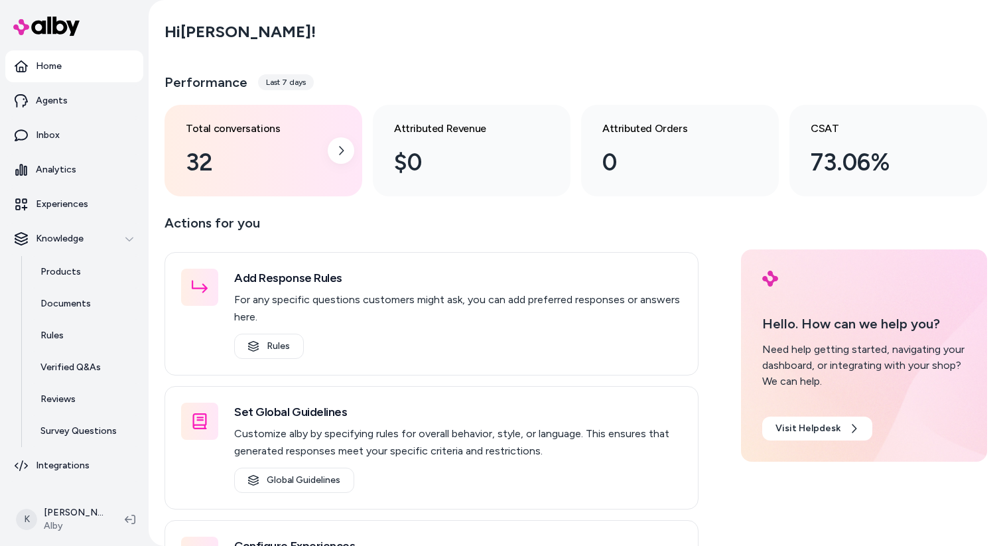
click at [312, 155] on div "32" at bounding box center [253, 163] width 134 height 36
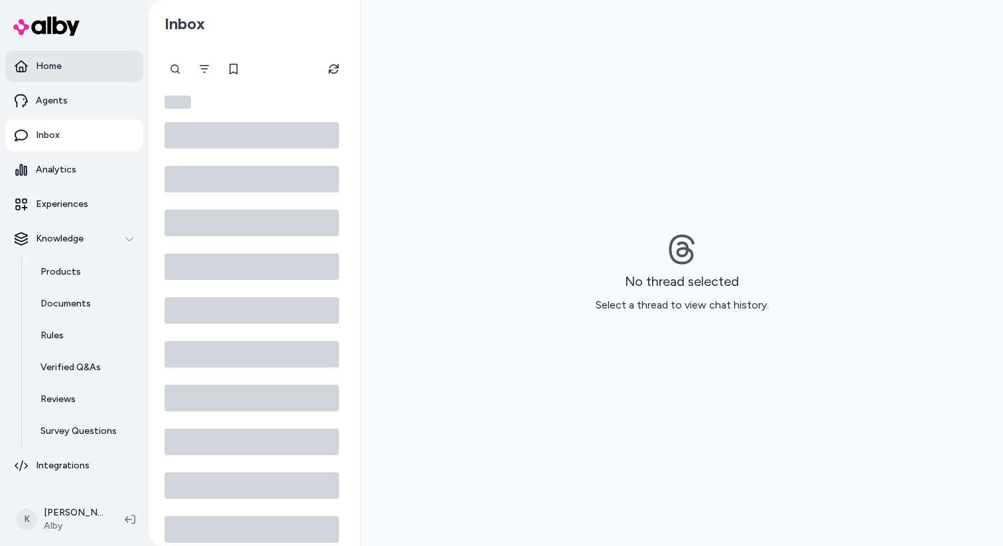
click at [99, 71] on link "Home" at bounding box center [74, 66] width 138 height 32
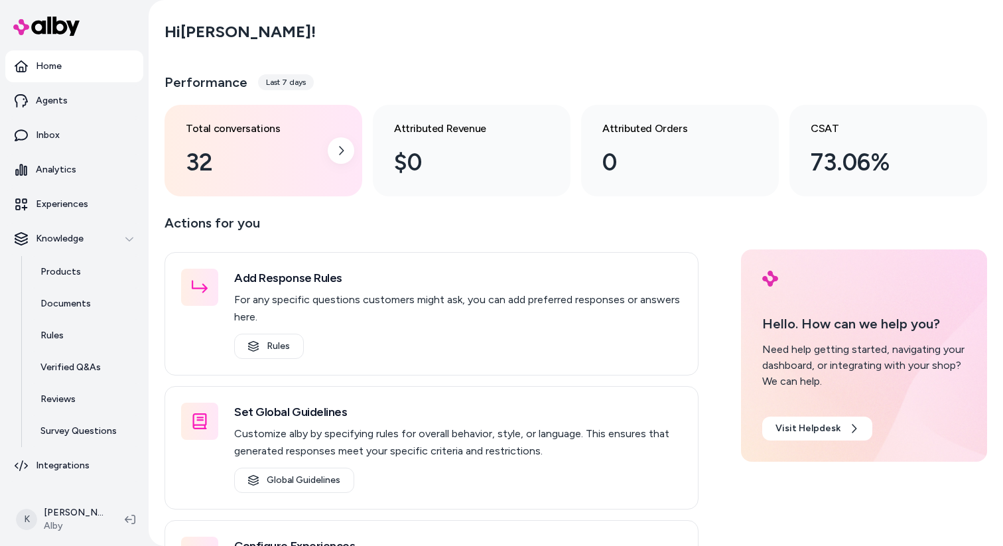
click at [296, 148] on div "32" at bounding box center [253, 163] width 134 height 36
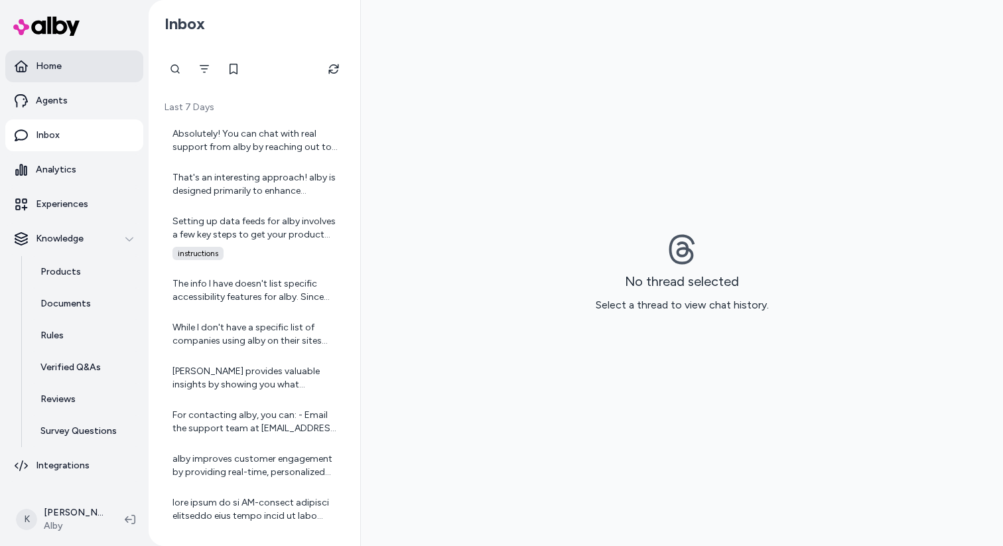
click at [107, 74] on link "Home" at bounding box center [74, 66] width 138 height 32
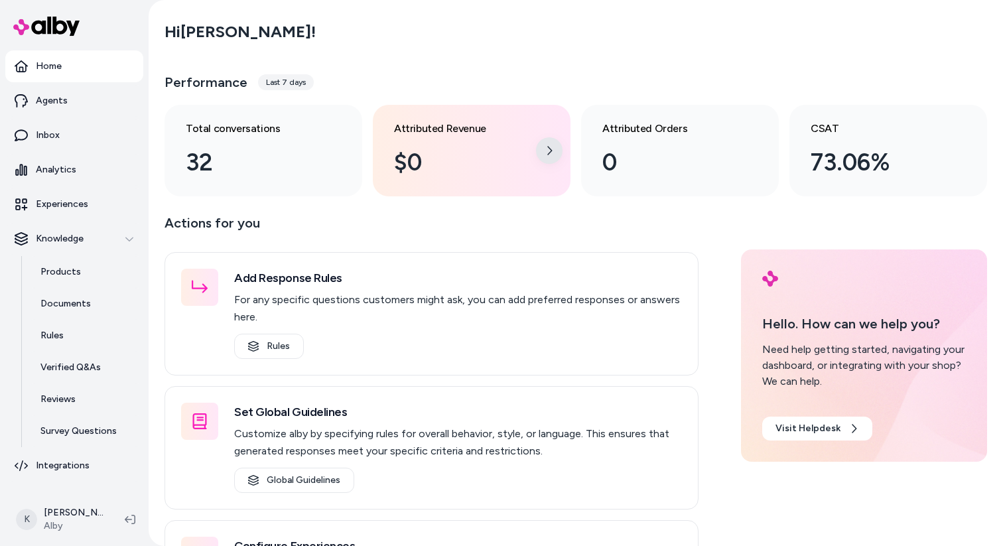
click at [550, 155] on icon at bounding box center [549, 150] width 11 height 11
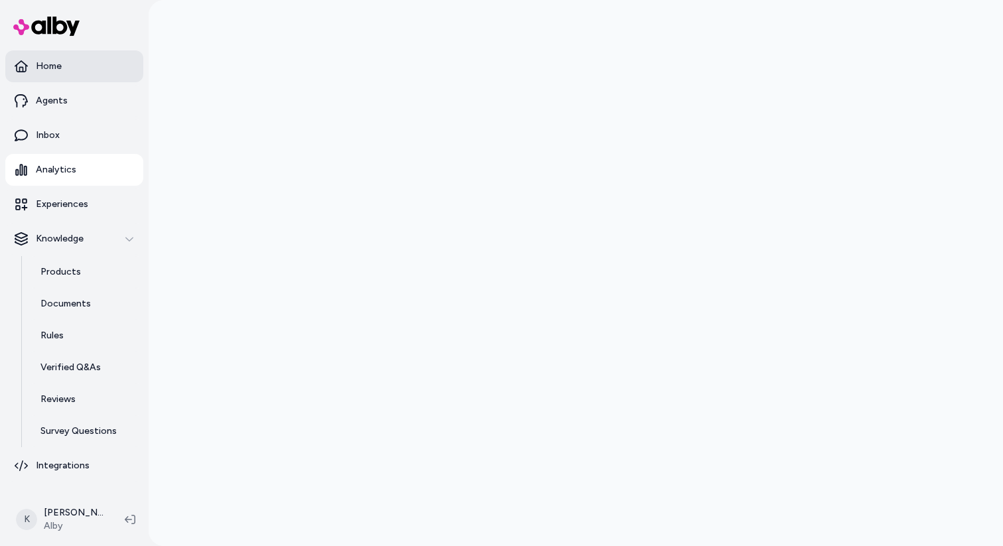
click at [109, 74] on link "Home" at bounding box center [74, 66] width 138 height 32
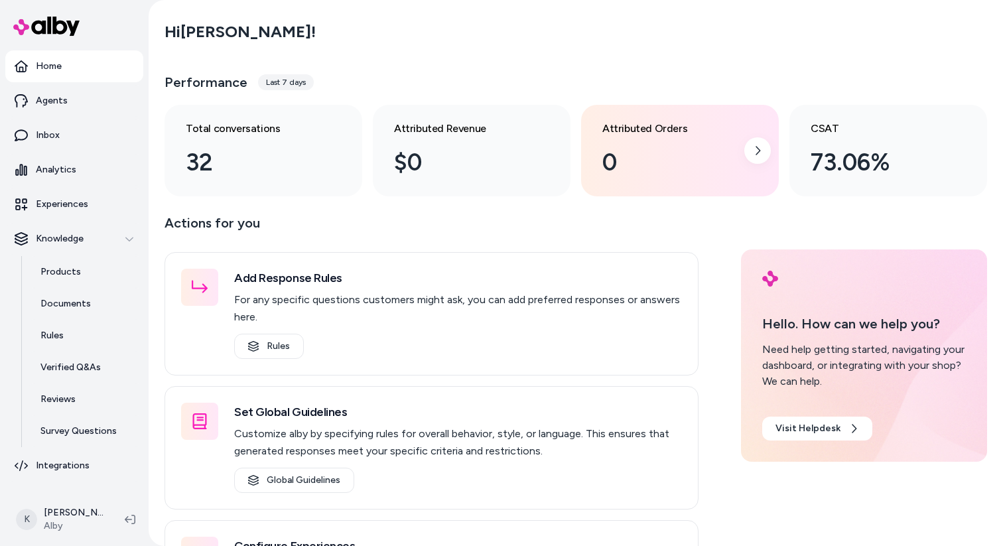
click at [739, 154] on div "Attributed Orders 0" at bounding box center [680, 151] width 198 height 92
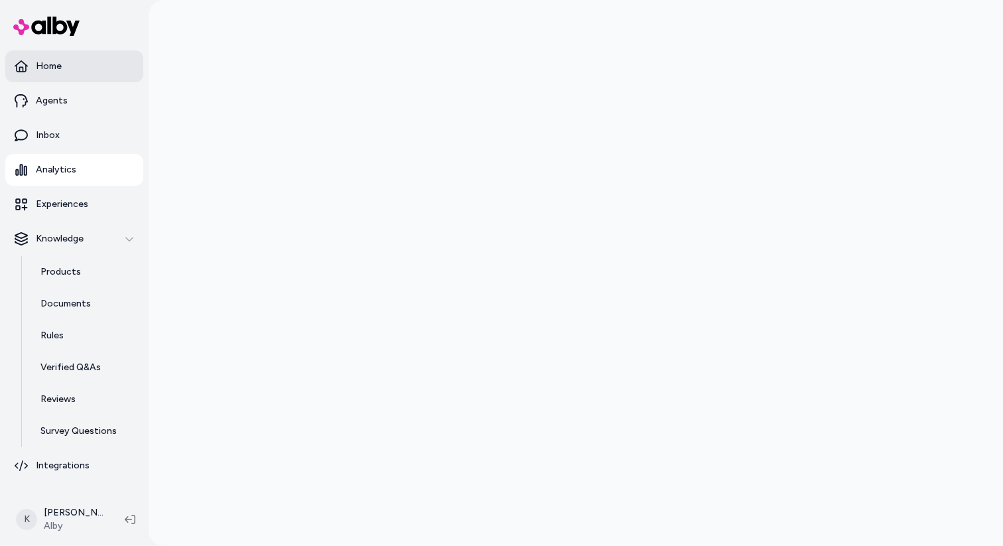
click at [96, 62] on link "Home" at bounding box center [74, 66] width 138 height 32
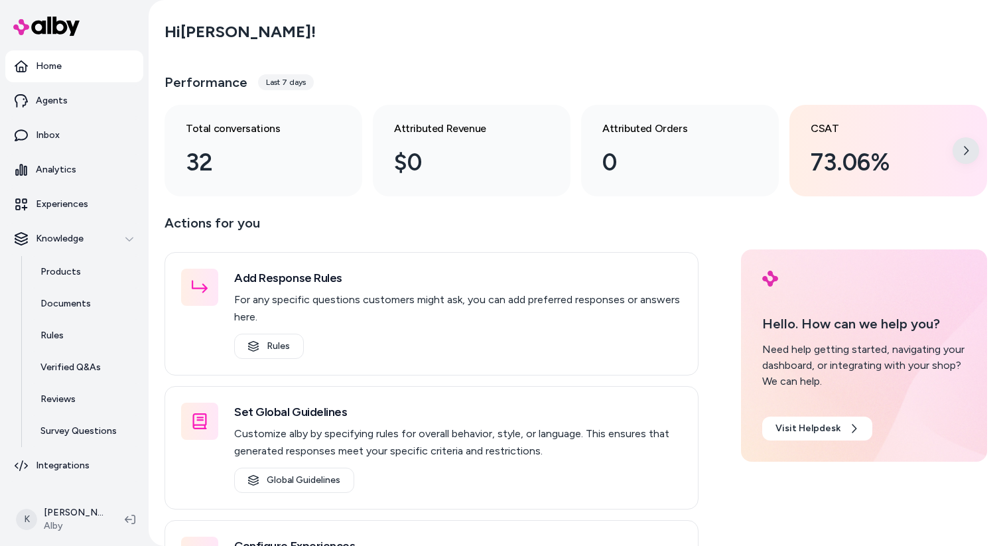
click at [968, 153] on icon at bounding box center [965, 150] width 11 height 11
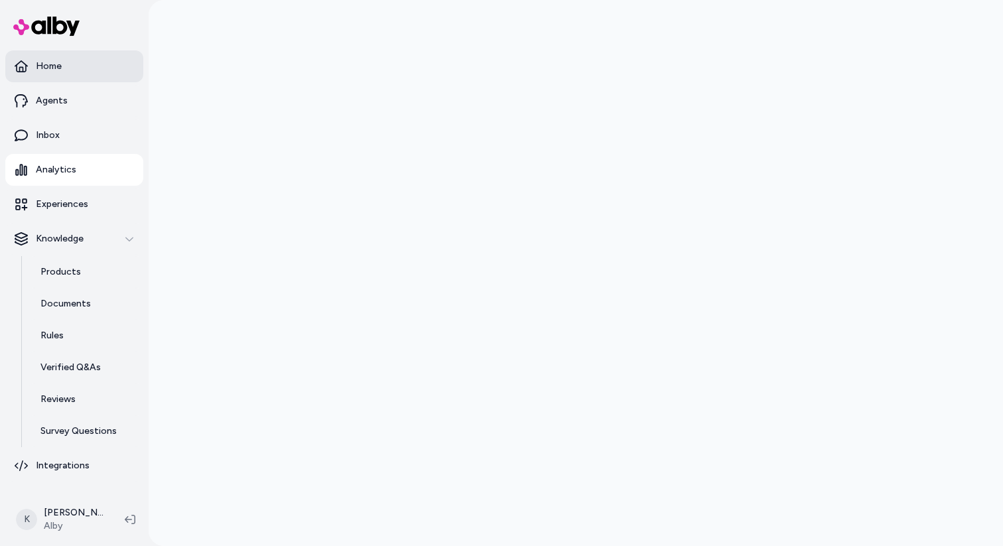
click at [73, 68] on link "Home" at bounding box center [74, 66] width 138 height 32
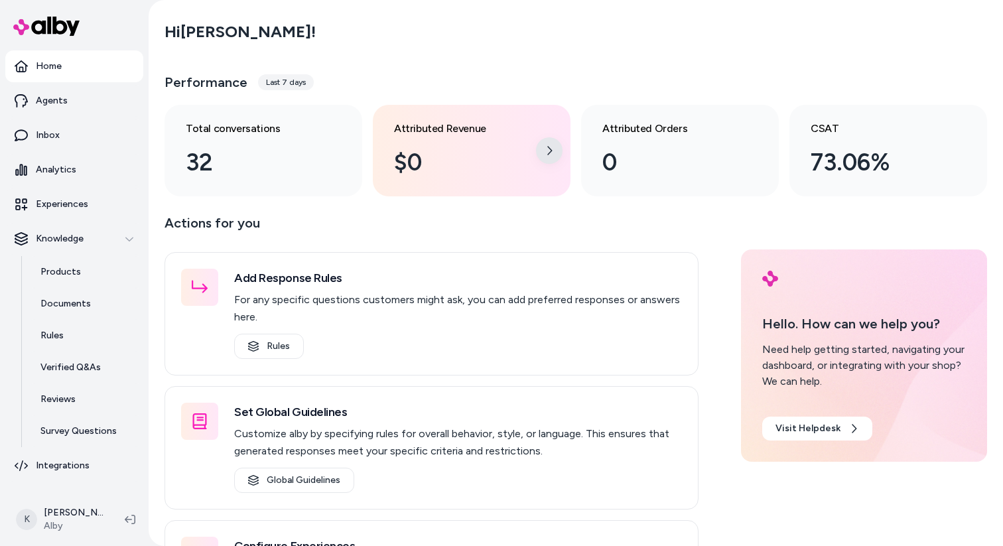
click at [545, 152] on icon at bounding box center [549, 150] width 11 height 11
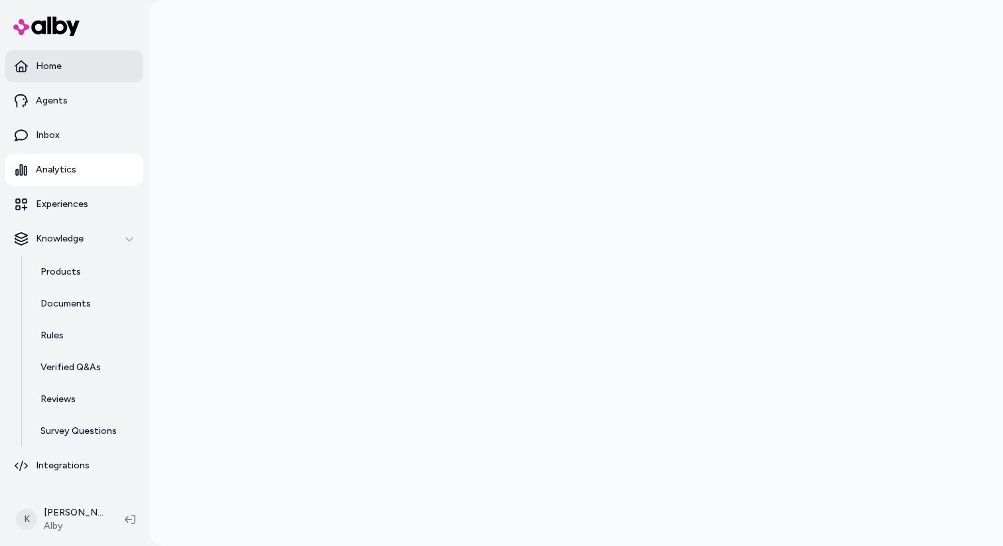
click at [54, 68] on p "Home" at bounding box center [49, 66] width 26 height 13
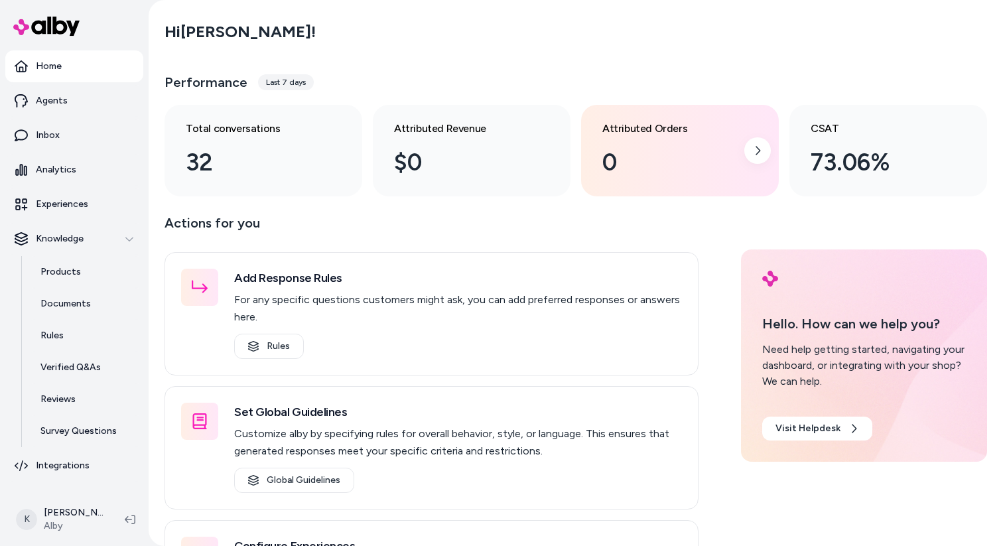
click at [723, 170] on div "0" at bounding box center [669, 163] width 134 height 36
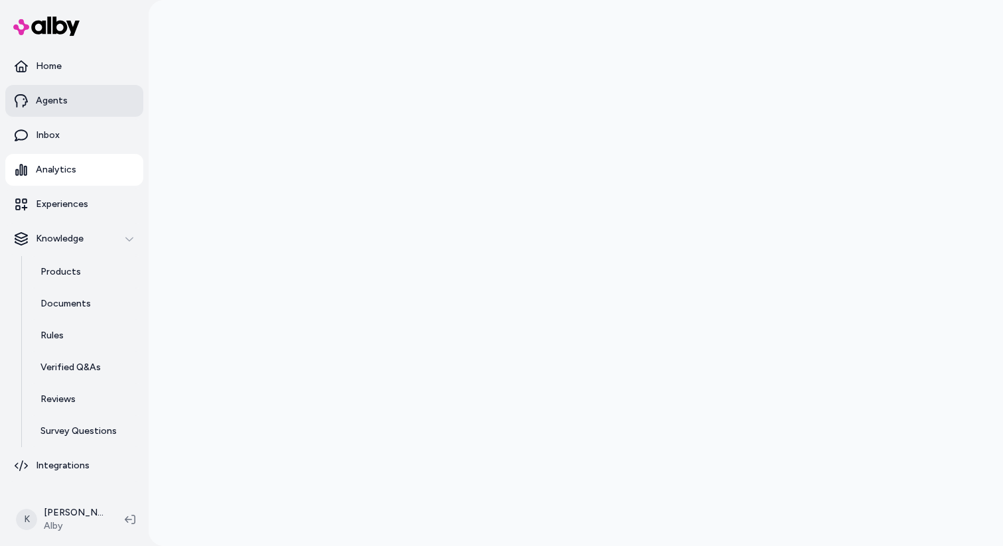
click at [82, 109] on link "Agents" at bounding box center [74, 101] width 138 height 32
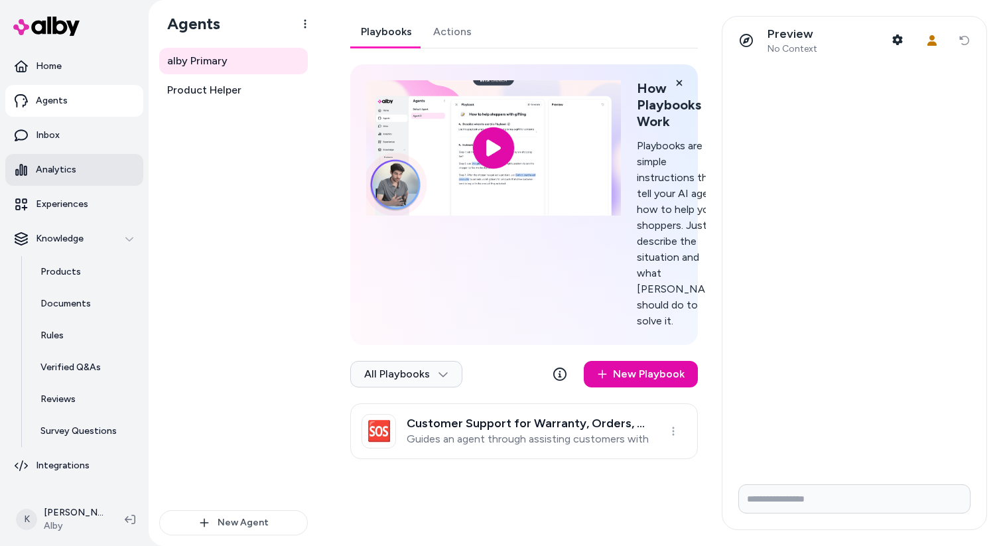
click at [92, 170] on link "Analytics" at bounding box center [74, 170] width 138 height 32
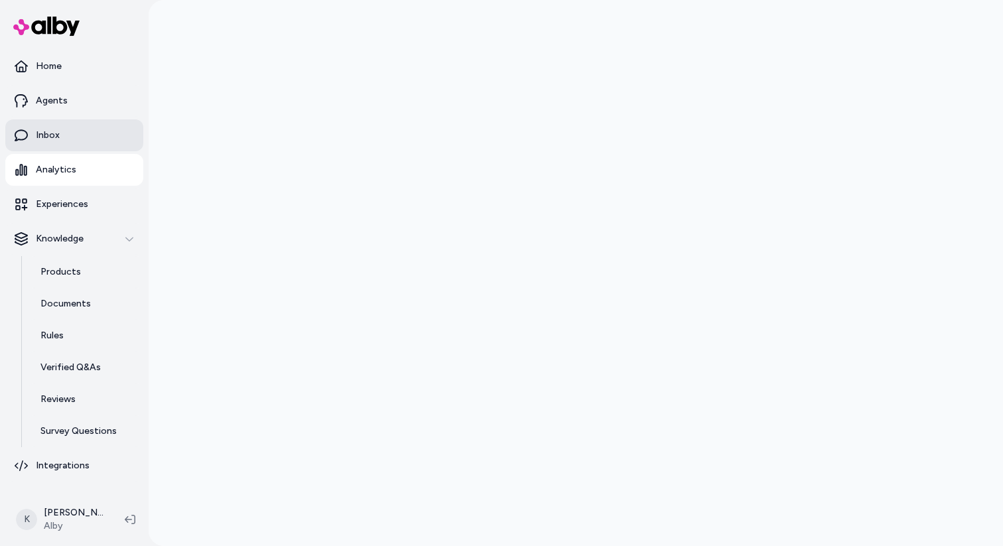
click at [74, 139] on link "Inbox" at bounding box center [74, 135] width 138 height 32
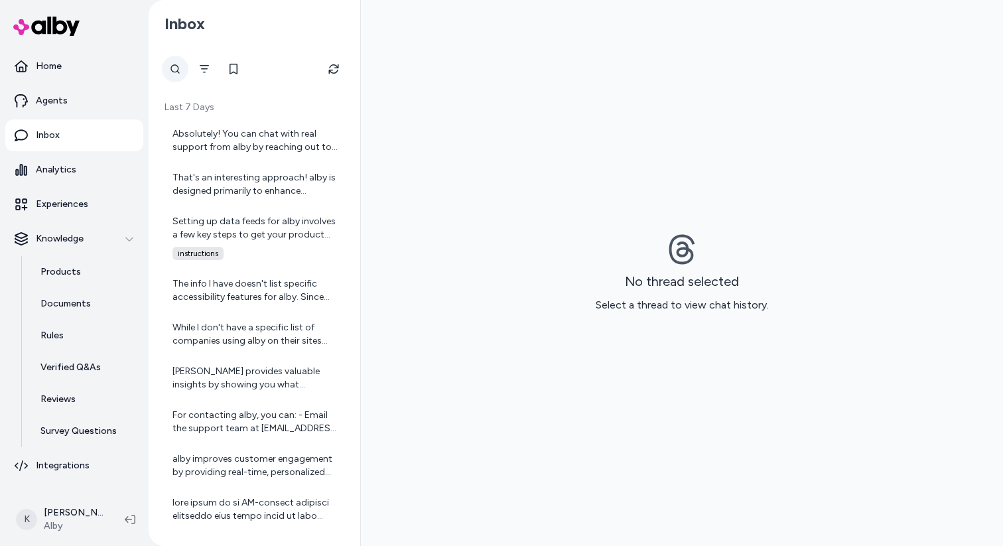
click at [183, 74] on div at bounding box center [175, 69] width 27 height 27
type input "******"
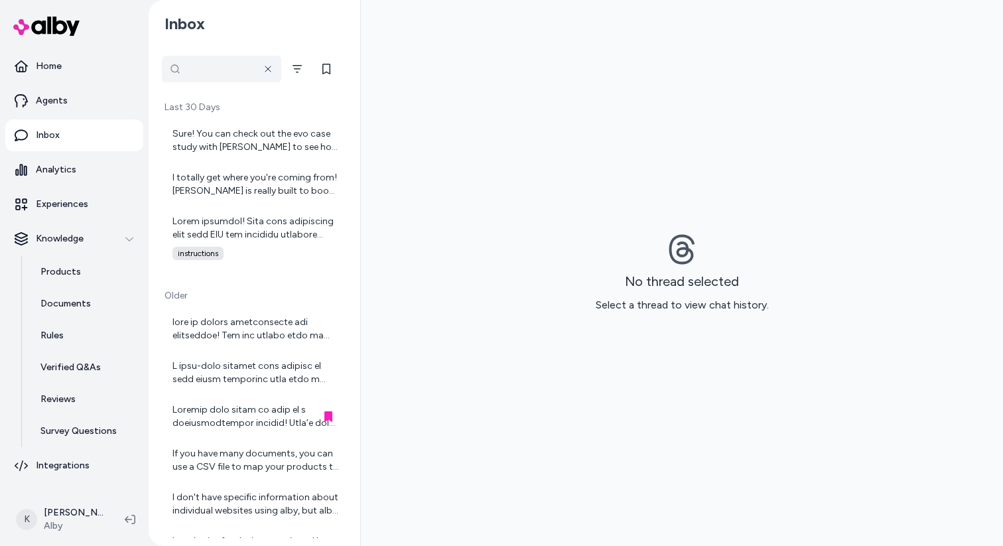
click at [269, 70] on icon at bounding box center [268, 69] width 11 height 11
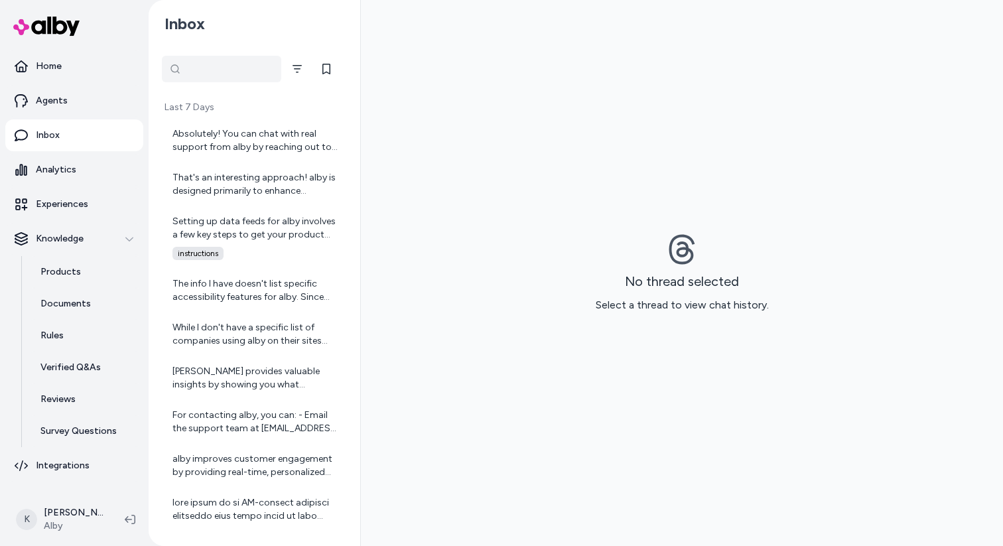
click at [170, 66] on div at bounding box center [221, 69] width 119 height 27
click at [218, 70] on button "Filter" at bounding box center [204, 69] width 27 height 27
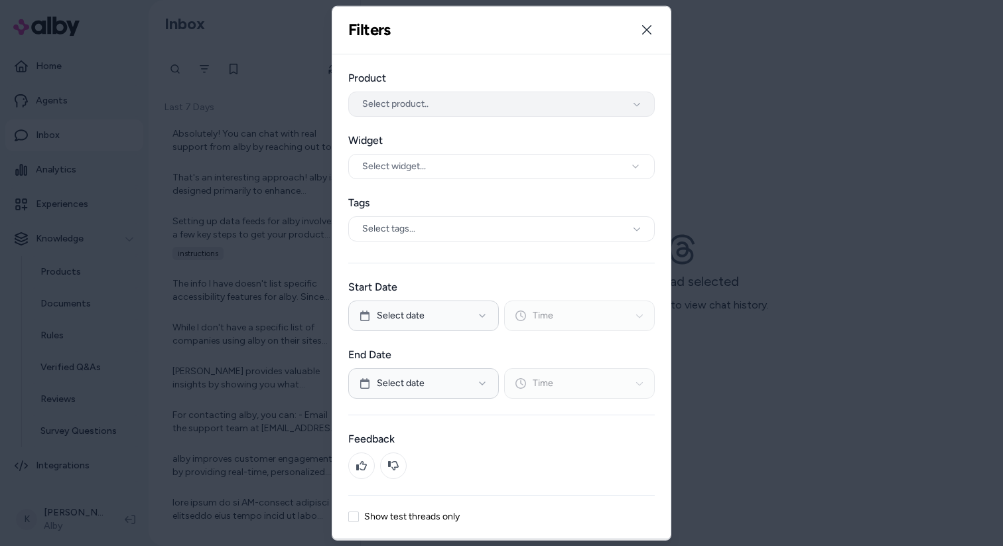
click at [517, 105] on button "Select product.." at bounding box center [501, 103] width 306 height 25
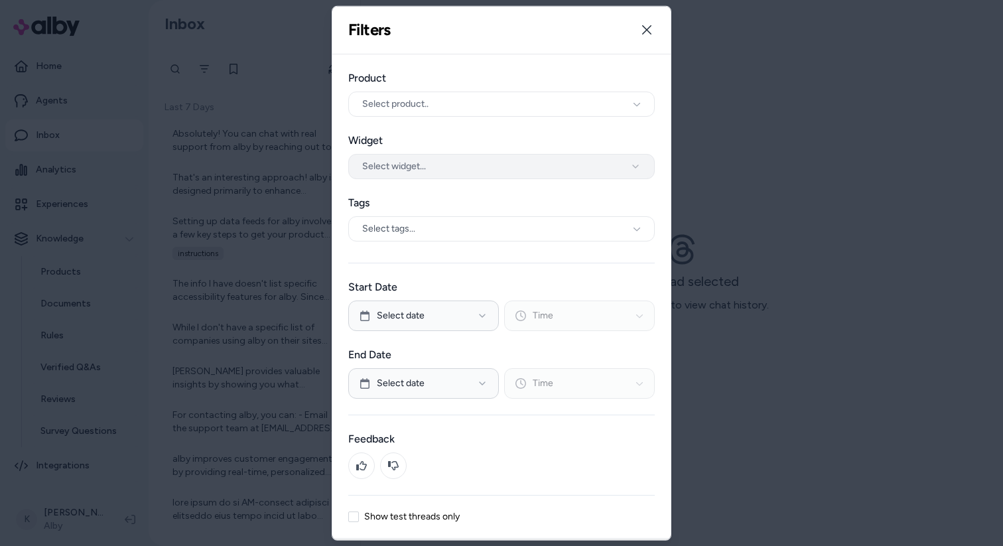
click at [516, 174] on button "Select widget..." at bounding box center [501, 165] width 306 height 25
click at [517, 168] on button "Select widget..." at bounding box center [501, 165] width 306 height 25
click at [519, 227] on div "Select tags..." at bounding box center [501, 228] width 306 height 25
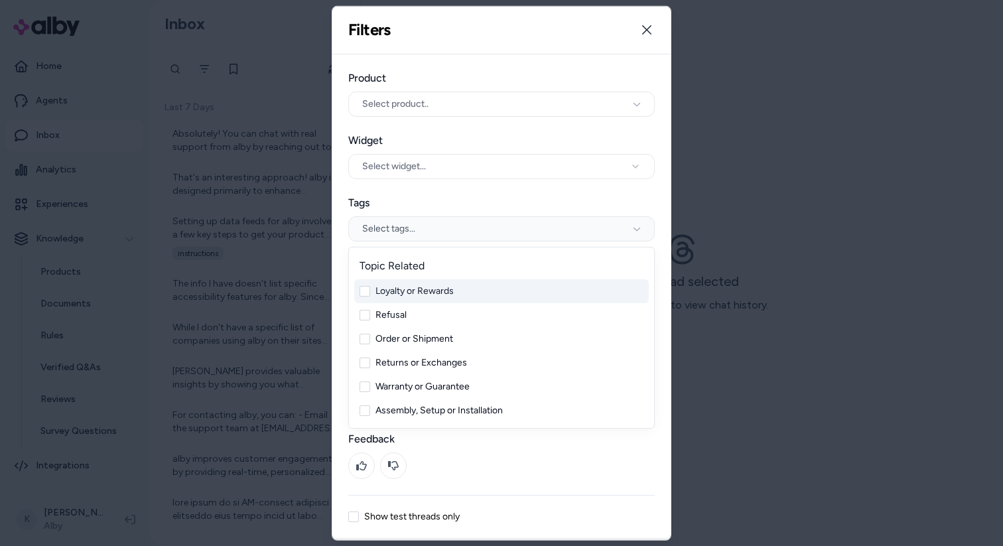
click at [519, 227] on div "Select tags..." at bounding box center [501, 228] width 306 height 25
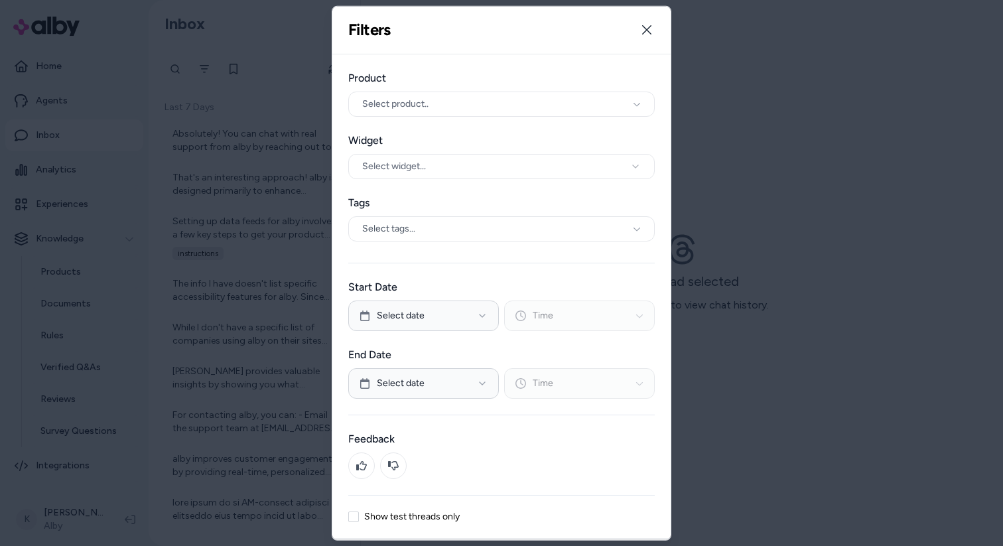
scroll to position [43, 0]
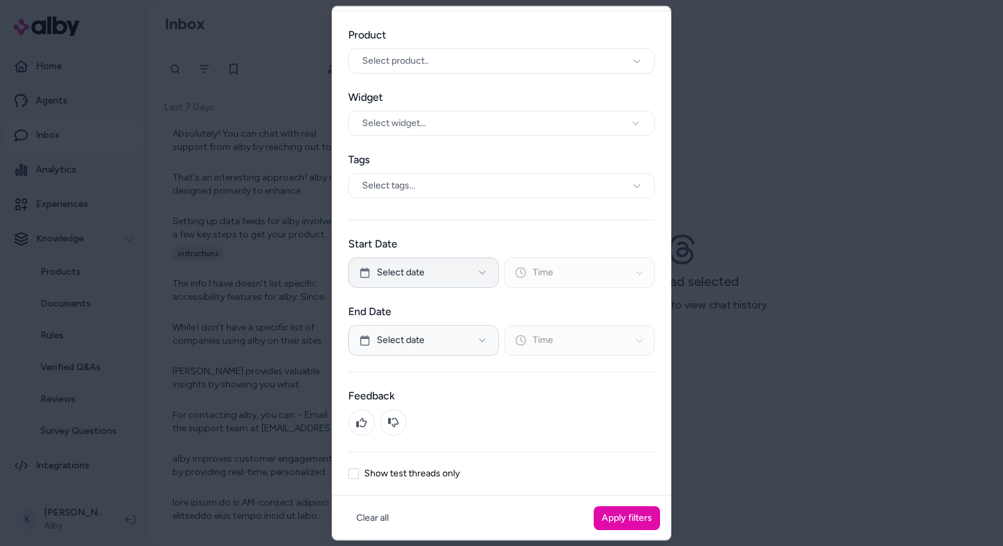
click at [491, 274] on button "Select date" at bounding box center [423, 272] width 151 height 31
click at [491, 332] on button "Select date" at bounding box center [423, 339] width 151 height 31
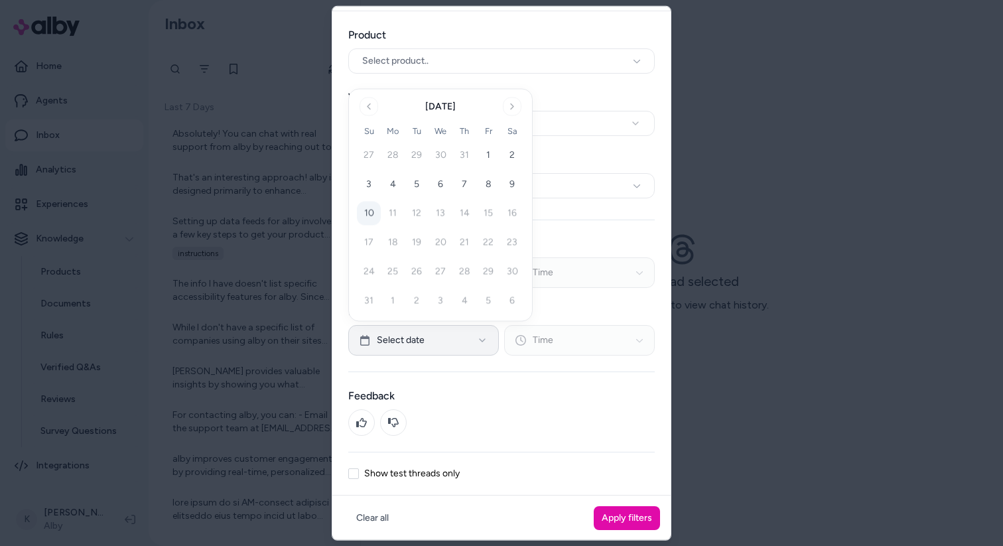
click at [491, 332] on button "Select date" at bounding box center [423, 339] width 151 height 31
click at [530, 347] on div "Select date Time" at bounding box center [501, 339] width 306 height 31
click at [544, 277] on div "Select date Time" at bounding box center [501, 272] width 306 height 31
click at [400, 426] on button at bounding box center [393, 422] width 27 height 27
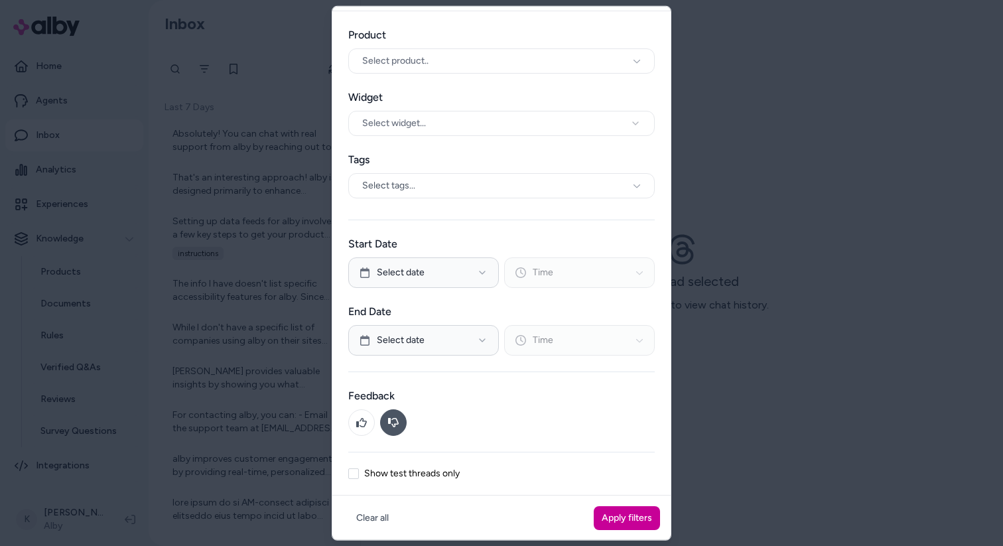
click at [646, 524] on button "Apply filters" at bounding box center [627, 517] width 66 height 24
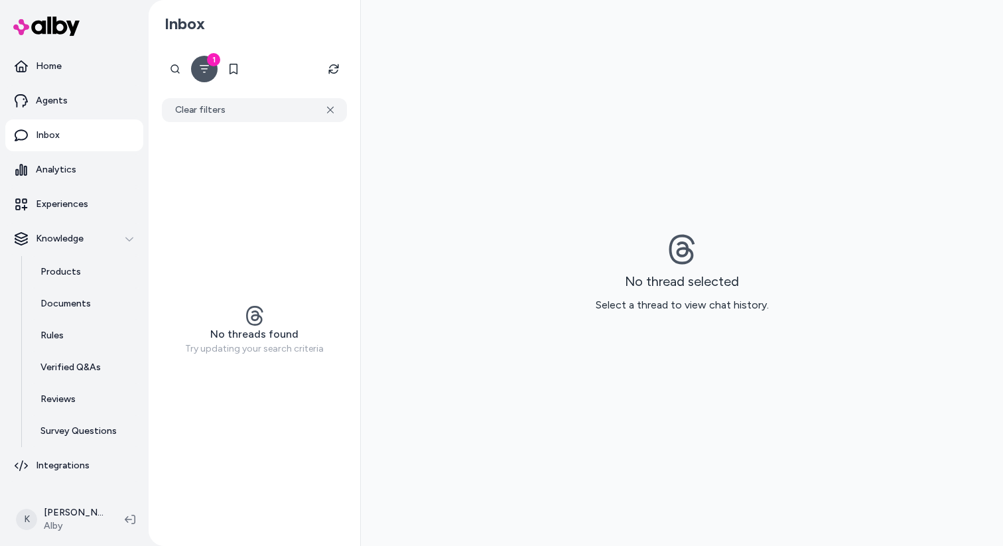
click at [206, 70] on icon "Filter" at bounding box center [204, 69] width 11 height 11
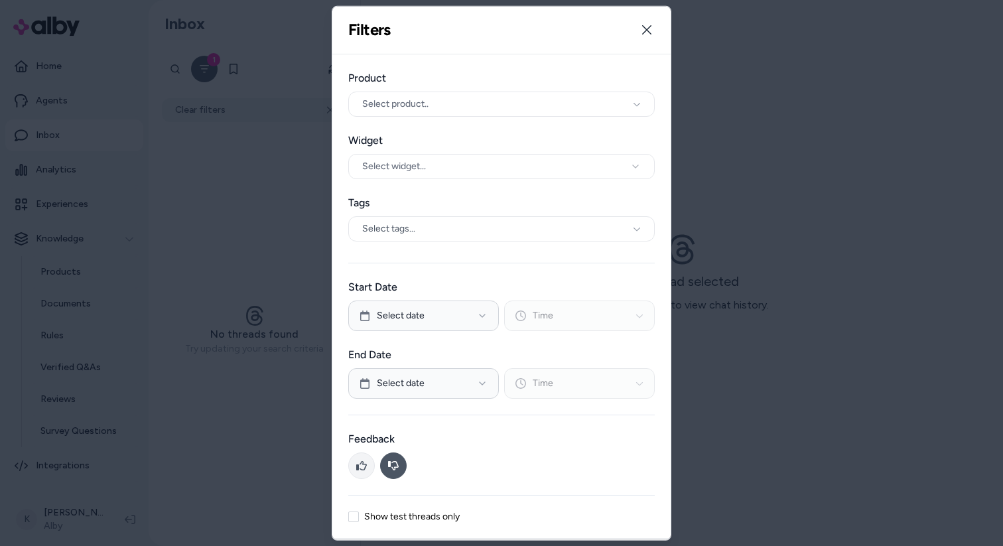
click at [371, 463] on button at bounding box center [361, 465] width 27 height 27
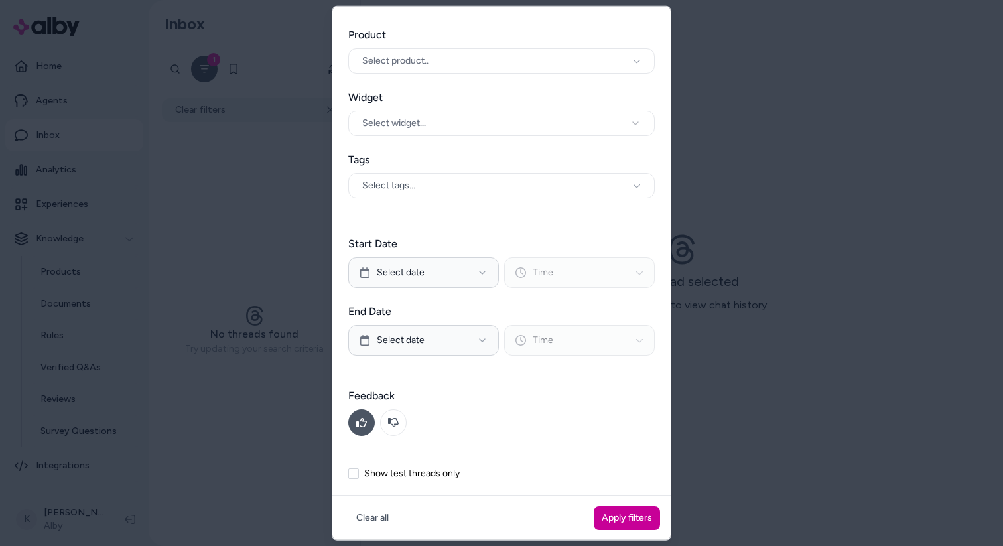
click at [623, 520] on button "Apply filters" at bounding box center [627, 517] width 66 height 24
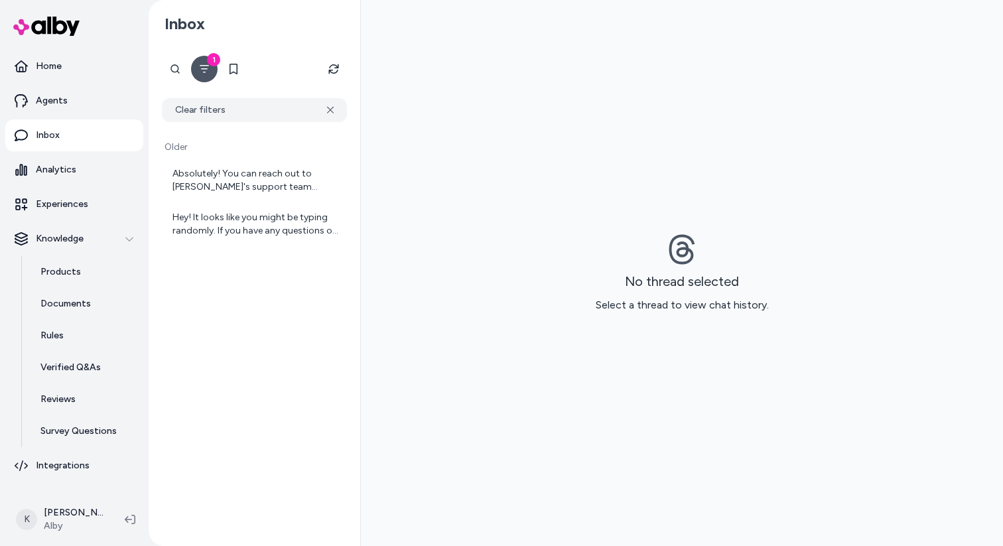
click at [289, 202] on div "Absolutely! You can reach out to alby's support team anytime for help. They usu…" at bounding box center [254, 202] width 185 height 86
click at [287, 196] on div "Absolutely! You can reach out to alby's support team anytime for help. They usu…" at bounding box center [254, 180] width 185 height 42
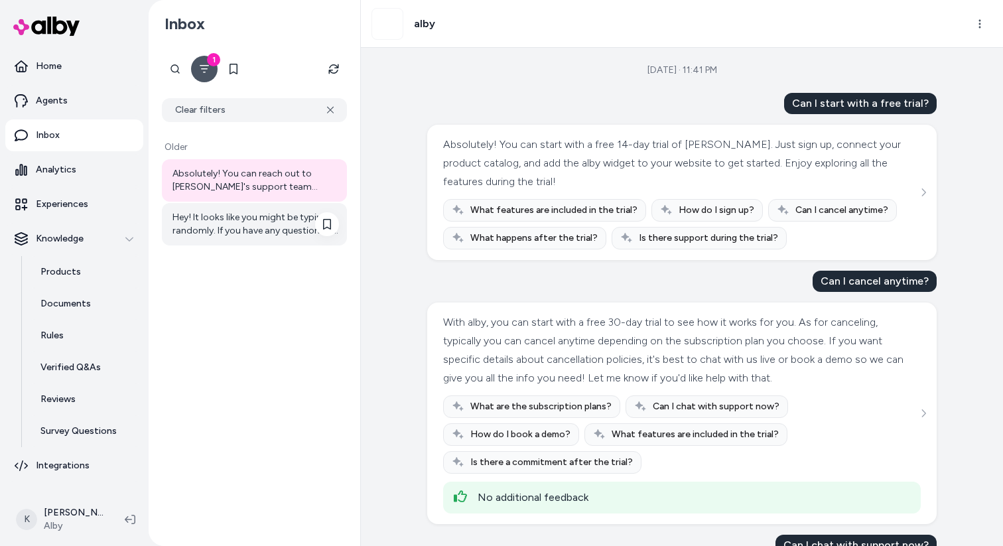
click at [281, 214] on div "Hey! It looks like you might be typing randomly. If you have any questions or n…" at bounding box center [255, 224] width 166 height 27
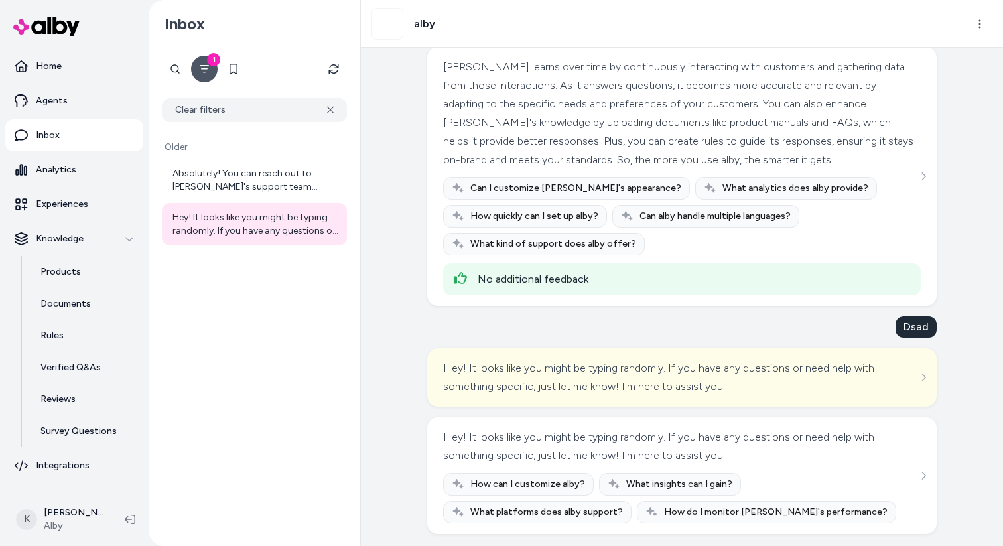
scroll to position [338, 0]
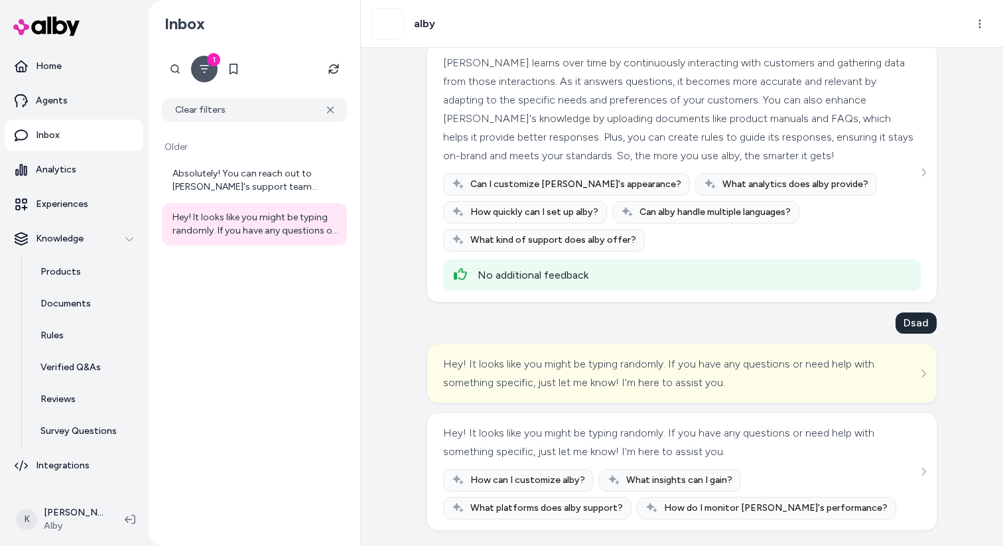
click at [216, 68] on button "1" at bounding box center [204, 69] width 27 height 27
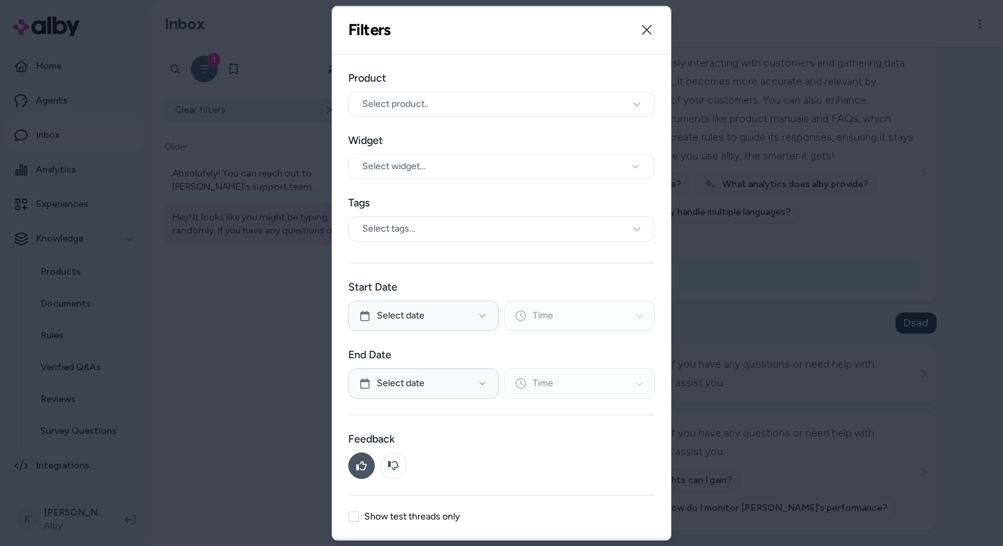
click at [359, 463] on icon at bounding box center [361, 464] width 11 height 9
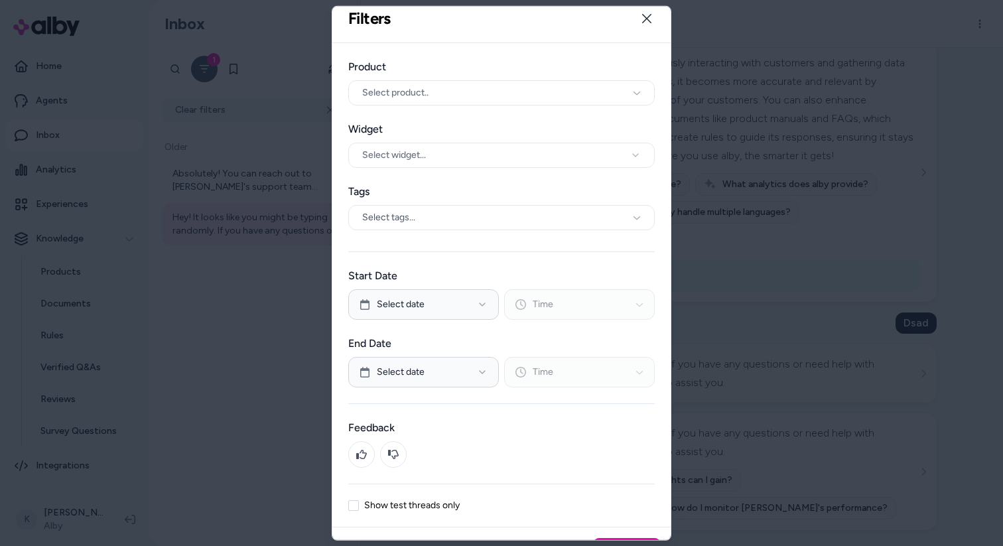
scroll to position [0, 0]
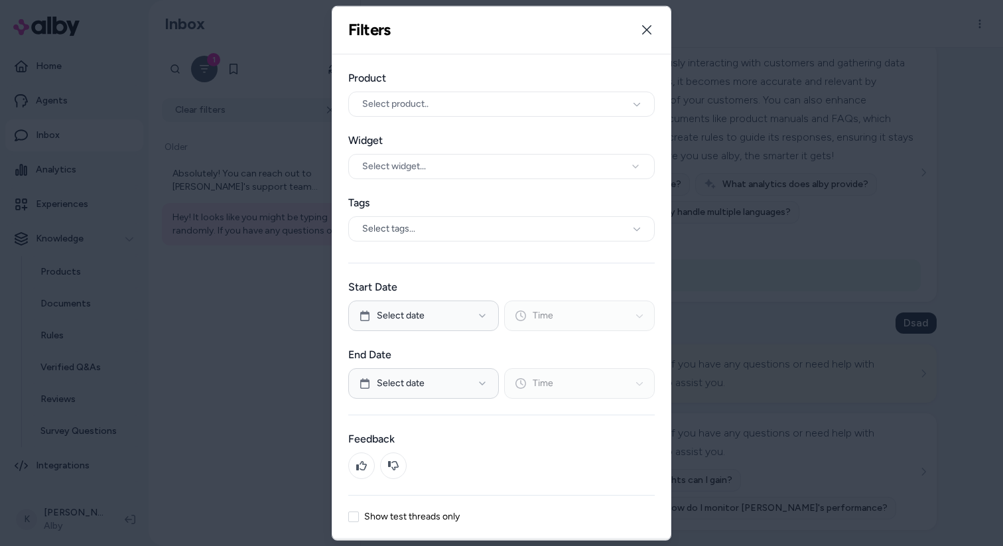
click at [246, 373] on div at bounding box center [501, 273] width 1003 height 546
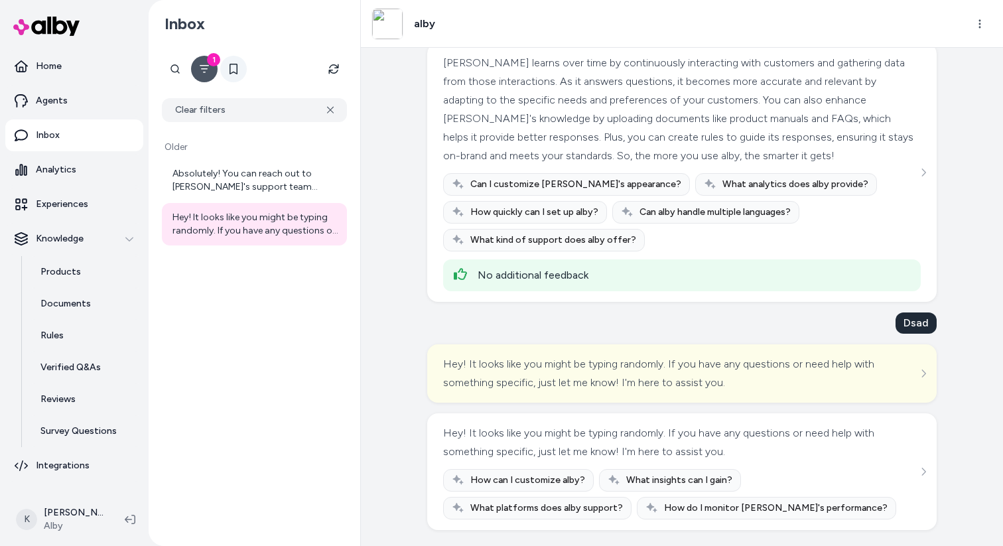
click at [242, 69] on button at bounding box center [233, 69] width 27 height 27
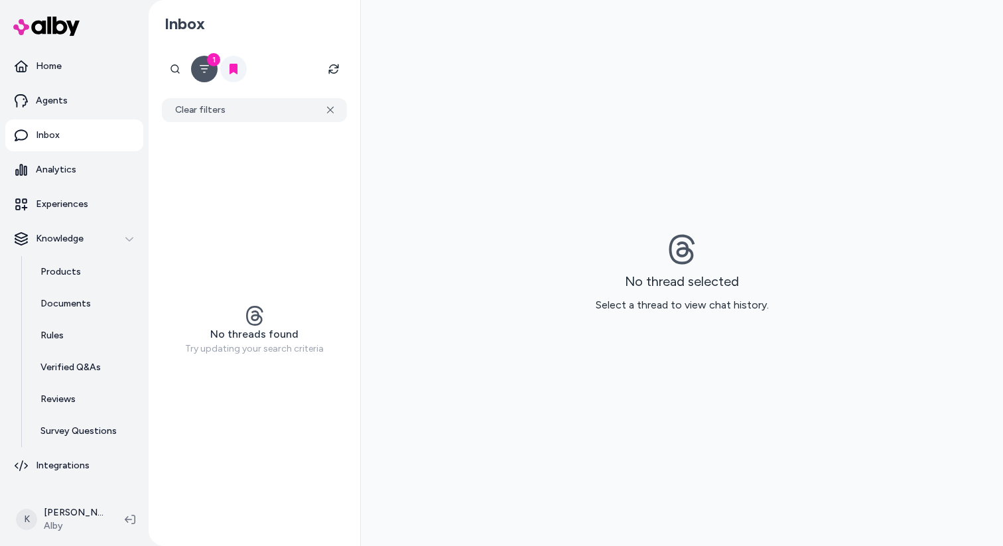
click at [242, 69] on button at bounding box center [233, 69] width 27 height 27
click at [199, 73] on icon "Filter" at bounding box center [204, 69] width 11 height 11
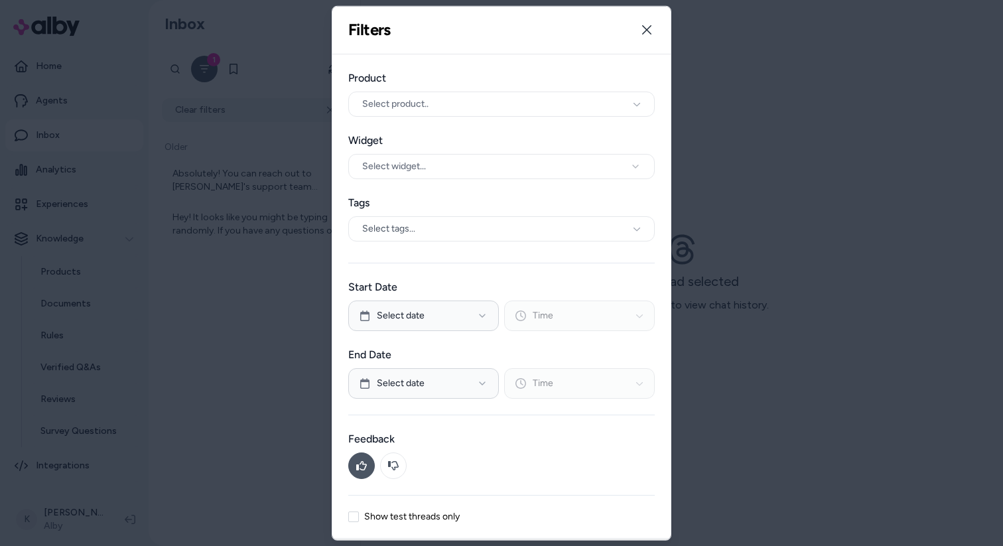
click at [366, 470] on button at bounding box center [361, 465] width 27 height 27
click at [649, 29] on icon "button" at bounding box center [646, 30] width 11 height 11
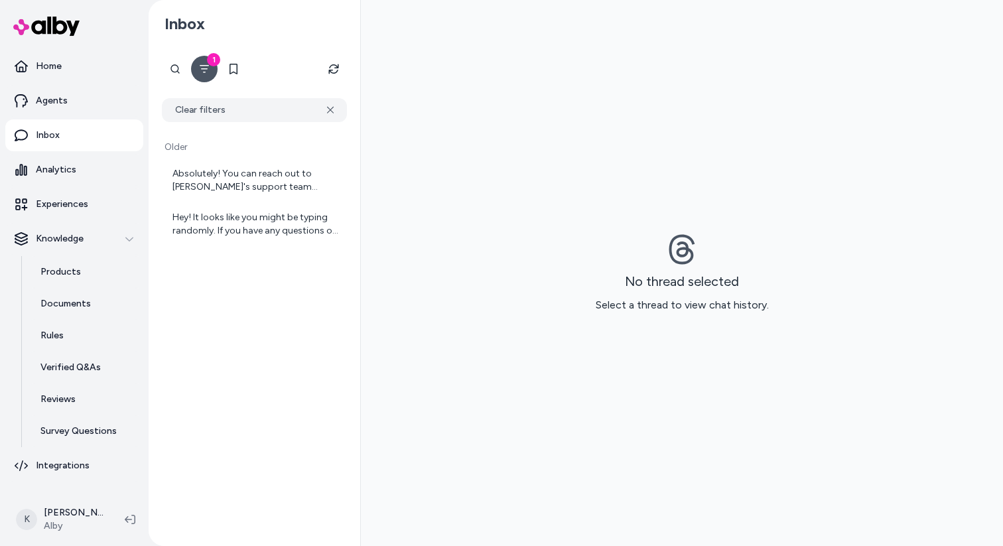
click at [206, 77] on button "1" at bounding box center [204, 69] width 27 height 27
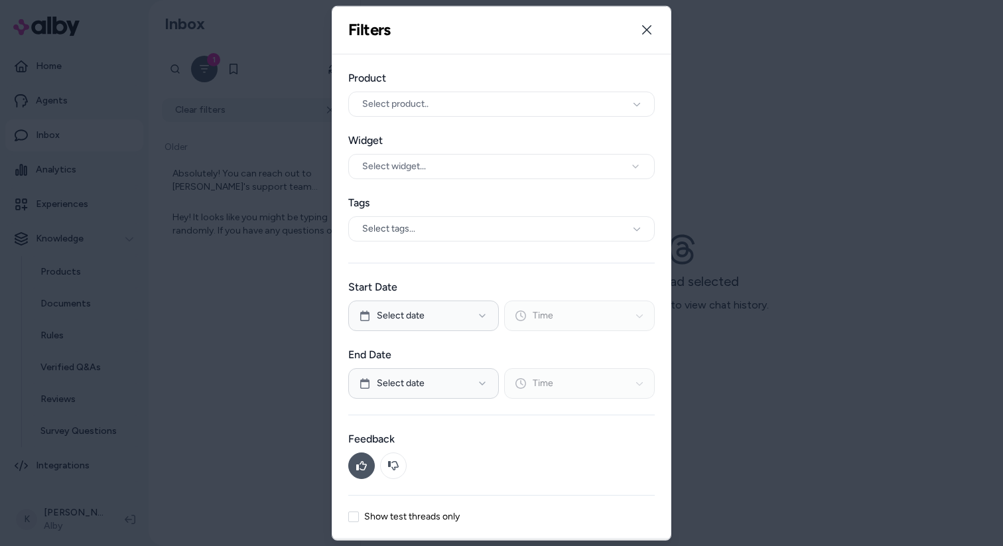
scroll to position [43, 0]
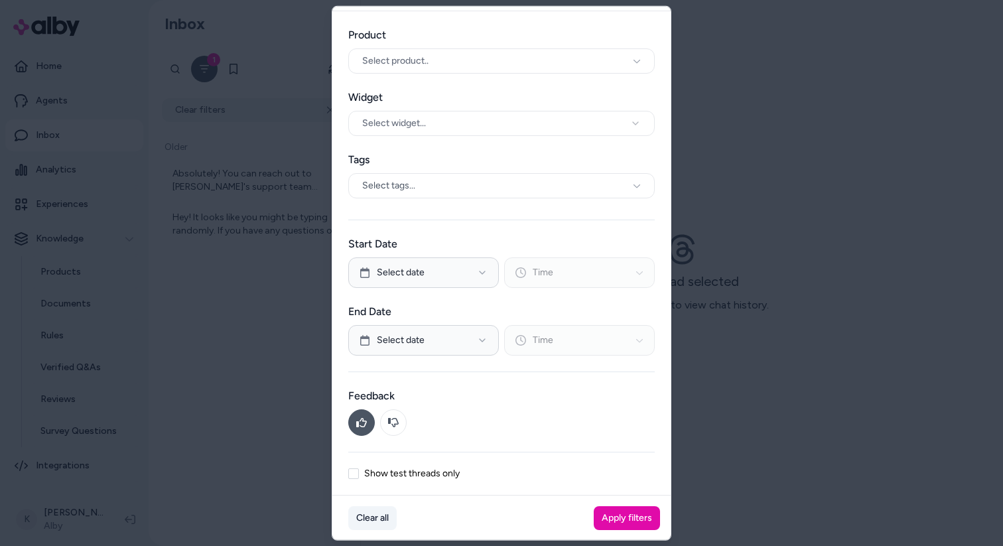
click at [371, 525] on button "Clear all" at bounding box center [372, 517] width 48 height 24
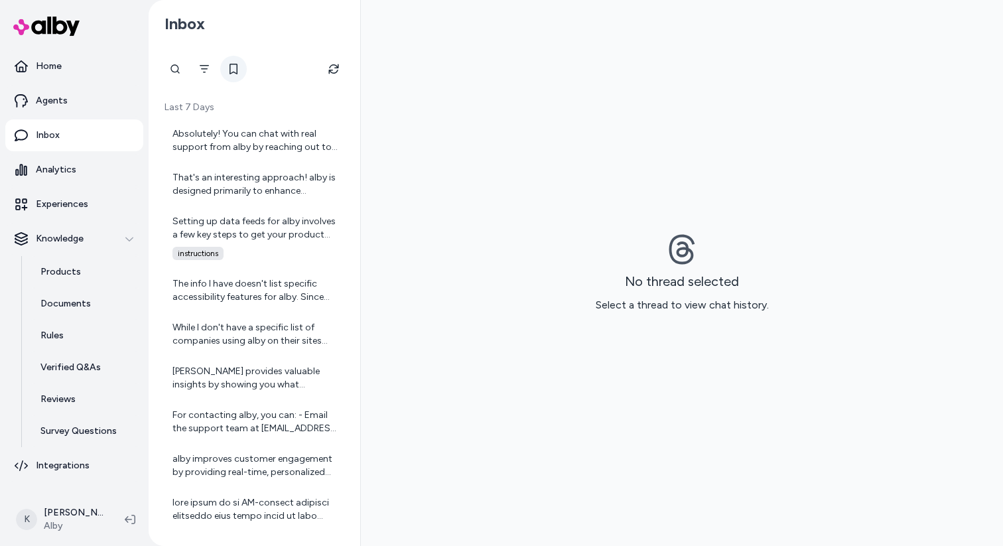
click at [234, 66] on icon at bounding box center [233, 69] width 11 height 11
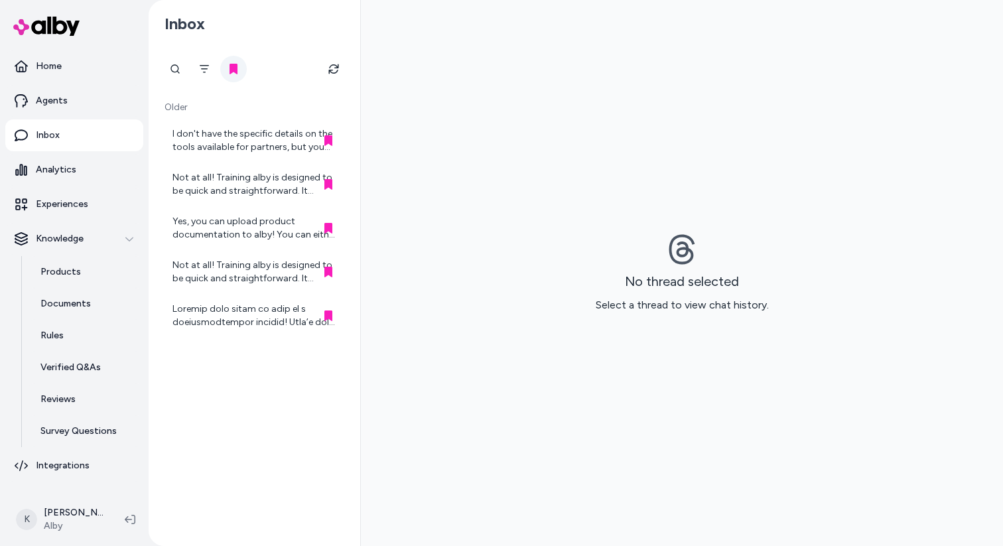
click at [234, 66] on icon at bounding box center [233, 69] width 8 height 11
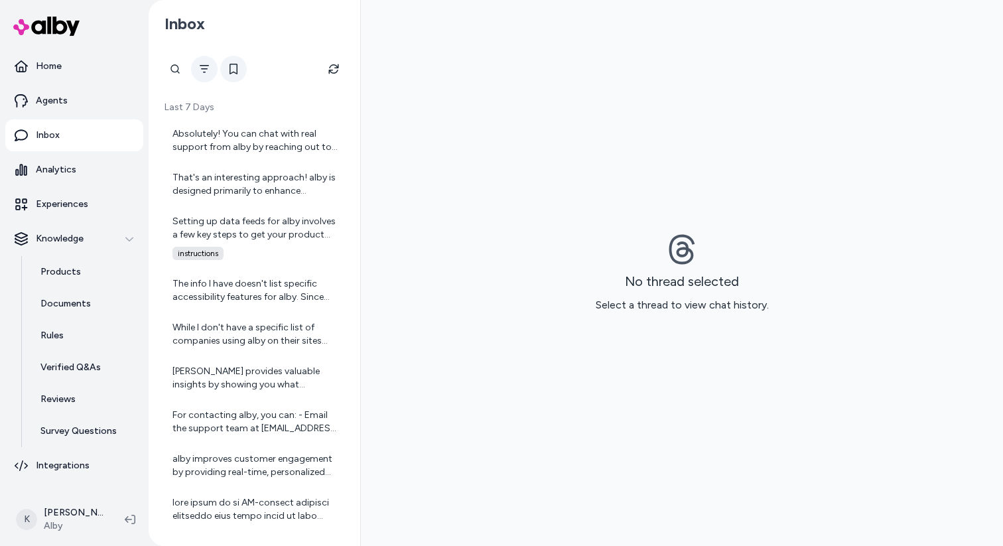
click at [209, 76] on button "Filter" at bounding box center [204, 69] width 27 height 27
click at [332, 68] on icon "Refresh" at bounding box center [333, 69] width 11 height 11
click at [231, 69] on icon at bounding box center [233, 69] width 11 height 11
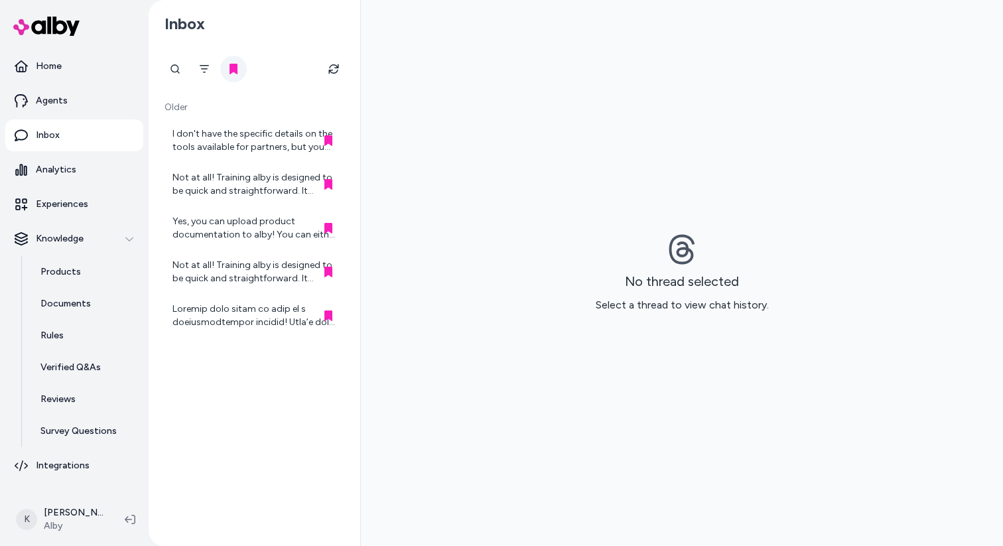
click at [236, 72] on icon at bounding box center [233, 69] width 8 height 11
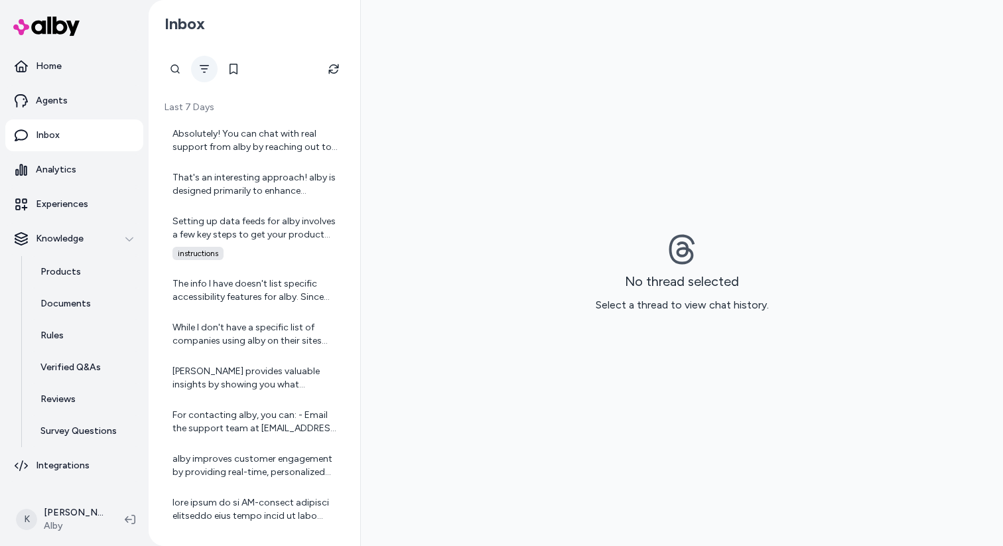
click at [208, 63] on button "Filter" at bounding box center [204, 69] width 27 height 27
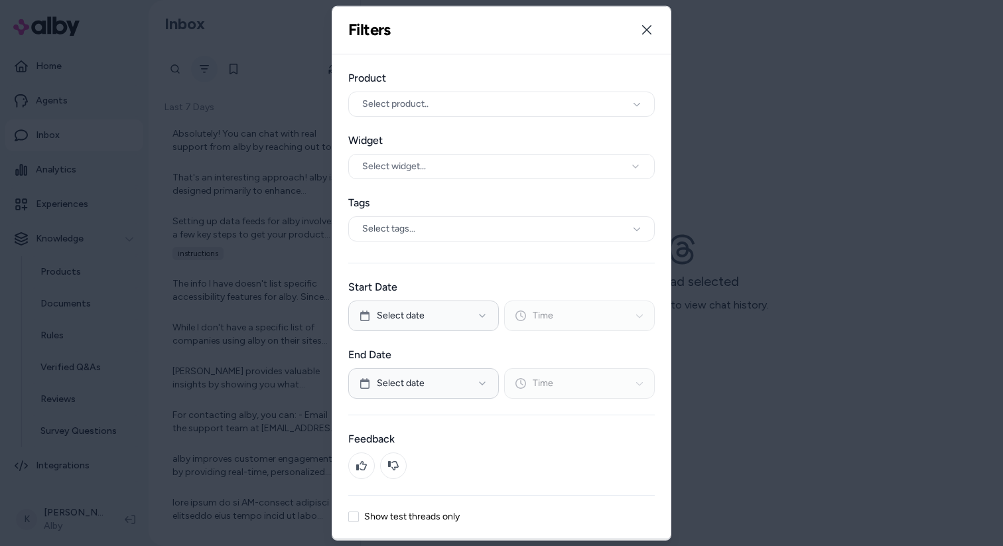
click at [208, 63] on div at bounding box center [501, 273] width 1003 height 546
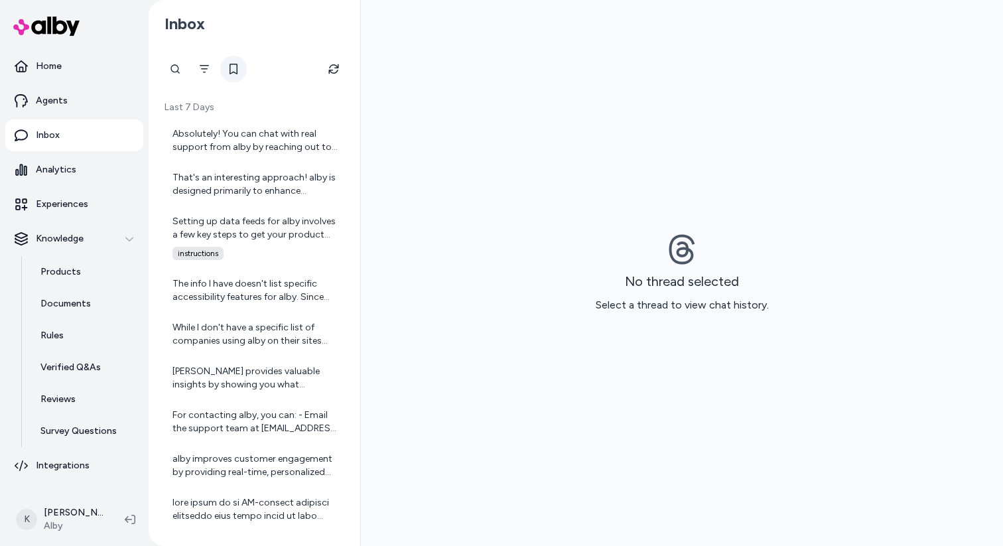
click at [230, 74] on icon at bounding box center [233, 69] width 8 height 11
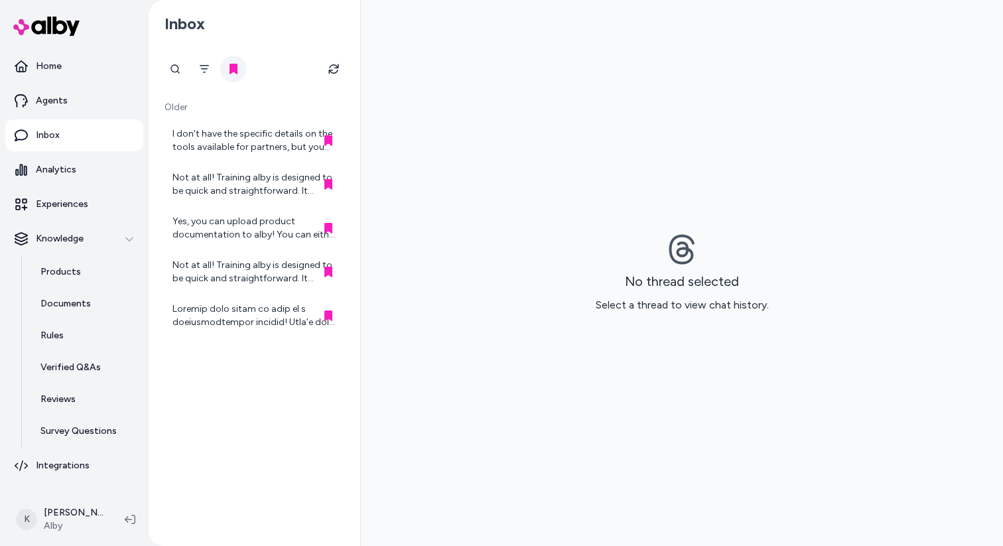
click at [233, 70] on icon at bounding box center [233, 69] width 8 height 11
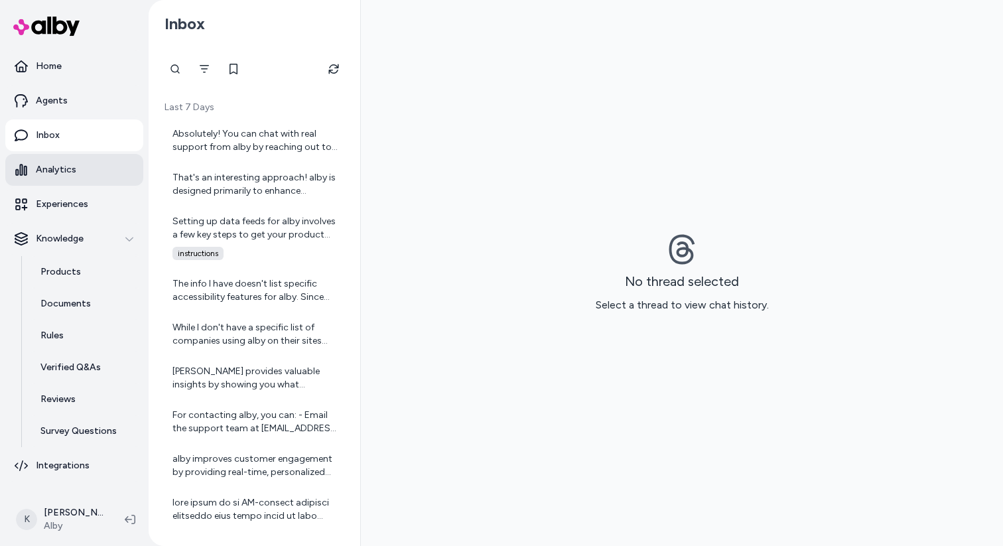
click at [90, 177] on link "Analytics" at bounding box center [74, 170] width 138 height 32
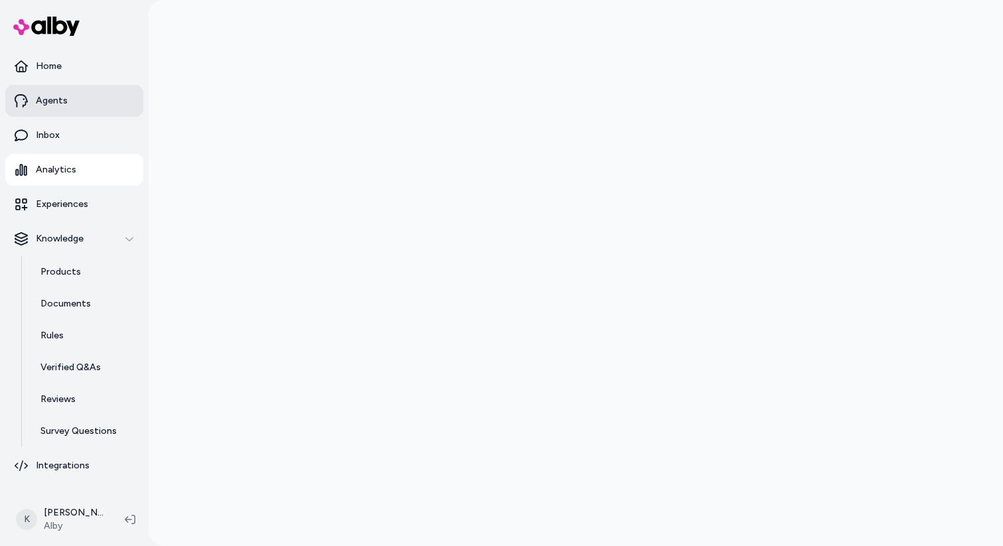
click at [90, 108] on link "Agents" at bounding box center [74, 101] width 138 height 32
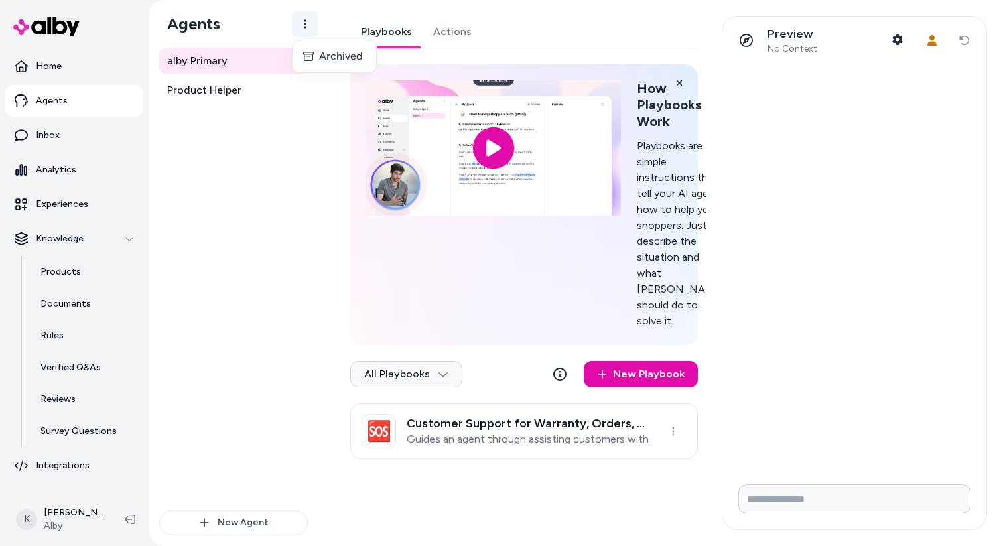
click at [307, 32] on html "Home Agents Inbox Analytics Experiences Knowledge Products Documents Rules Veri…" at bounding box center [501, 273] width 1003 height 546
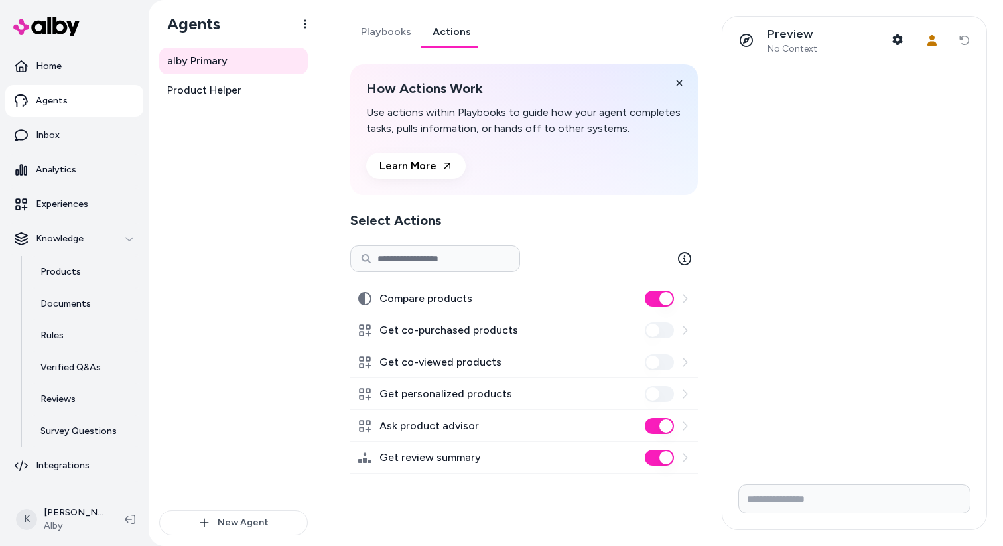
click at [467, 42] on link "Actions" at bounding box center [452, 32] width 60 height 32
click at [440, 270] on input at bounding box center [435, 258] width 170 height 27
click at [243, 275] on div "alby Primary Product Helper" at bounding box center [233, 279] width 149 height 462
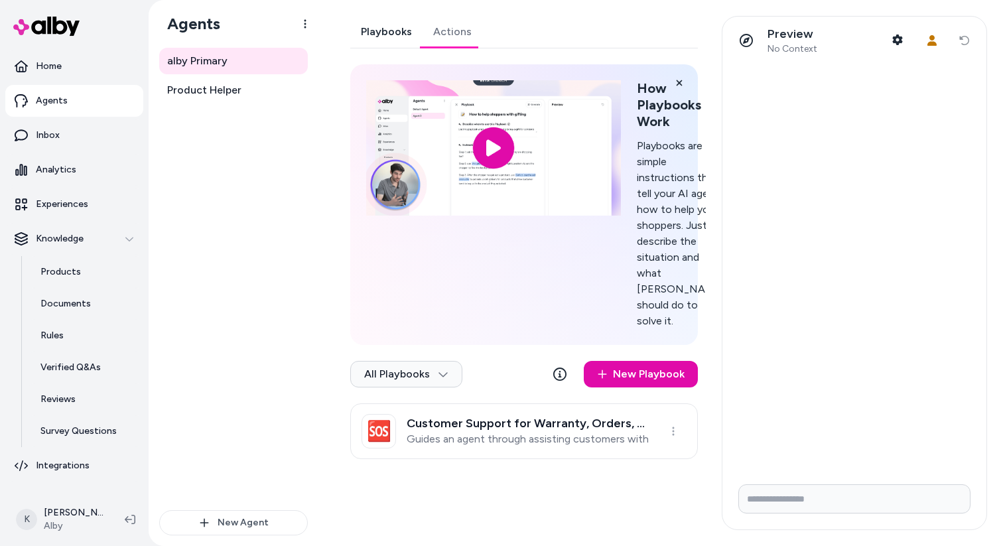
click at [392, 36] on link "Playbooks" at bounding box center [386, 32] width 72 height 32
click at [562, 381] on icon at bounding box center [559, 373] width 13 height 13
click at [445, 25] on link "Actions" at bounding box center [453, 32] width 60 height 32
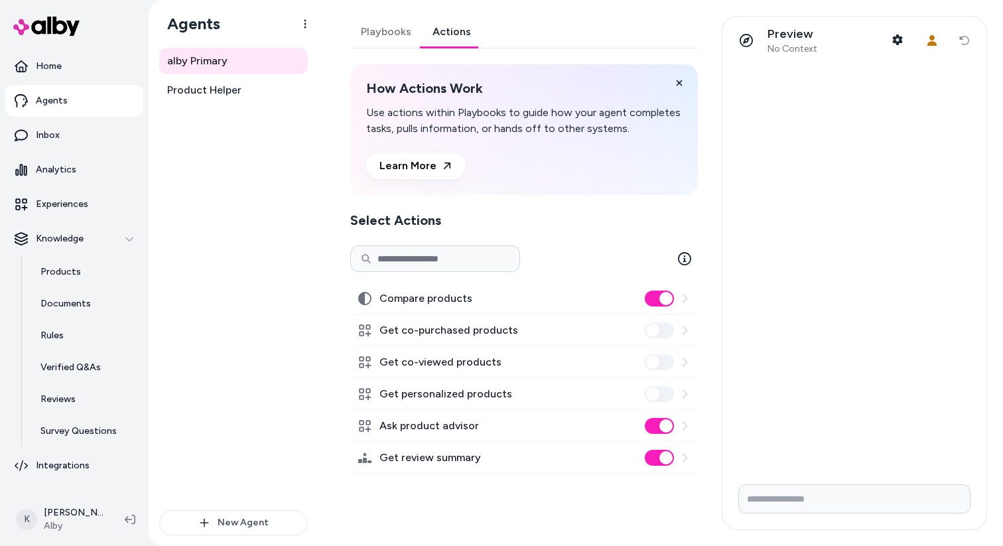
click at [391, 36] on link "Playbooks" at bounding box center [386, 32] width 72 height 32
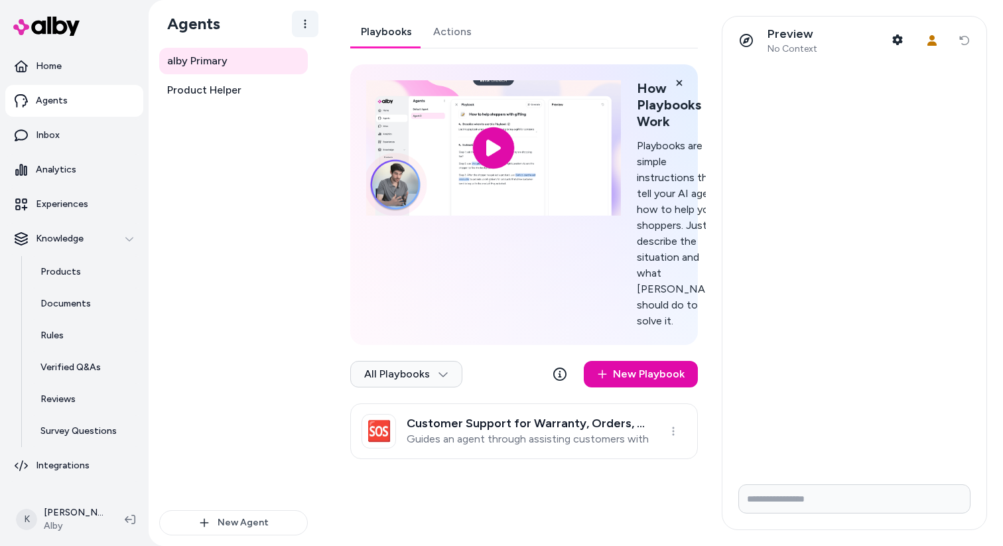
click at [308, 22] on html "Home Agents Inbox Analytics Experiences Knowledge Products Documents Rules Veri…" at bounding box center [501, 273] width 1003 height 546
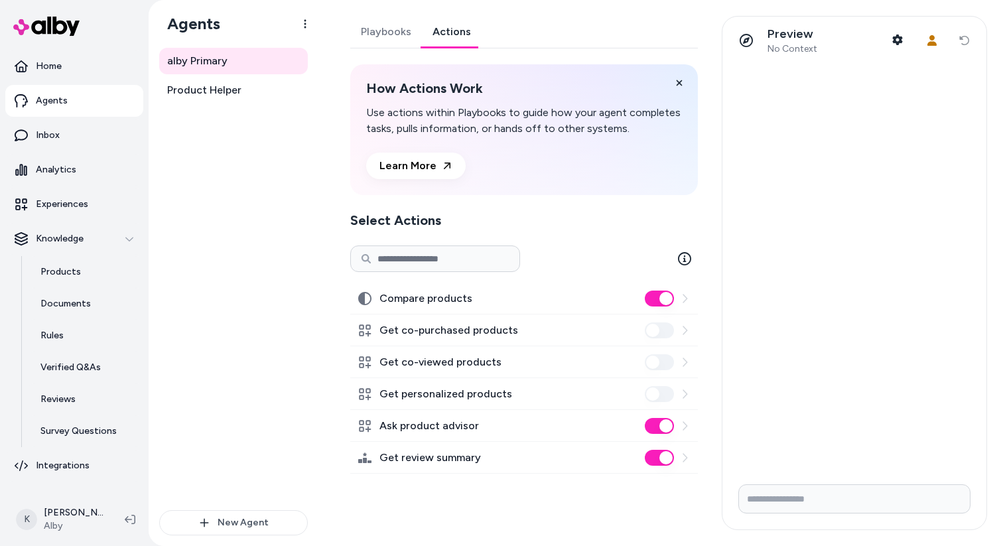
click at [464, 44] on link "Actions" at bounding box center [452, 32] width 60 height 32
click at [686, 255] on icon at bounding box center [684, 258] width 13 height 13
click at [683, 255] on icon at bounding box center [684, 258] width 13 height 13
click at [435, 154] on link "Learn More" at bounding box center [415, 166] width 99 height 27
click at [245, 95] on link "Product Helper" at bounding box center [233, 90] width 149 height 27
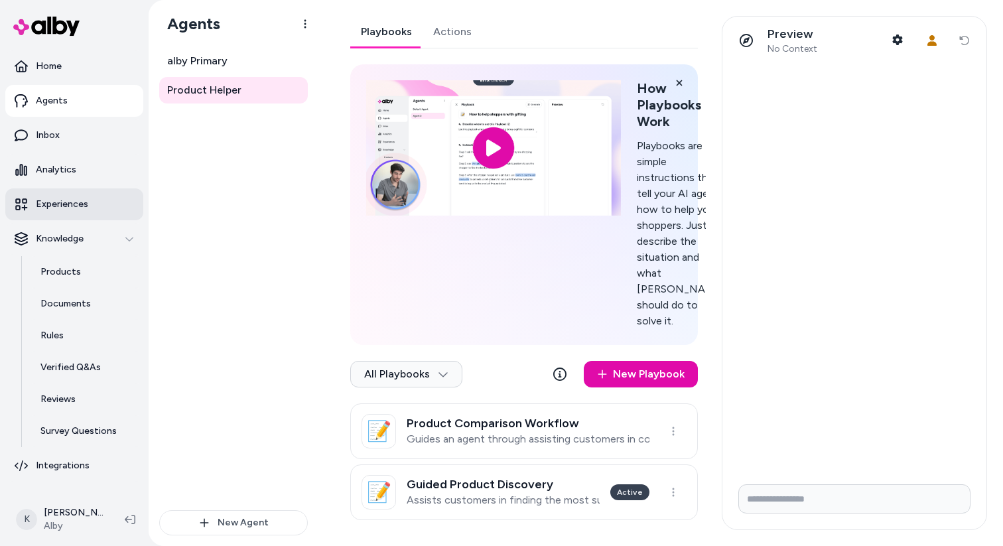
click at [84, 200] on p "Experiences" at bounding box center [62, 204] width 52 height 13
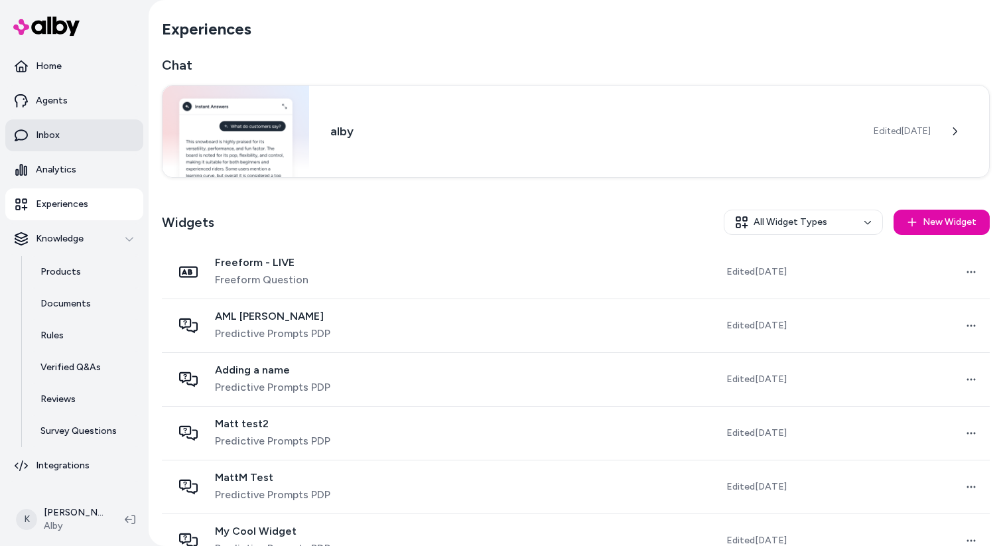
click at [76, 139] on link "Inbox" at bounding box center [74, 135] width 138 height 32
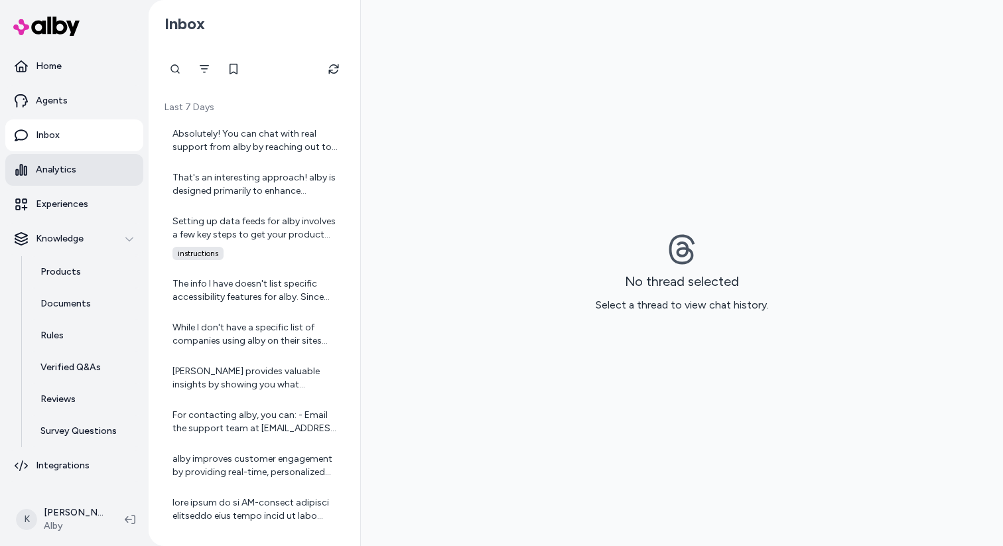
click at [80, 163] on link "Analytics" at bounding box center [74, 170] width 138 height 32
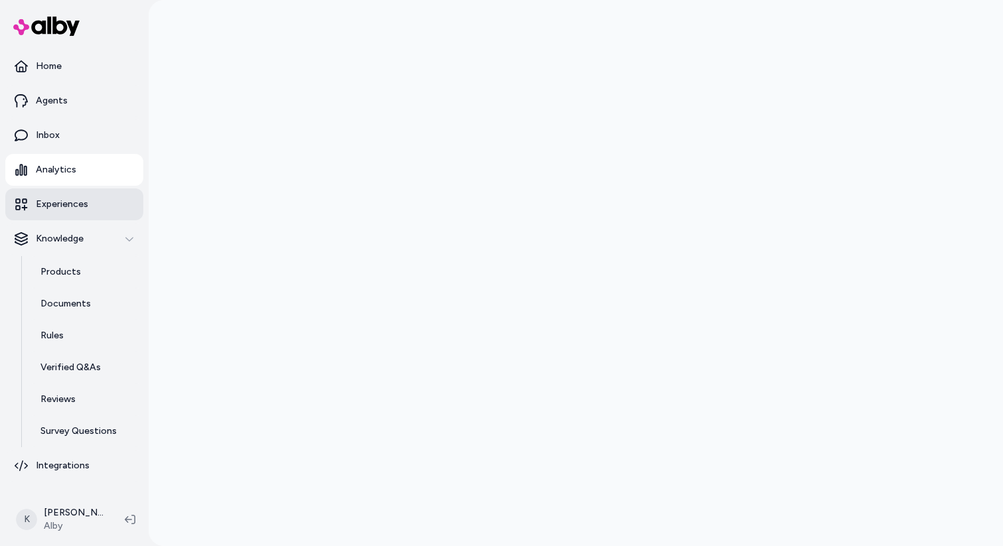
click at [80, 207] on p "Experiences" at bounding box center [62, 204] width 52 height 13
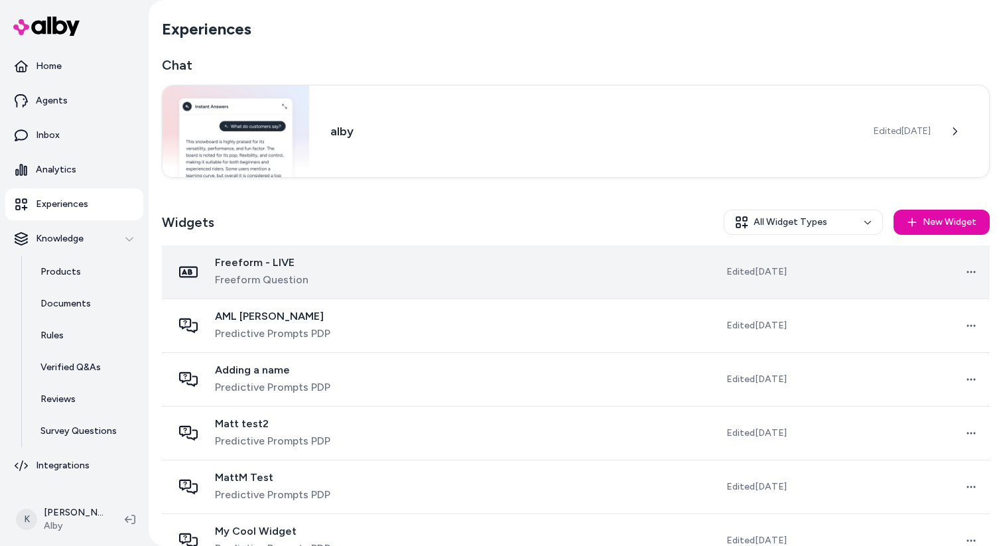
click at [467, 270] on td at bounding box center [544, 272] width 192 height 54
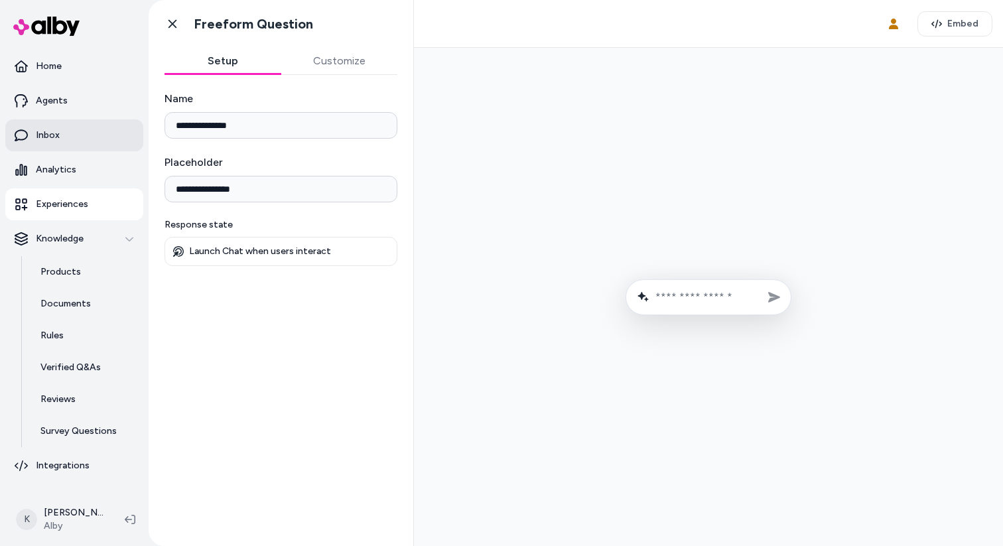
click at [81, 137] on link "Inbox" at bounding box center [74, 135] width 138 height 32
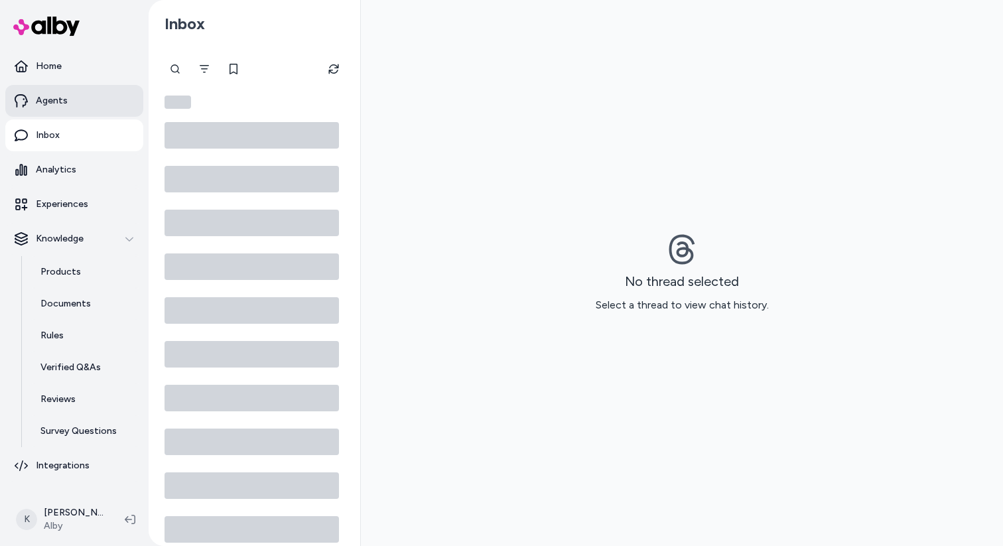
click at [80, 116] on link "Agents" at bounding box center [74, 101] width 138 height 32
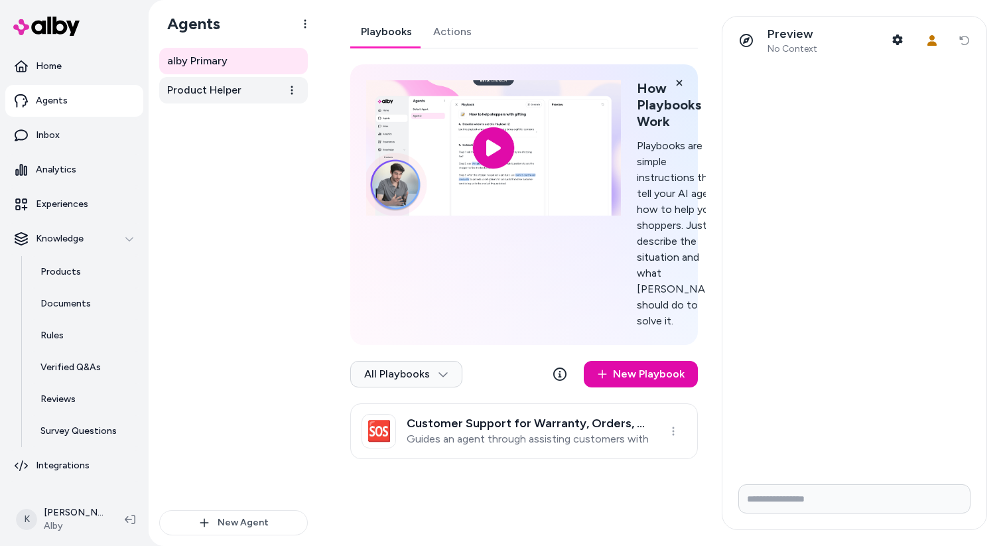
click at [254, 97] on link "Product Helper" at bounding box center [233, 90] width 149 height 27
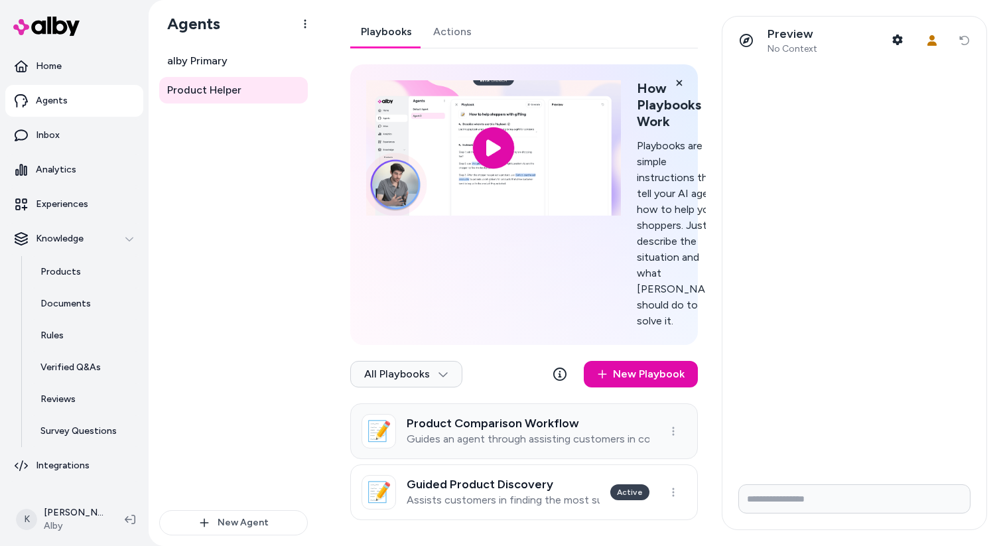
click at [600, 446] on p "Guides an agent through assisting customers in comparing products based on thei…" at bounding box center [528, 438] width 243 height 13
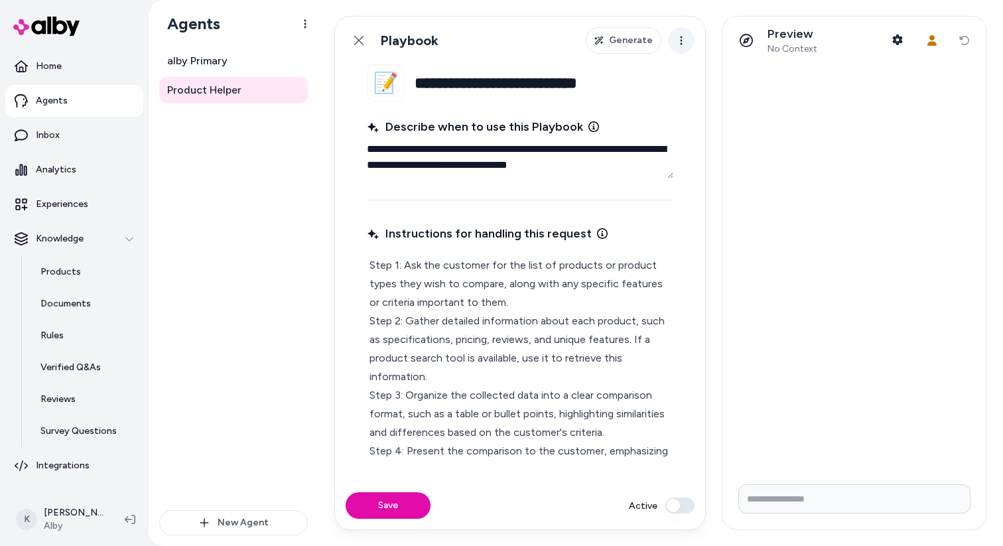
click at [685, 40] on html "**********" at bounding box center [501, 273] width 1003 height 546
click at [652, 40] on span "Generate" at bounding box center [631, 40] width 44 height 13
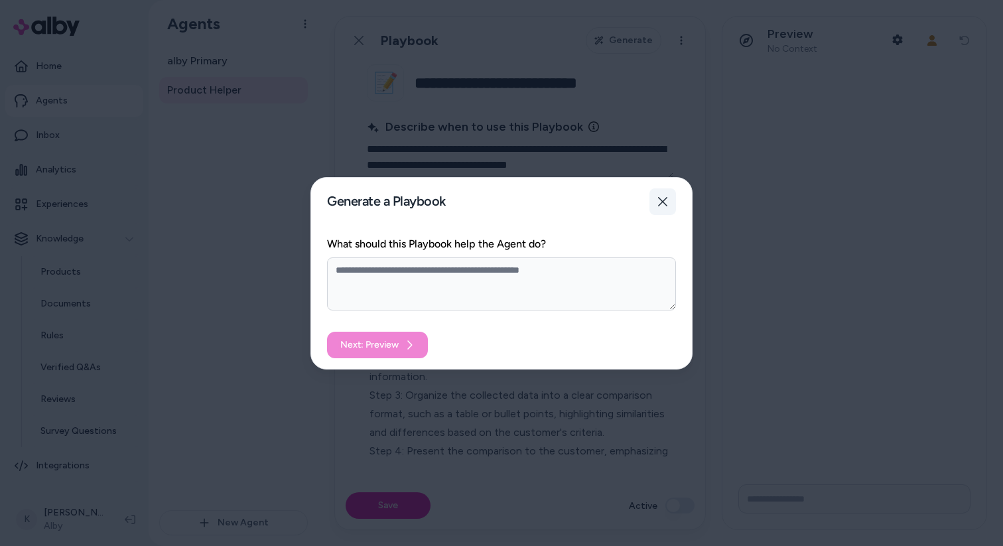
click at [669, 203] on button "Close" at bounding box center [662, 201] width 27 height 27
type textarea "*"
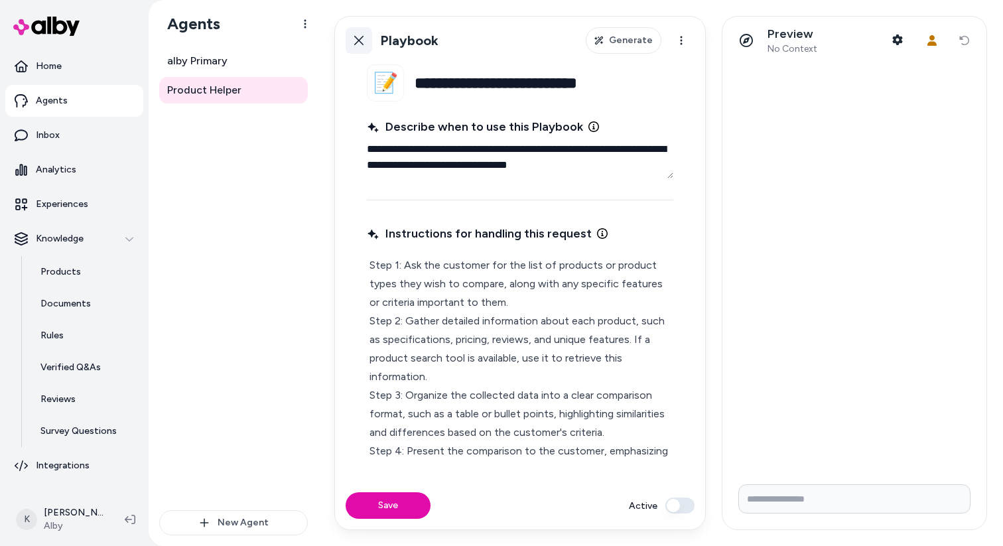
click at [367, 40] on link "Back" at bounding box center [359, 40] width 27 height 27
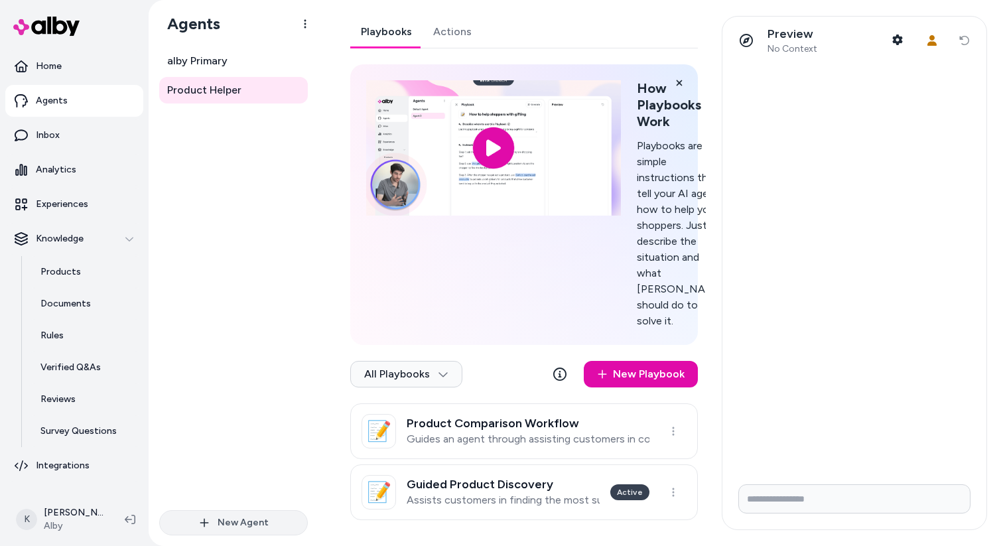
click at [258, 530] on button "New Agent" at bounding box center [233, 522] width 149 height 25
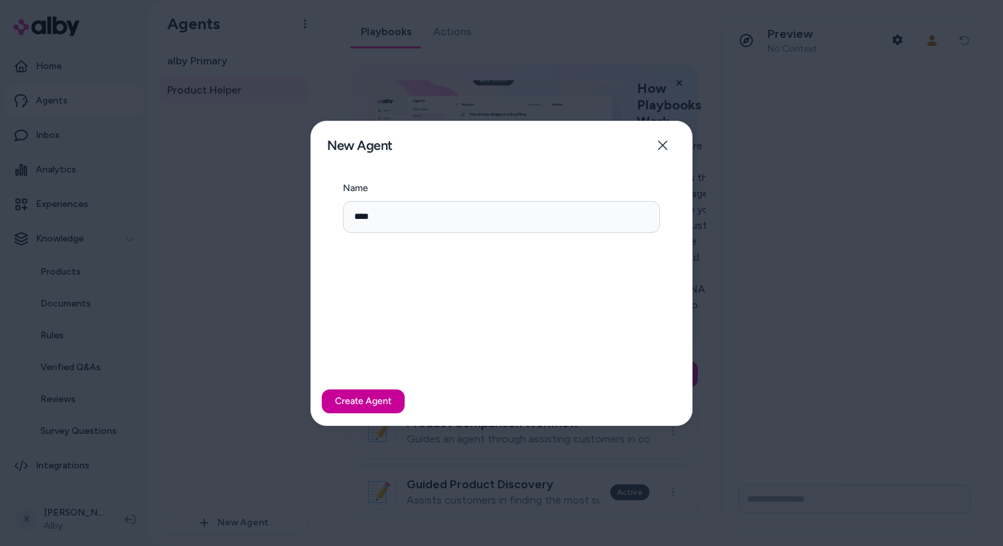
type input "****"
click at [371, 401] on button "Create Agent" at bounding box center [363, 401] width 83 height 24
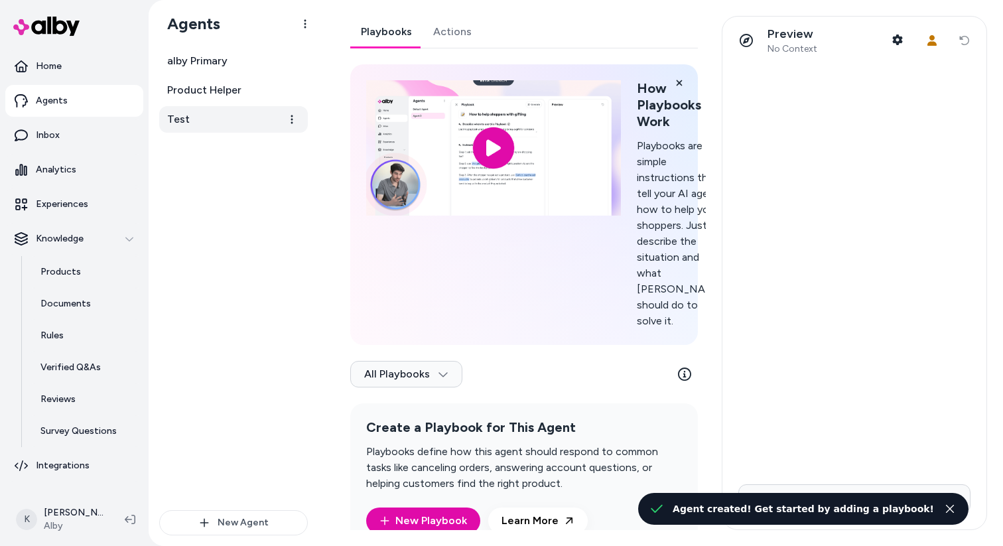
click at [242, 121] on link "Test" at bounding box center [233, 119] width 149 height 27
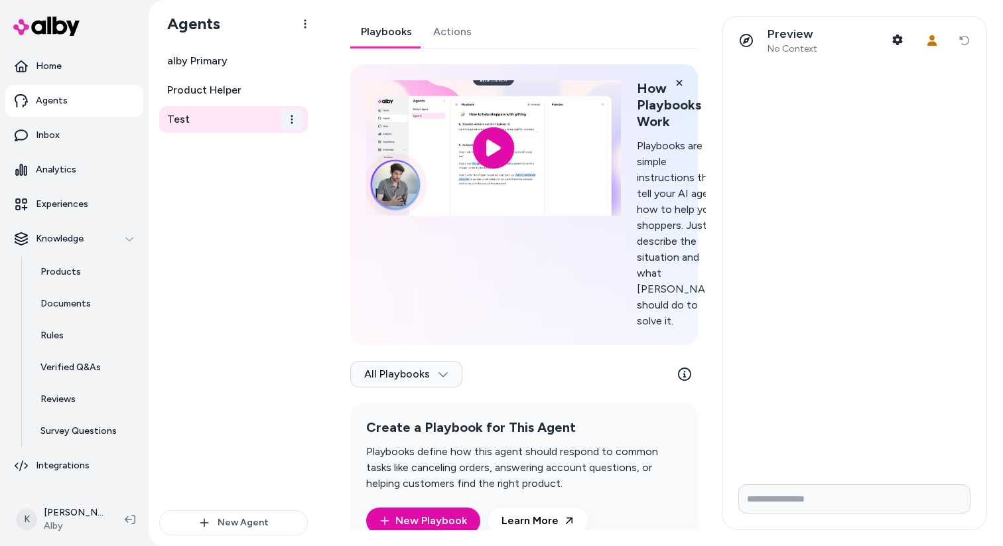
click at [294, 120] on html "Home Agents Inbox Analytics Experiences Knowledge Products Documents Rules Veri…" at bounding box center [501, 273] width 1003 height 546
click at [269, 123] on html "Home Agents Inbox Analytics Experiences Knowledge Products Documents Rules Veri…" at bounding box center [501, 273] width 1003 height 546
click at [263, 124] on link "Test" at bounding box center [233, 119] width 149 height 27
click at [198, 123] on link "Test" at bounding box center [233, 119] width 149 height 27
click at [184, 123] on span "Test" at bounding box center [178, 119] width 23 height 16
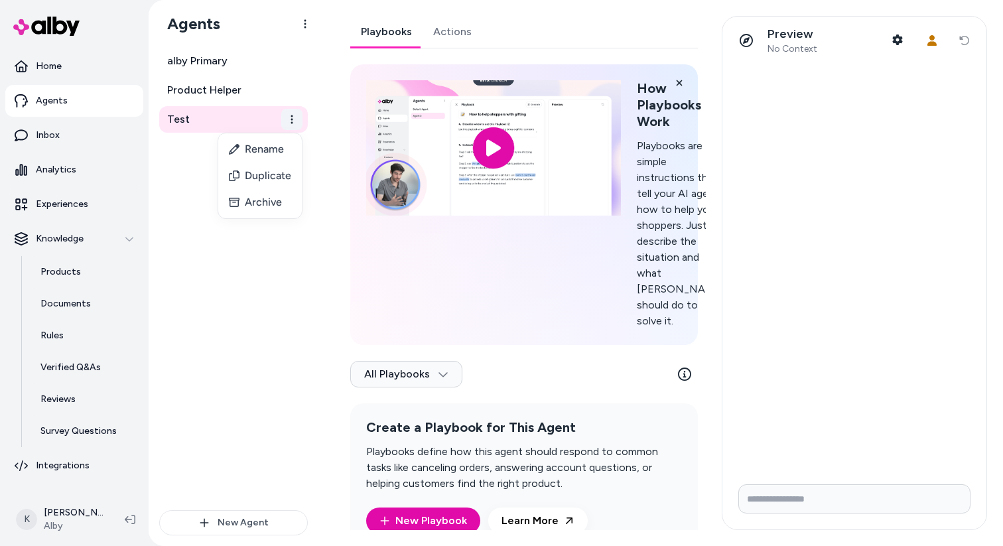
click at [293, 118] on html "Home Agents Inbox Analytics Experiences Knowledge Products Documents Rules Veri…" at bounding box center [501, 273] width 1003 height 546
click at [272, 192] on div "Archive" at bounding box center [260, 202] width 84 height 27
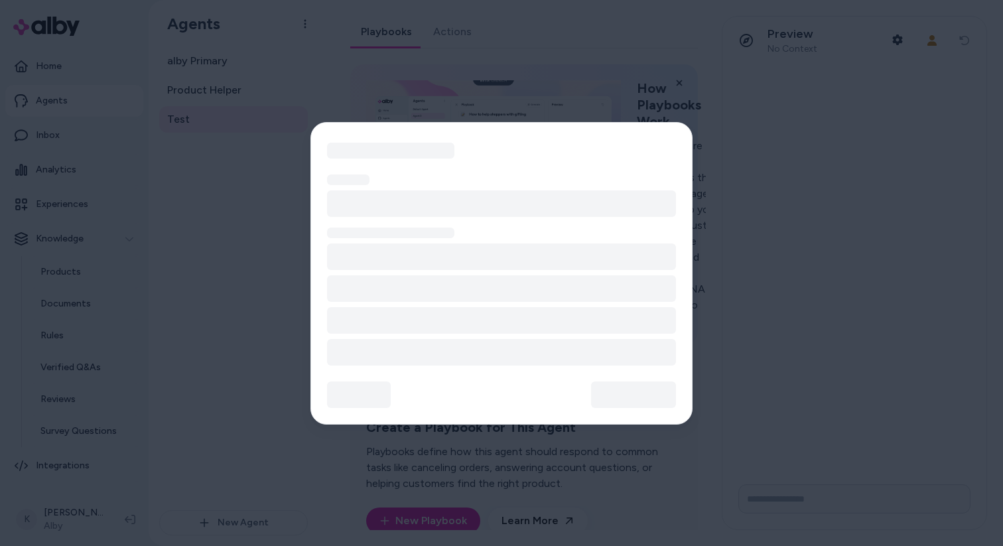
click at [272, 192] on div at bounding box center [501, 273] width 1003 height 546
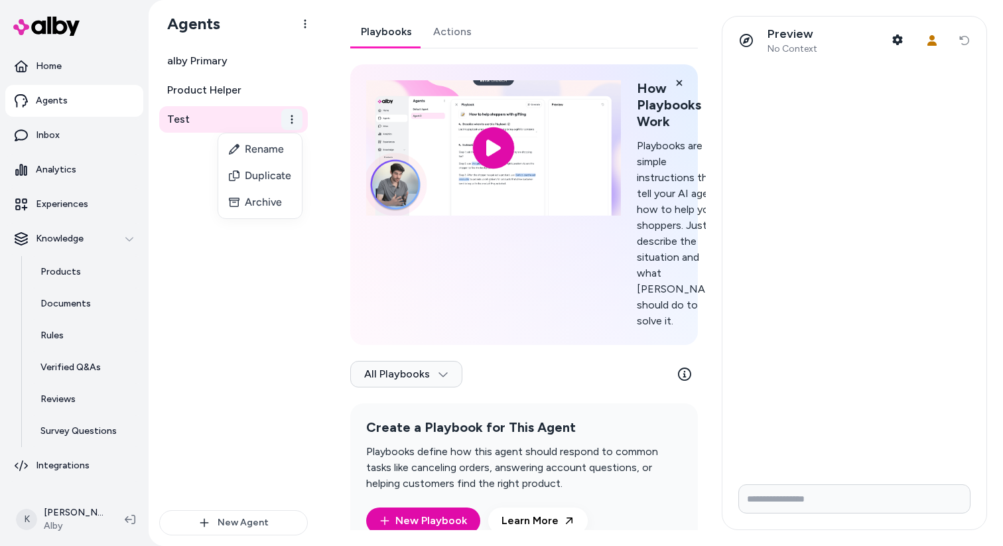
click at [283, 119] on html "Home Agents Inbox Analytics Experiences Knowledge Products Documents Rules Veri…" at bounding box center [501, 273] width 1003 height 546
click at [271, 212] on div "Archive" at bounding box center [260, 202] width 84 height 27
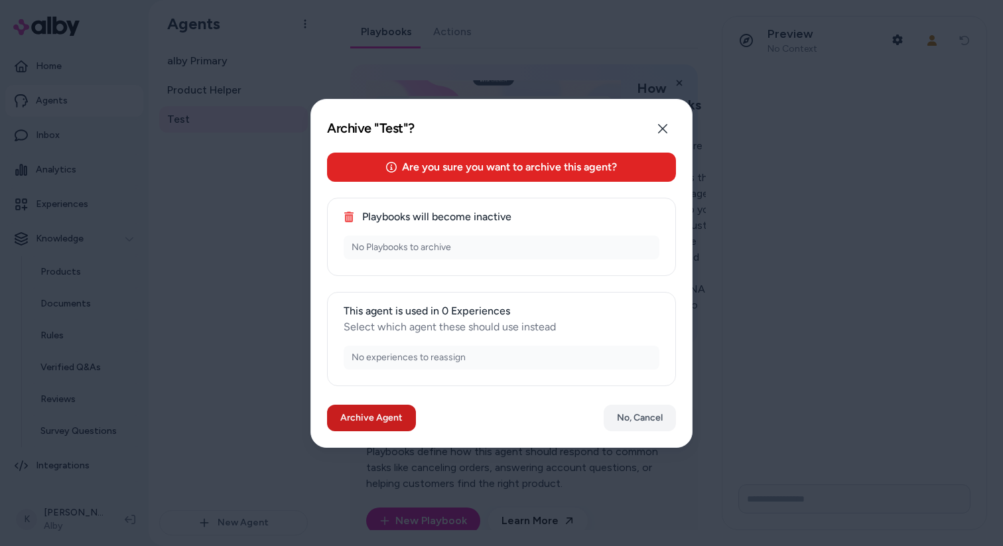
click at [401, 411] on button "Archive Agent" at bounding box center [371, 418] width 89 height 27
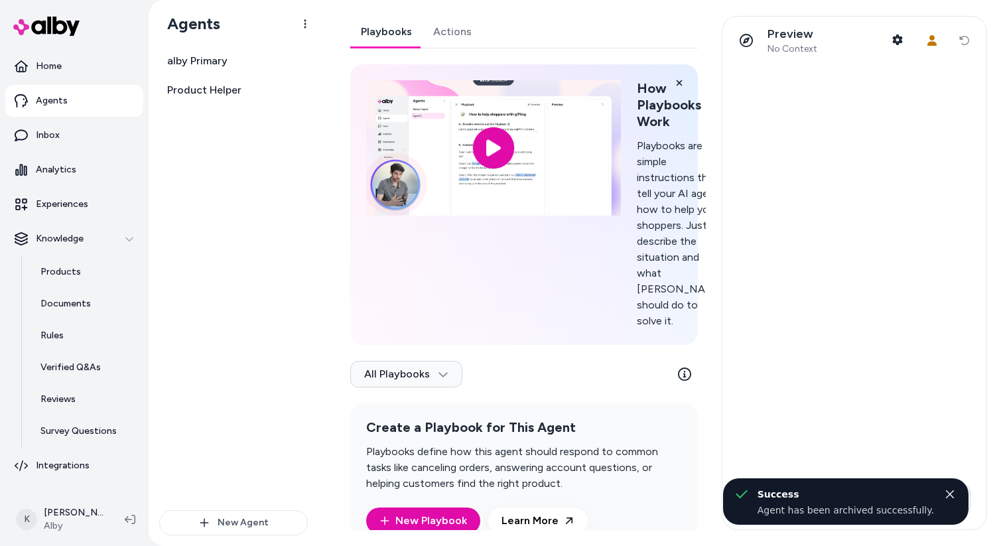
scroll to position [68, 0]
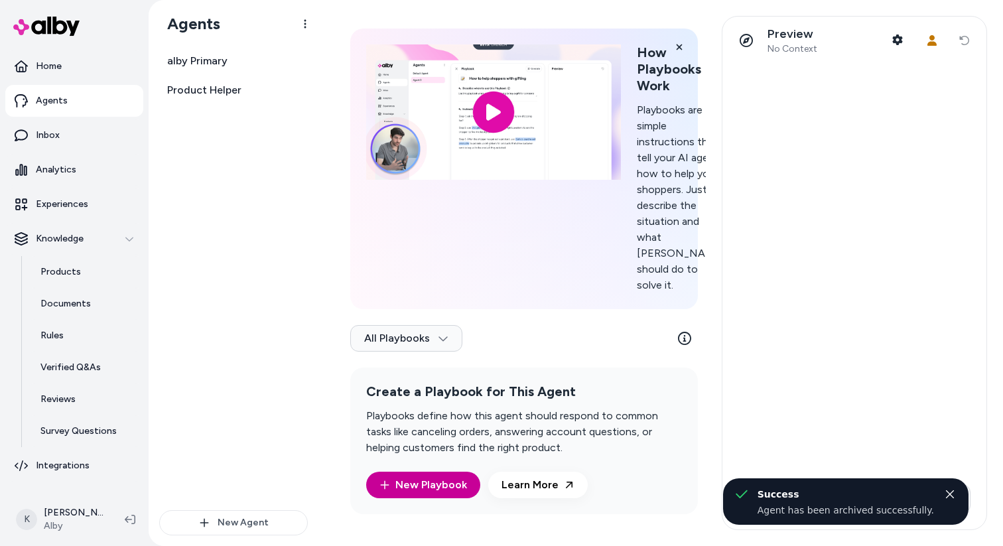
click at [456, 490] on link "New Playbook" at bounding box center [423, 485] width 114 height 27
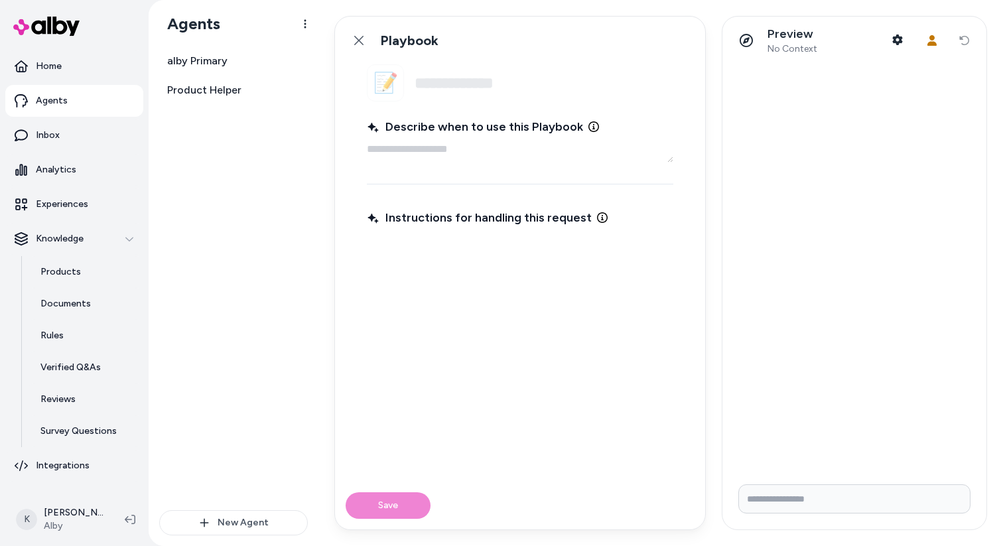
click at [458, 109] on fieldset "📝 Name Describe when to use this Playbook Instructions for handling this request" at bounding box center [520, 272] width 370 height 417
click at [454, 101] on fieldset "📝 Name Describe when to use this Playbook Instructions for handling this request" at bounding box center [520, 272] width 370 height 417
click at [363, 46] on link "Back" at bounding box center [359, 40] width 27 height 27
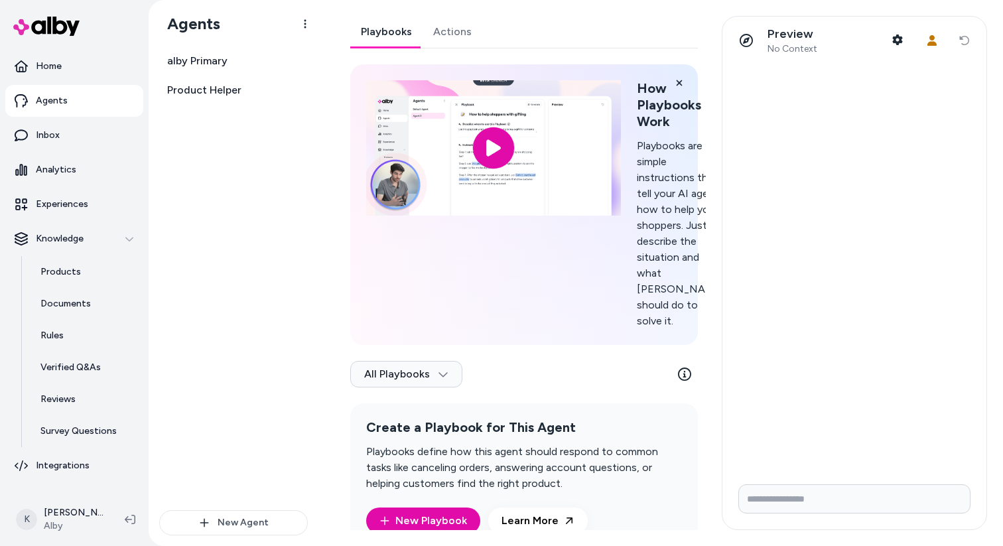
scroll to position [68, 0]
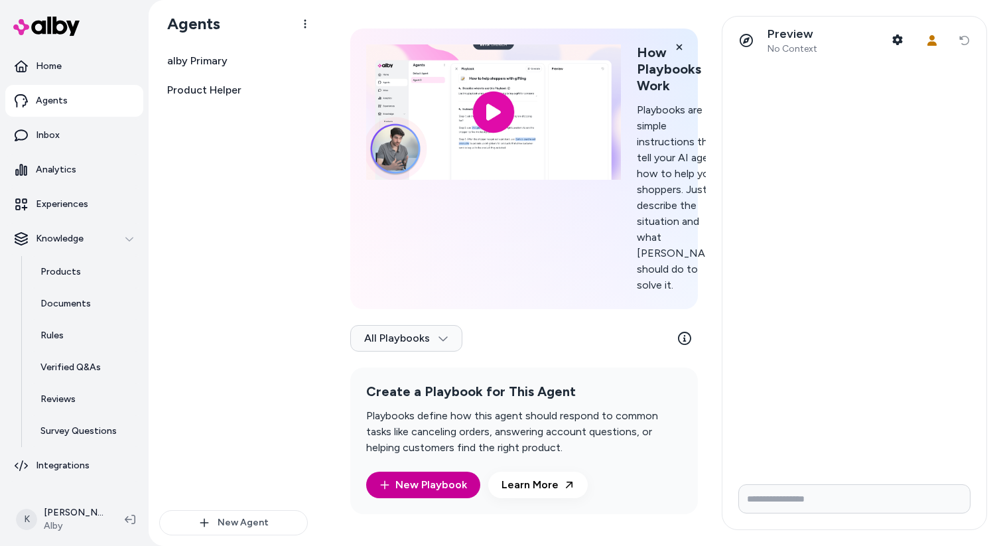
click at [438, 475] on link "New Playbook" at bounding box center [423, 485] width 114 height 27
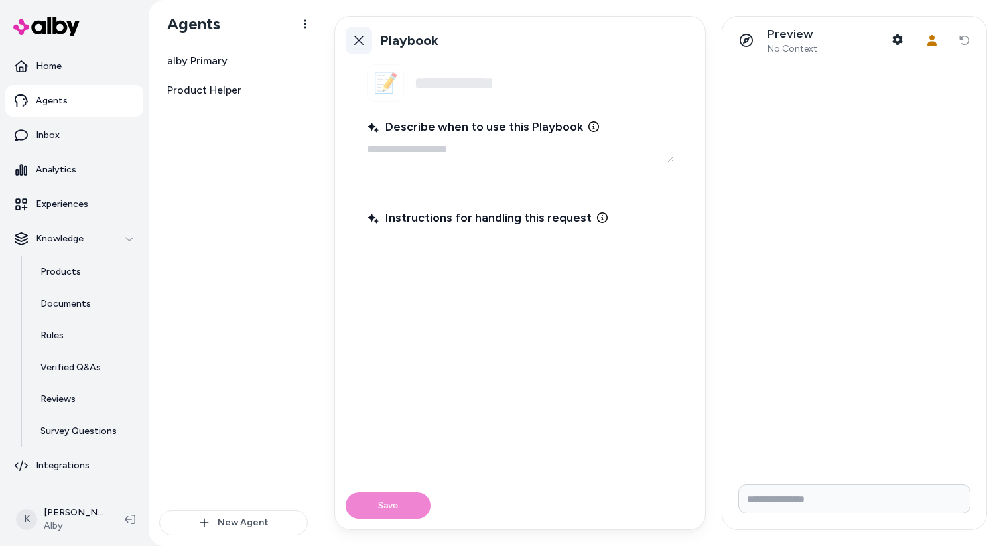
click at [364, 44] on link "Back" at bounding box center [359, 40] width 27 height 27
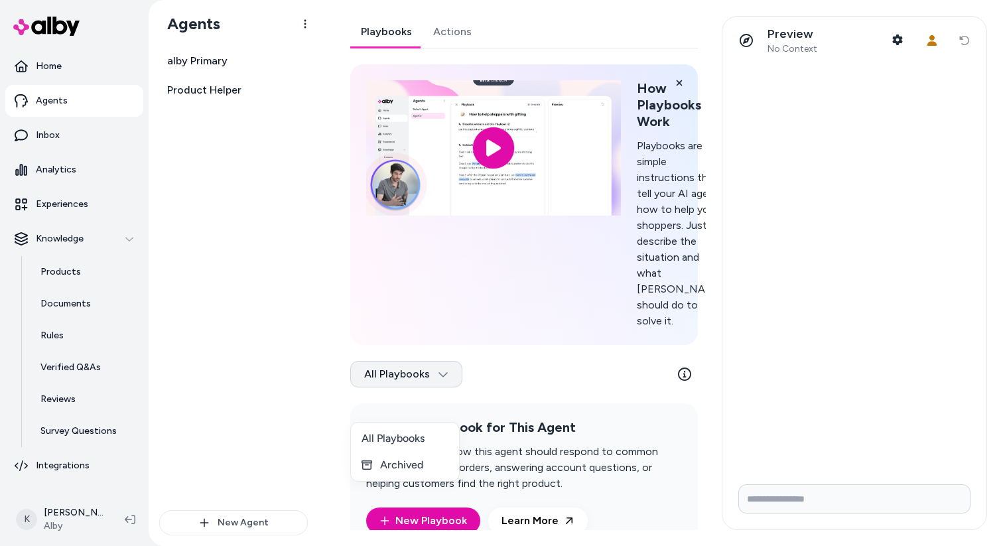
click at [422, 398] on html "Home Agents Inbox Analytics Experiences Knowledge Products Documents Rules Veri…" at bounding box center [501, 273] width 1003 height 546
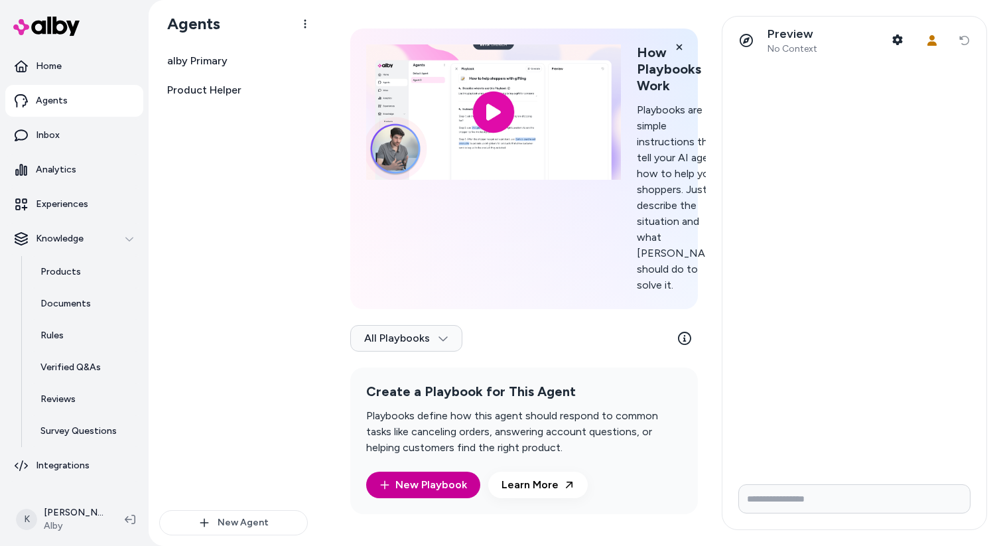
click at [451, 491] on link "New Playbook" at bounding box center [423, 485] width 114 height 27
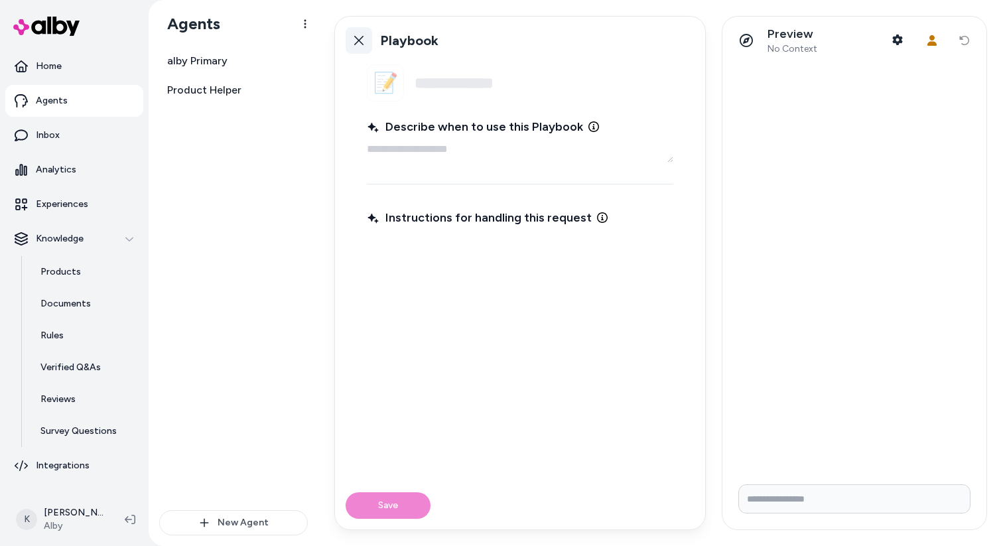
click at [364, 42] on link "Back" at bounding box center [359, 40] width 27 height 27
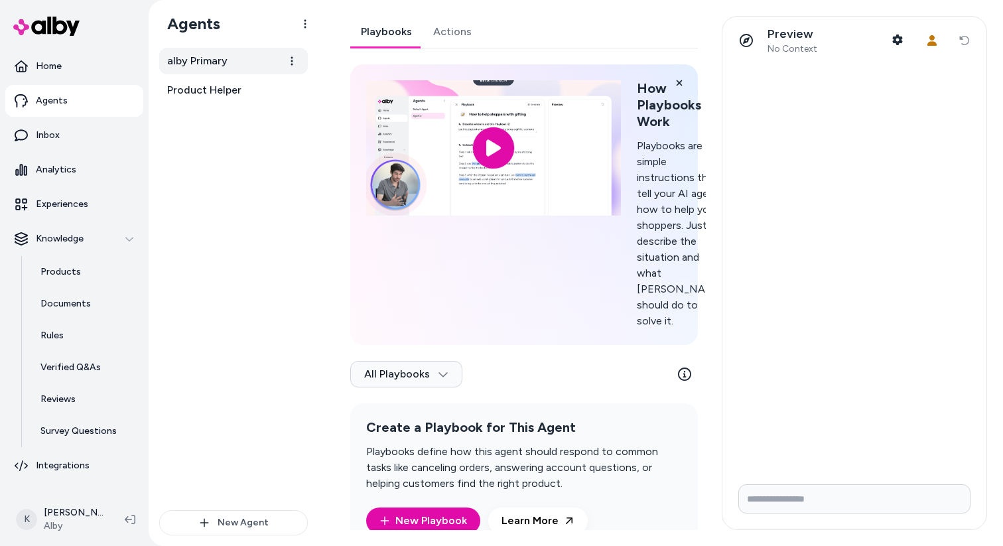
click at [260, 62] on link "alby Primary" at bounding box center [233, 61] width 149 height 27
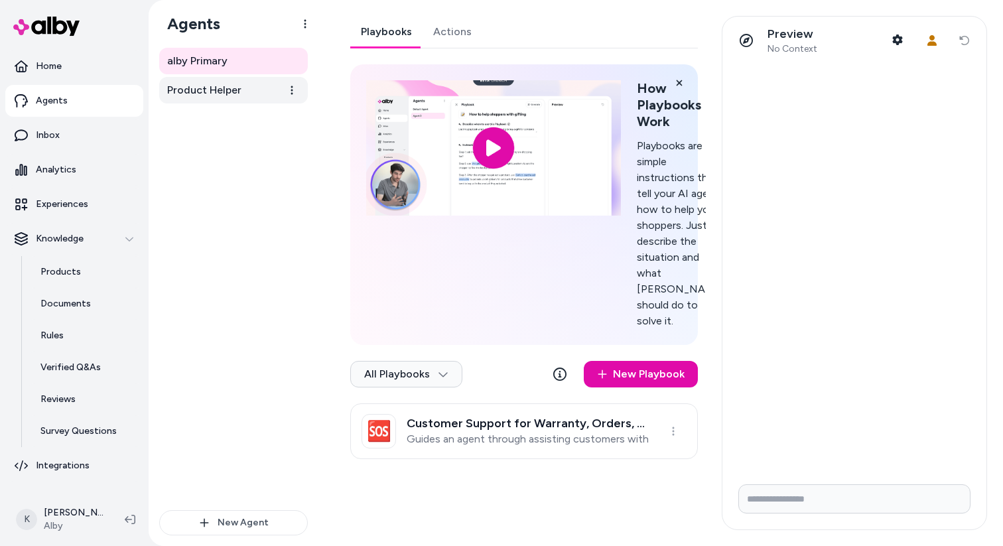
click at [252, 95] on link "Product Helper" at bounding box center [233, 90] width 149 height 27
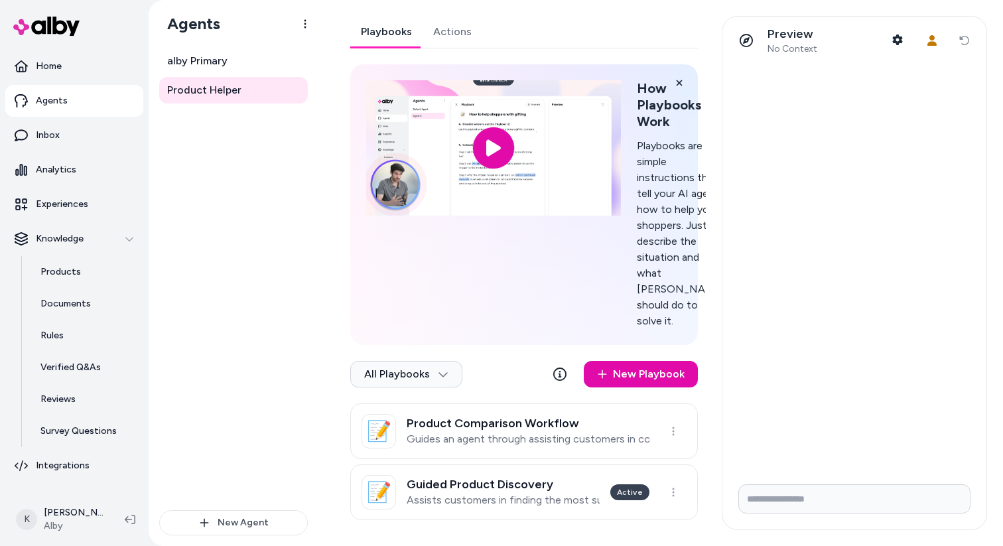
click at [251, 125] on div "alby Primary Product Helper" at bounding box center [233, 279] width 149 height 462
click at [311, 12] on html "Home Agents Inbox Analytics Experiences Knowledge Products Documents Rules Veri…" at bounding box center [501, 273] width 1003 height 546
click at [324, 44] on link "Archived" at bounding box center [335, 56] width 84 height 27
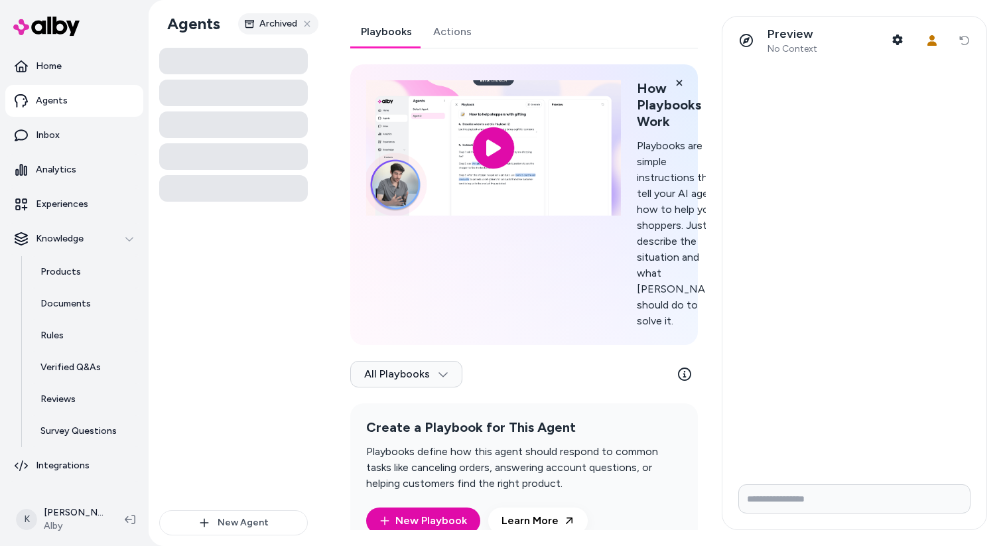
click at [308, 24] on icon at bounding box center [306, 23] width 9 height 9
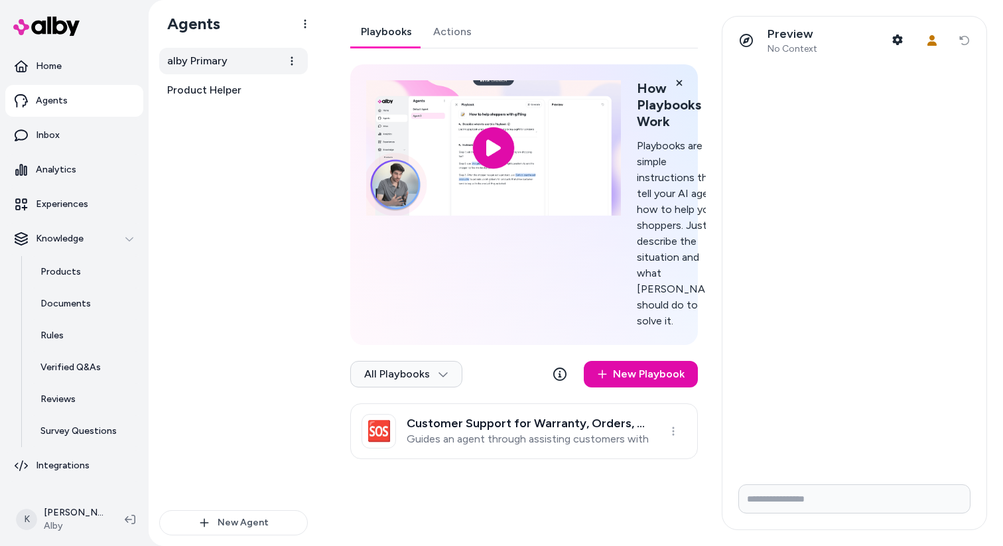
click at [247, 72] on link "alby Primary" at bounding box center [233, 61] width 149 height 27
click at [607, 379] on icon at bounding box center [602, 374] width 11 height 11
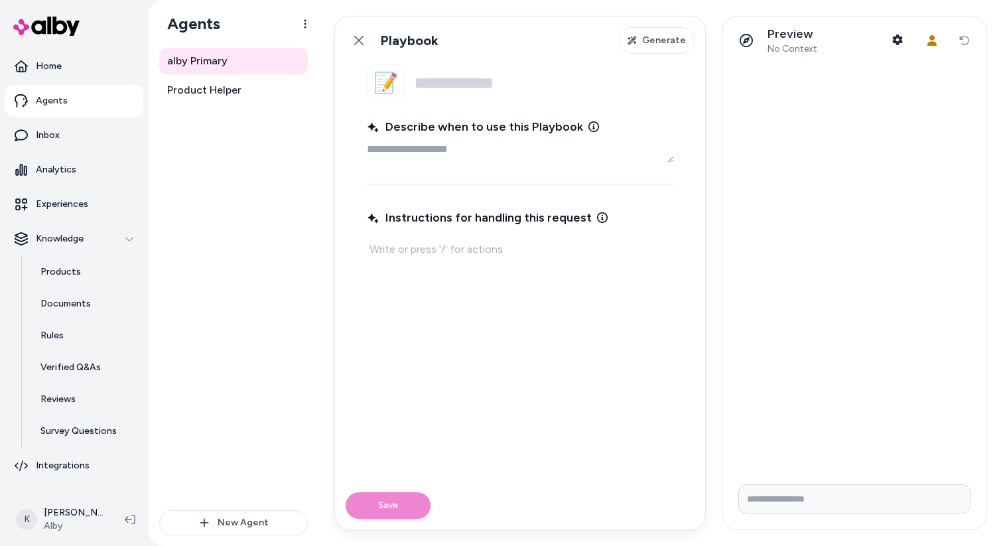
click at [519, 96] on input "Name" at bounding box center [544, 82] width 259 height 37
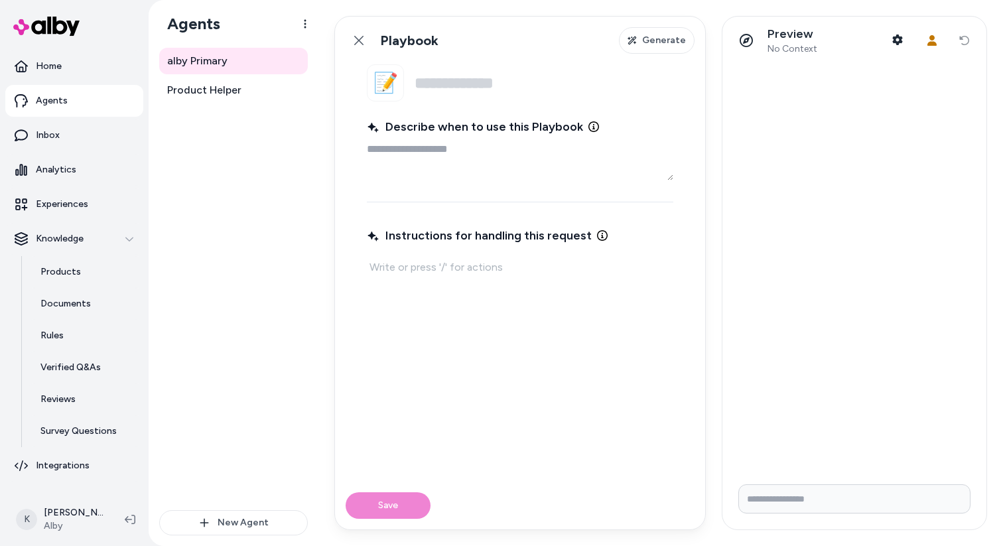
drag, startPoint x: 671, startPoint y: 161, endPoint x: 668, endPoint y: 179, distance: 18.2
click at [668, 179] on textarea "Describe when to use this Playbook" at bounding box center [520, 158] width 306 height 44
click at [648, 34] on span "Generate" at bounding box center [664, 40] width 44 height 13
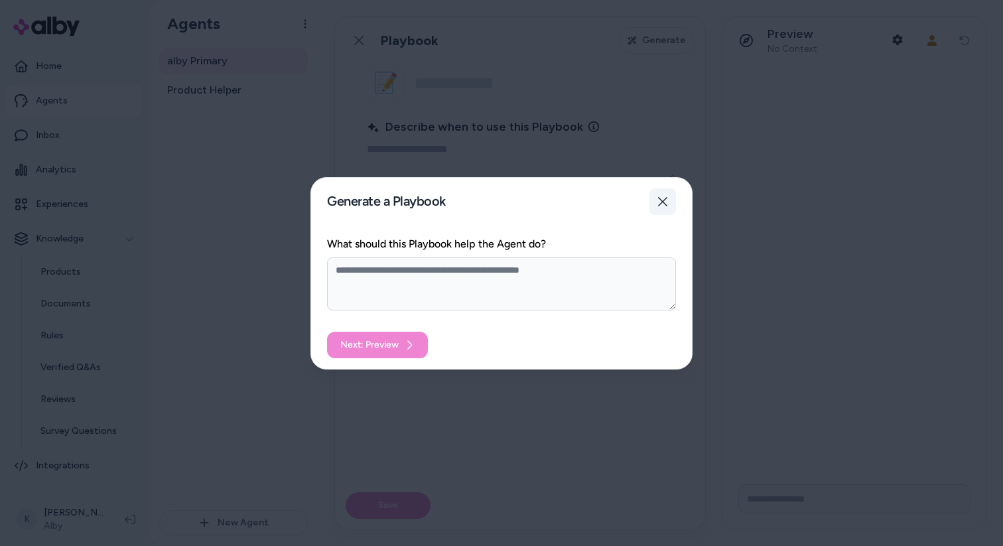
click at [666, 202] on icon "button" at bounding box center [662, 201] width 11 height 11
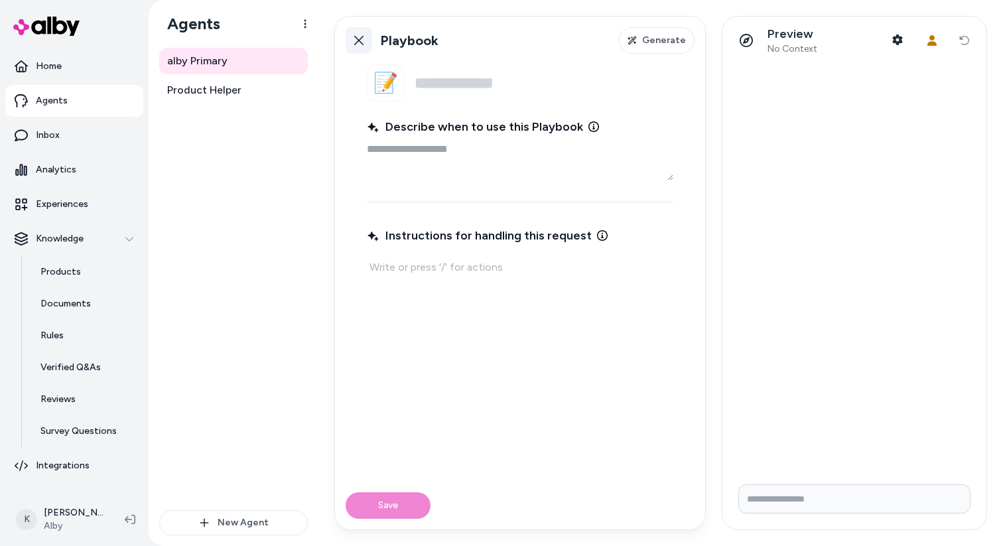
click at [358, 38] on icon at bounding box center [359, 40] width 11 height 11
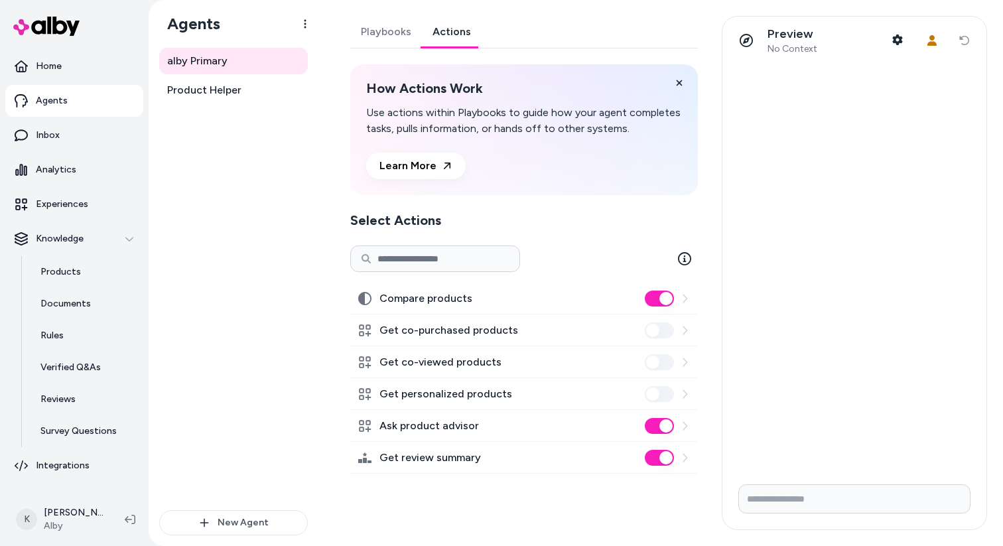
click at [442, 30] on link "Actions" at bounding box center [452, 32] width 60 height 32
click at [484, 261] on input at bounding box center [435, 258] width 170 height 27
click at [384, 29] on link "Playbooks" at bounding box center [386, 32] width 72 height 32
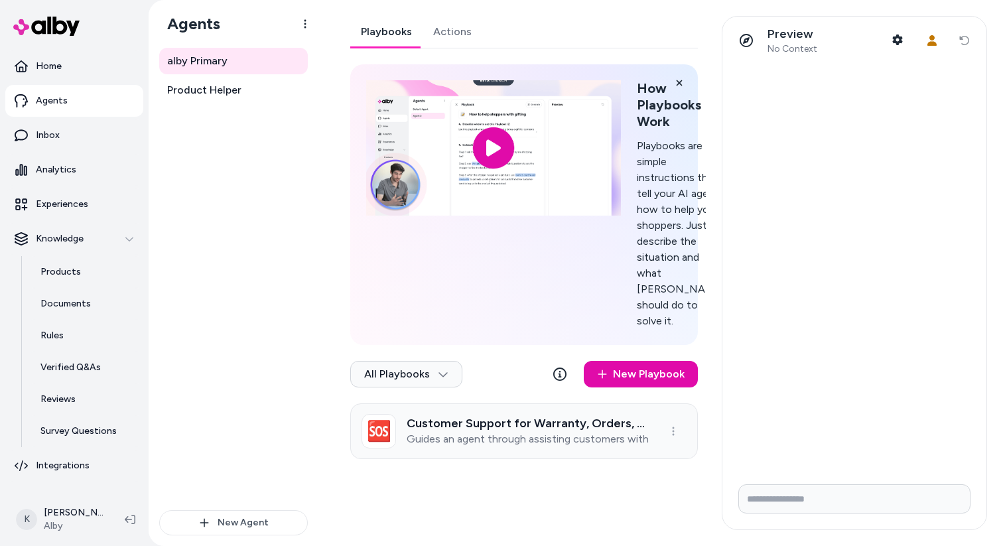
click at [637, 446] on p "Guides an agent through assisting customers with common support scenarios such …" at bounding box center [528, 438] width 243 height 13
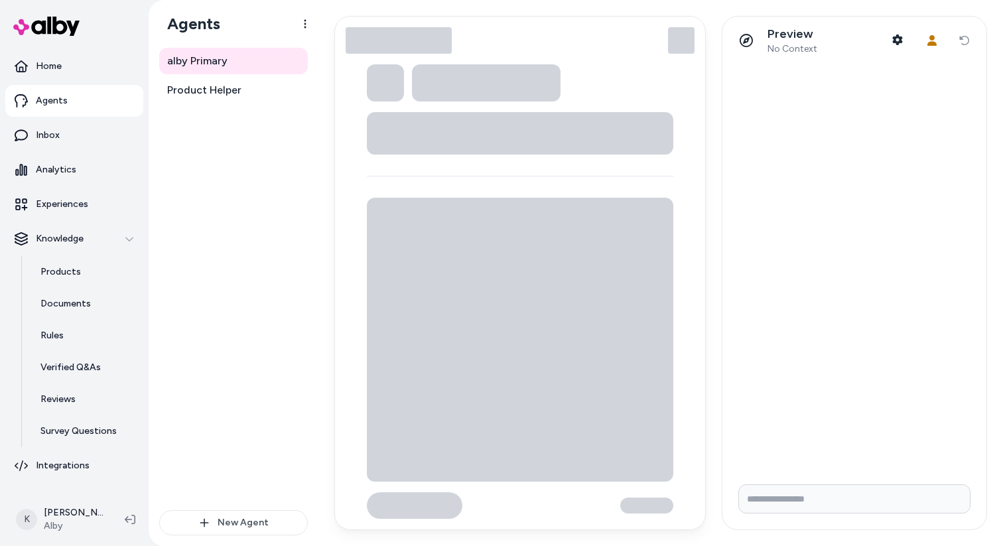
type textarea "*"
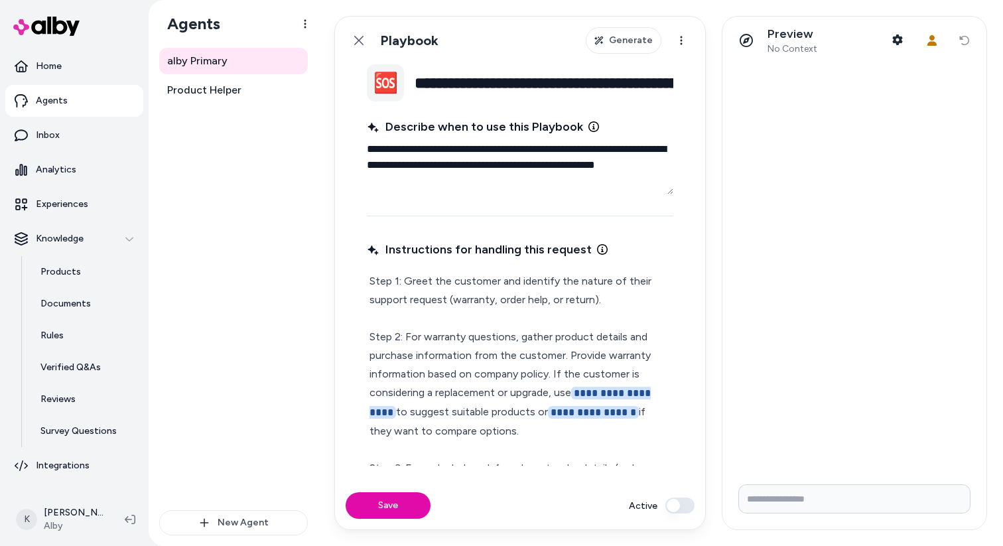
click at [387, 84] on button "🆘" at bounding box center [385, 82] width 37 height 37
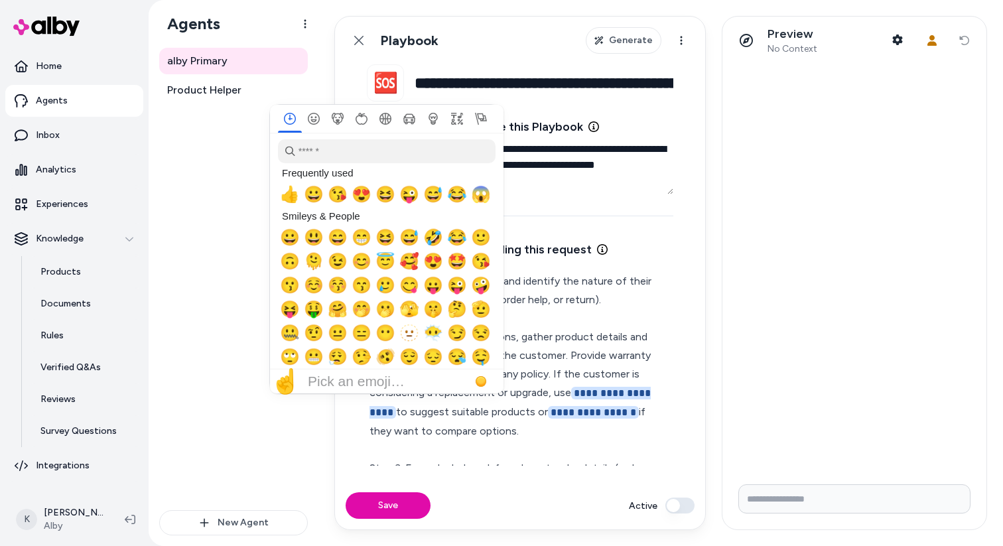
click at [472, 54] on div "Back Playbook Generate Actions" at bounding box center [520, 41] width 370 height 48
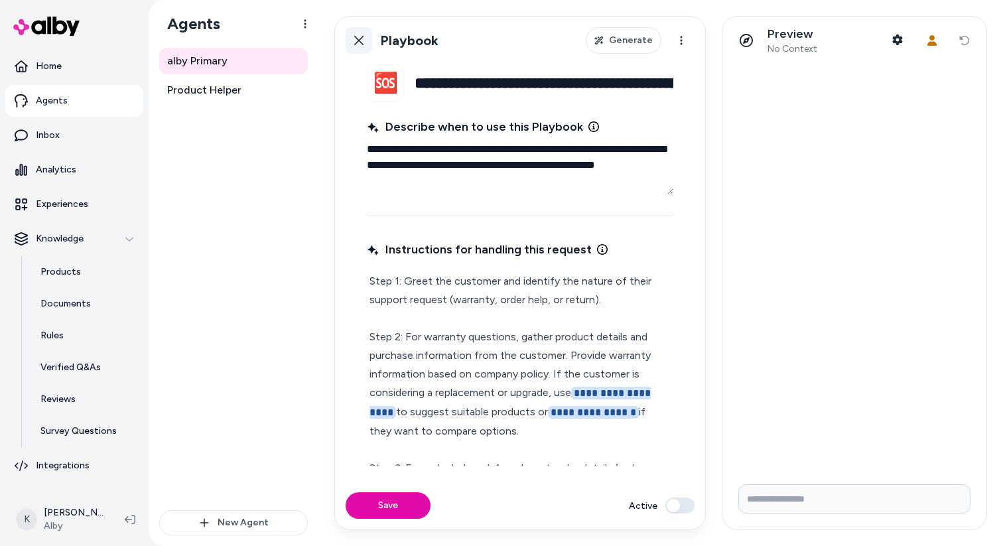
click at [355, 34] on link "Back" at bounding box center [359, 40] width 27 height 27
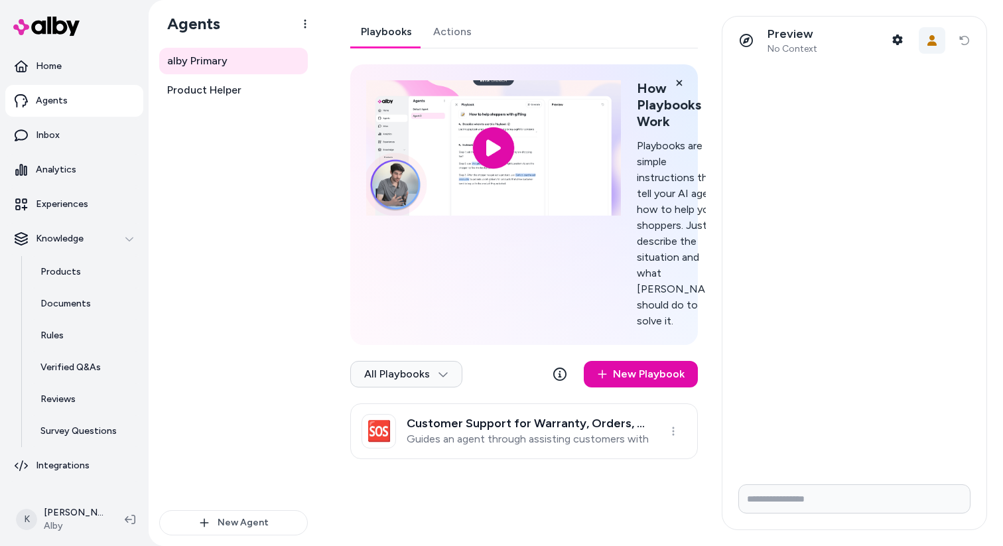
click at [924, 49] on button "User Context" at bounding box center [932, 40] width 27 height 27
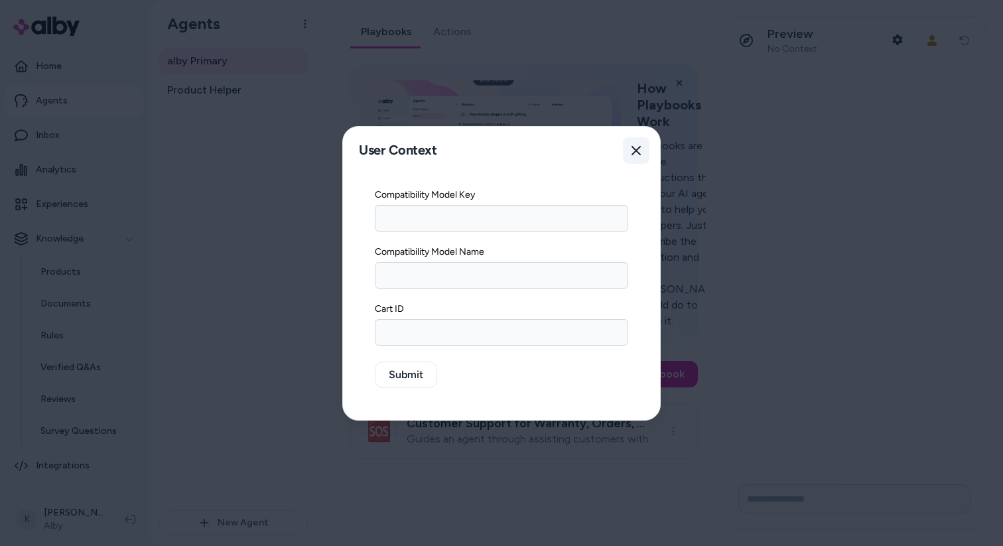
click at [634, 157] on button "Close" at bounding box center [636, 150] width 27 height 27
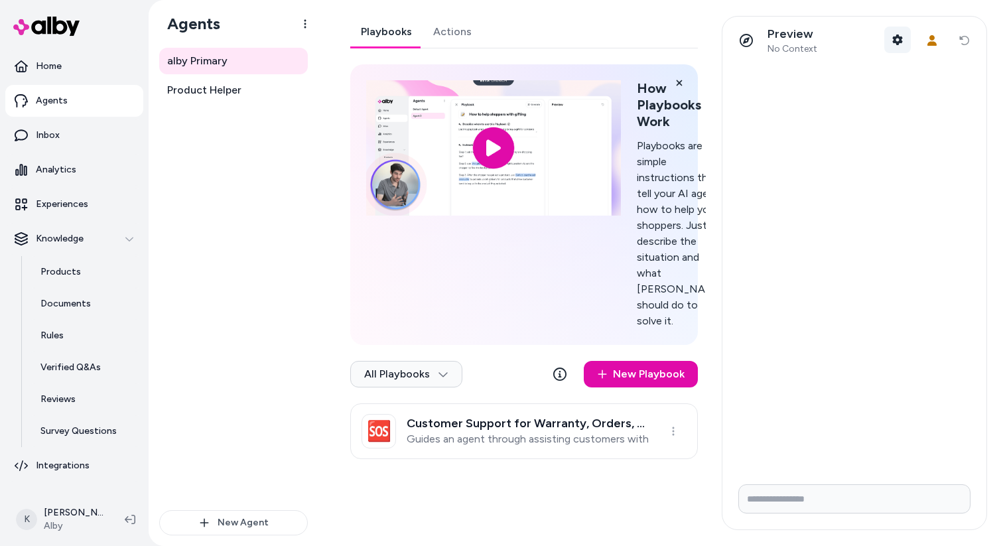
click at [901, 32] on button "Shopper Context" at bounding box center [897, 40] width 27 height 27
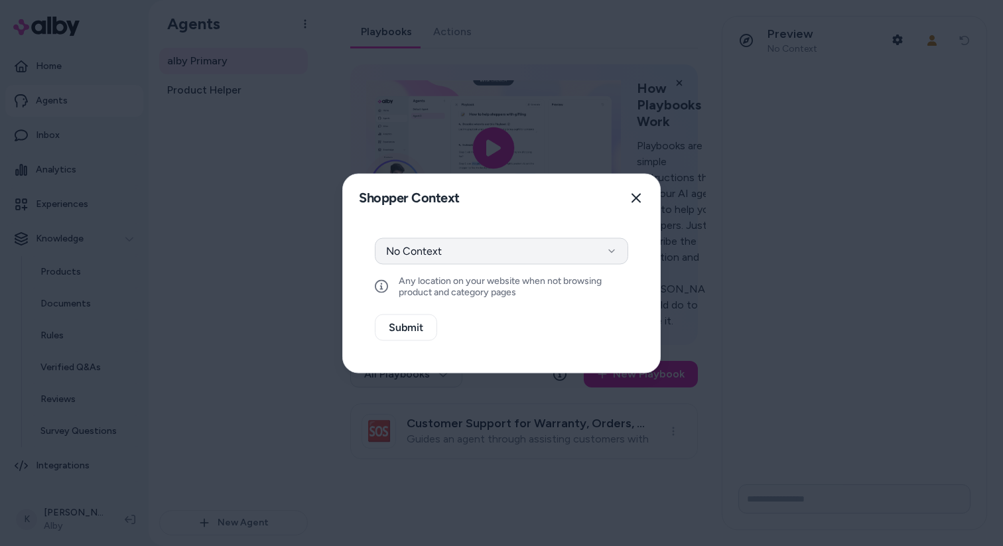
click at [623, 259] on button "No Context" at bounding box center [501, 250] width 253 height 27
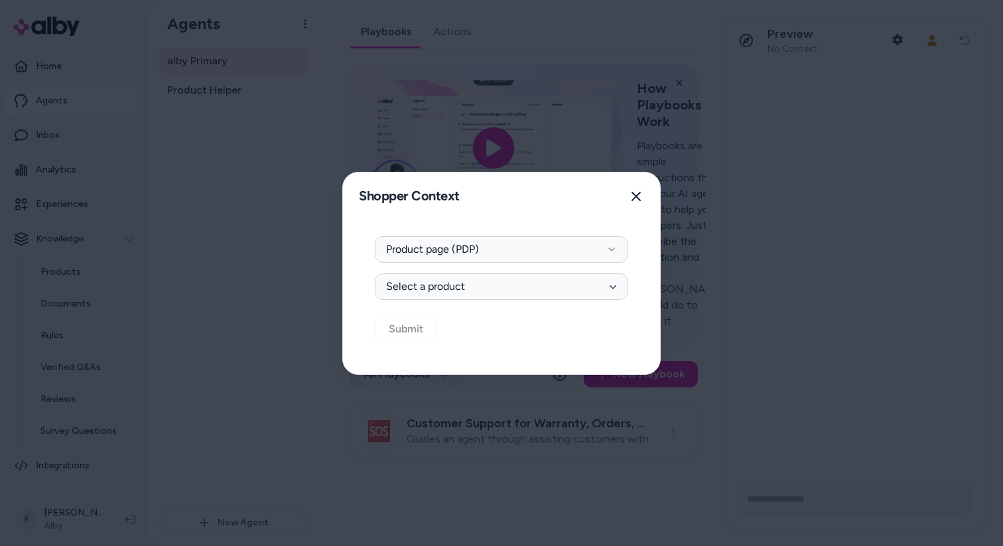
click at [584, 293] on button "Select a product" at bounding box center [501, 286] width 253 height 27
click at [598, 258] on button "Product page (PDP)" at bounding box center [501, 249] width 253 height 27
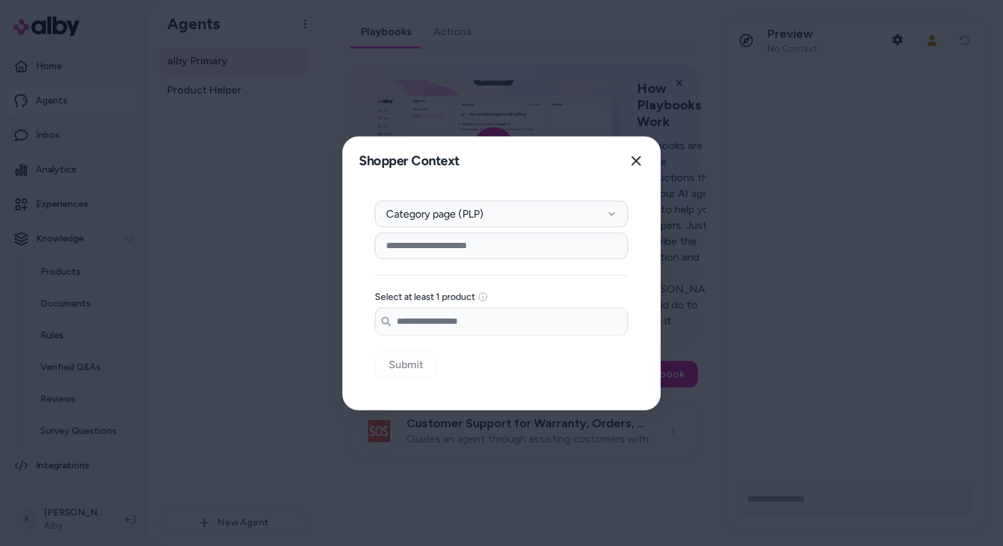
click at [578, 321] on input "Search products..." at bounding box center [501, 321] width 252 height 27
click at [568, 247] on input at bounding box center [501, 245] width 253 height 27
type input "*"
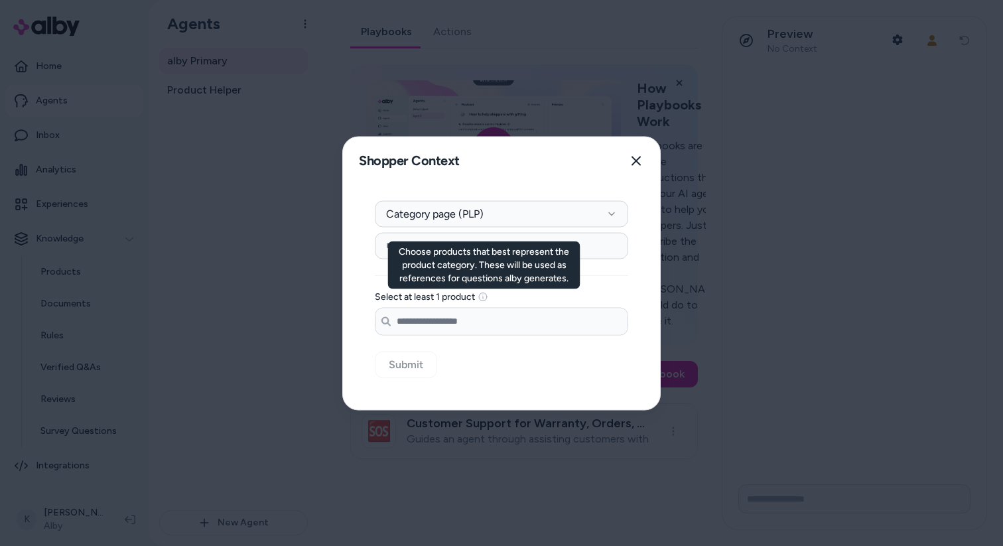
click at [478, 324] on input "Search products..." at bounding box center [501, 321] width 252 height 27
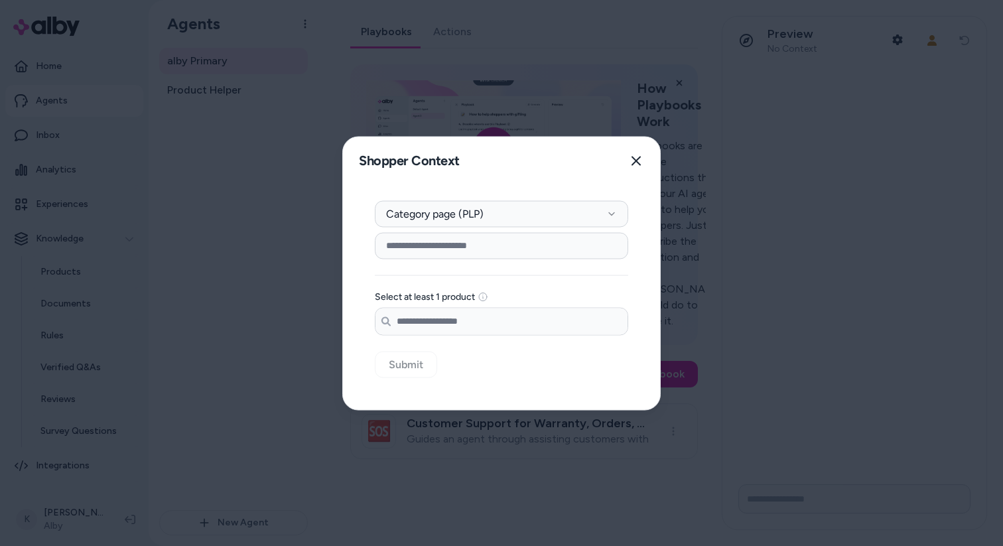
type input "*"
type input "****"
click at [507, 350] on div "Context Type Category page (PLP) Category Setup Select at least 1 product Searc…" at bounding box center [501, 296] width 317 height 225
click at [508, 322] on input "****" at bounding box center [501, 321] width 252 height 27
click at [518, 286] on div "Select at least 1 product Search products... ****" at bounding box center [501, 283] width 253 height 103
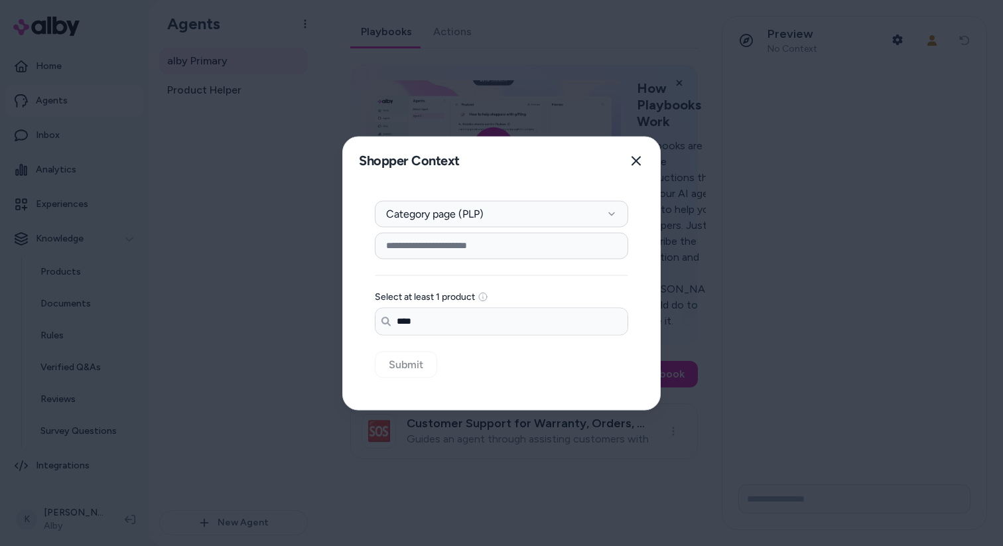
click at [488, 295] on icon at bounding box center [483, 296] width 11 height 11
click at [491, 315] on input "****" at bounding box center [501, 321] width 252 height 27
click at [547, 249] on input at bounding box center [501, 245] width 253 height 27
type input "***"
click at [639, 166] on button "Close" at bounding box center [636, 160] width 27 height 27
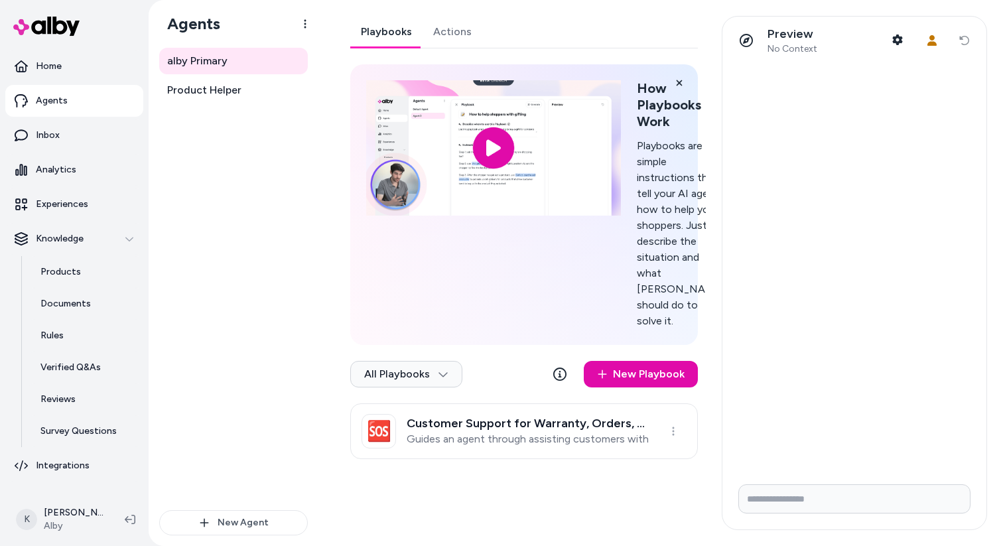
click at [456, 43] on link "Actions" at bounding box center [453, 32] width 60 height 32
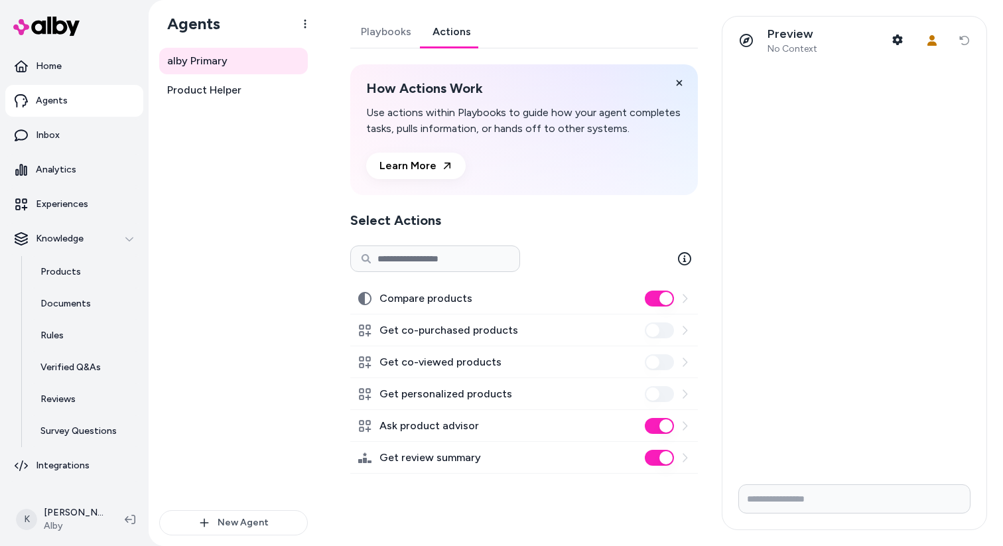
click at [683, 295] on icon at bounding box center [684, 298] width 11 height 11
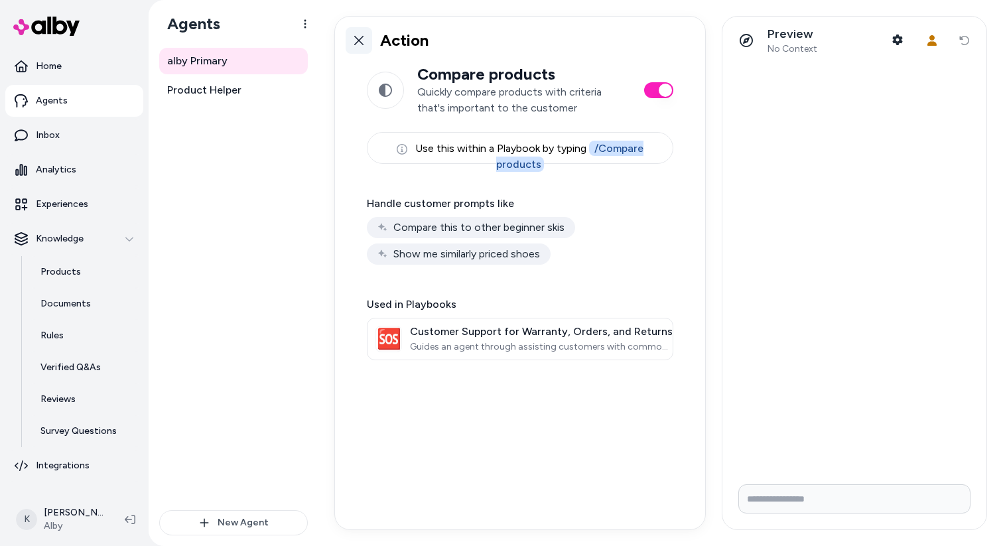
click at [355, 44] on icon at bounding box center [358, 40] width 9 height 9
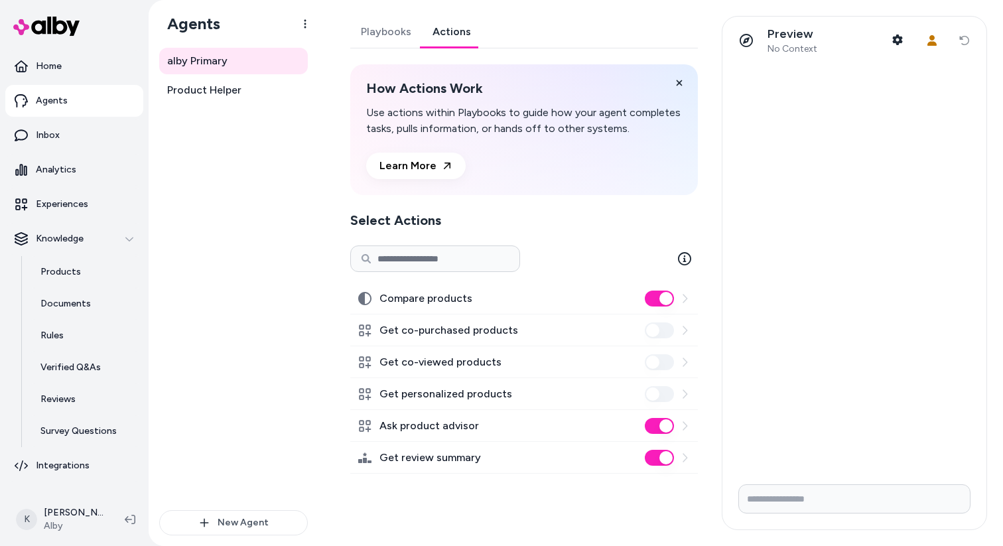
click at [684, 296] on icon at bounding box center [684, 298] width 11 height 11
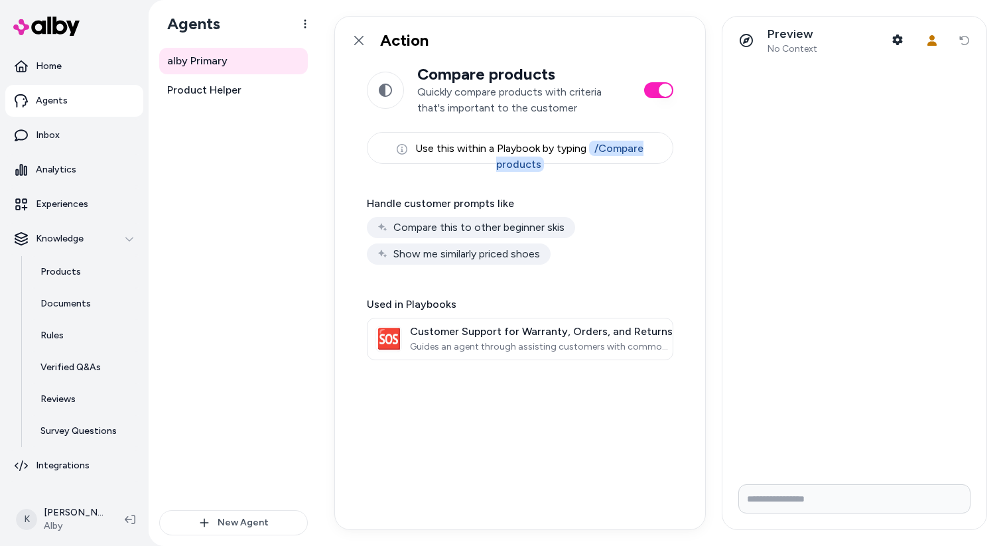
click at [543, 253] on div "Show me similarly priced shoes" at bounding box center [459, 253] width 184 height 21
click at [359, 41] on icon at bounding box center [358, 40] width 9 height 9
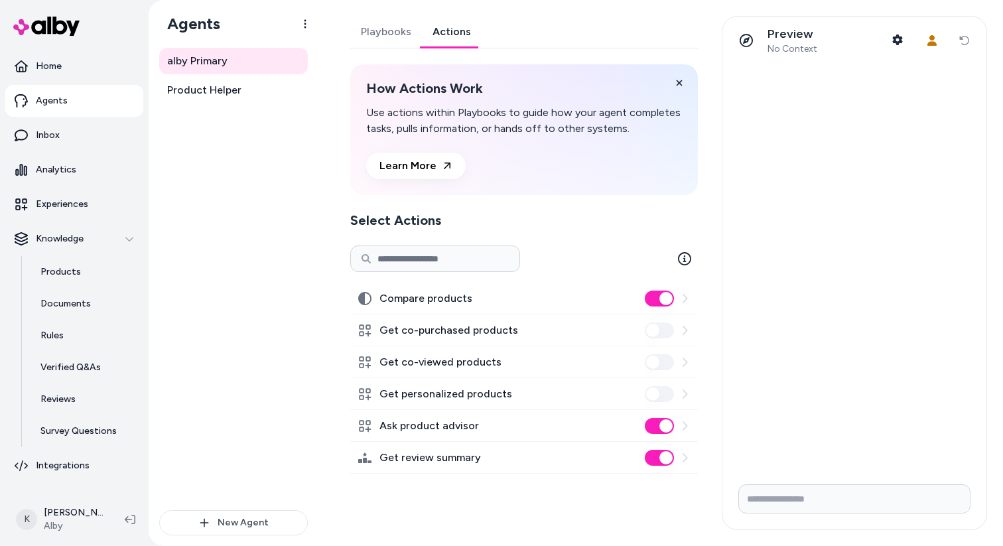
click at [685, 330] on icon at bounding box center [685, 330] width 5 height 9
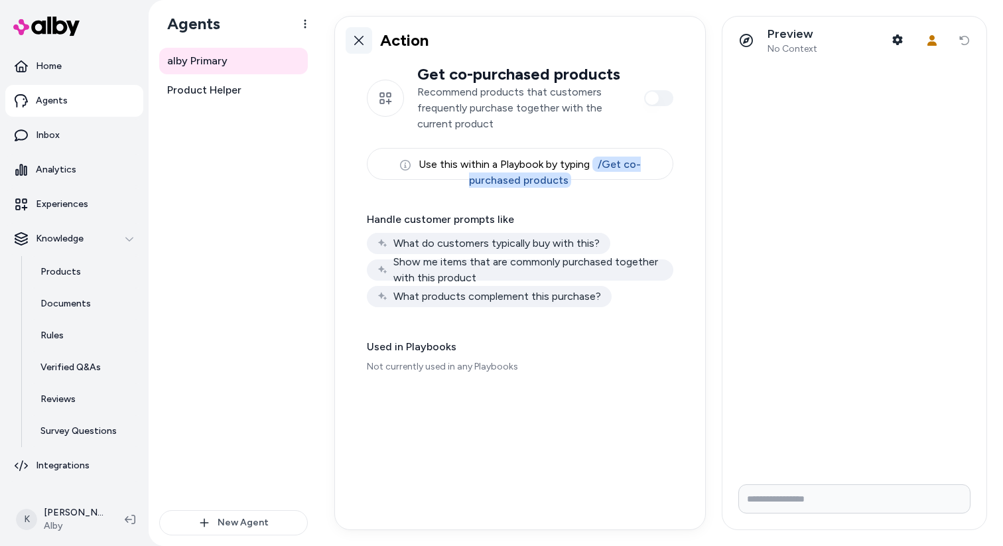
click at [365, 45] on link at bounding box center [359, 40] width 27 height 27
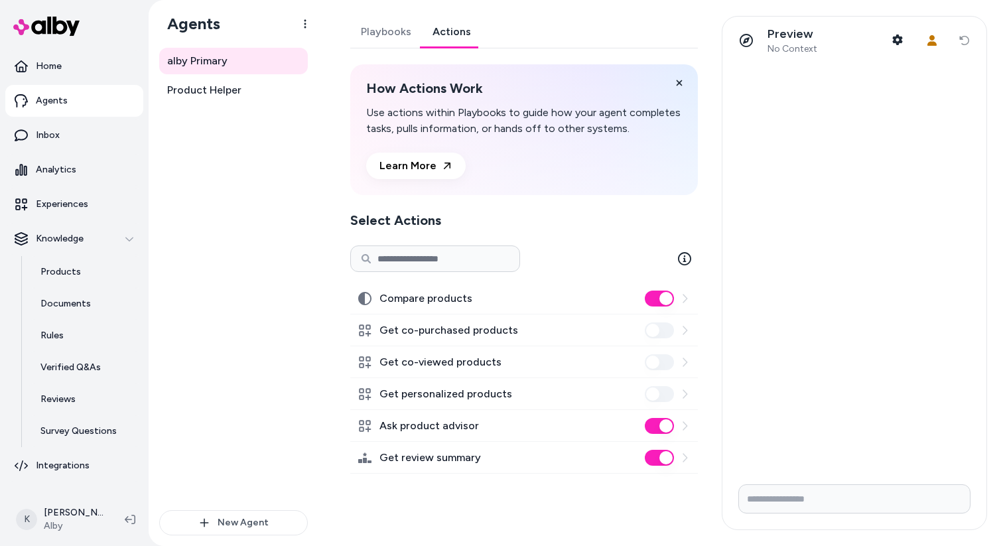
click at [684, 452] on icon at bounding box center [684, 457] width 11 height 11
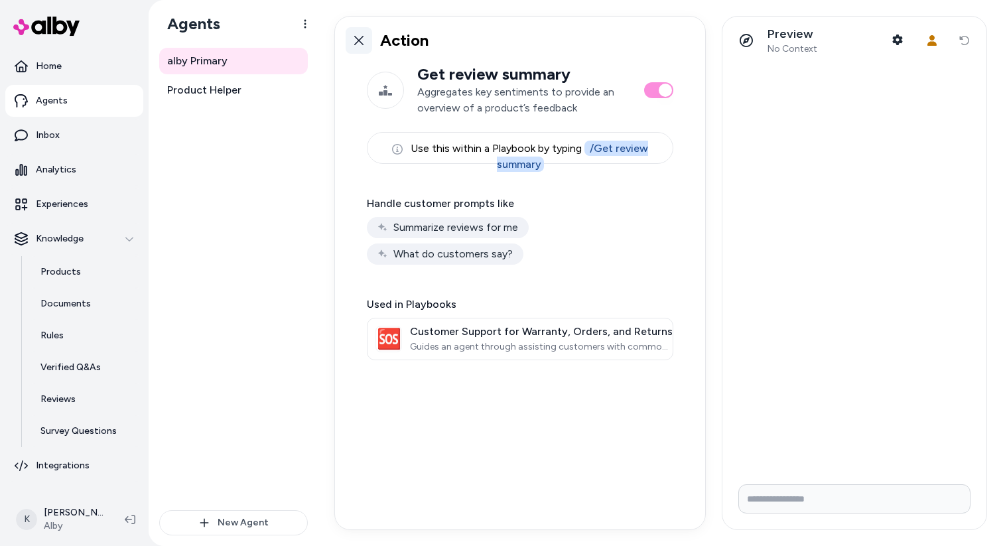
click at [358, 40] on icon at bounding box center [358, 40] width 9 height 9
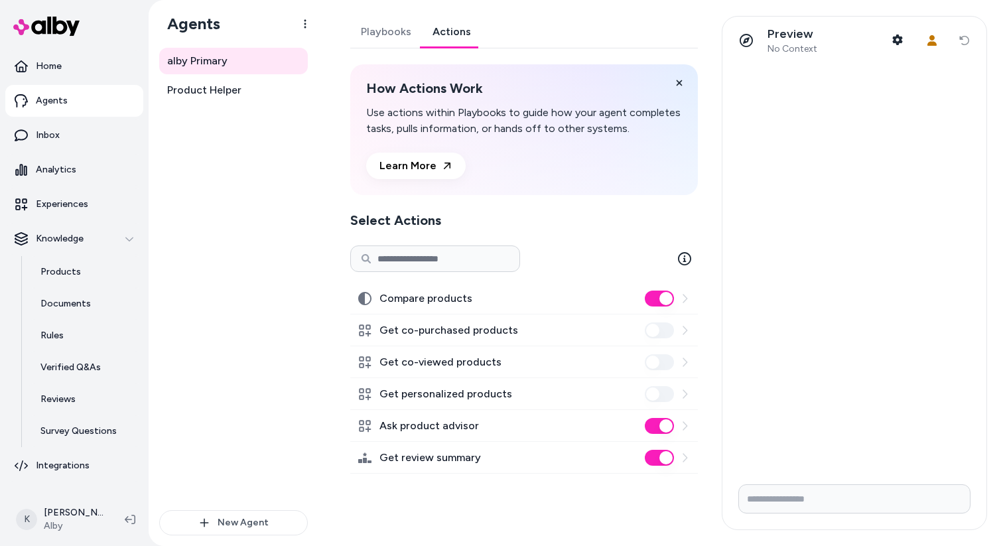
click at [687, 294] on icon at bounding box center [684, 298] width 11 height 11
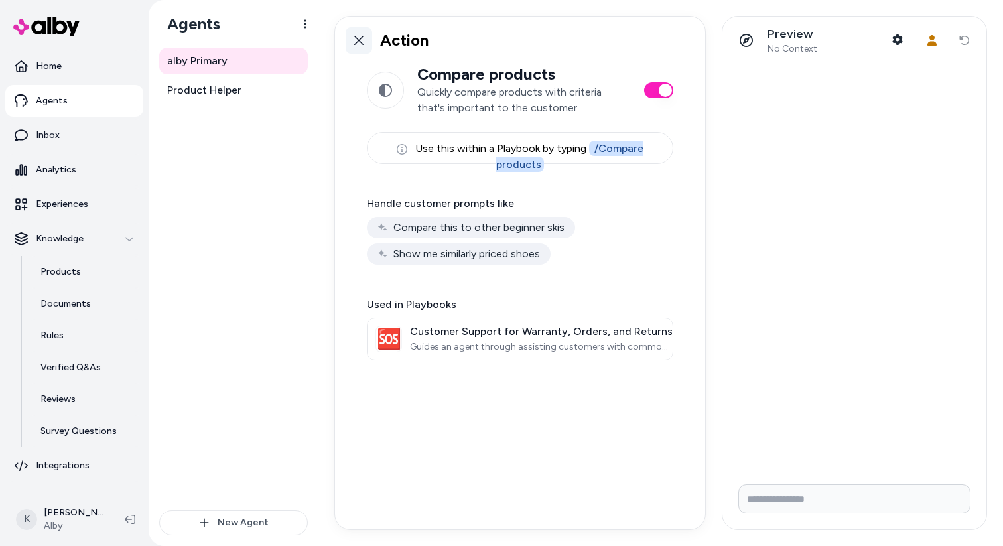
click at [361, 35] on icon at bounding box center [359, 40] width 11 height 11
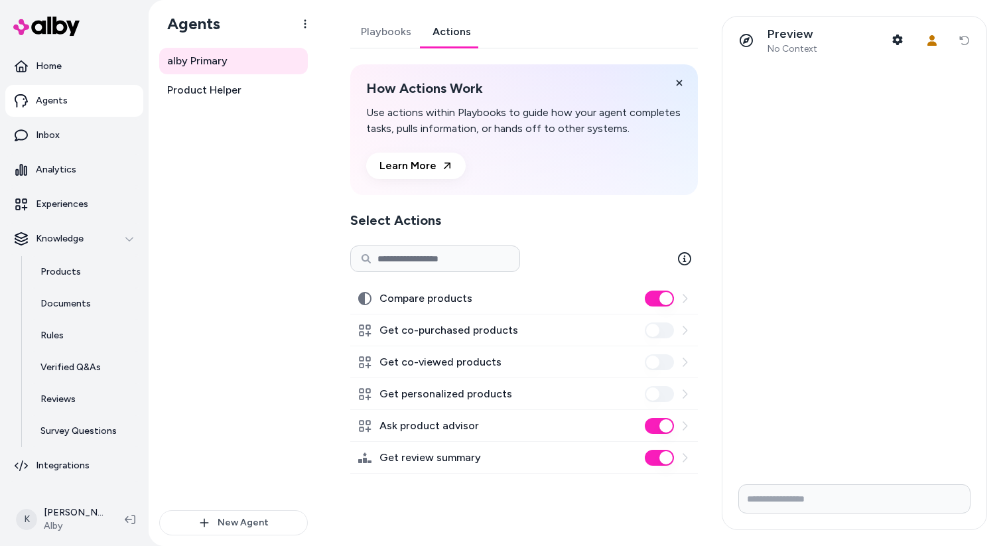
click at [687, 295] on icon at bounding box center [684, 298] width 11 height 11
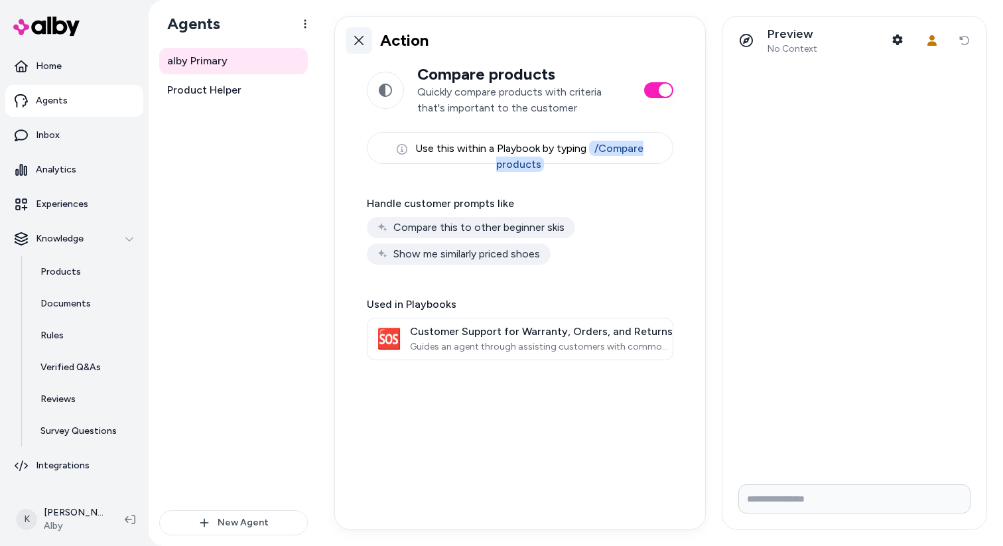
click at [360, 42] on icon at bounding box center [358, 40] width 9 height 9
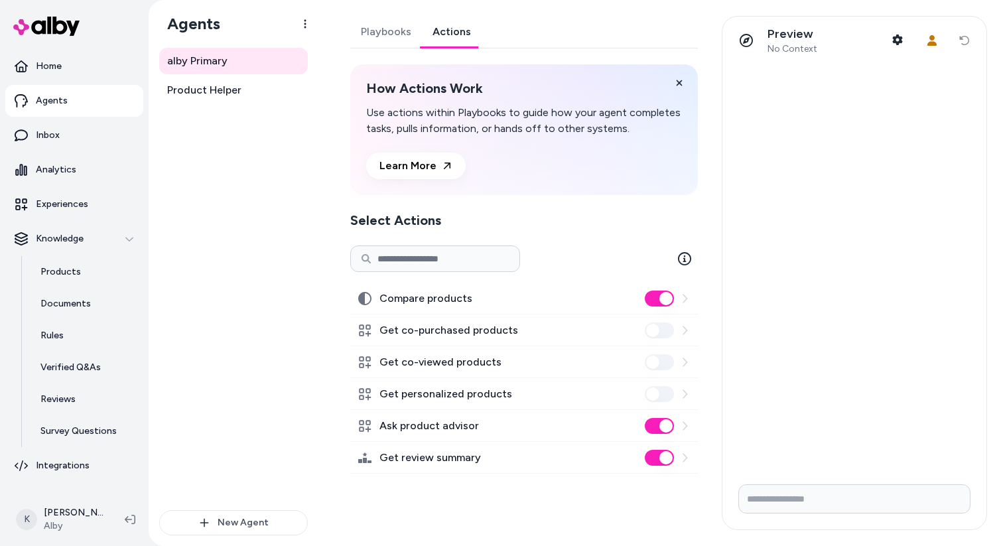
click at [688, 425] on icon at bounding box center [684, 426] width 11 height 11
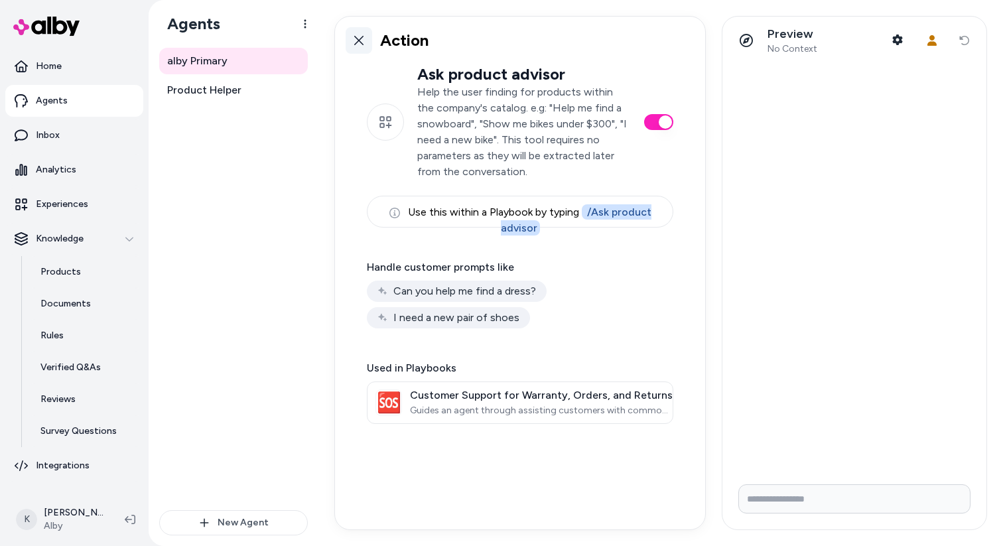
click at [361, 34] on link at bounding box center [359, 40] width 27 height 27
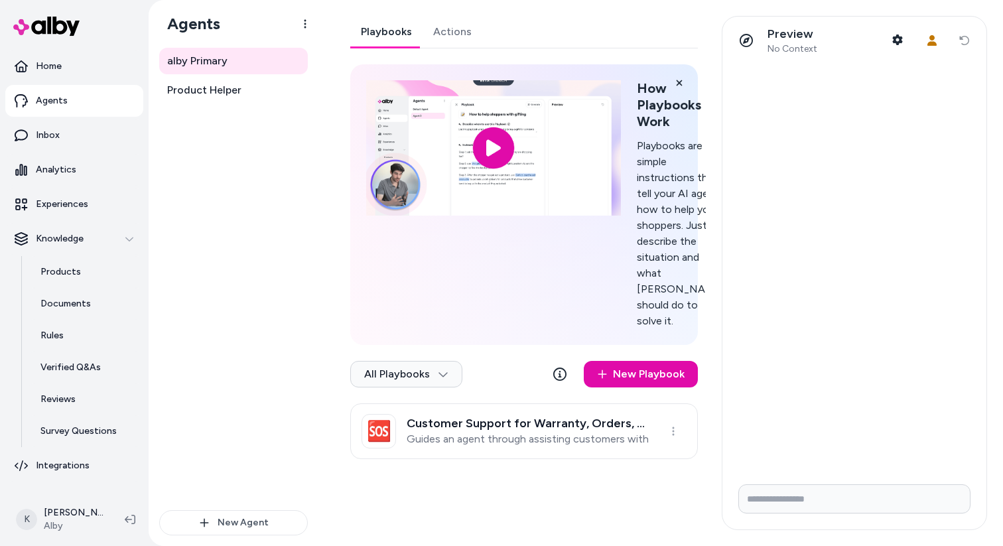
click at [388, 25] on link "Playbooks" at bounding box center [386, 32] width 72 height 32
click at [448, 405] on html "Home Agents Inbox Analytics Experiences Knowledge Products Documents Rules Veri…" at bounding box center [501, 273] width 1003 height 546
click at [458, 32] on link "Actions" at bounding box center [453, 32] width 60 height 32
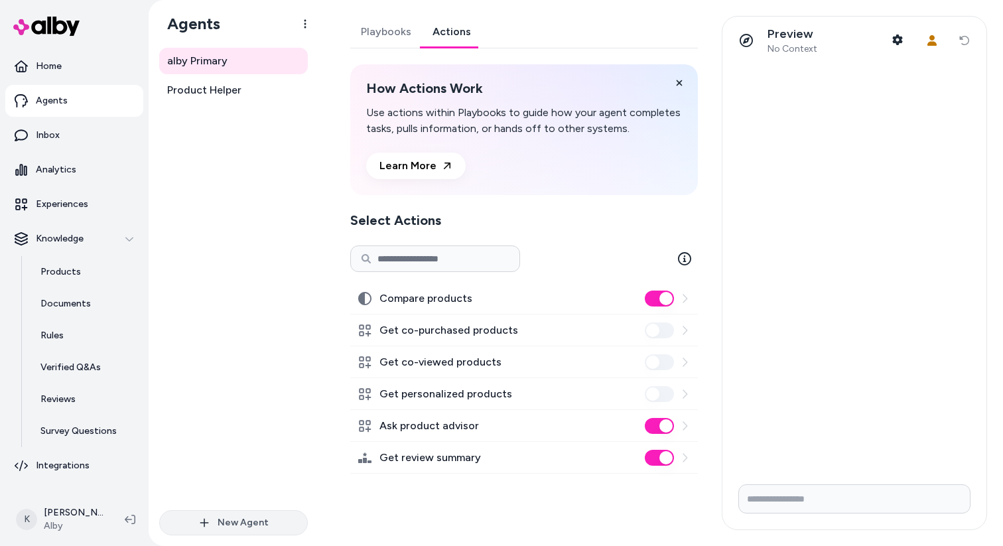
click at [275, 514] on button "New Agent" at bounding box center [233, 522] width 149 height 25
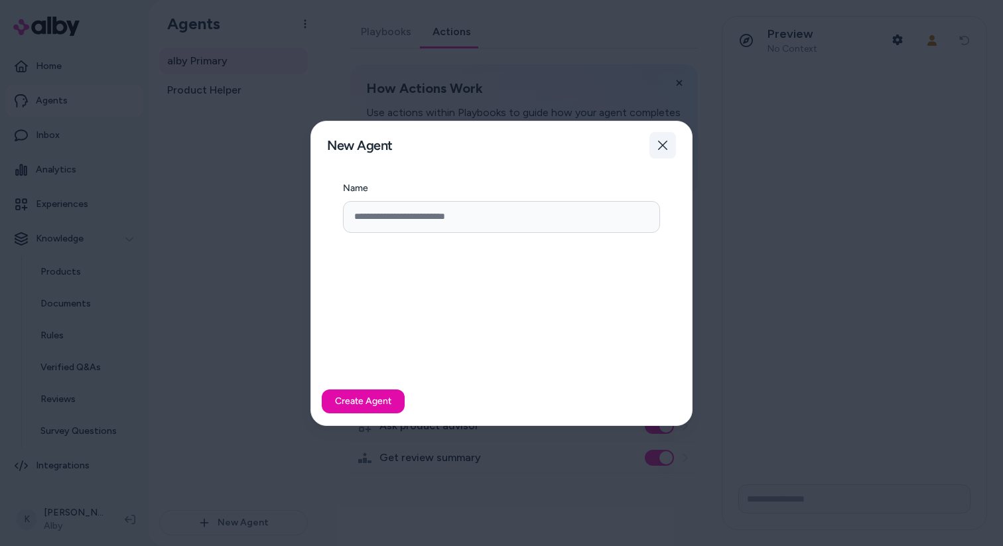
click at [658, 149] on icon "button" at bounding box center [662, 145] width 9 height 9
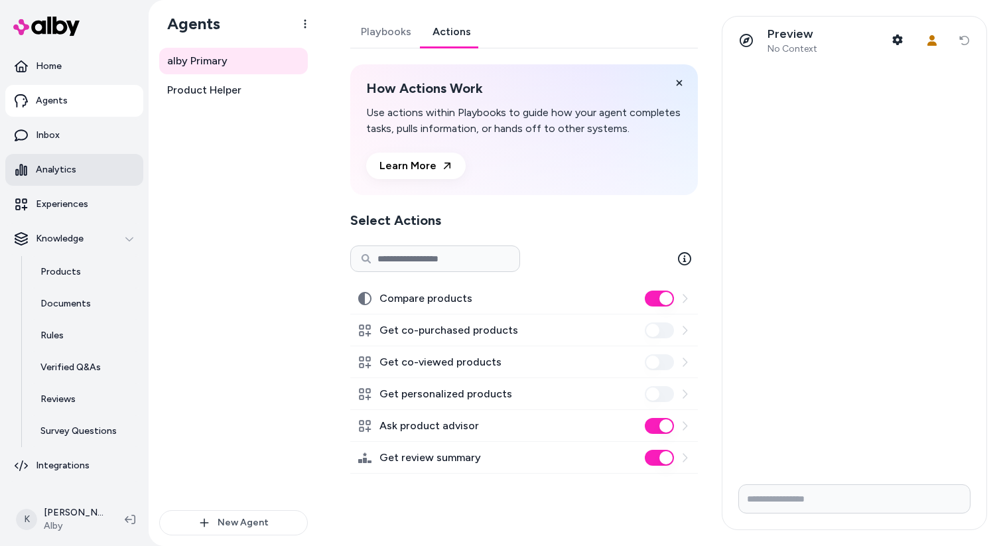
click at [124, 161] on link "Analytics" at bounding box center [74, 170] width 138 height 32
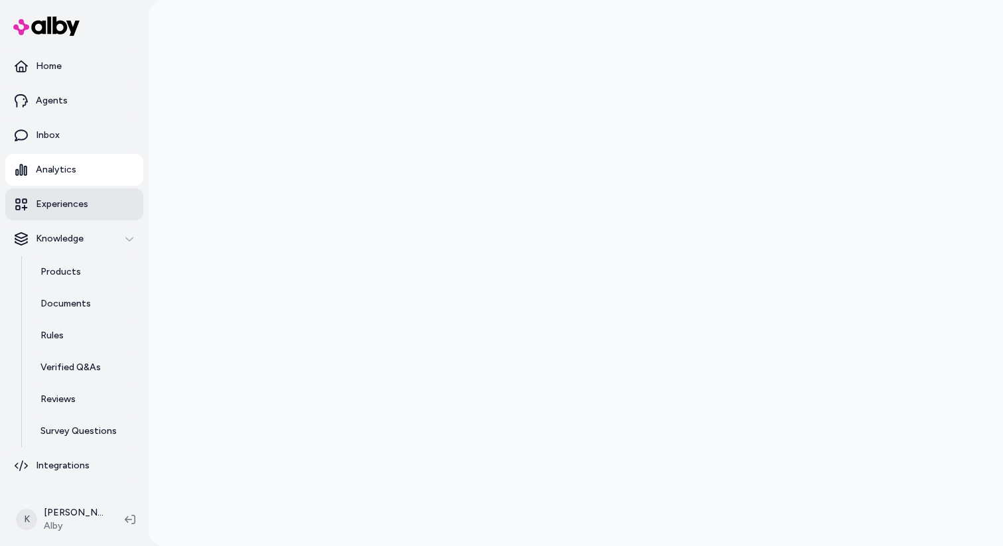
click at [104, 212] on link "Experiences" at bounding box center [74, 204] width 138 height 32
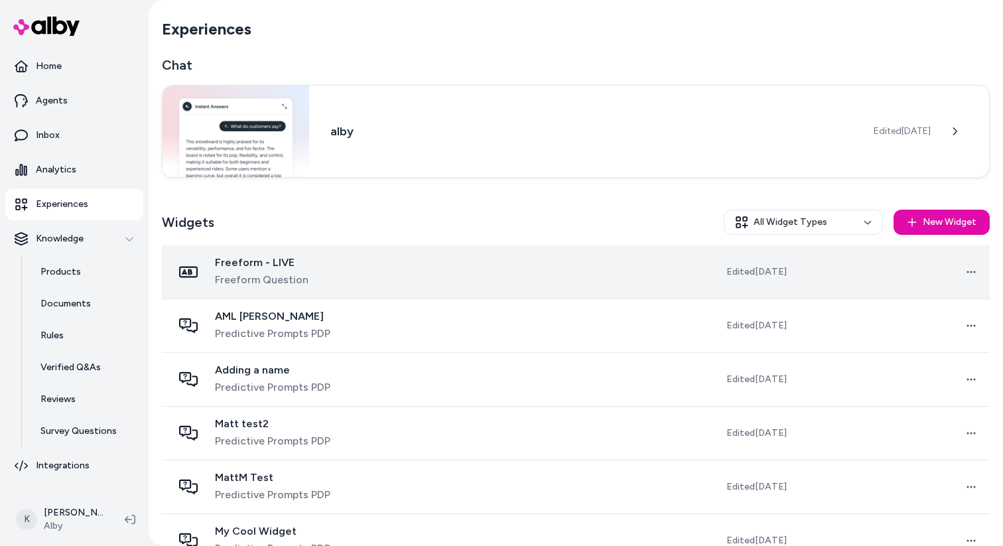
click at [399, 263] on td "Freeform - LIVE Freeform Question" at bounding box center [305, 272] width 286 height 54
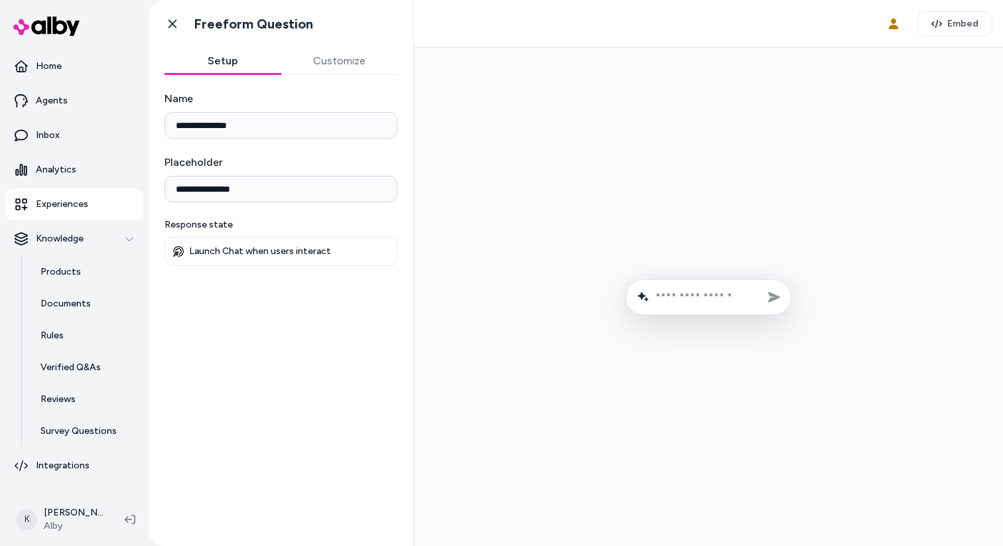
click at [310, 133] on input "**********" at bounding box center [280, 125] width 233 height 27
click at [315, 201] on input "**********" at bounding box center [280, 189] width 233 height 27
click at [329, 250] on div "Launch Chat when users interact" at bounding box center [281, 251] width 216 height 12
click at [718, 297] on input "text" at bounding box center [717, 297] width 125 height 13
type input "****"
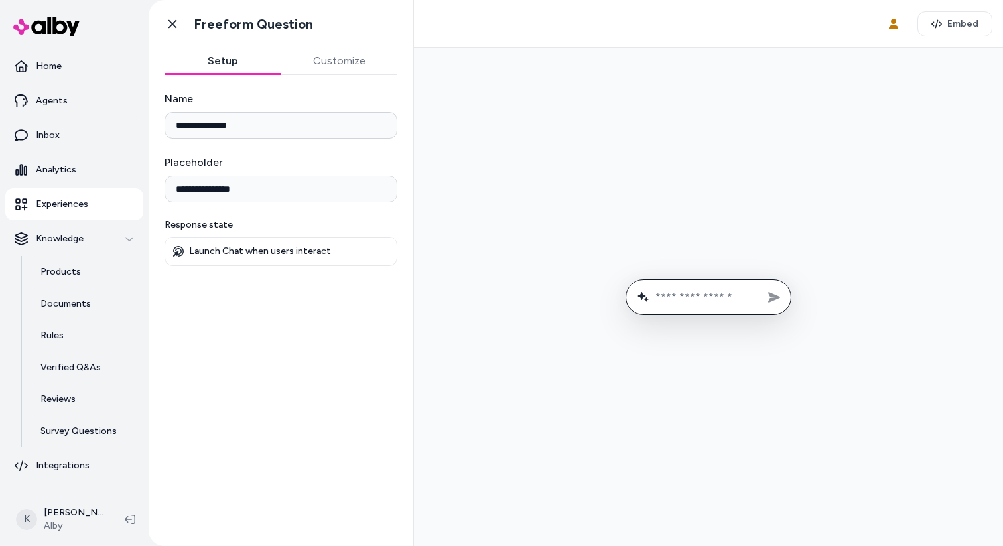
click at [561, 294] on div at bounding box center [708, 296] width 568 height 477
click at [343, 59] on button "Customize" at bounding box center [339, 61] width 117 height 27
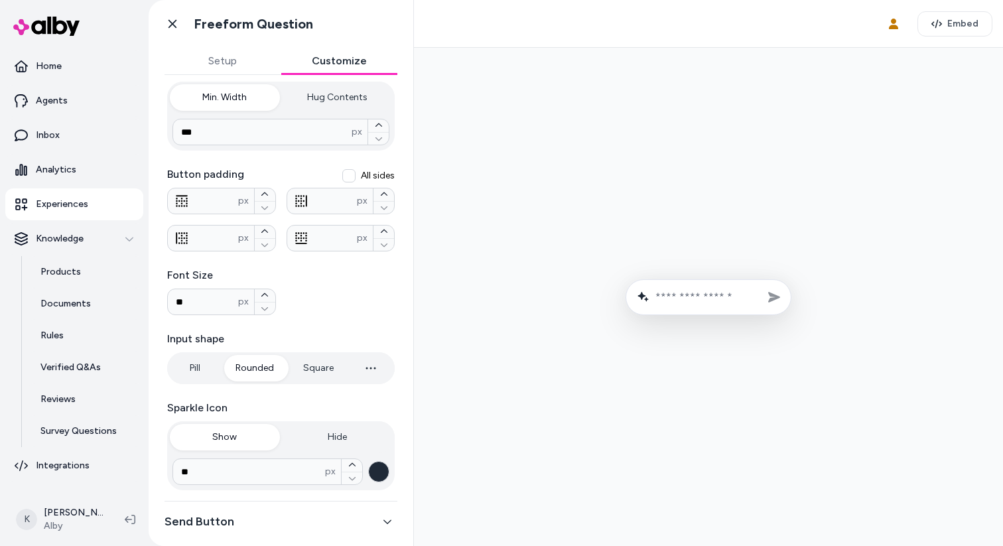
scroll to position [236, 0]
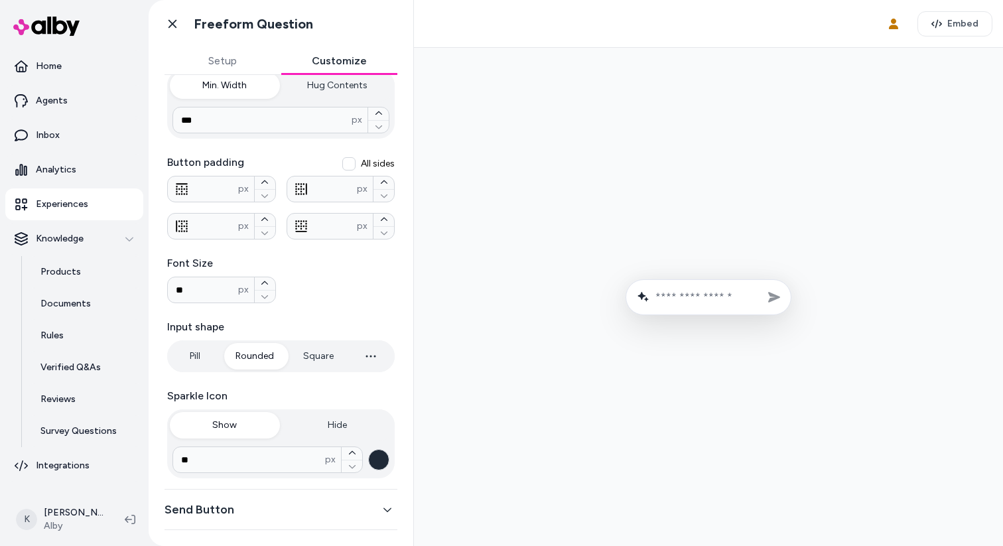
click at [377, 503] on button "Send Button" at bounding box center [280, 509] width 233 height 19
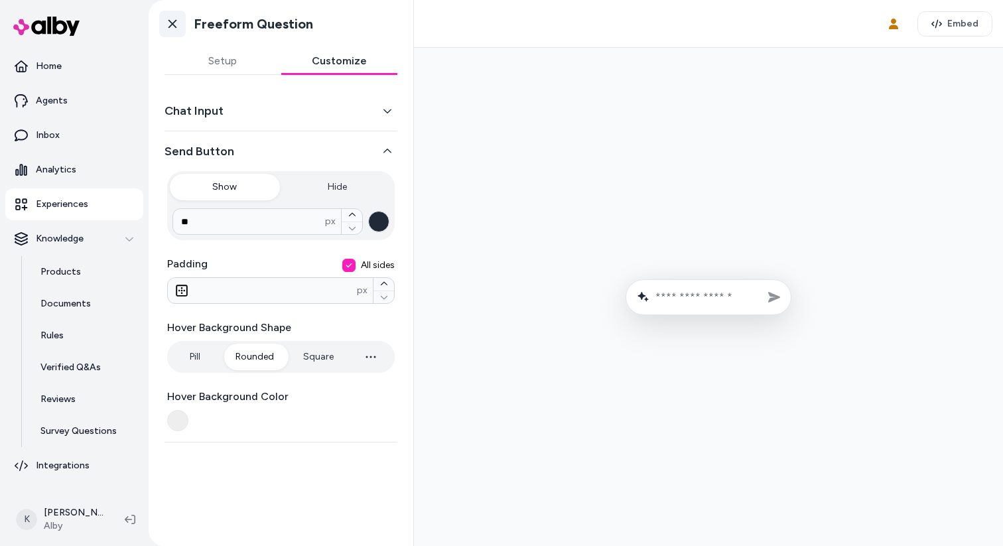
click at [173, 27] on icon at bounding box center [172, 23] width 13 height 13
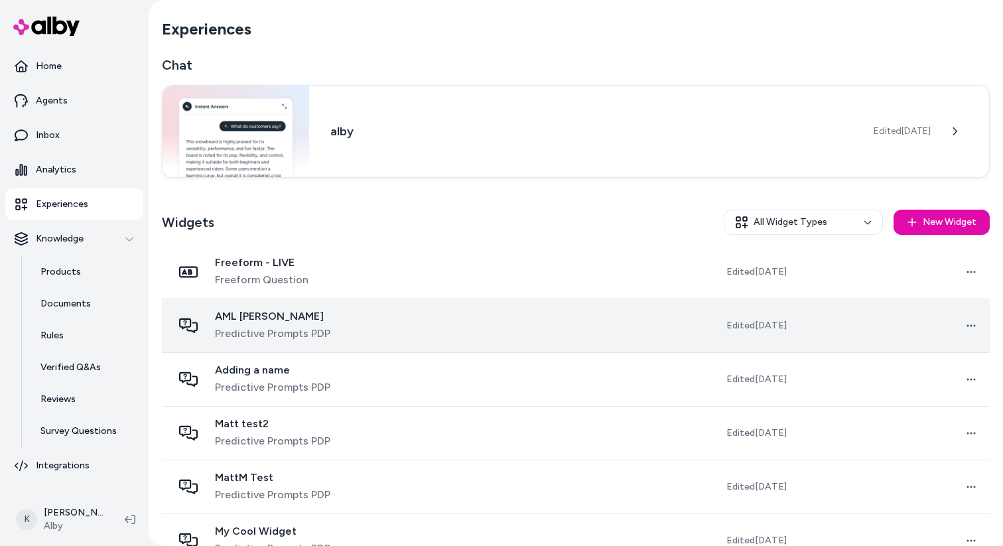
click at [448, 327] on td at bounding box center [544, 326] width 192 height 54
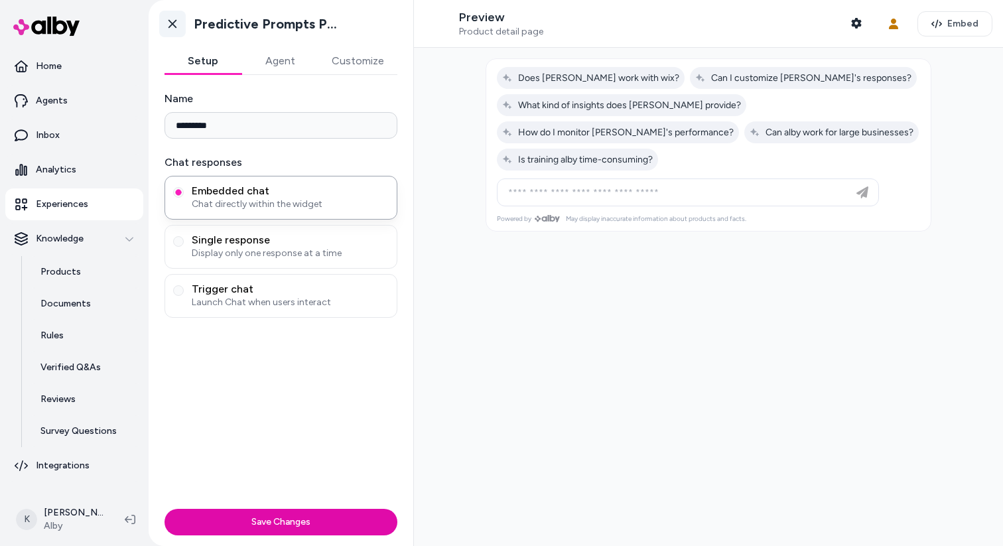
click at [172, 23] on icon at bounding box center [172, 24] width 8 height 9
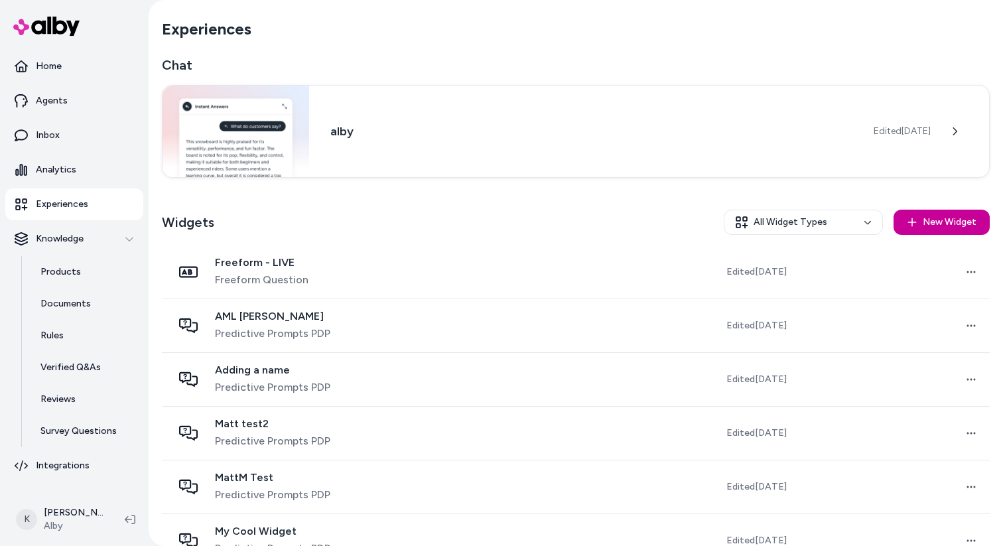
click at [927, 229] on button "New Widget" at bounding box center [941, 222] width 96 height 25
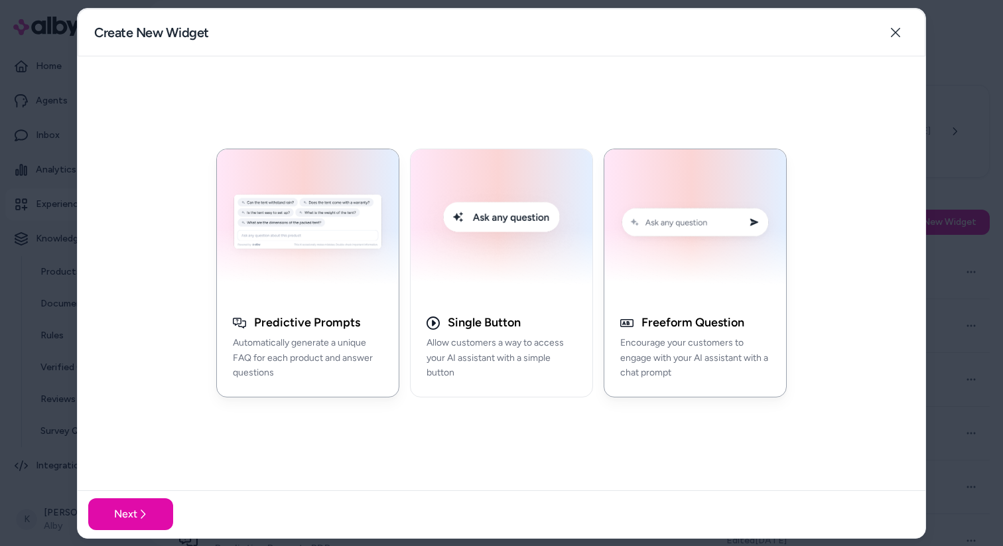
click at [711, 275] on img "button" at bounding box center [695, 224] width 166 height 134
click at [127, 502] on button "Next" at bounding box center [130, 514] width 85 height 32
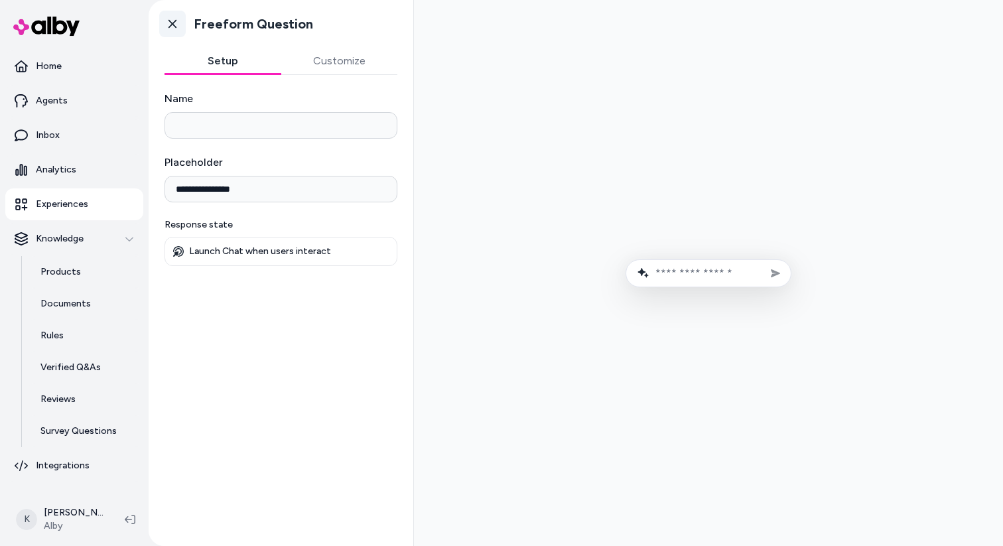
click at [174, 25] on icon at bounding box center [172, 23] width 13 height 13
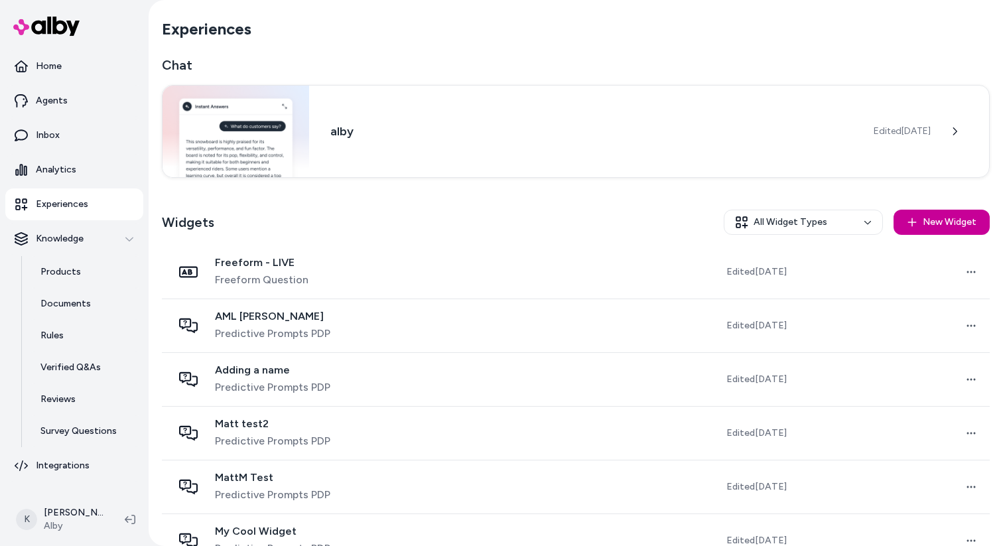
click at [919, 223] on button "New Widget" at bounding box center [941, 222] width 96 height 25
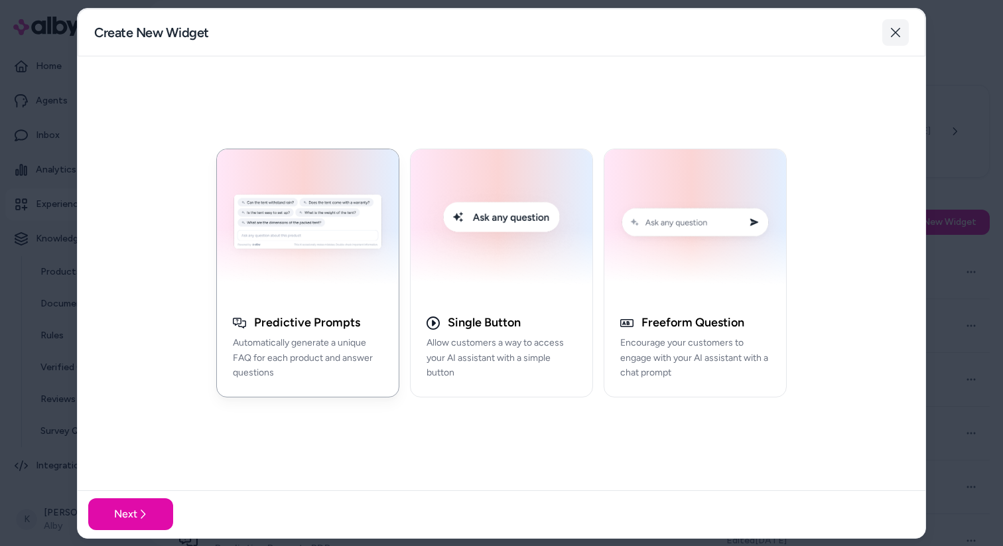
click at [895, 30] on icon "button" at bounding box center [895, 32] width 11 height 11
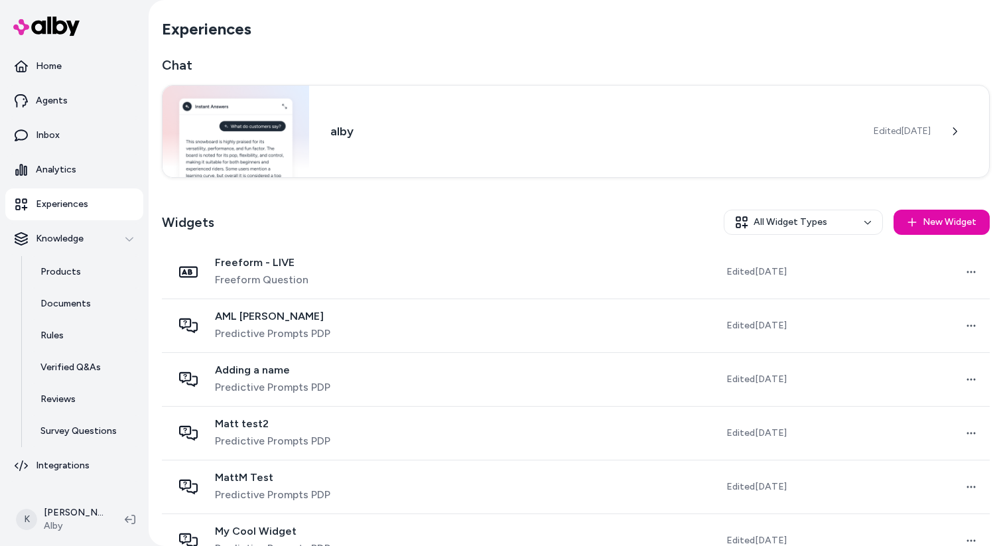
click at [850, 235] on div "Widgets All Widget Types New Widget" at bounding box center [576, 222] width 828 height 46
click at [851, 224] on html "Home Agents Inbox Analytics Experiences Knowledge Products Documents Rules Veri…" at bounding box center [501, 273] width 1003 height 546
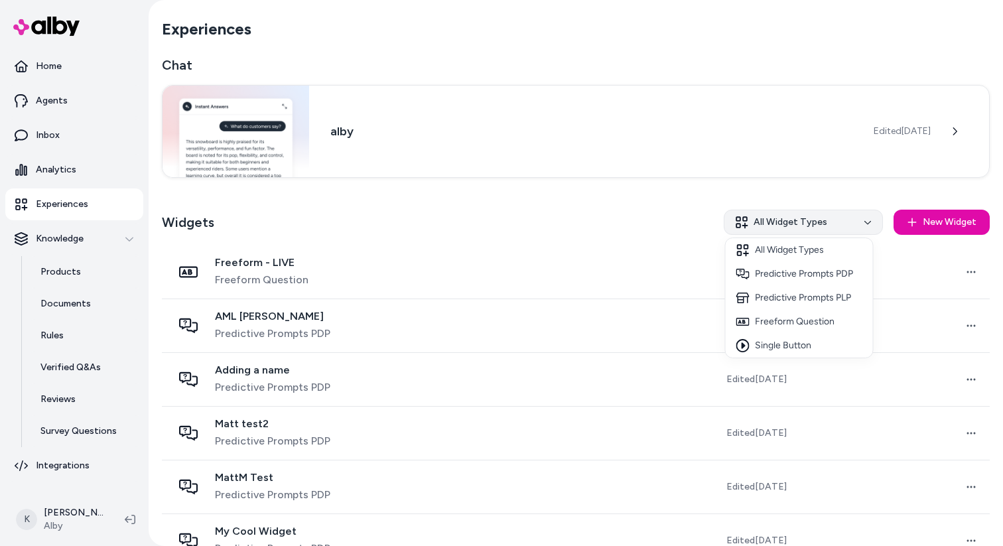
click at [851, 224] on html "Home Agents Inbox Analytics Experiences Knowledge Products Documents Rules Veri…" at bounding box center [501, 273] width 1003 height 546
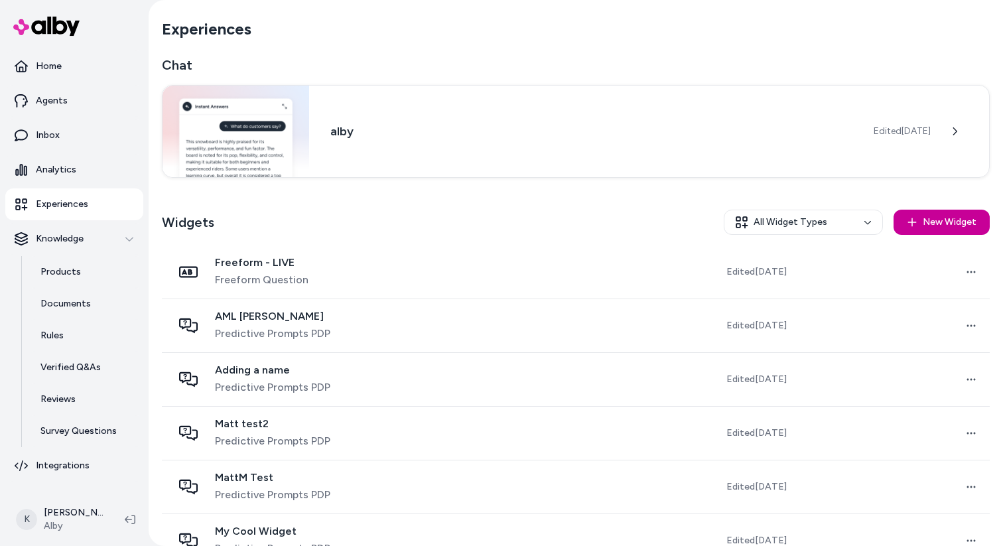
click at [899, 224] on button "New Widget" at bounding box center [941, 222] width 96 height 25
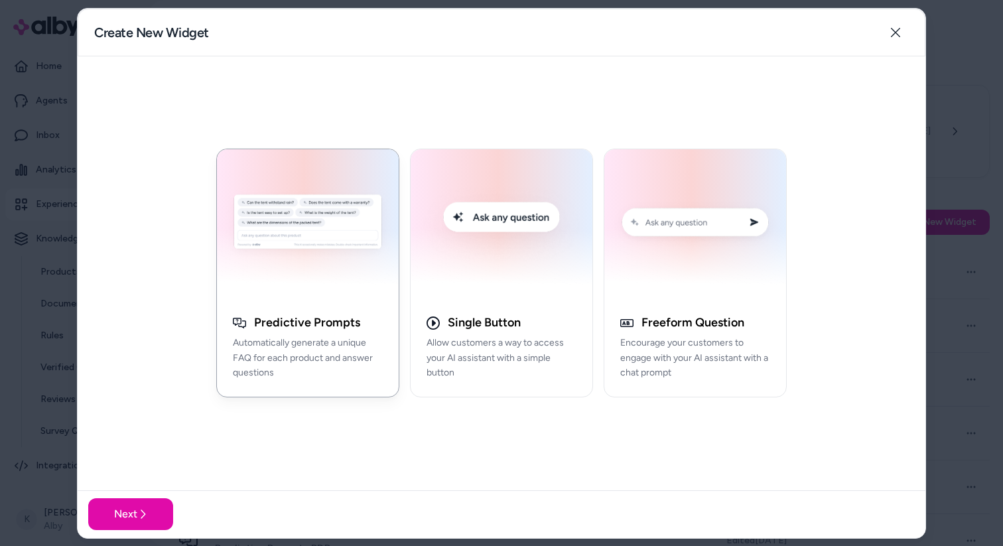
click at [385, 355] on div "Predictive Prompts Automatically generate a unique FAQ for each product and ans…" at bounding box center [308, 353] width 182 height 87
click at [157, 523] on button "Next" at bounding box center [130, 514] width 85 height 32
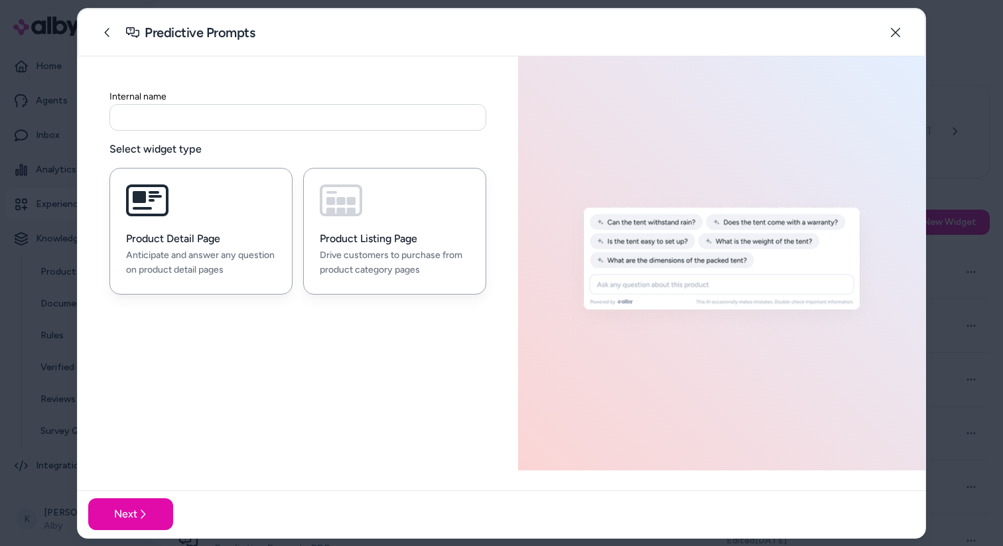
click at [397, 263] on p "Drive customers to purchase from product category pages" at bounding box center [395, 263] width 150 height 31
click at [107, 38] on button at bounding box center [107, 32] width 27 height 27
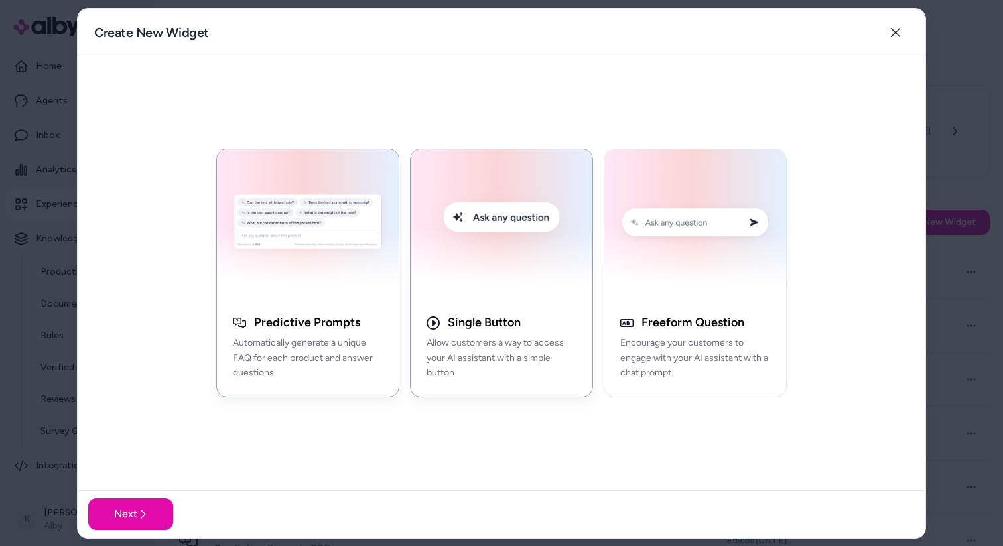
click at [459, 318] on h3 "Single Button" at bounding box center [484, 322] width 73 height 15
click at [132, 517] on button "Next" at bounding box center [130, 514] width 85 height 32
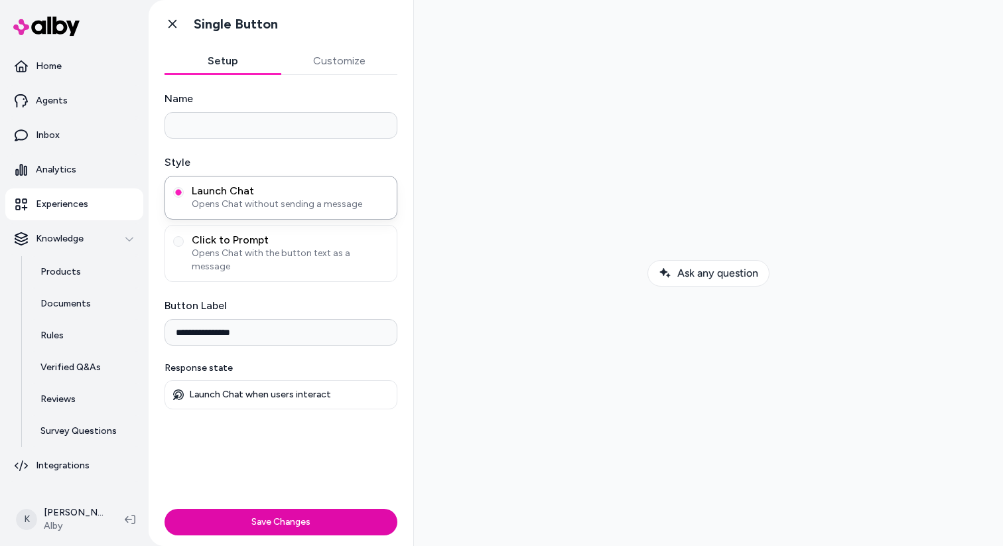
click at [342, 65] on button "Customize" at bounding box center [339, 61] width 117 height 27
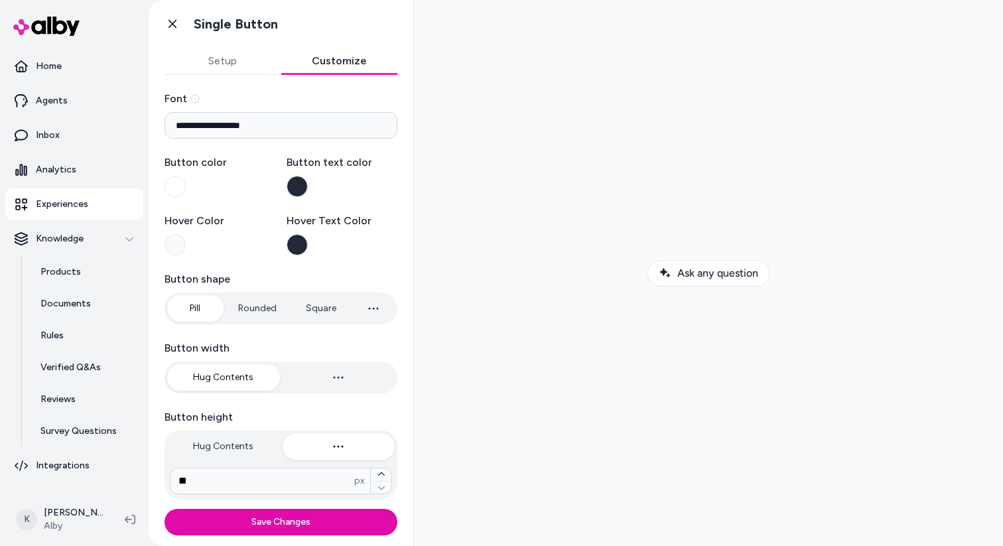
click at [256, 61] on button "Setup" at bounding box center [222, 61] width 117 height 27
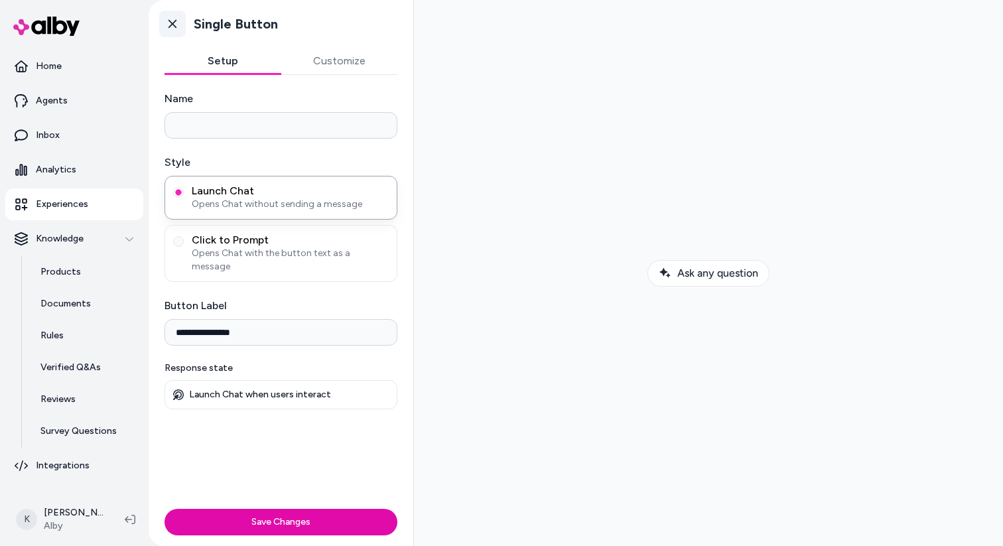
click at [180, 28] on link "Go back" at bounding box center [172, 24] width 27 height 27
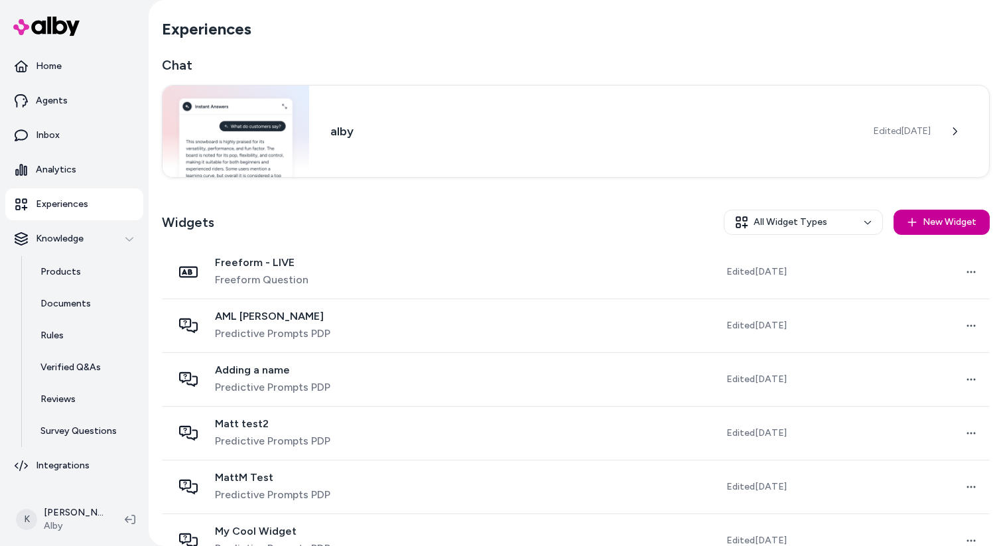
click at [936, 221] on button "New Widget" at bounding box center [941, 222] width 96 height 25
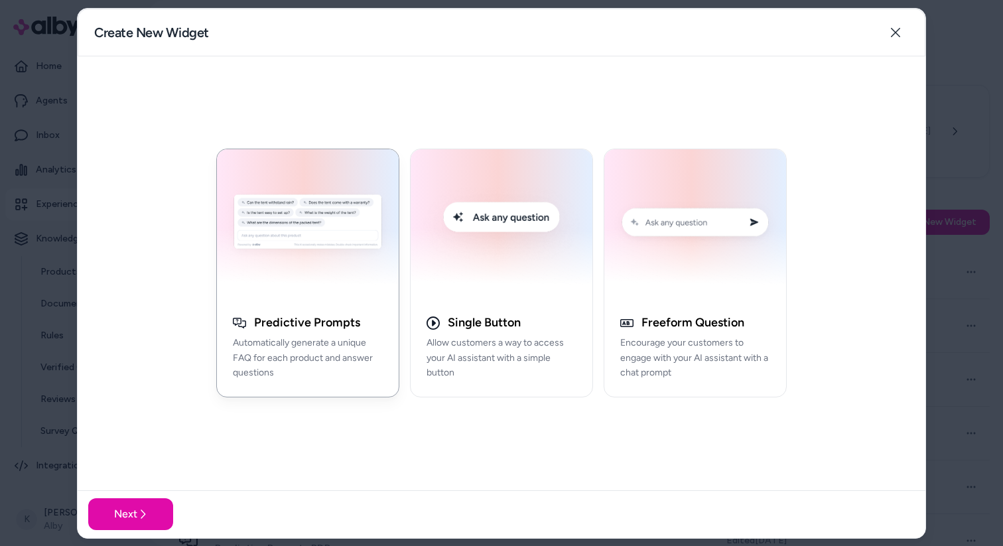
click at [338, 356] on p "Automatically generate a unique FAQ for each product and answer questions" at bounding box center [308, 358] width 150 height 45
click at [158, 511] on button "Next" at bounding box center [130, 514] width 85 height 32
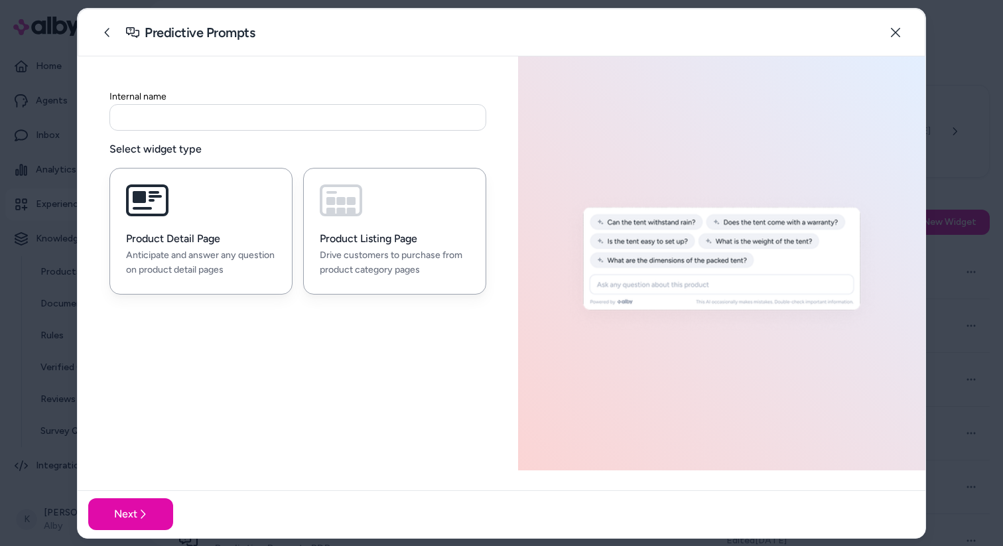
click at [366, 275] on p "Drive customers to purchase from product category pages" at bounding box center [395, 263] width 150 height 31
click at [901, 31] on button "Close" at bounding box center [895, 32] width 27 height 27
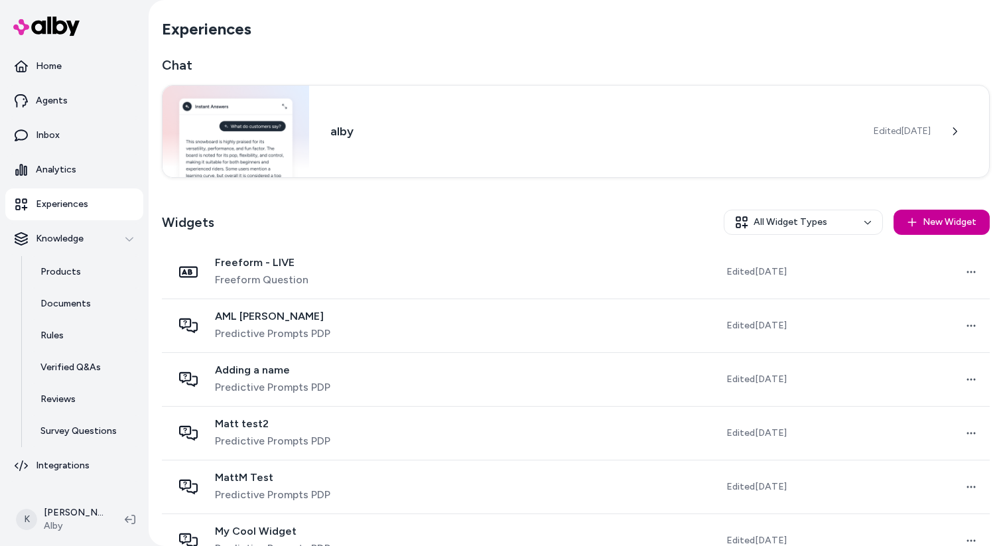
click at [915, 217] on icon "button" at bounding box center [912, 222] width 11 height 11
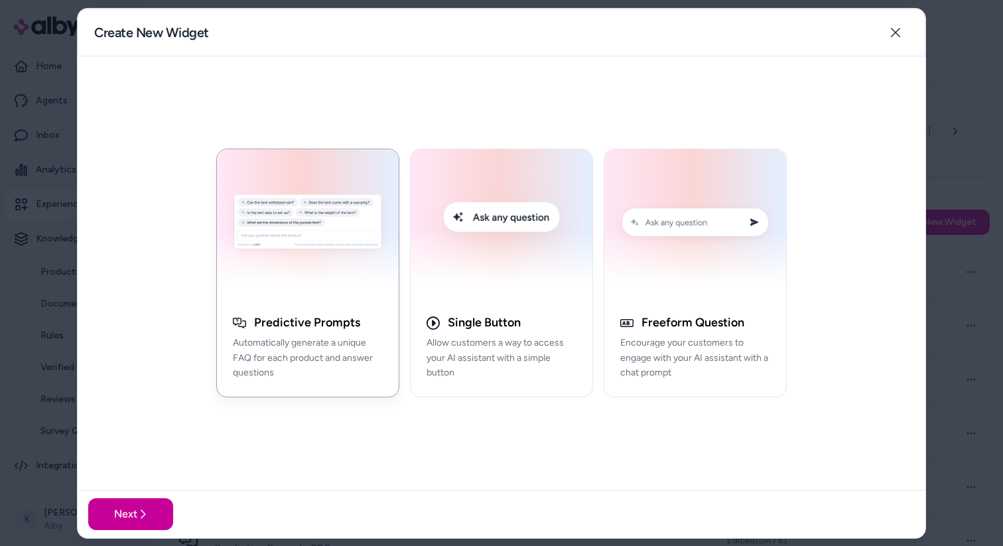
click at [143, 522] on button "Next" at bounding box center [130, 514] width 85 height 32
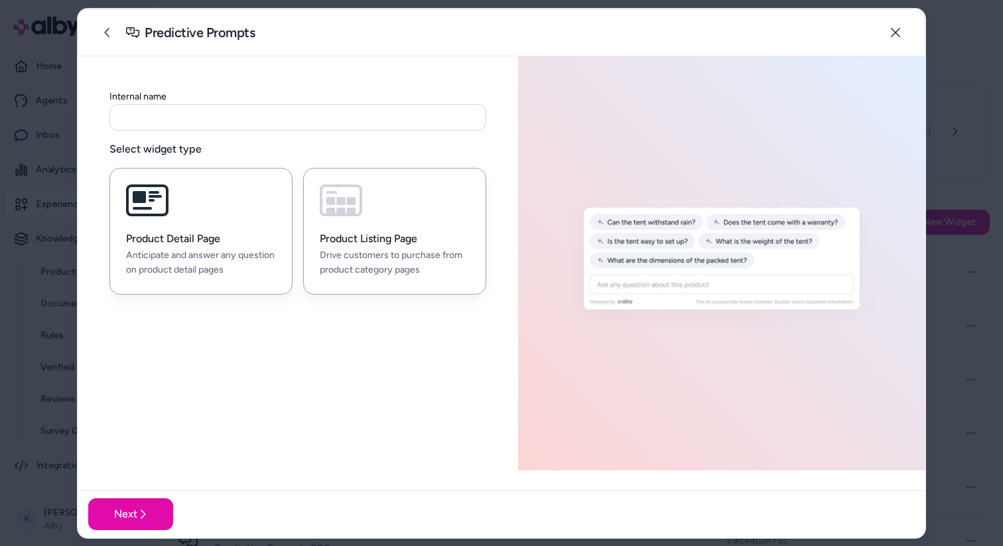
click at [369, 240] on h3 "Product Listing Page" at bounding box center [395, 238] width 150 height 13
click at [330, 127] on input at bounding box center [297, 117] width 377 height 27
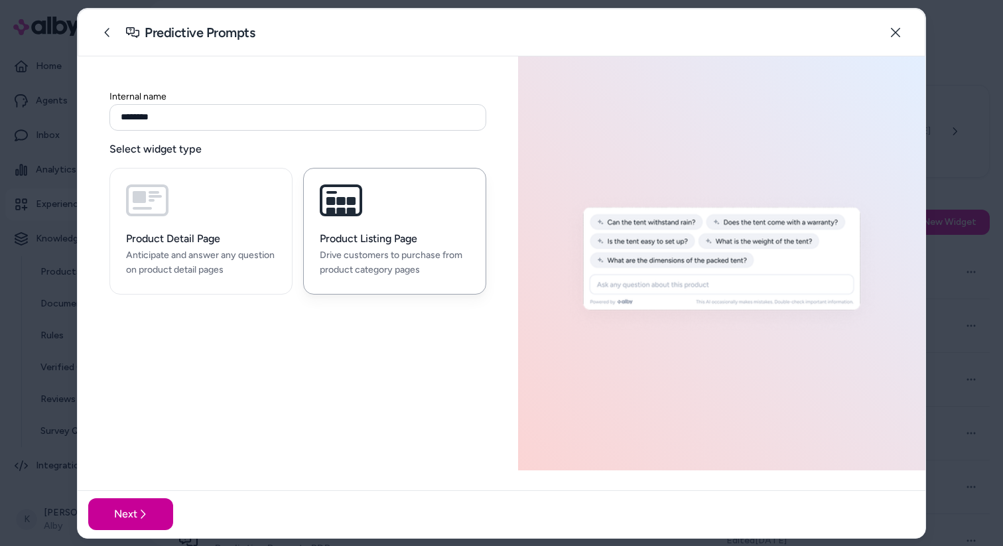
type input "********"
click at [160, 516] on button "Next" at bounding box center [130, 514] width 85 height 32
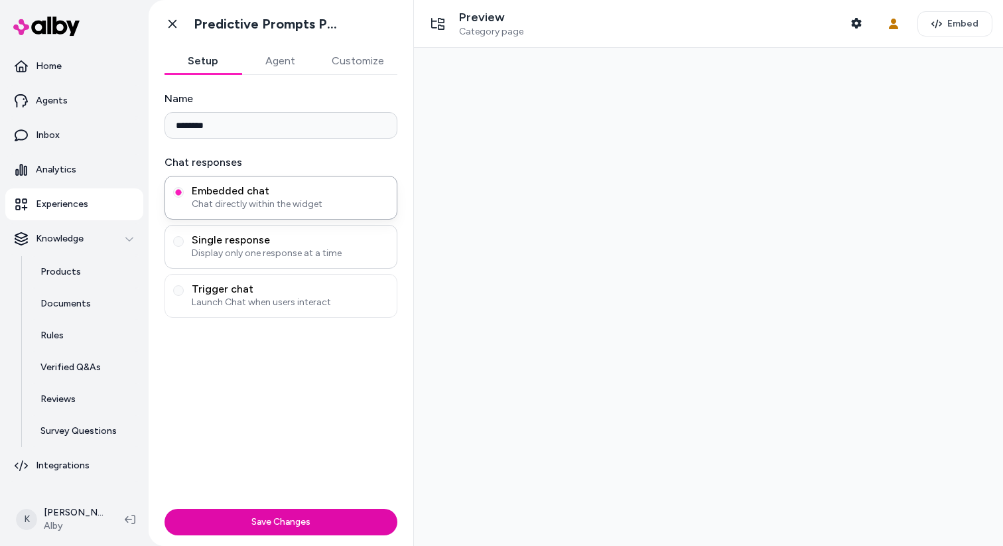
click at [302, 259] on span "Display only one response at a time" at bounding box center [290, 253] width 197 height 13
click at [184, 247] on button "Single response Display only one response at a time" at bounding box center [178, 241] width 11 height 11
click at [320, 201] on span "Chat directly within the widget" at bounding box center [290, 204] width 197 height 13
click at [184, 198] on button "Embedded chat Chat directly within the widget" at bounding box center [178, 192] width 11 height 11
click at [285, 55] on button "Agent" at bounding box center [279, 61] width 77 height 27
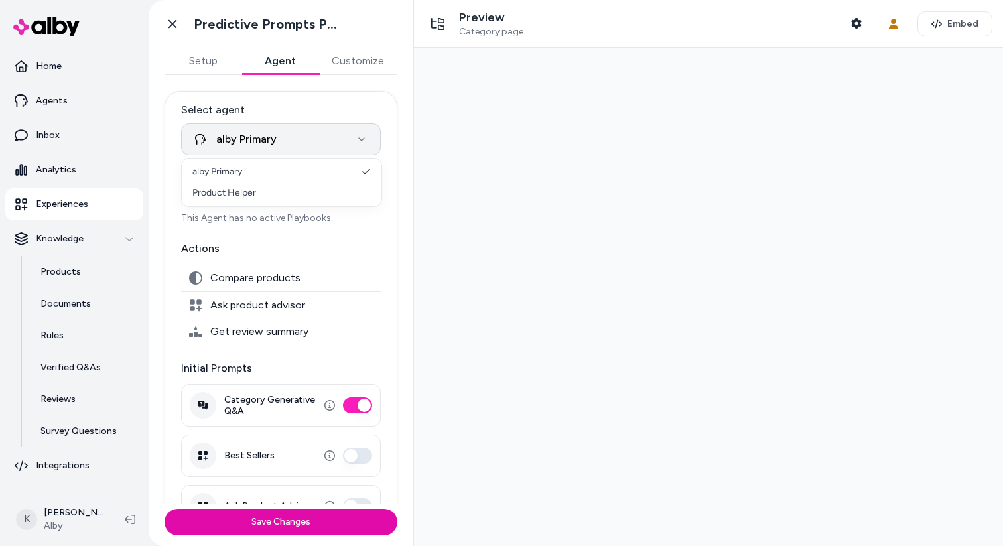
click at [314, 133] on html "**********" at bounding box center [501, 273] width 1003 height 546
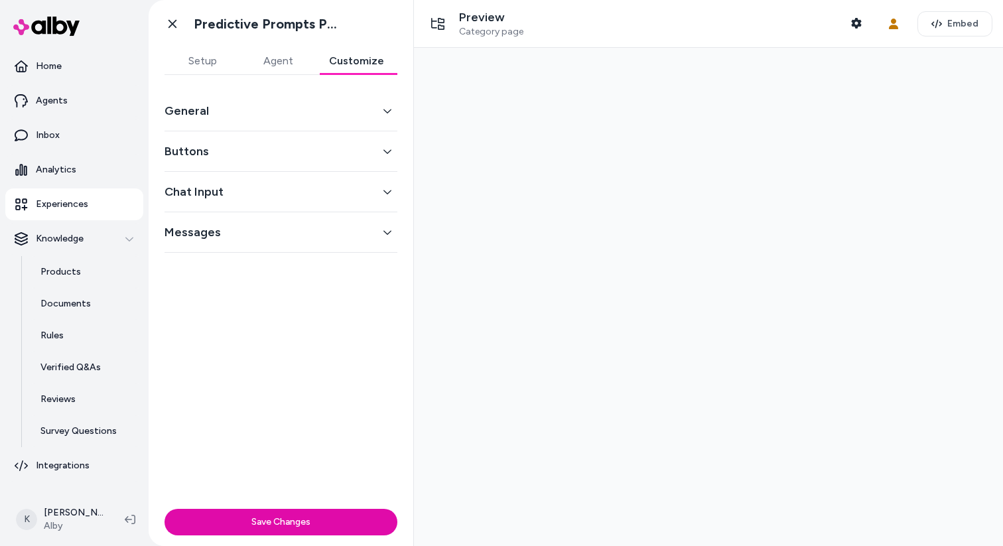
click at [348, 65] on button "Customize" at bounding box center [357, 61] width 82 height 27
click at [281, 113] on button "General" at bounding box center [280, 110] width 233 height 19
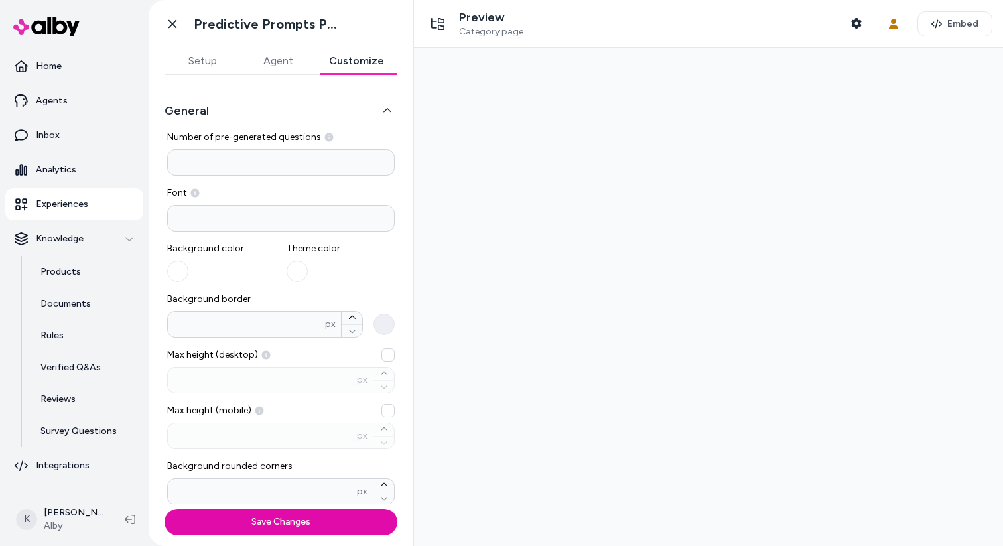
click at [281, 113] on button "General" at bounding box center [280, 110] width 233 height 19
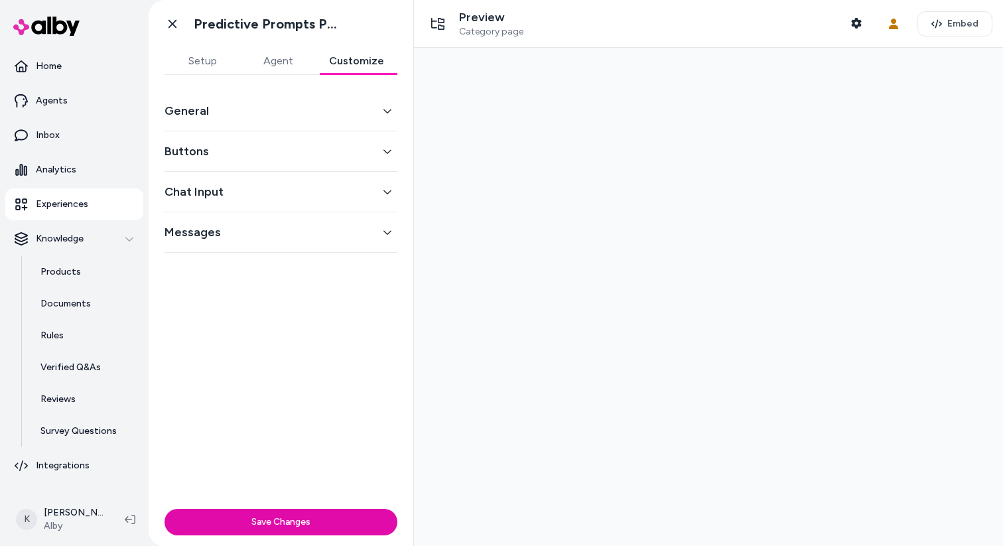
click at [287, 163] on div "Buttons" at bounding box center [280, 151] width 233 height 40
click at [288, 157] on button "Buttons" at bounding box center [280, 151] width 233 height 19
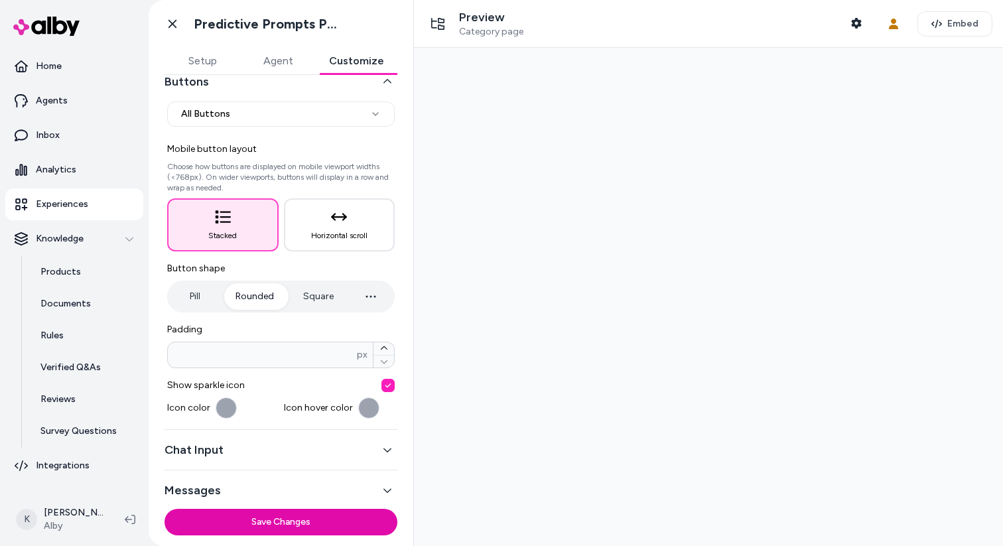
scroll to position [77, 0]
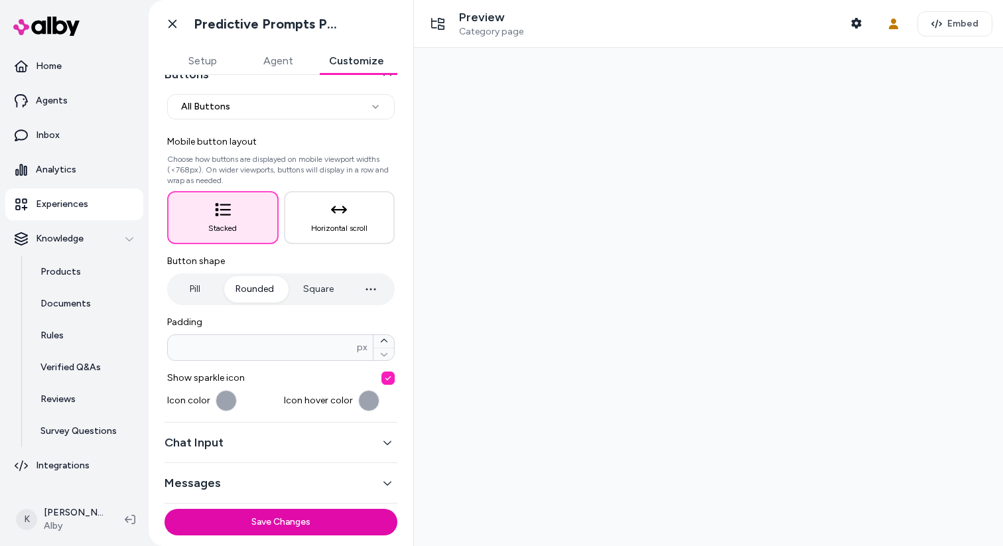
click at [298, 432] on div "Chat Input" at bounding box center [280, 443] width 233 height 40
click at [293, 446] on button "Chat Input" at bounding box center [280, 442] width 233 height 19
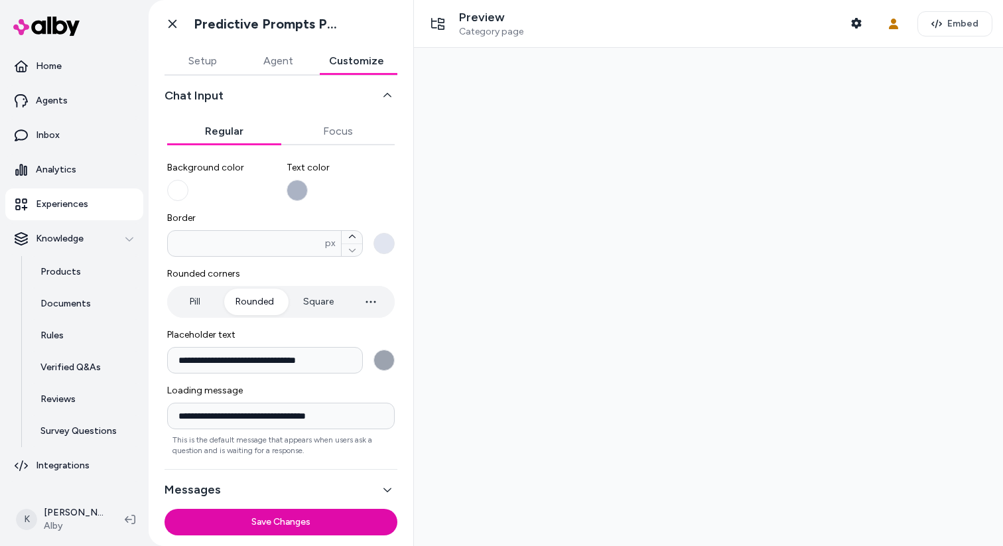
scroll to position [103, 0]
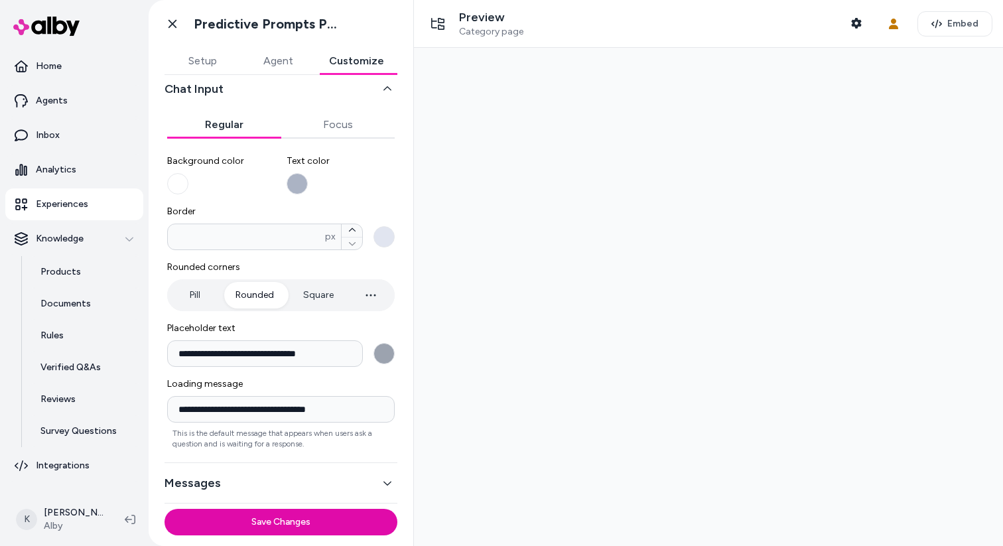
click at [289, 494] on div "Messages" at bounding box center [280, 483] width 233 height 40
click at [293, 483] on button "Messages" at bounding box center [280, 483] width 233 height 19
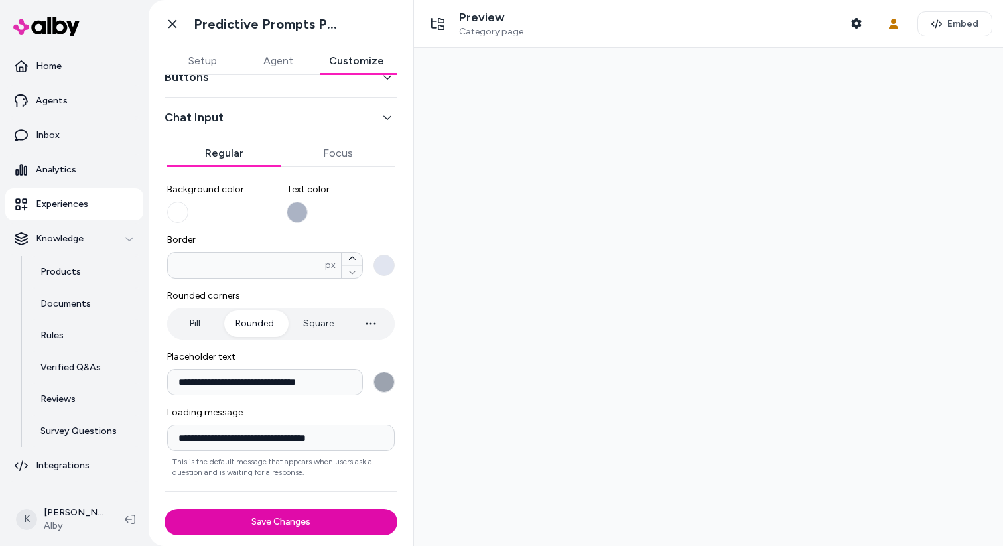
scroll to position [73, 0]
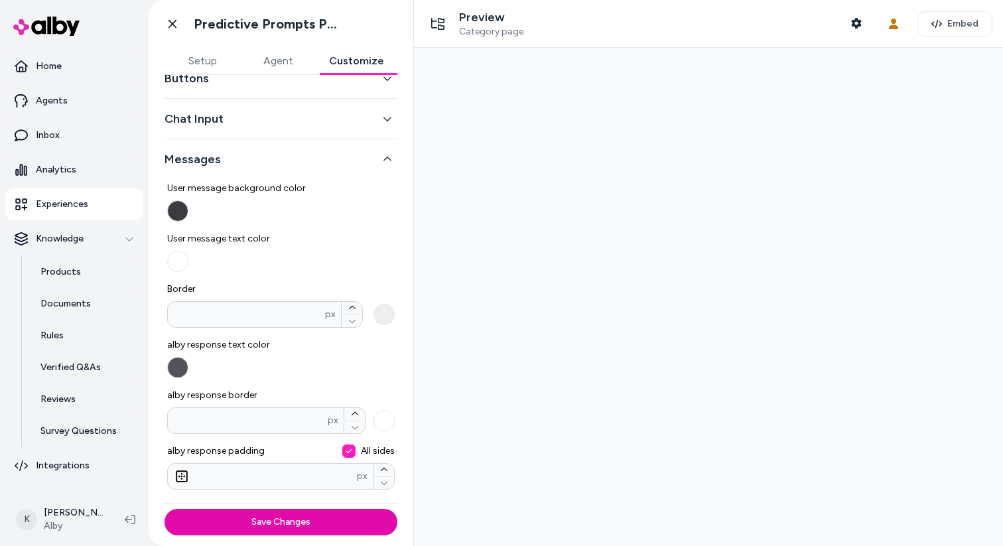
click at [210, 74] on button "Setup" at bounding box center [202, 61] width 76 height 27
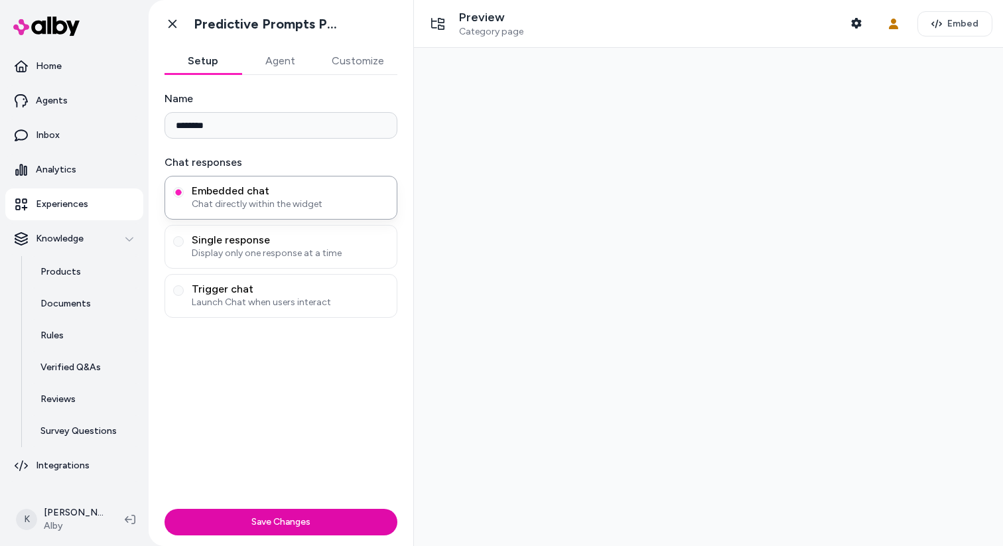
click at [255, 66] on button "Agent" at bounding box center [279, 61] width 77 height 27
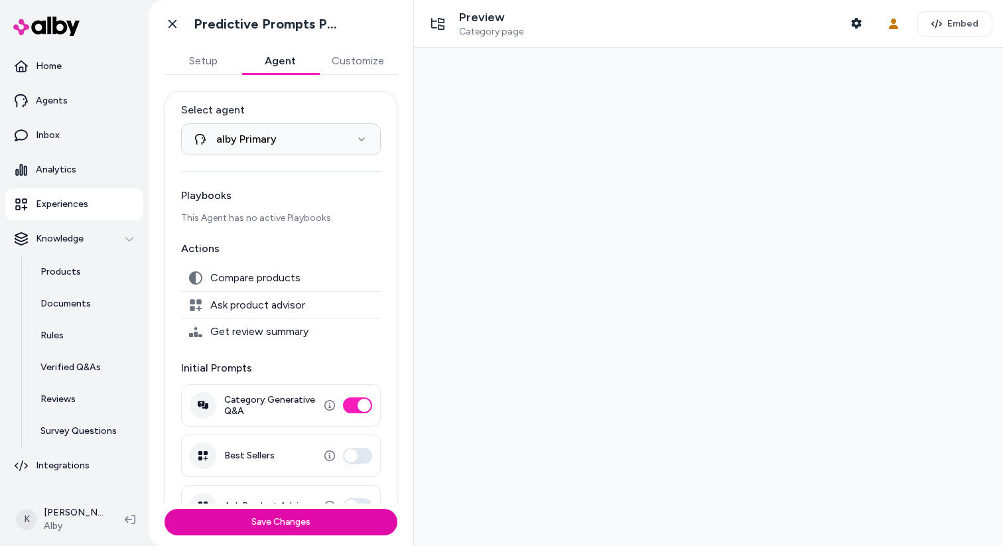
scroll to position [38, 0]
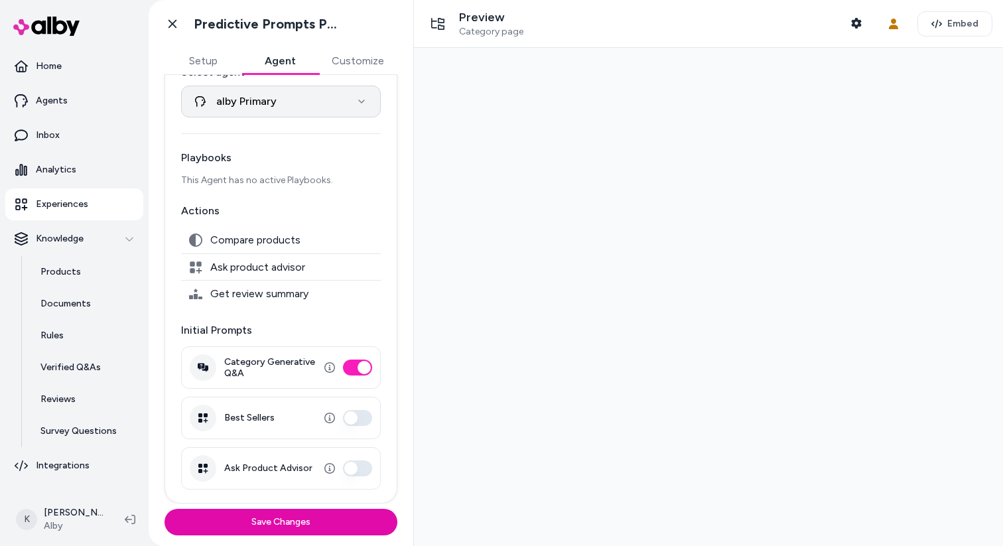
click at [334, 96] on html "**********" at bounding box center [501, 273] width 1003 height 546
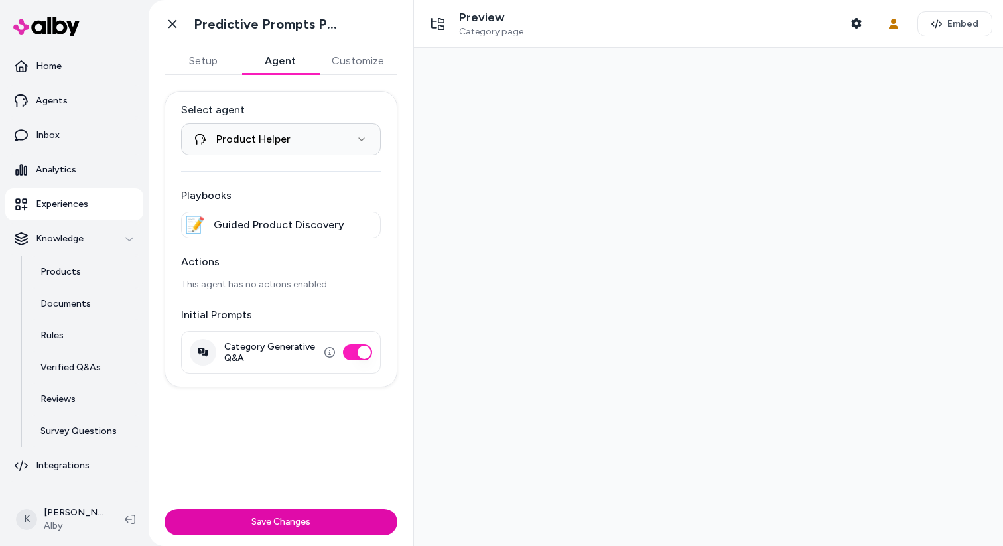
click at [300, 224] on span "Guided Product Discovery" at bounding box center [279, 225] width 131 height 16
click at [293, 133] on html "**********" at bounding box center [501, 273] width 1003 height 546
select select "**********"
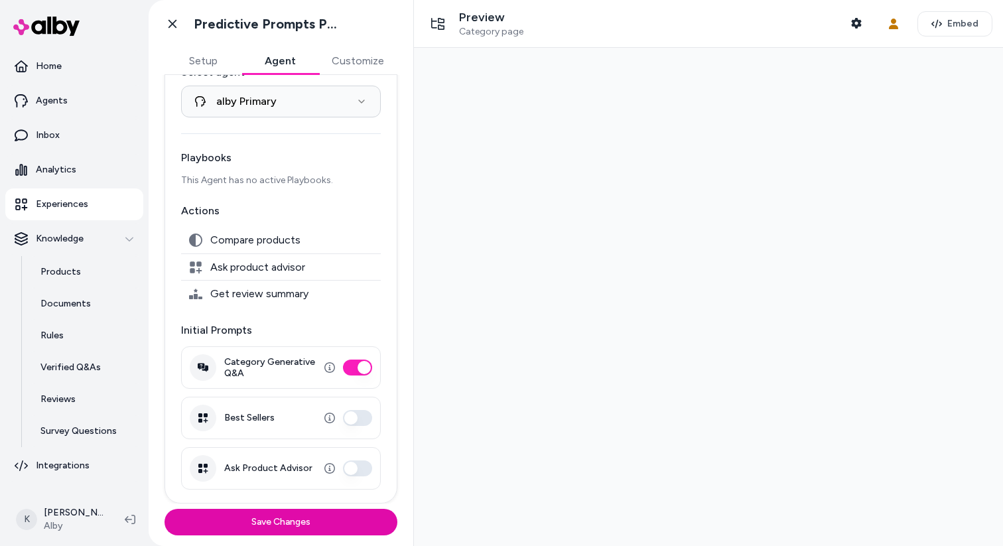
scroll to position [35, 0]
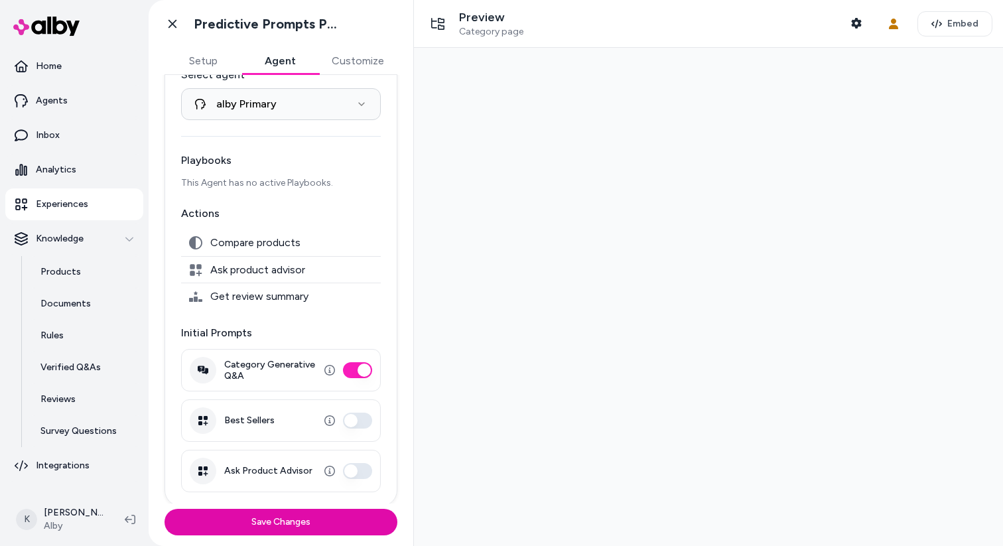
click at [354, 417] on button "Best Sellers" at bounding box center [357, 421] width 29 height 16
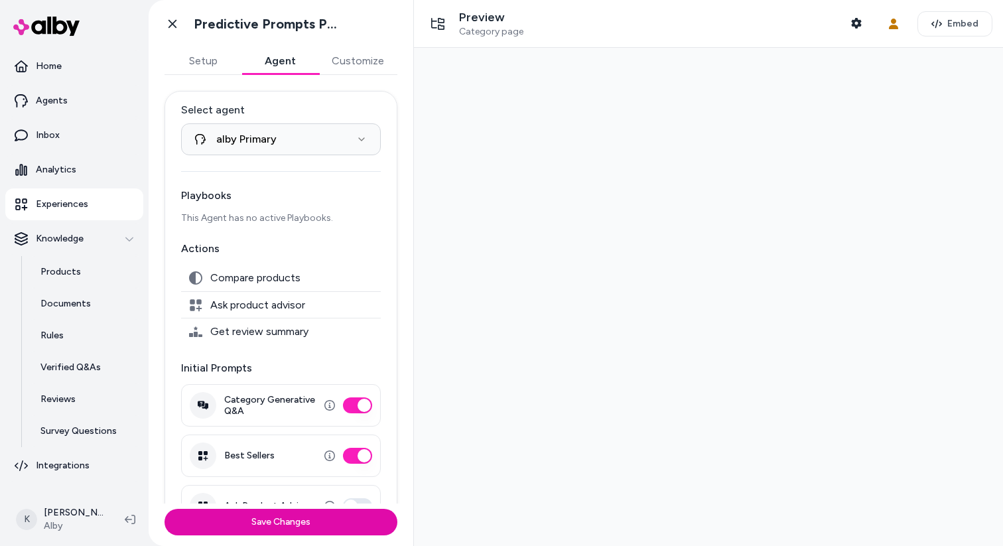
click at [207, 66] on button "Setup" at bounding box center [202, 61] width 77 height 27
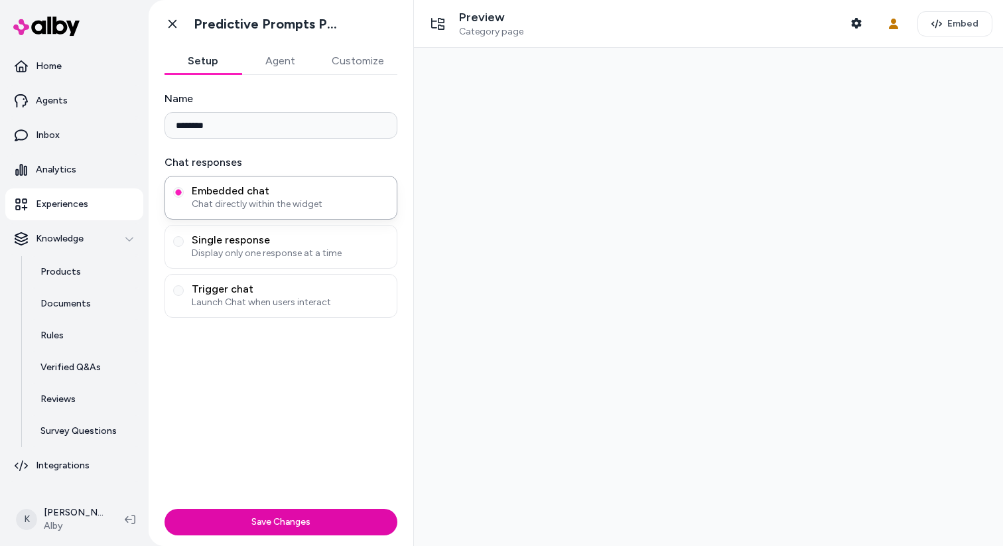
click at [601, 291] on div at bounding box center [708, 297] width 589 height 498
click at [491, 34] on span "Category page" at bounding box center [491, 32] width 64 height 12
click at [574, 479] on div at bounding box center [708, 297] width 589 height 498
click at [306, 523] on button "Save Changes" at bounding box center [280, 522] width 233 height 27
click at [177, 29] on icon at bounding box center [172, 23] width 13 height 13
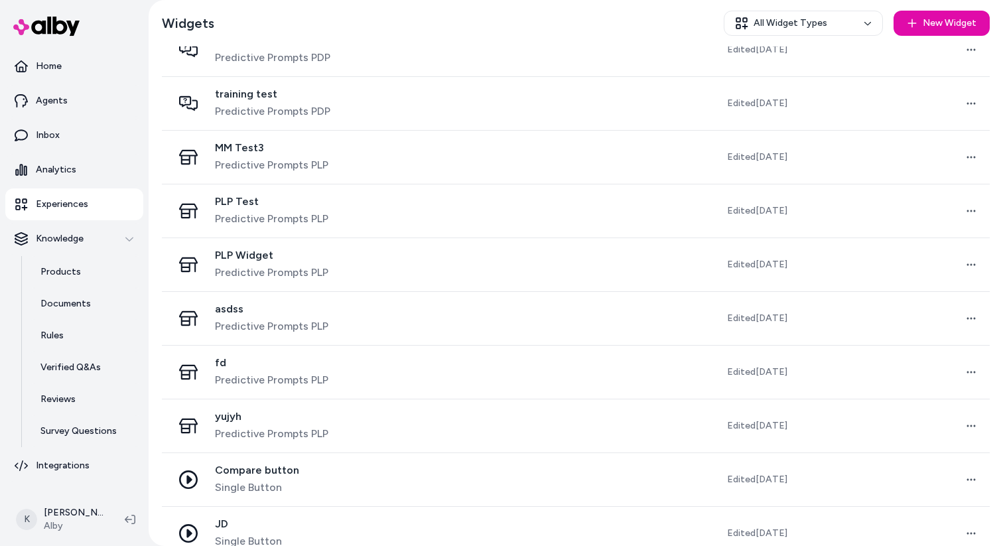
scroll to position [1492, 0]
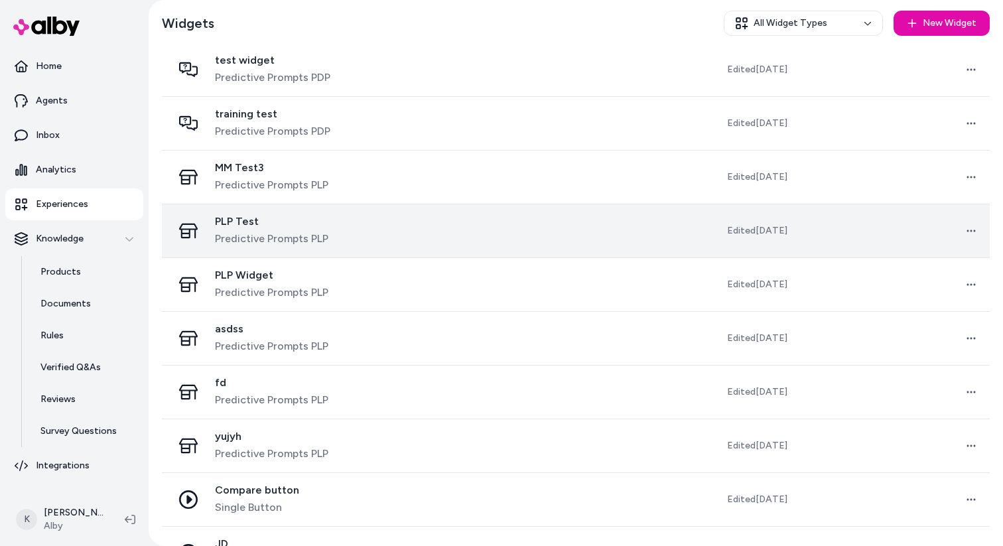
click at [448, 244] on td at bounding box center [544, 231] width 192 height 54
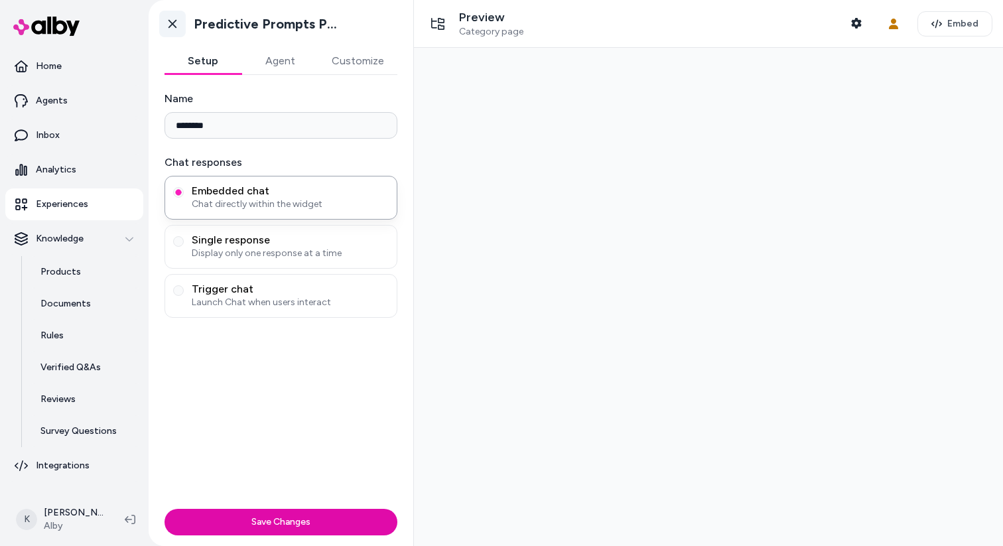
click at [170, 25] on icon at bounding box center [172, 24] width 8 height 9
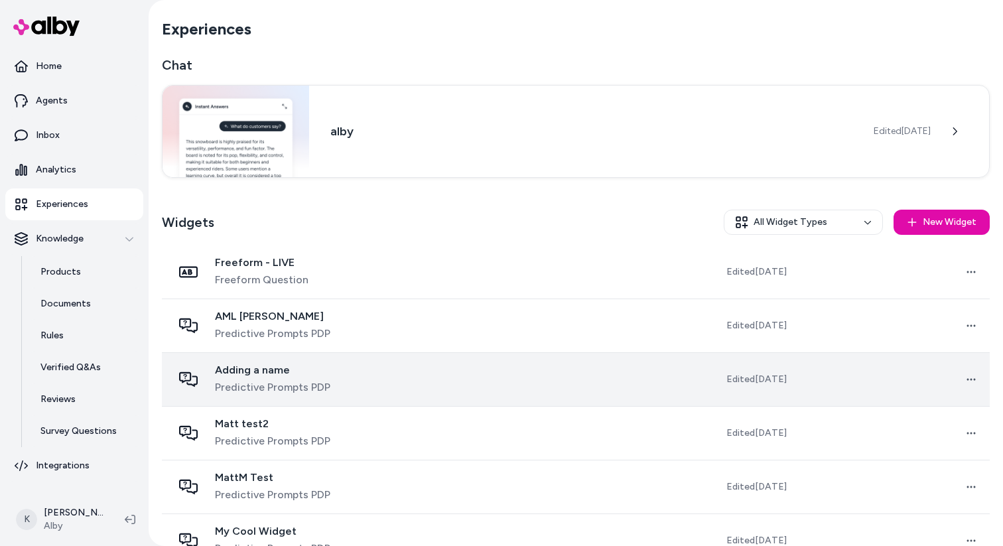
click at [448, 387] on td at bounding box center [544, 380] width 192 height 54
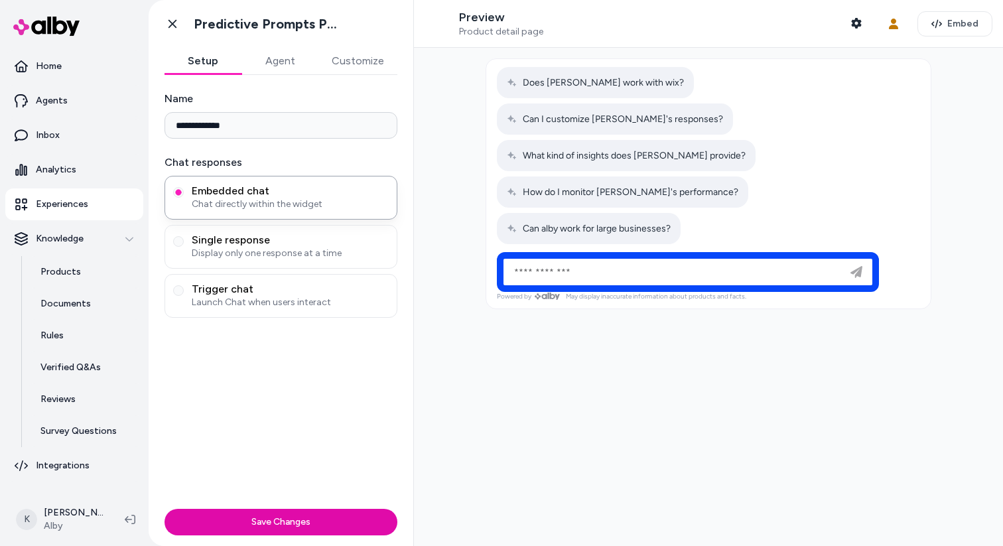
click at [279, 68] on button "Agent" at bounding box center [279, 61] width 77 height 27
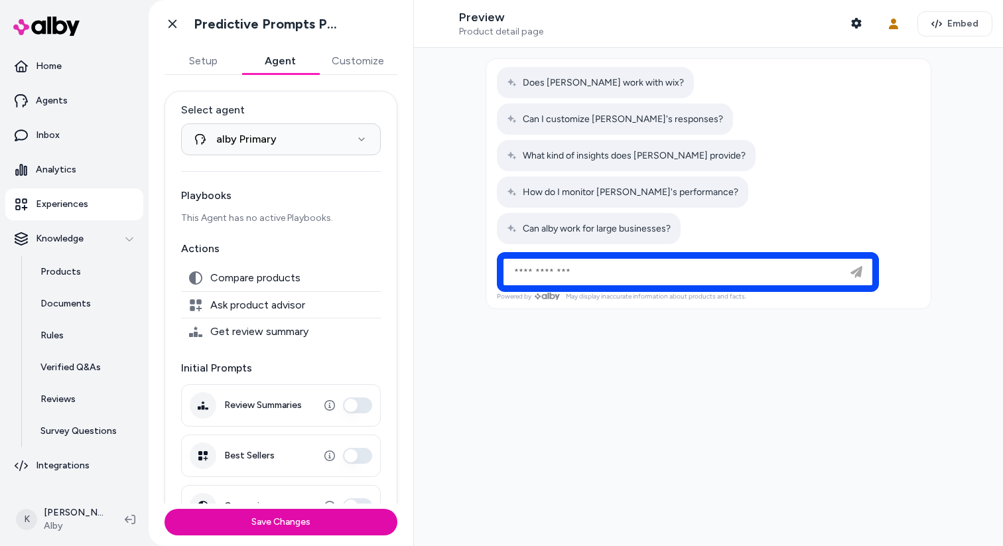
click at [343, 69] on button "Customize" at bounding box center [357, 61] width 79 height 27
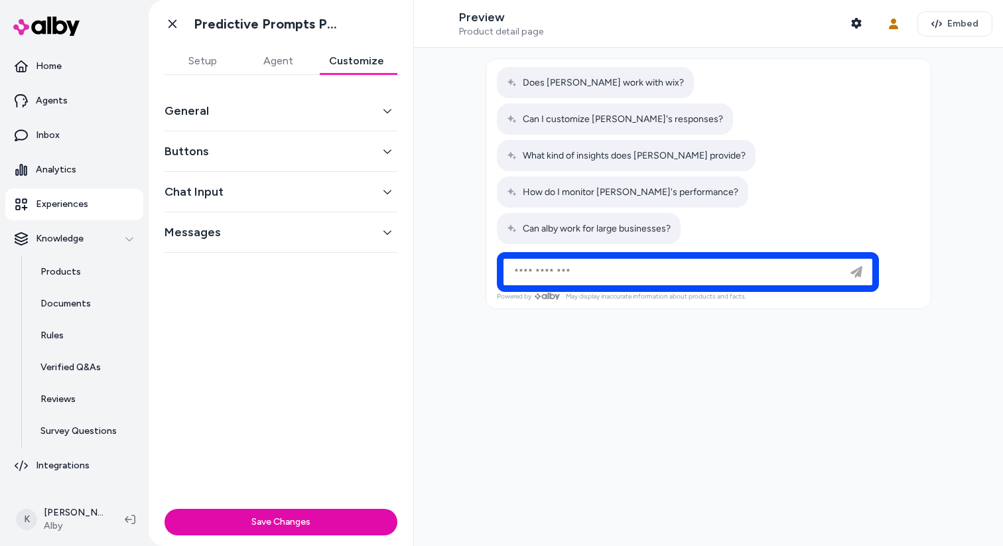
click at [224, 70] on button "Setup" at bounding box center [202, 61] width 76 height 27
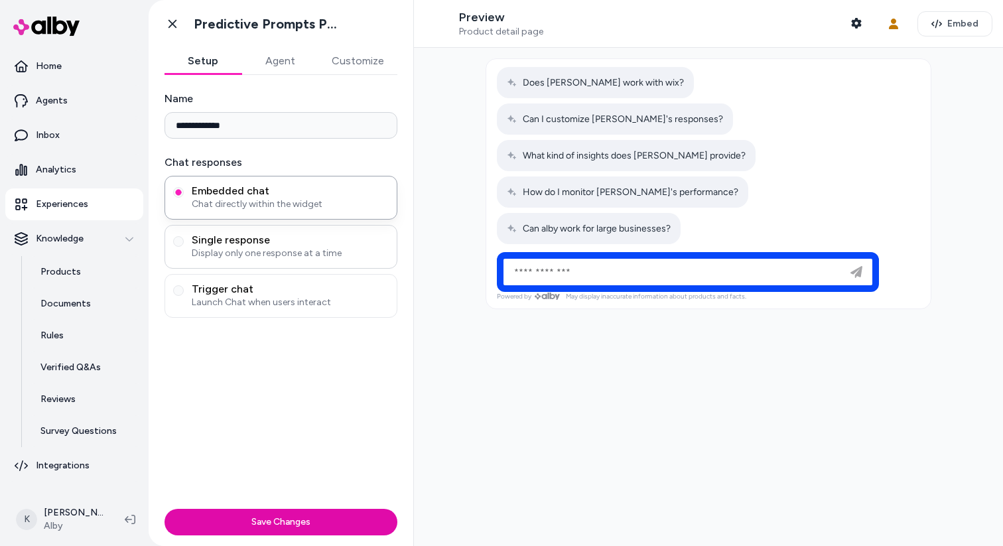
click at [308, 249] on span "Display only one response at a time" at bounding box center [290, 253] width 197 height 13
click at [184, 247] on button "Single response Display only one response at a time" at bounding box center [178, 241] width 11 height 11
click at [320, 209] on span "Chat directly within the widget" at bounding box center [290, 204] width 197 height 13
click at [184, 198] on button "Embedded chat Chat directly within the widget" at bounding box center [178, 192] width 11 height 11
click at [321, 303] on span "Launch Chat when users interact" at bounding box center [290, 302] width 197 height 13
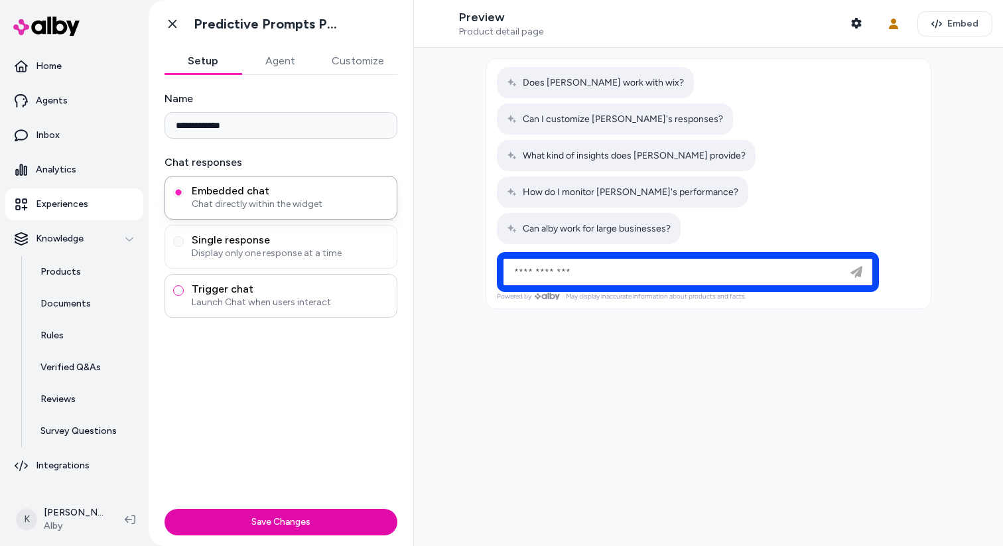
click at [184, 296] on button "Trigger chat Launch Chat when users interact" at bounding box center [178, 290] width 11 height 11
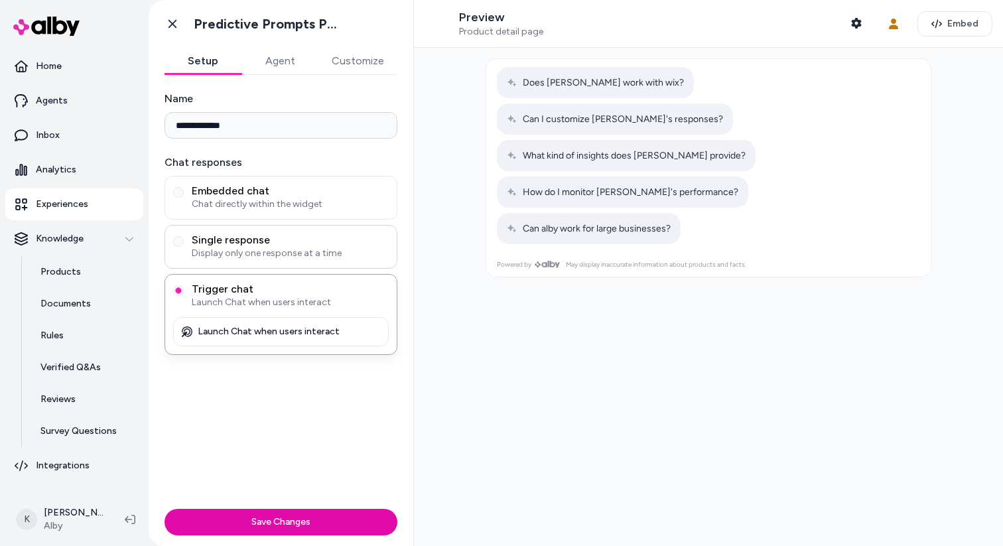
click at [320, 257] on span "Display only one response at a time" at bounding box center [290, 253] width 197 height 13
click at [184, 247] on button "Single response Display only one response at a time" at bounding box center [178, 241] width 11 height 11
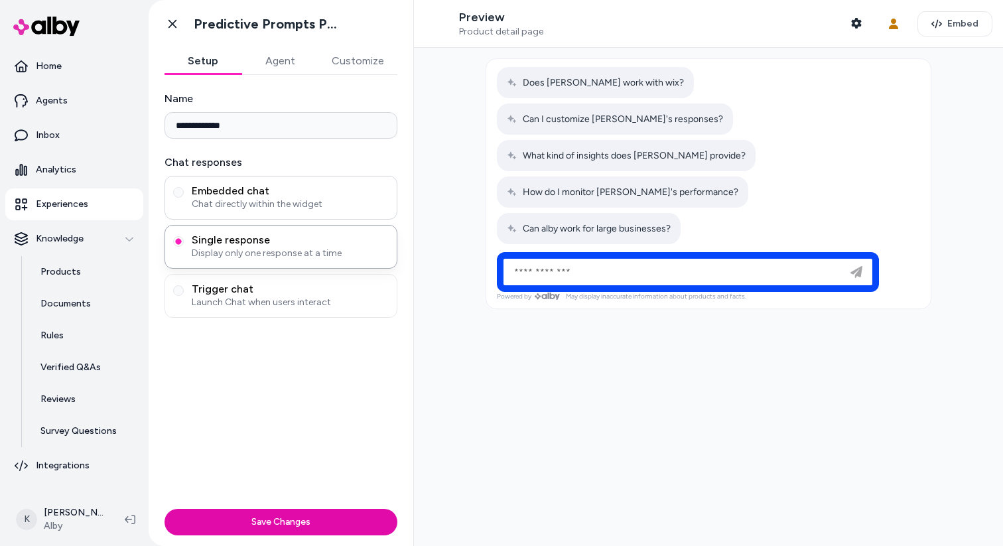
click at [310, 210] on span "Chat directly within the widget" at bounding box center [290, 204] width 197 height 13
click at [184, 198] on button "Embedded chat Chat directly within the widget" at bounding box center [178, 192] width 11 height 11
click at [310, 276] on div "Trigger chat Launch Chat when users interact" at bounding box center [280, 296] width 233 height 44
click at [312, 292] on span "Trigger chat" at bounding box center [290, 289] width 197 height 13
click at [184, 292] on button "Trigger chat Launch Chat when users interact" at bounding box center [178, 290] width 11 height 11
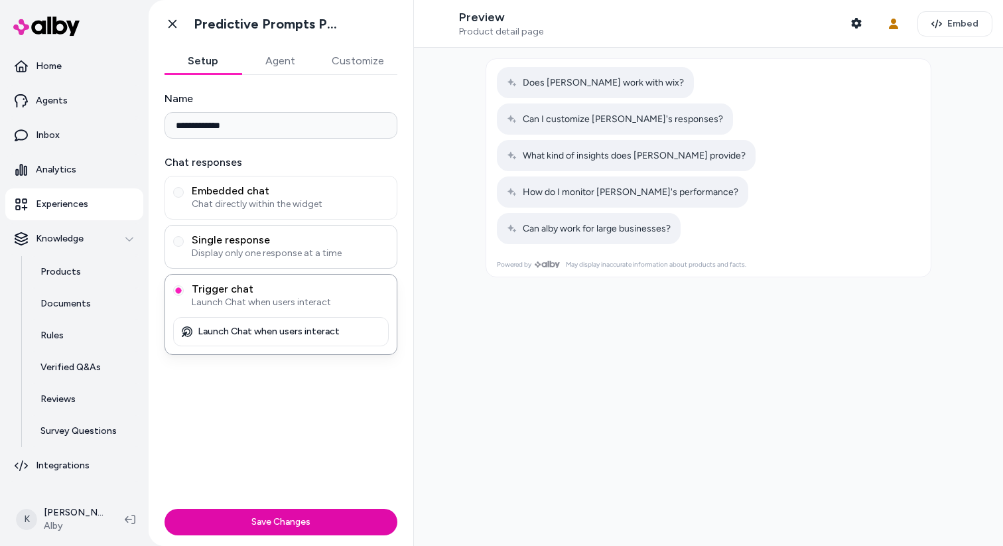
click at [318, 244] on span "Single response" at bounding box center [290, 239] width 197 height 13
click at [184, 244] on button "Single response Display only one response at a time" at bounding box center [178, 241] width 11 height 11
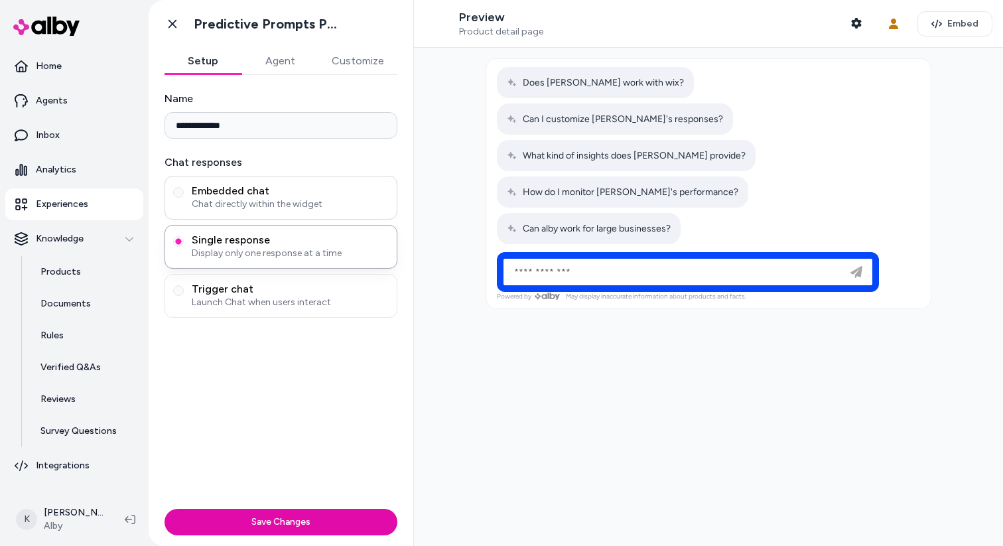
click at [325, 202] on span "Chat directly within the widget" at bounding box center [290, 204] width 197 height 13
click at [184, 198] on button "Embedded chat Chat directly within the widget" at bounding box center [178, 192] width 11 height 11
click at [310, 296] on span "Launch Chat when users interact" at bounding box center [290, 302] width 197 height 13
click at [184, 295] on button "Trigger chat Launch Chat when users interact" at bounding box center [178, 290] width 11 height 11
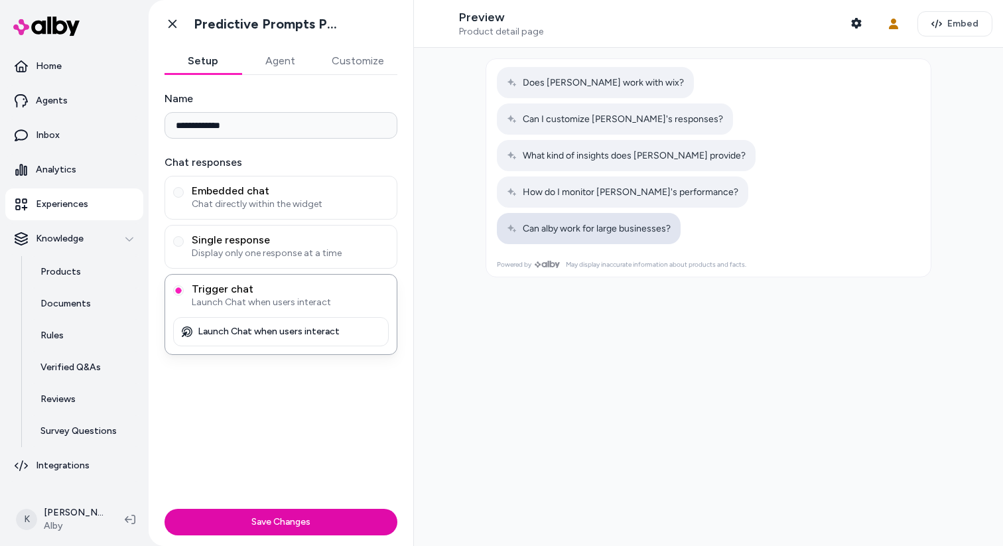
click at [590, 213] on button "Can alby work for large businesses?" at bounding box center [589, 228] width 184 height 31
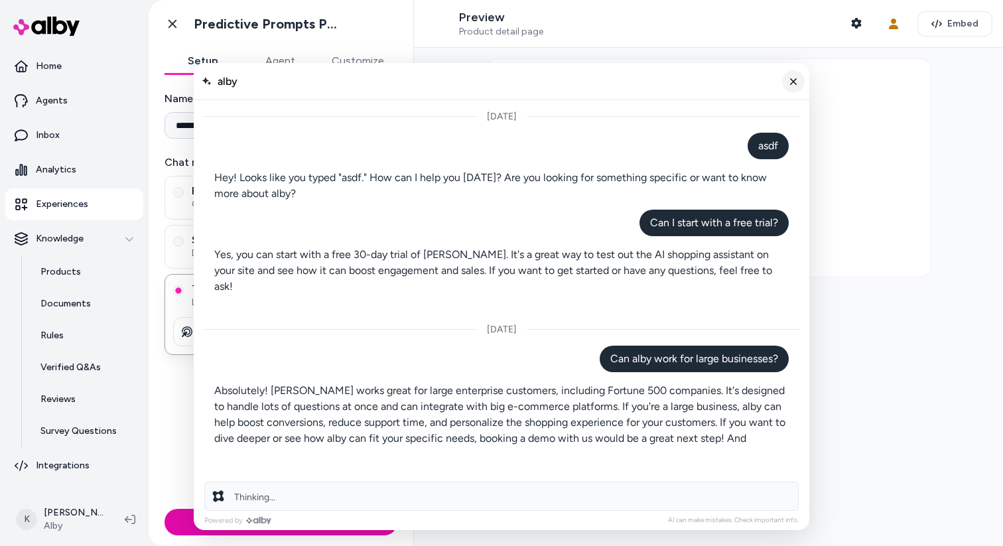
click at [793, 88] on button "Close chat" at bounding box center [793, 81] width 23 height 23
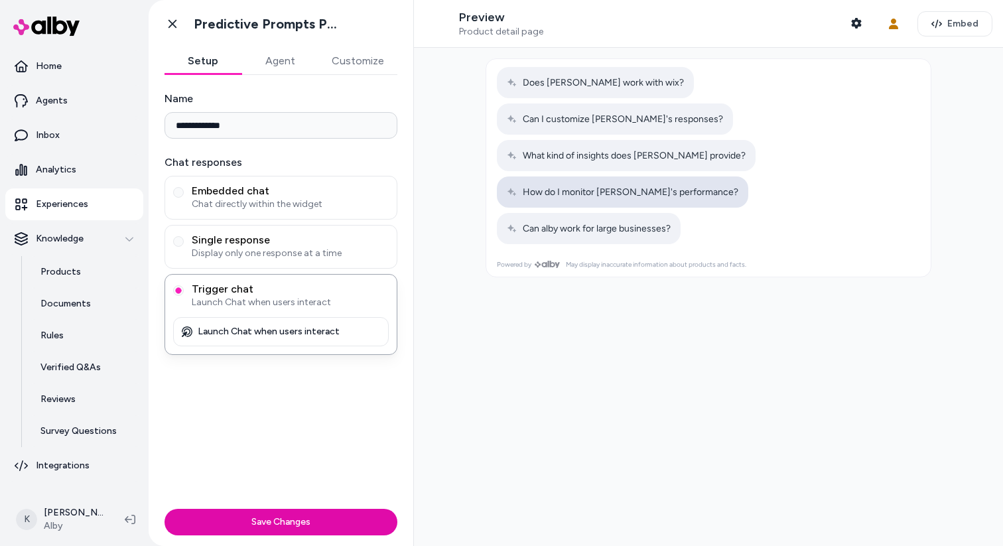
click at [738, 186] on span "How do I monitor [PERSON_NAME]'s performance?" at bounding box center [622, 191] width 231 height 11
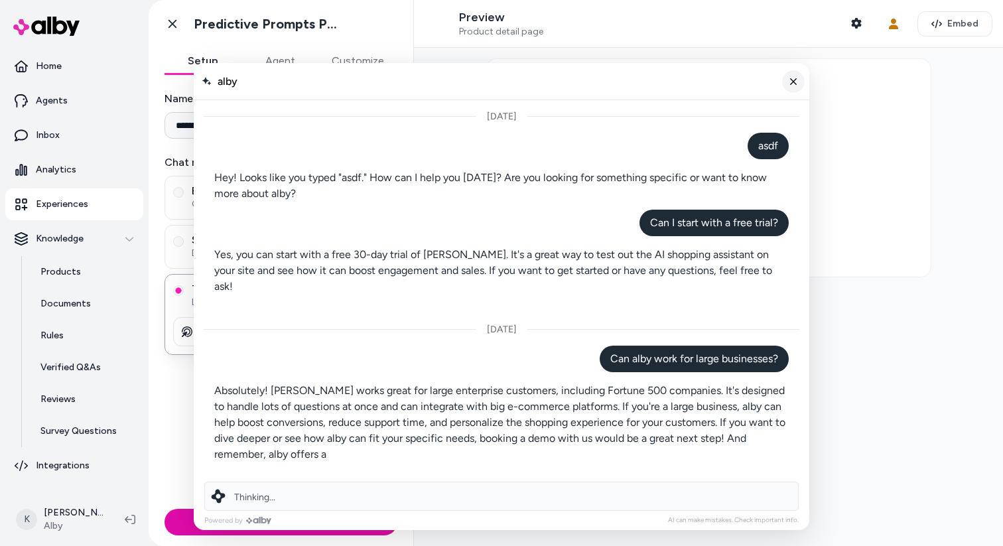
click at [791, 88] on button "Close chat" at bounding box center [793, 81] width 23 height 23
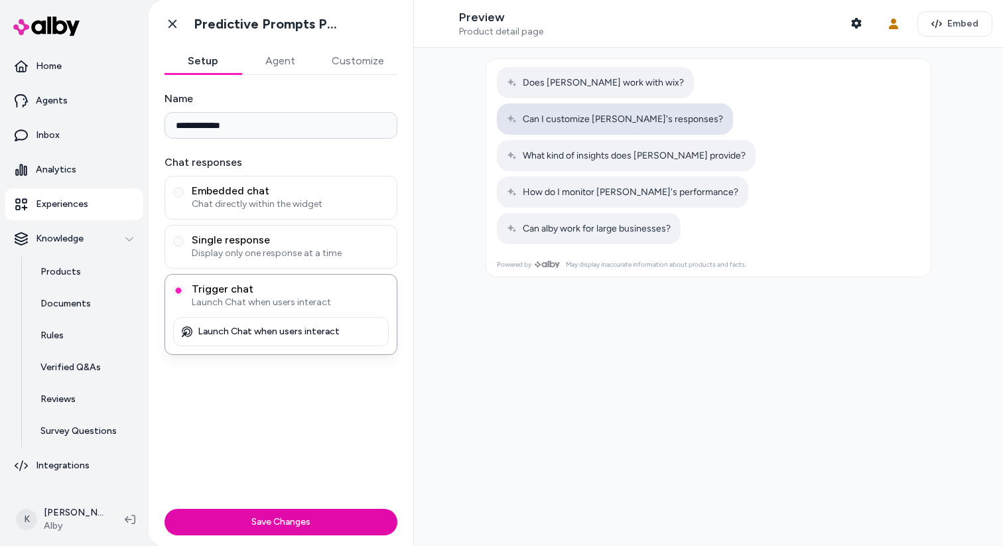
click at [723, 113] on span "Can I customize [PERSON_NAME]'s responses?" at bounding box center [615, 118] width 216 height 11
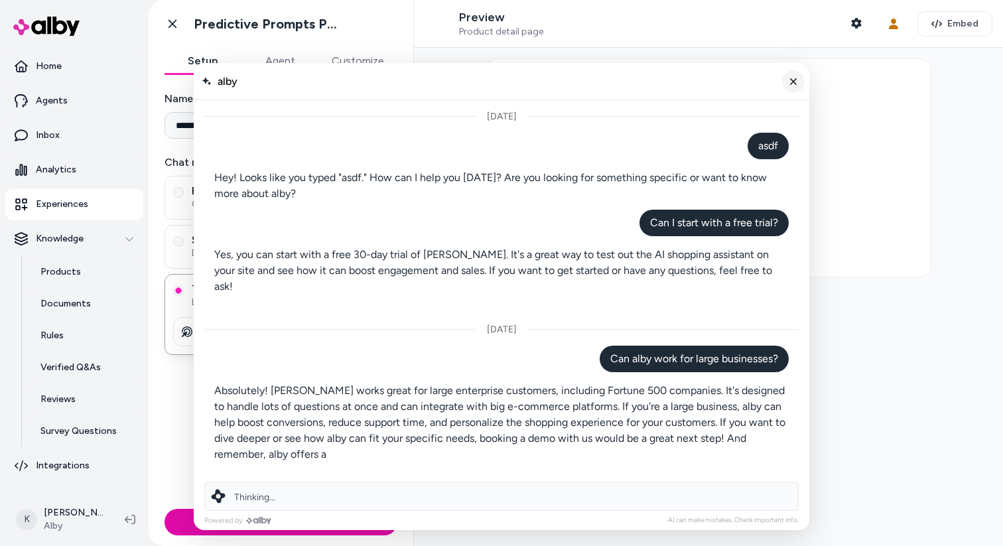
click at [797, 79] on icon "Close chat" at bounding box center [793, 81] width 11 height 11
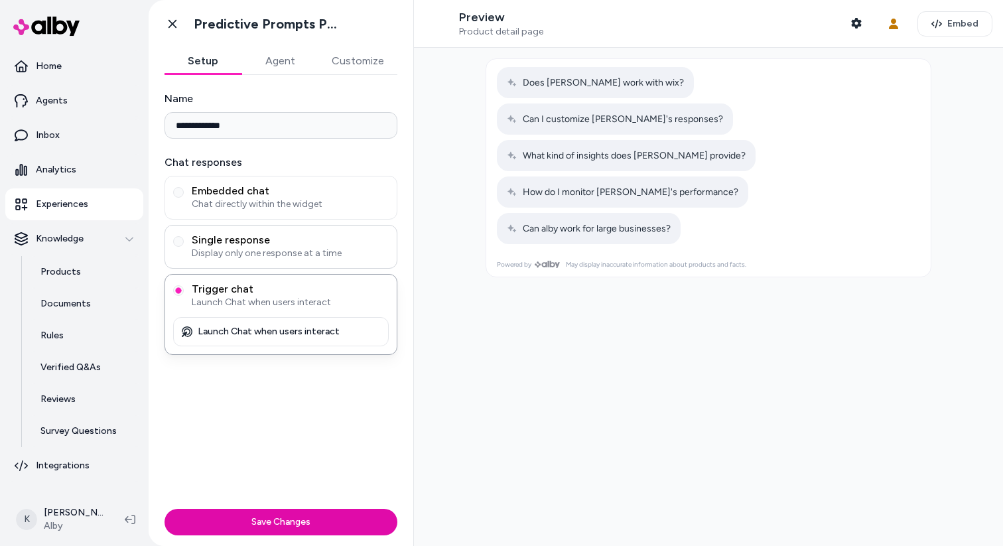
click at [280, 230] on div "Single response Display only one response at a time" at bounding box center [280, 247] width 233 height 44
click at [308, 251] on span "Display only one response at a time" at bounding box center [290, 253] width 197 height 13
click at [184, 247] on button "Single response Display only one response at a time" at bounding box center [178, 241] width 11 height 11
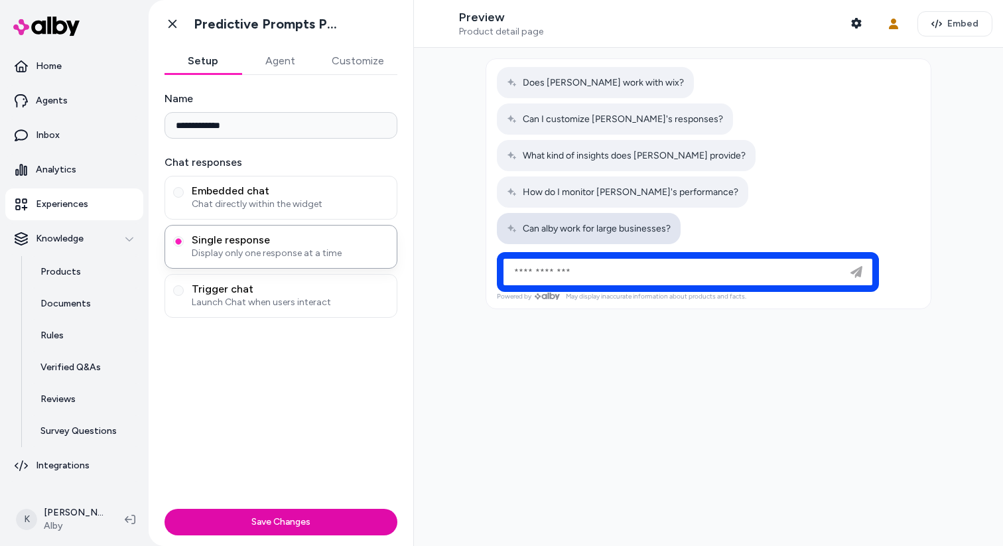
click at [574, 223] on span "Can alby work for large businesses?" at bounding box center [589, 228] width 164 height 11
type input "**********"
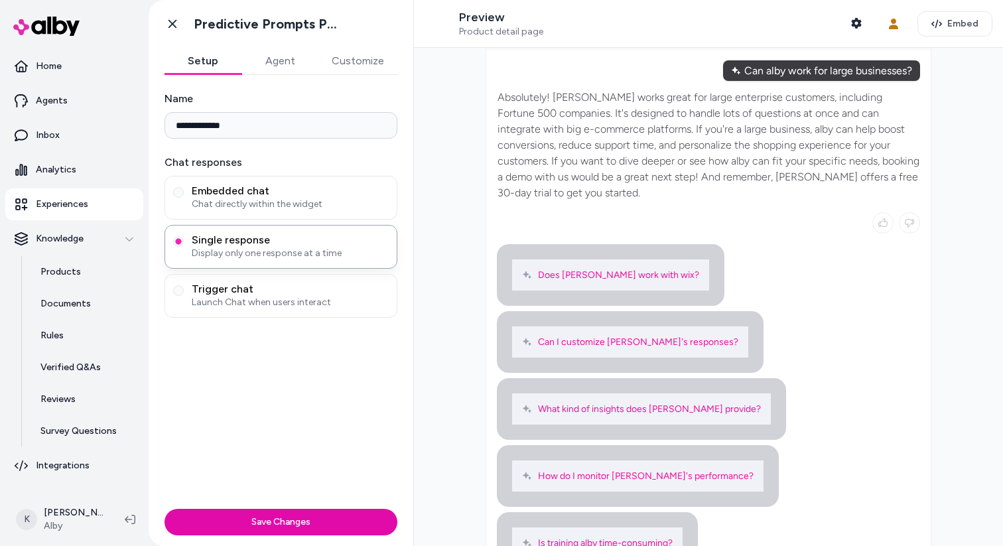
scroll to position [52, 0]
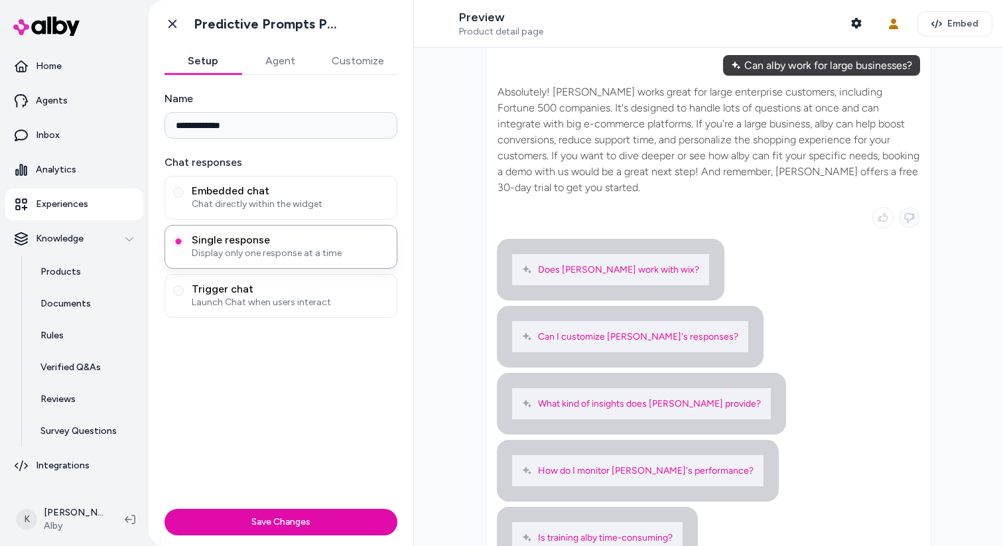
click at [902, 207] on button at bounding box center [909, 217] width 21 height 21
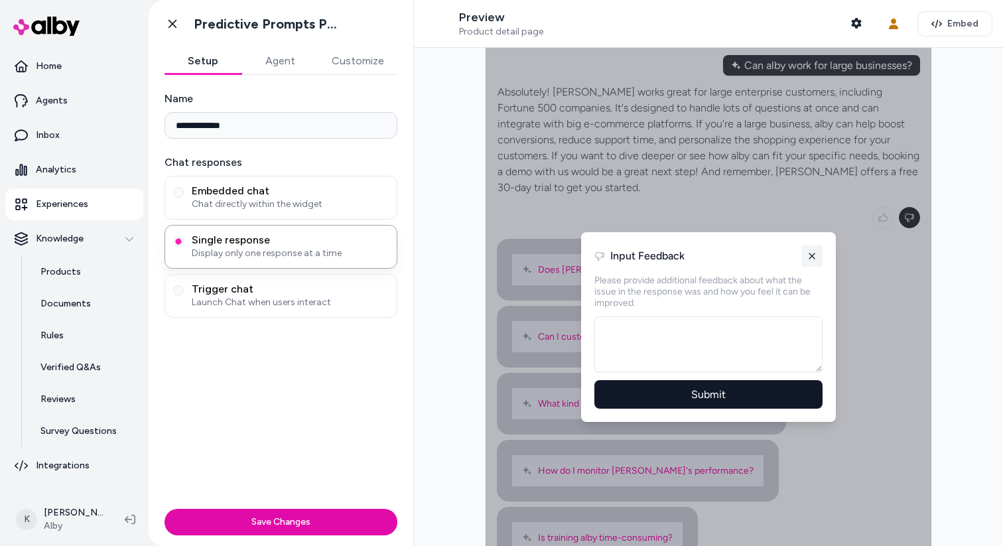
click at [808, 251] on icon at bounding box center [812, 256] width 11 height 11
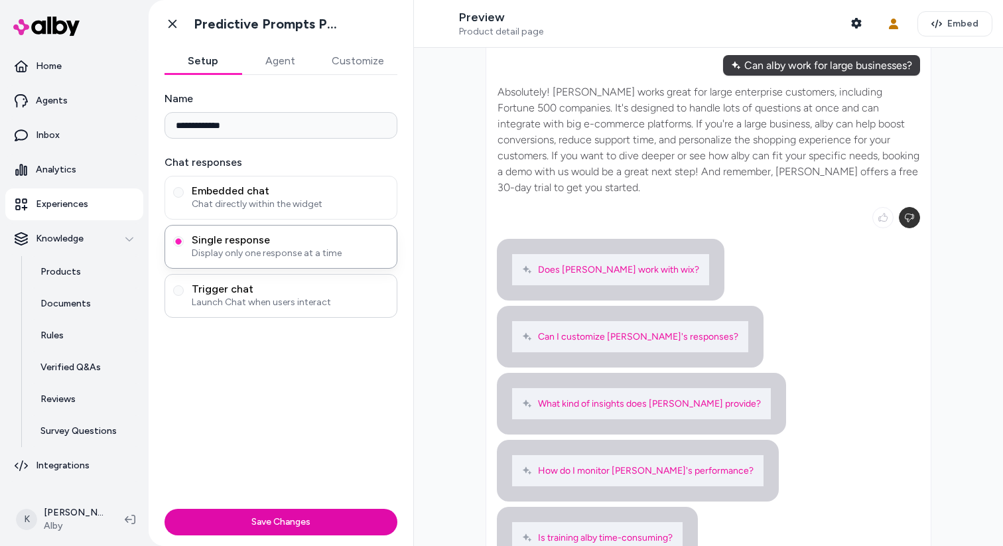
click at [325, 298] on span "Launch Chat when users interact" at bounding box center [290, 302] width 197 height 13
click at [184, 296] on button "Trigger chat Launch Chat when users interact" at bounding box center [178, 290] width 11 height 11
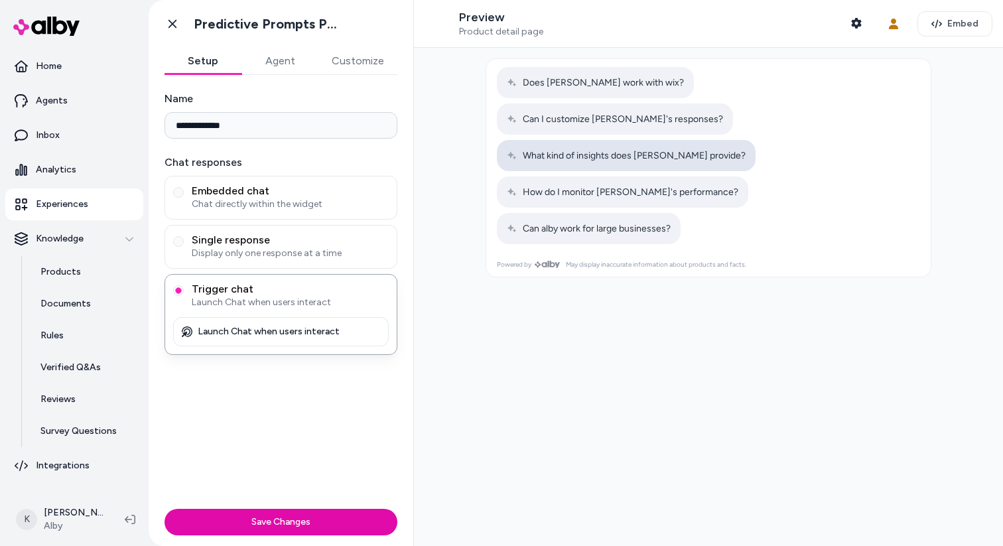
click at [624, 140] on button "What kind of insights does [PERSON_NAME] provide?" at bounding box center [626, 155] width 259 height 31
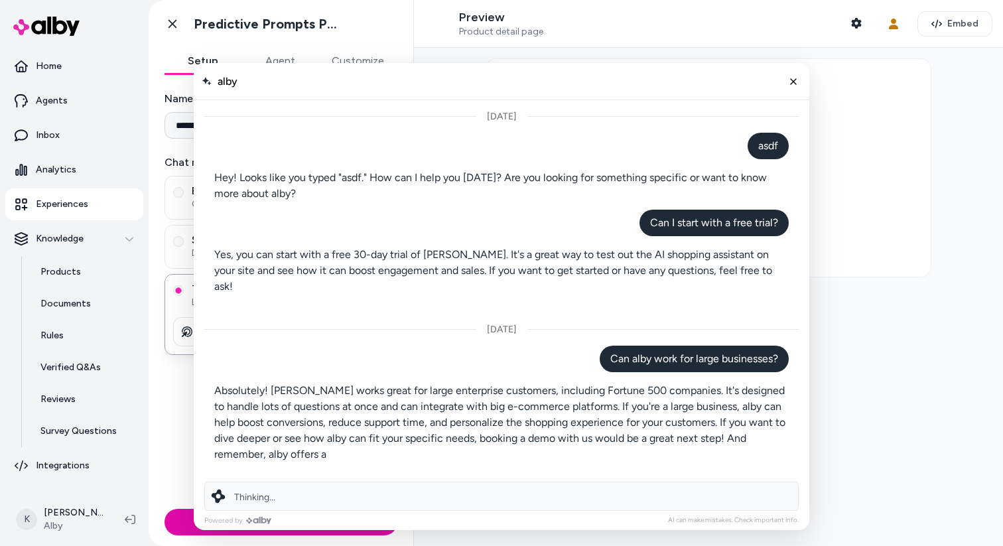
click at [386, 497] on div "Thinking..." at bounding box center [501, 496] width 594 height 29
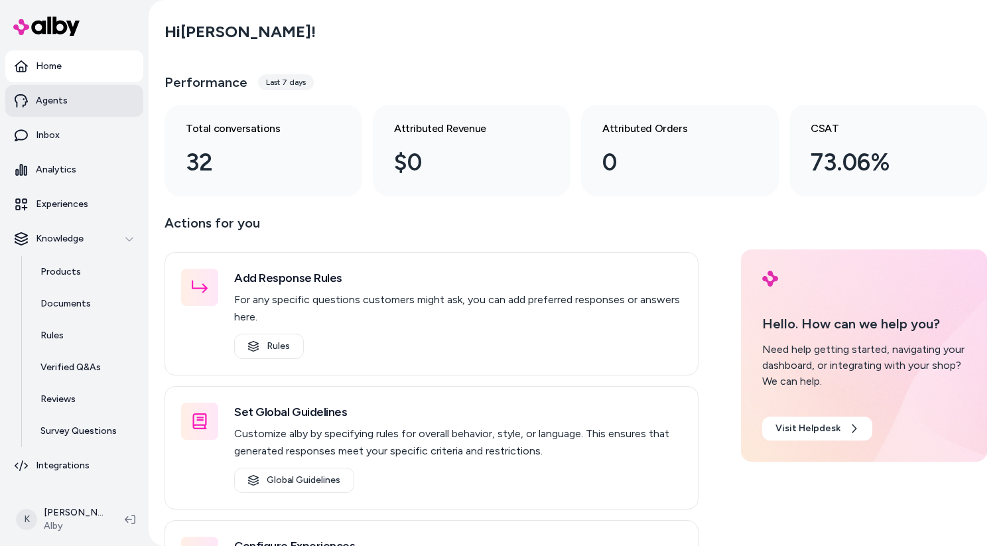
click at [84, 113] on link "Agents" at bounding box center [74, 101] width 138 height 32
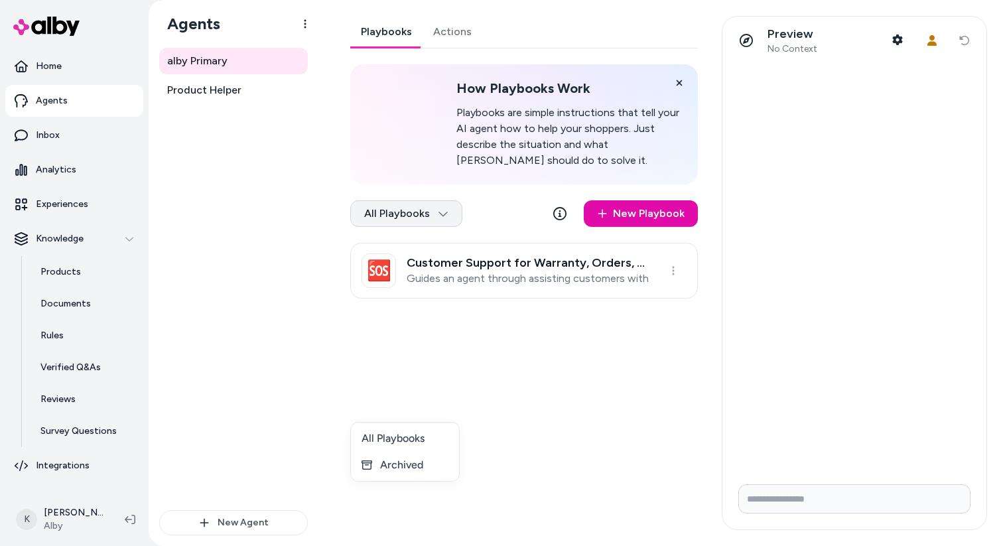
click at [416, 412] on html "Home Agents Inbox Analytics Experiences Knowledge Products Documents Rules Veri…" at bounding box center [501, 273] width 1003 height 546
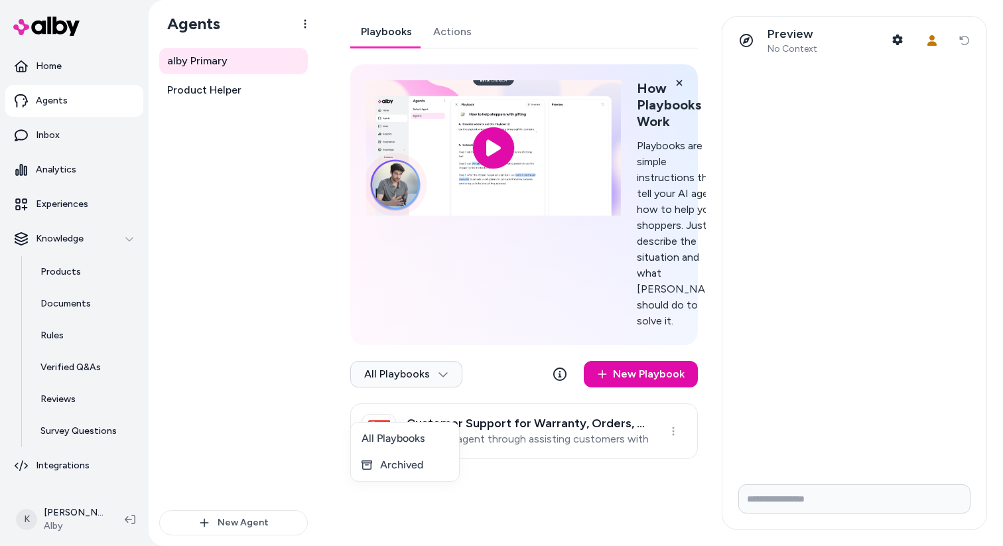
click at [423, 409] on html "Home Agents Inbox Analytics Experiences Knowledge Products Documents Rules Veri…" at bounding box center [501, 273] width 1003 height 546
click at [748, 44] on icon at bounding box center [746, 40] width 13 height 13
click at [775, 37] on p "Preview" at bounding box center [792, 34] width 50 height 15
click at [690, 31] on div "Playbooks Actions" at bounding box center [524, 32] width 348 height 33
click at [434, 33] on link "Actions" at bounding box center [453, 32] width 60 height 32
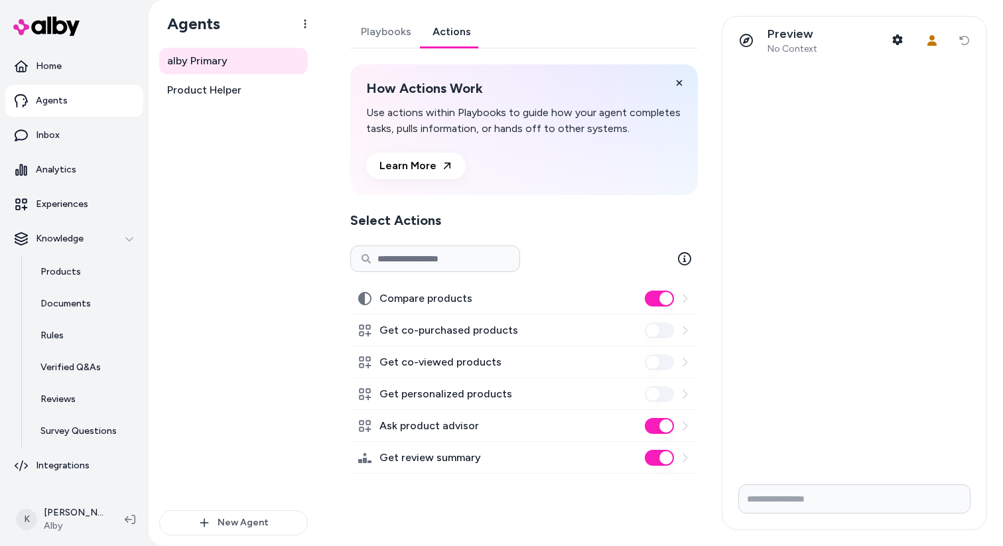
click at [371, 31] on link "Playbooks" at bounding box center [386, 32] width 72 height 32
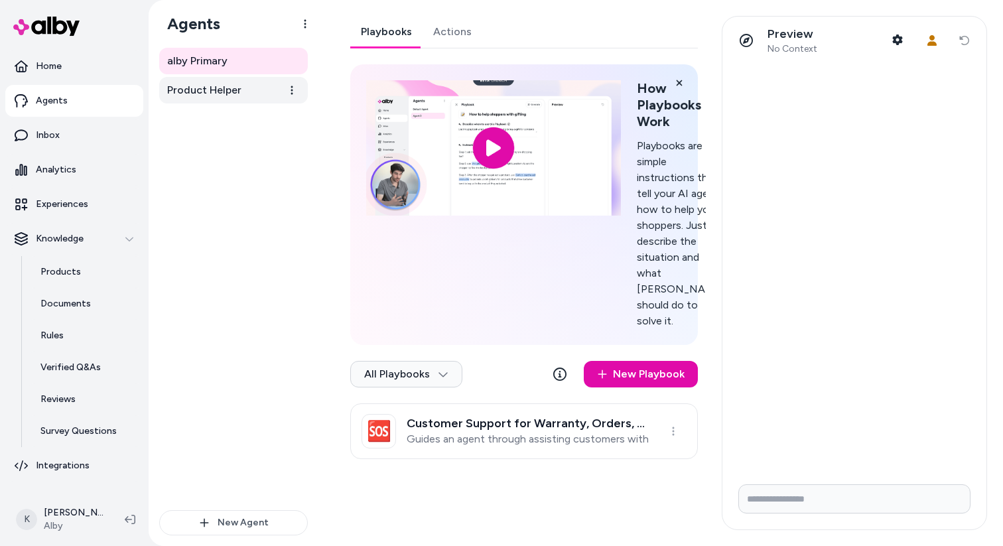
click at [270, 91] on link "Product Helper" at bounding box center [233, 90] width 149 height 27
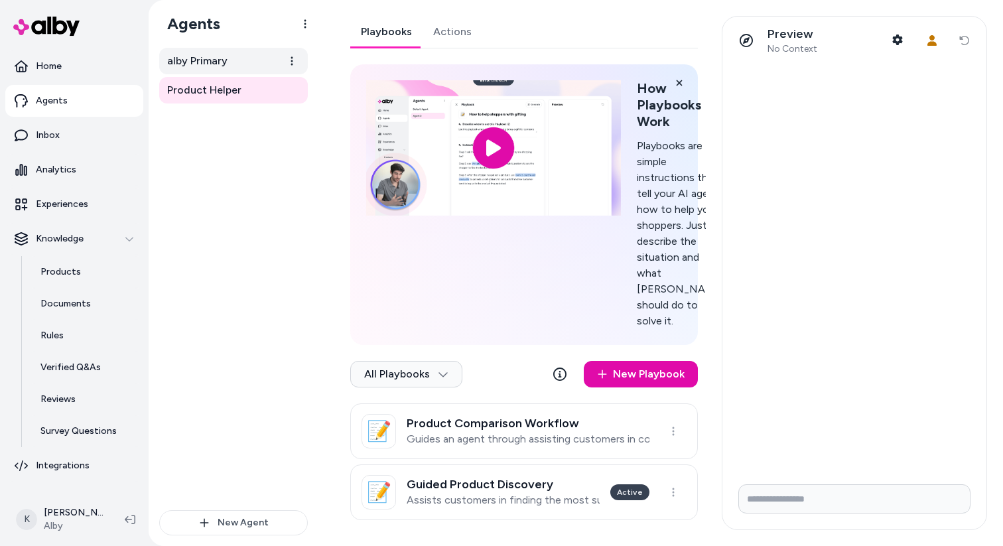
click at [254, 65] on link "alby Primary" at bounding box center [233, 61] width 149 height 27
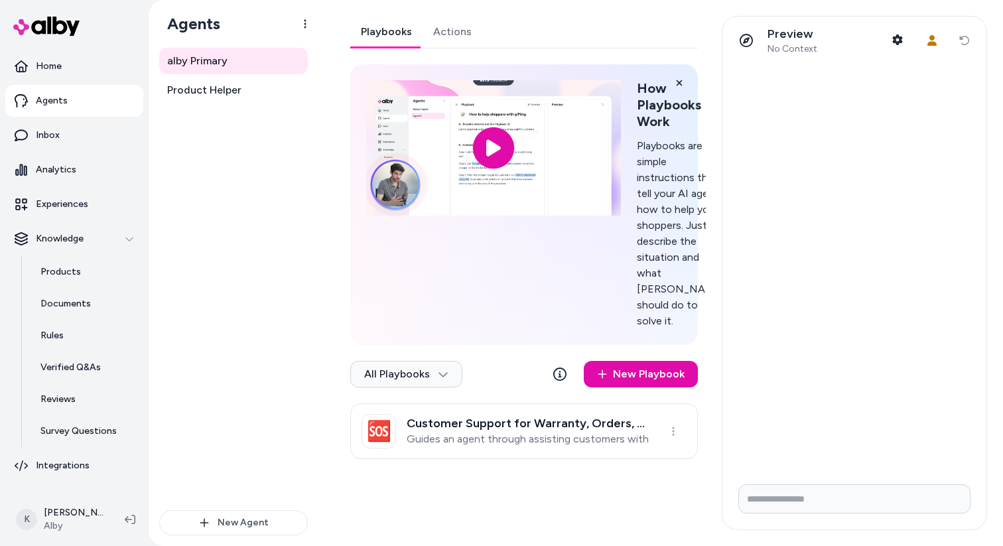
click at [239, 105] on div "alby Primary Product Helper" at bounding box center [233, 279] width 149 height 462
click at [246, 90] on link "Product Helper" at bounding box center [233, 90] width 149 height 27
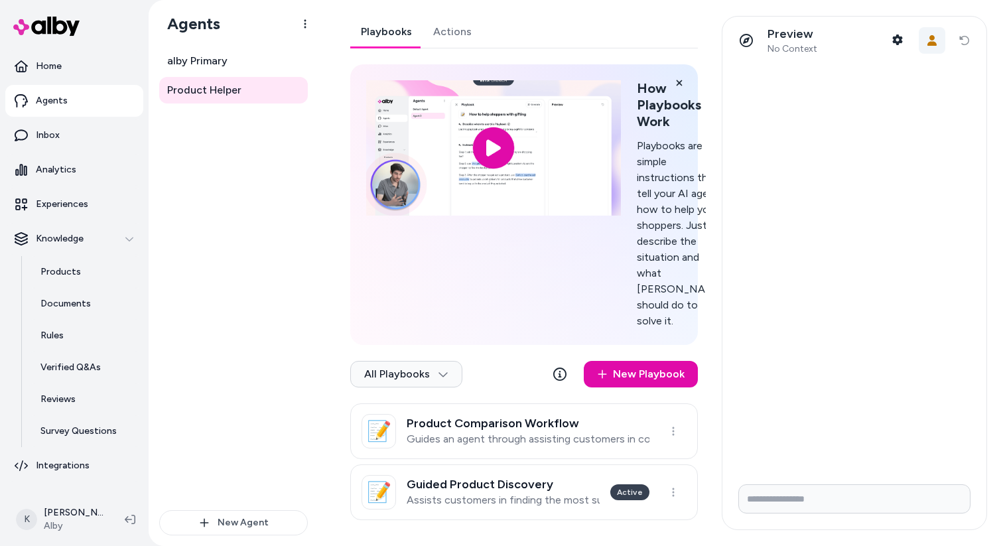
click at [937, 40] on button "User Context" at bounding box center [932, 40] width 27 height 27
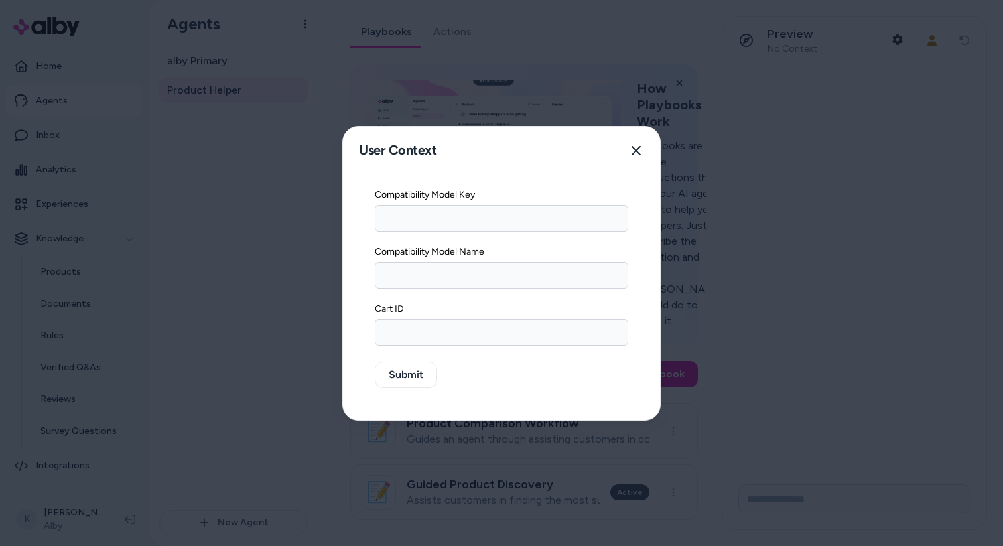
click at [515, 324] on input "Cart ID" at bounding box center [501, 332] width 253 height 27
click at [529, 279] on input "Compatibility Model Name" at bounding box center [501, 275] width 253 height 27
click at [535, 222] on input "Compatibility Model Key" at bounding box center [501, 218] width 253 height 27
click at [634, 152] on icon "button" at bounding box center [635, 150] width 9 height 9
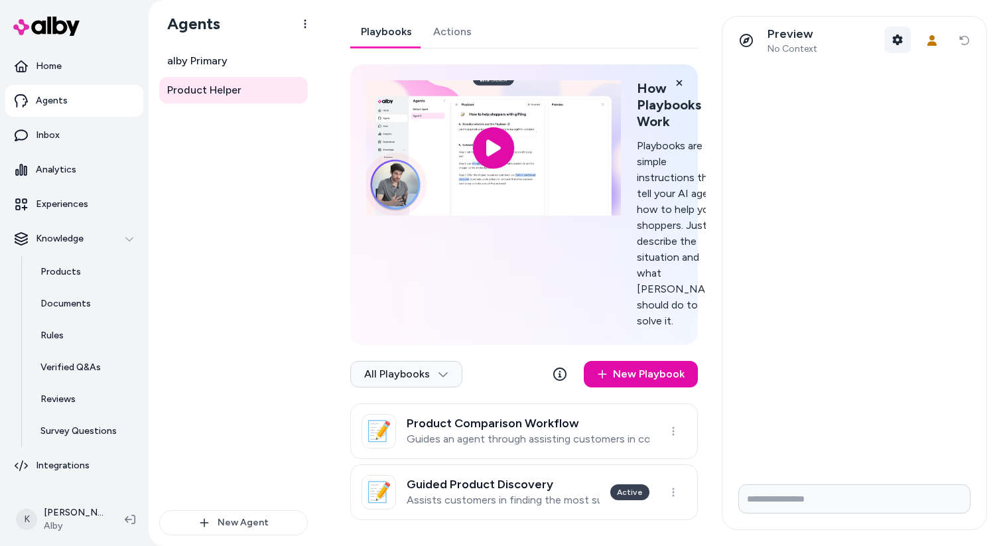
click at [898, 48] on button "Shopper Context" at bounding box center [897, 40] width 27 height 27
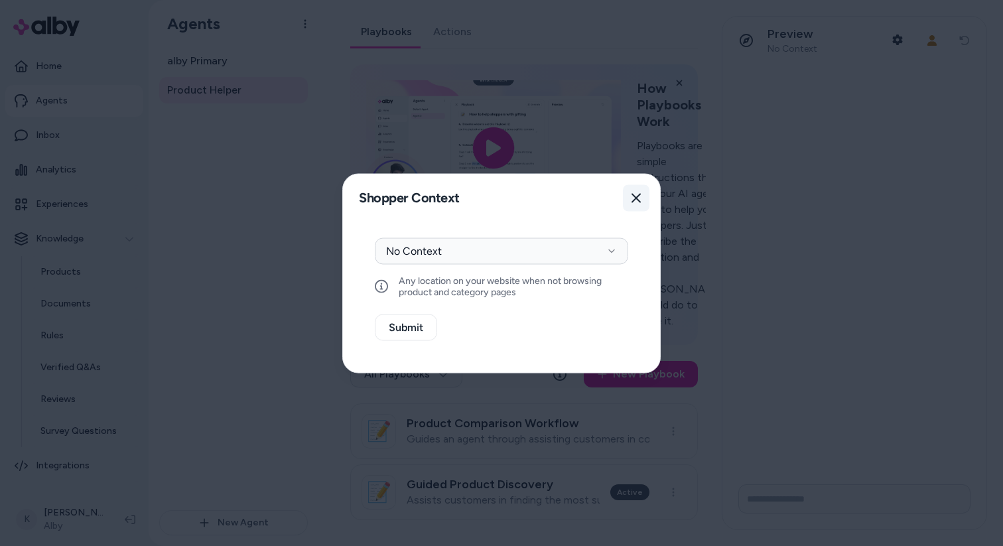
click at [637, 200] on icon "button" at bounding box center [635, 197] width 9 height 9
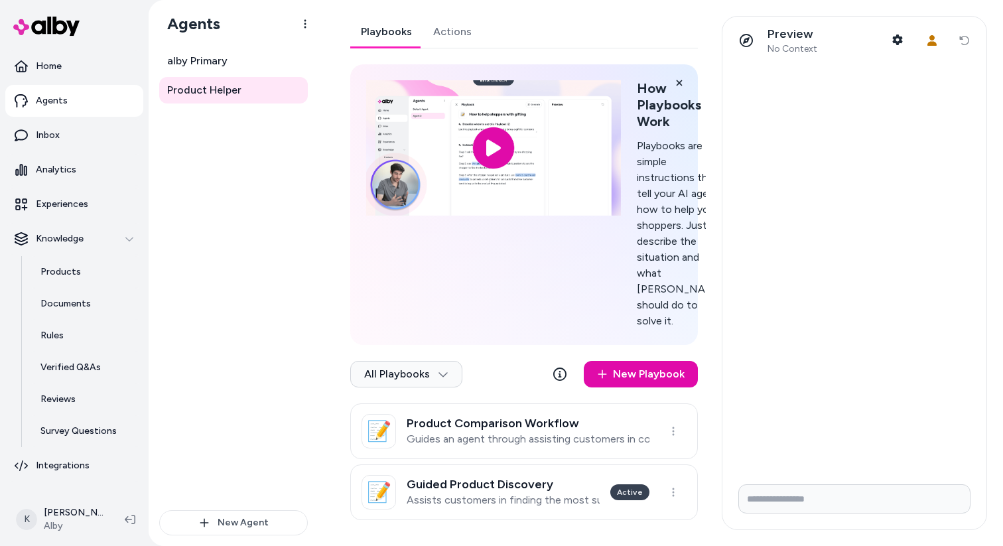
click at [746, 41] on icon at bounding box center [746, 40] width 13 height 13
click at [749, 41] on icon at bounding box center [746, 40] width 13 height 13
click at [962, 44] on div "Preview No Context Shopper Context User Context Reset conversation" at bounding box center [854, 41] width 264 height 48
click at [790, 494] on input "Write your prompt here" at bounding box center [854, 498] width 232 height 29
click at [558, 381] on icon at bounding box center [559, 373] width 13 height 13
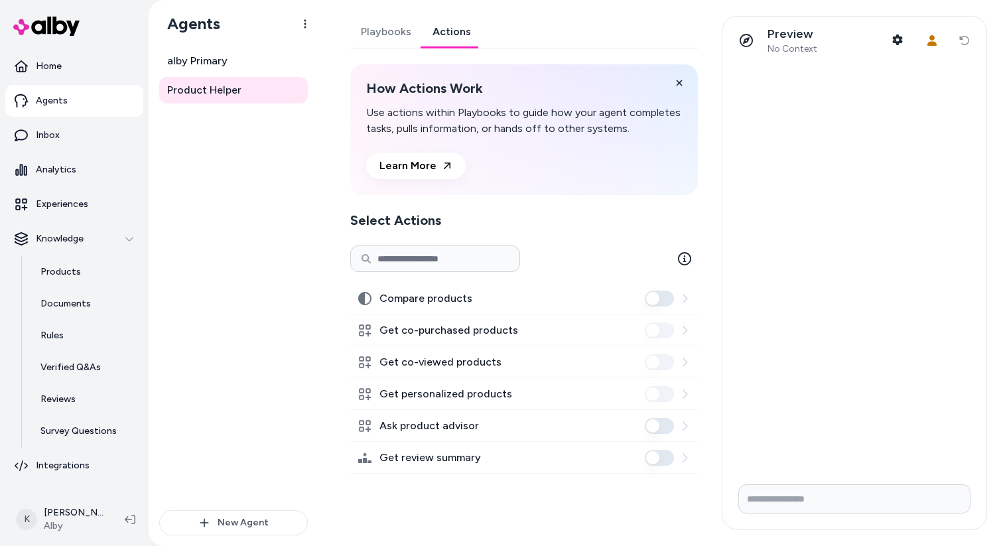
click at [448, 31] on link "Actions" at bounding box center [452, 32] width 60 height 32
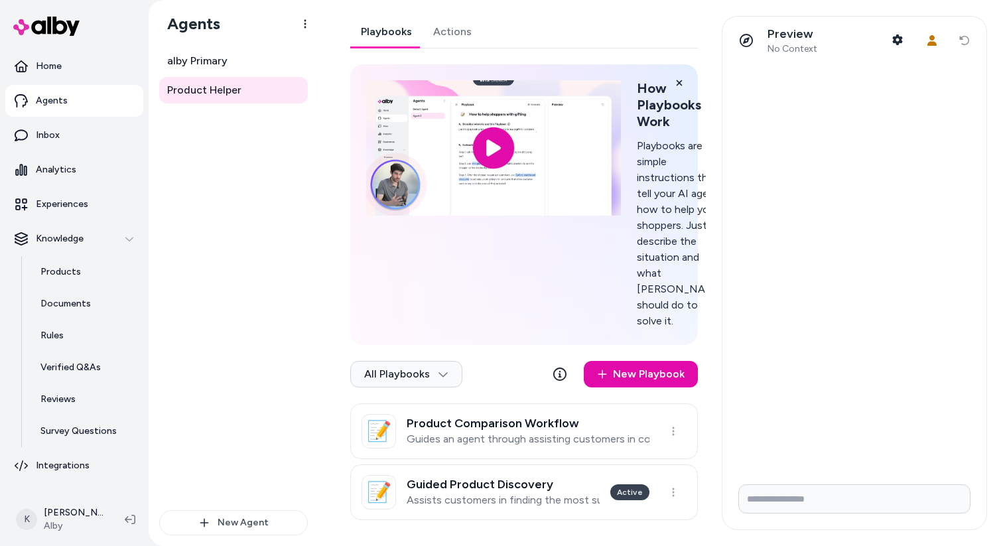
click at [415, 29] on link "Playbooks" at bounding box center [386, 32] width 72 height 32
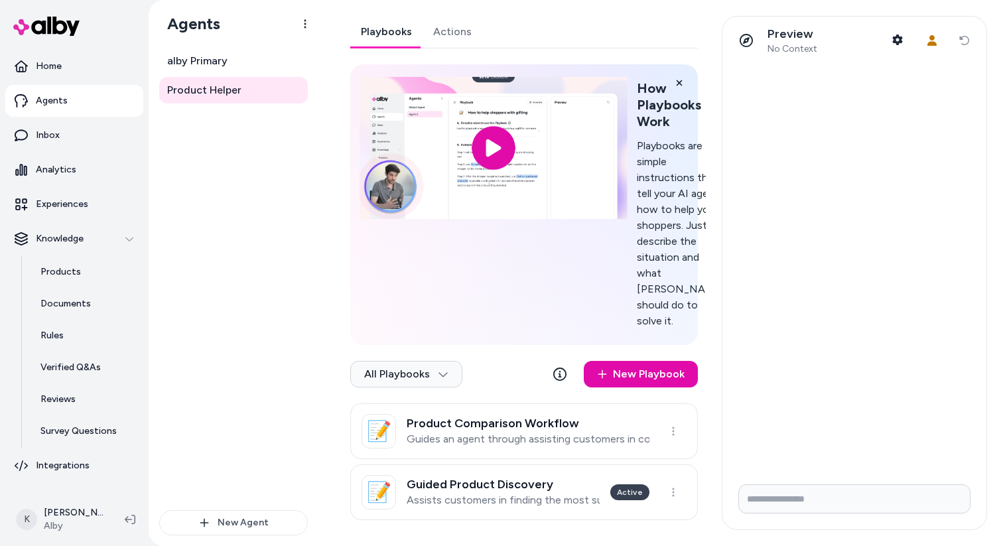
click at [491, 139] on input "image" at bounding box center [492, 148] width 267 height 142
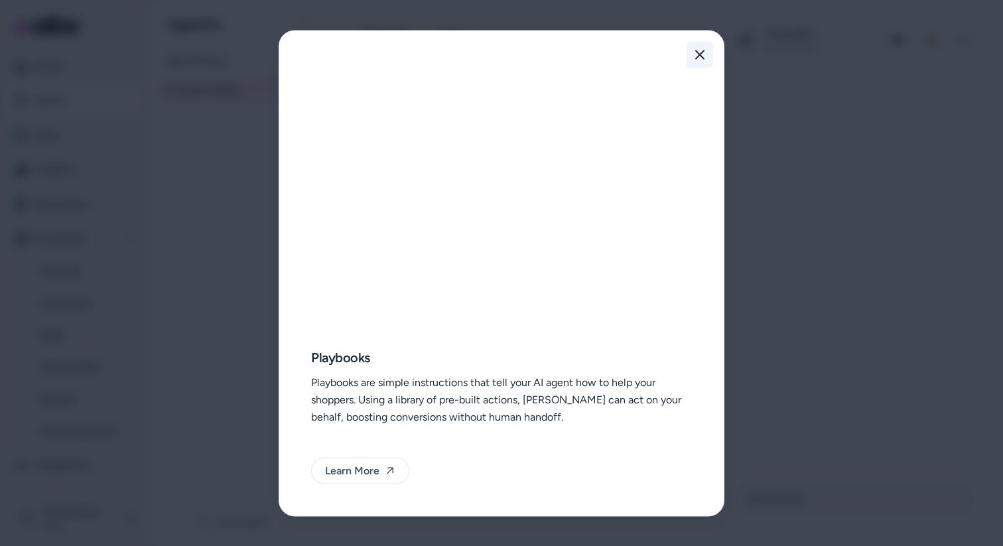
click at [700, 59] on icon "button" at bounding box center [699, 54] width 11 height 11
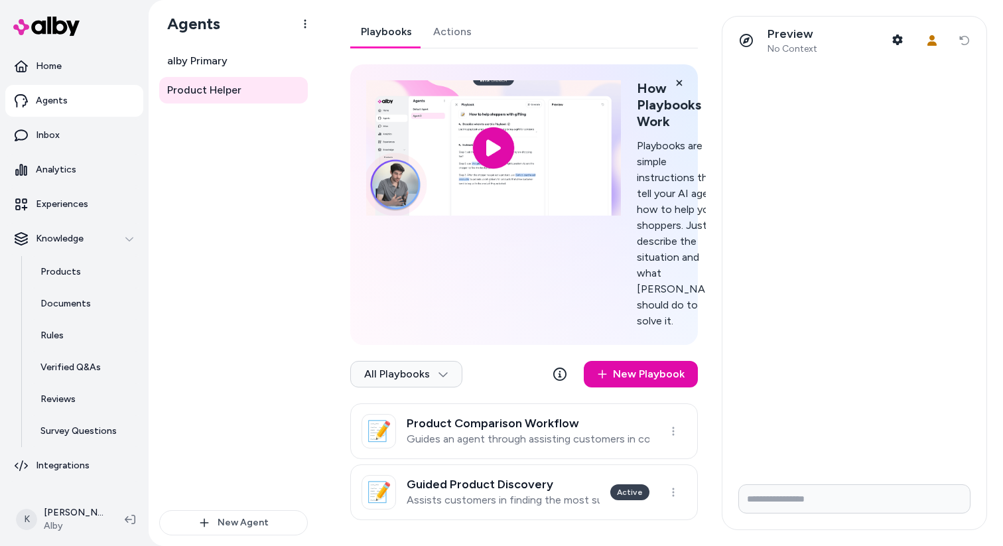
click at [667, 147] on p "Playbooks are simple instructions that tell your AI agent how to help your shop…" at bounding box center [681, 233] width 88 height 191
click at [253, 63] on link "alby Primary" at bounding box center [233, 61] width 149 height 27
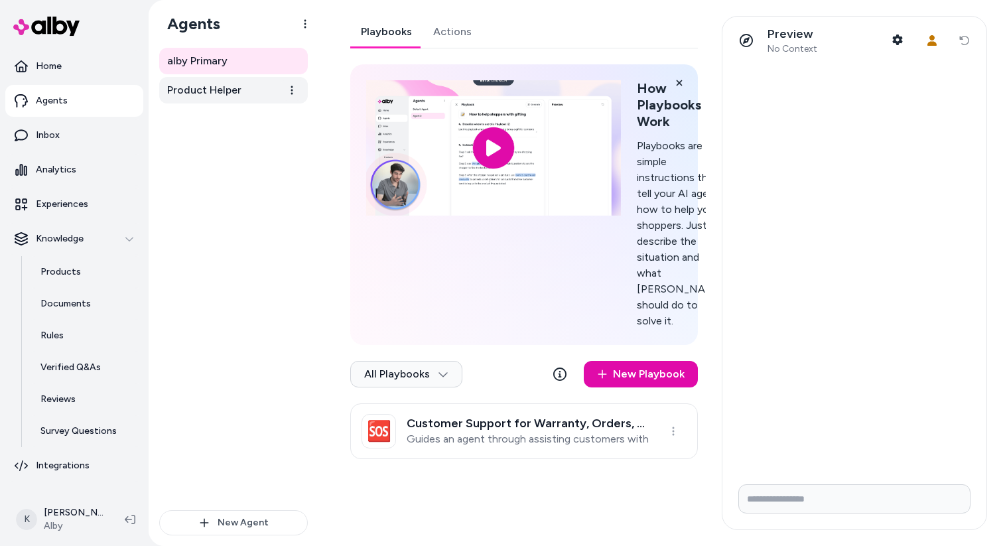
click at [244, 84] on link "Product Helper" at bounding box center [233, 90] width 149 height 27
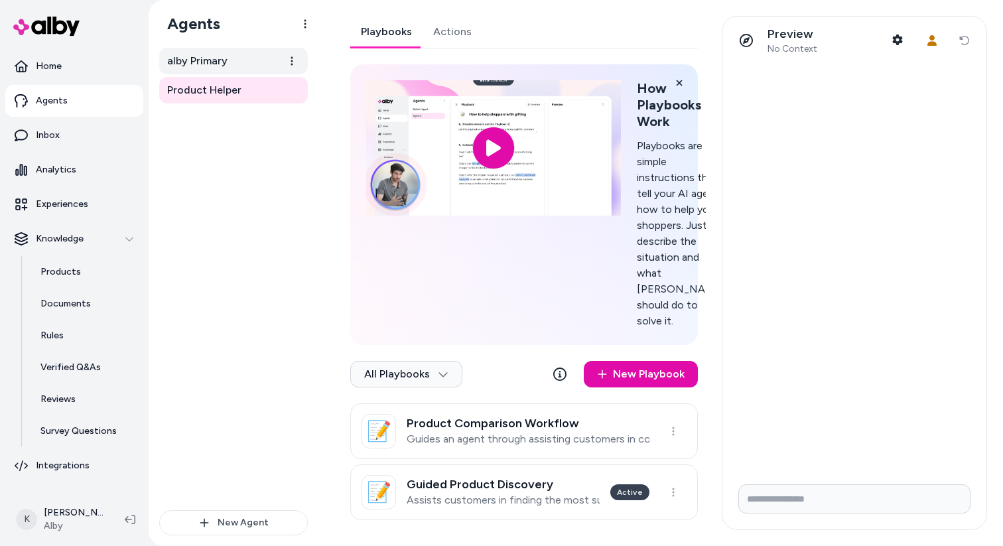
click at [250, 62] on link "alby Primary" at bounding box center [233, 61] width 149 height 27
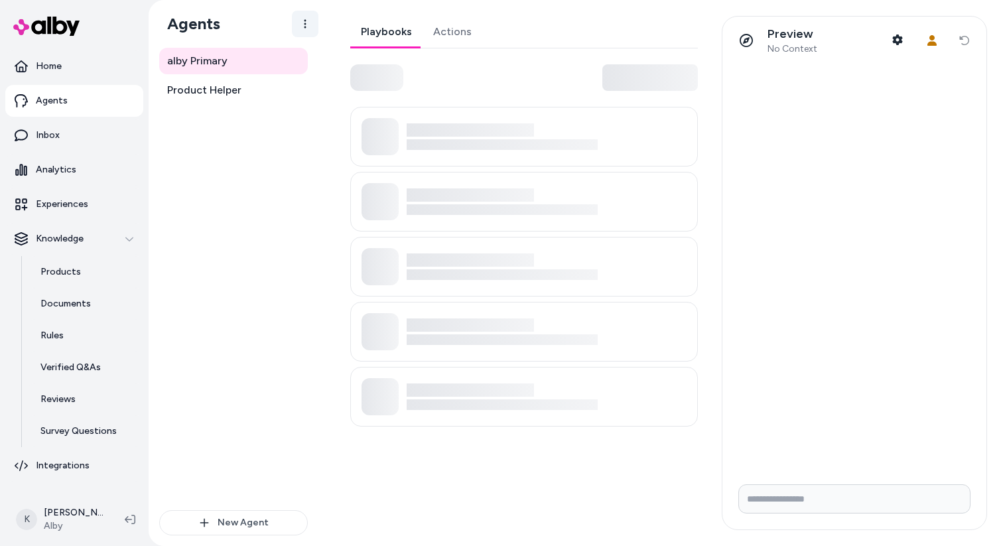
click at [306, 30] on html "Home Agents Inbox Analytics Experiences Knowledge Products Documents Rules Veri…" at bounding box center [501, 273] width 1003 height 546
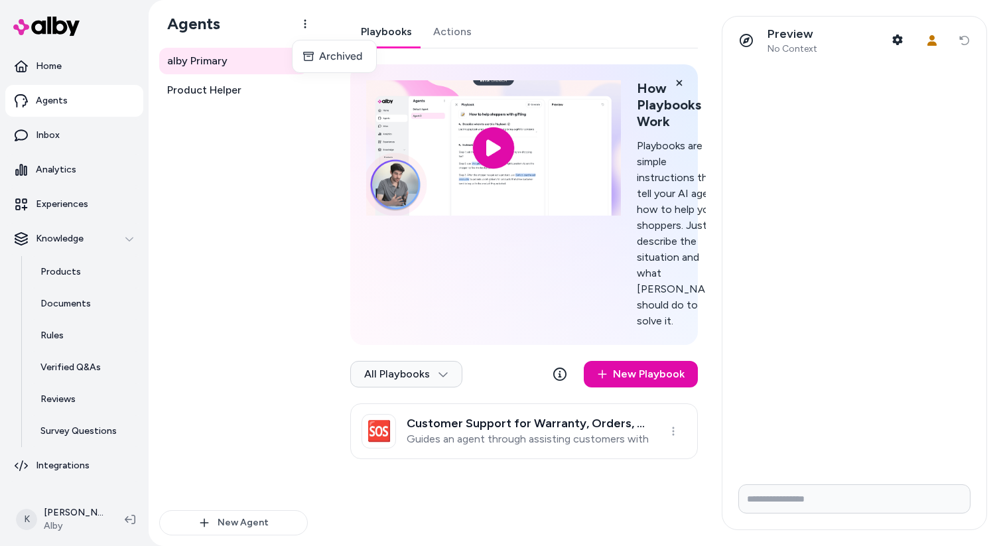
click at [305, 30] on html "Home Agents Inbox Analytics Experiences Knowledge Products Documents Rules Veri…" at bounding box center [501, 273] width 1003 height 546
click at [75, 143] on link "Inbox" at bounding box center [74, 135] width 138 height 32
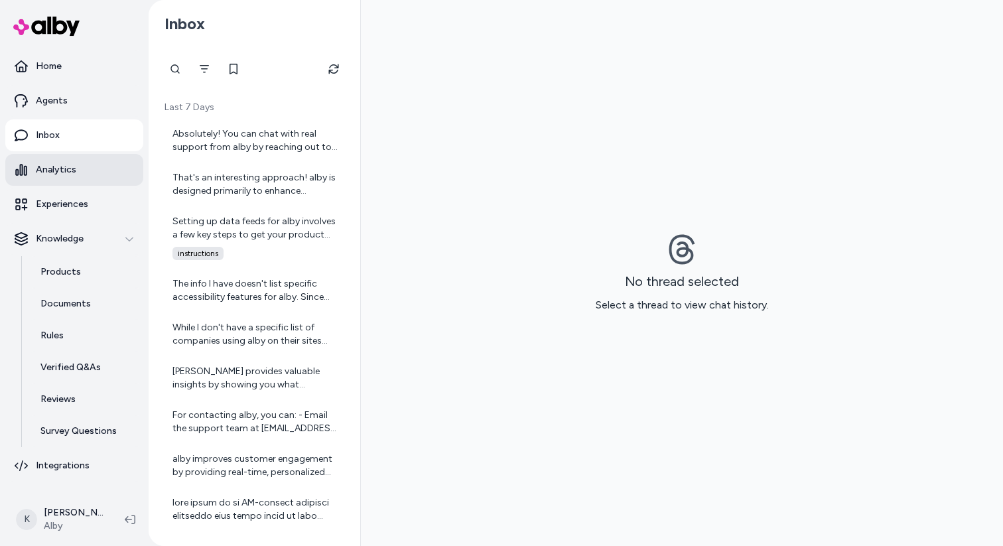
click at [76, 173] on link "Analytics" at bounding box center [74, 170] width 138 height 32
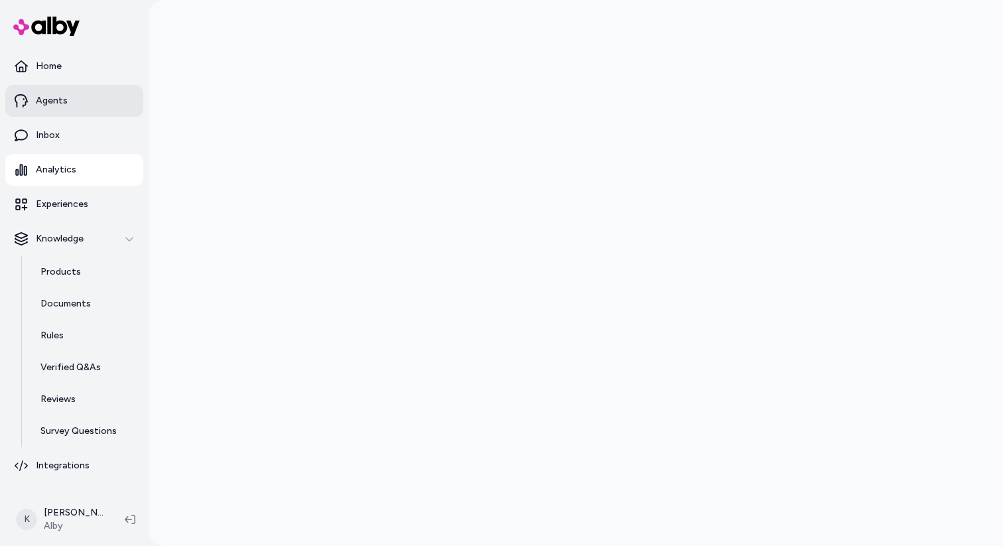
click at [77, 109] on link "Agents" at bounding box center [74, 101] width 138 height 32
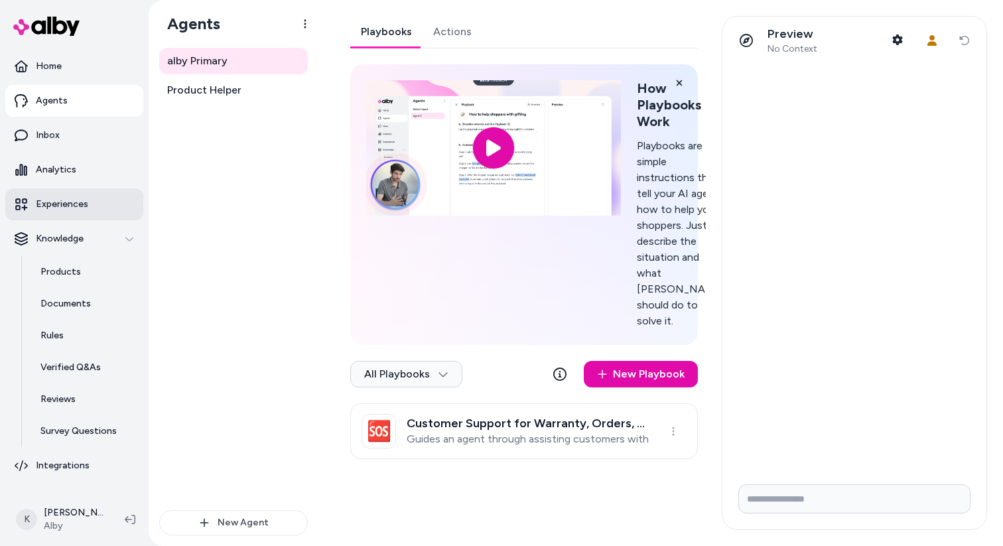
click at [60, 206] on p "Experiences" at bounding box center [62, 204] width 52 height 13
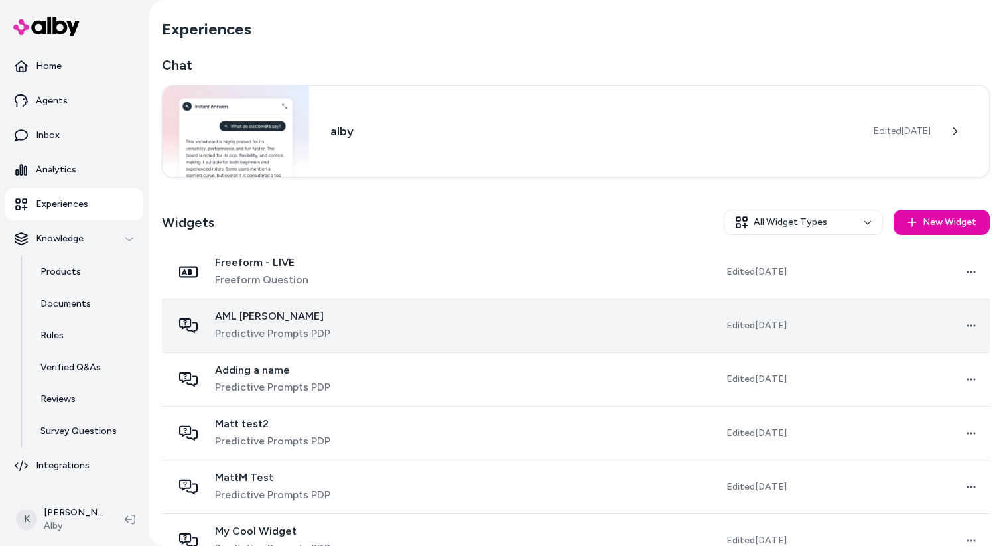
click at [538, 328] on td at bounding box center [544, 326] width 192 height 54
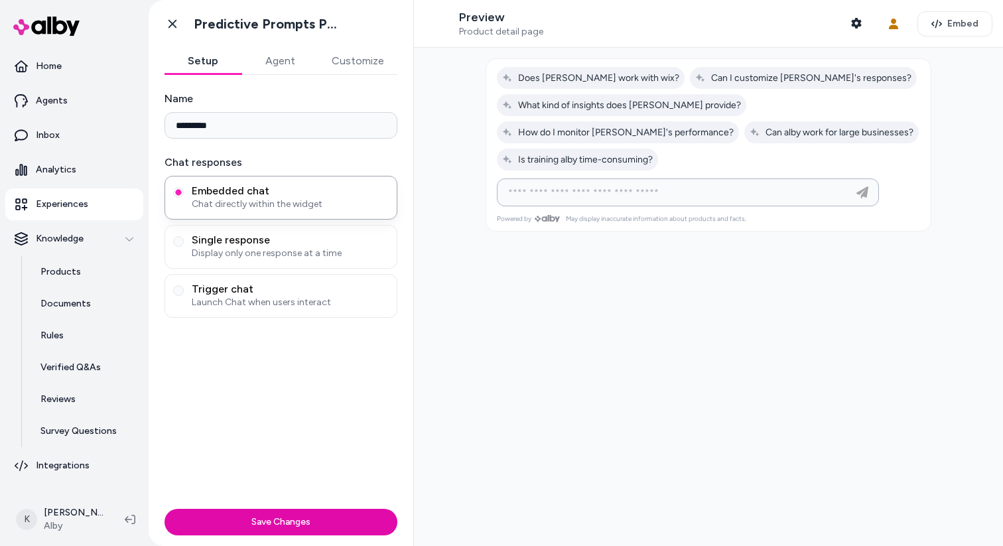
click at [553, 184] on input at bounding box center [674, 192] width 349 height 16
click at [293, 237] on span "Single response" at bounding box center [290, 239] width 197 height 13
click at [184, 237] on button "Single response Display only one response at a time" at bounding box center [178, 241] width 11 height 11
click at [350, 41] on div "Go back Predictive Prompts PDP" at bounding box center [281, 24] width 265 height 48
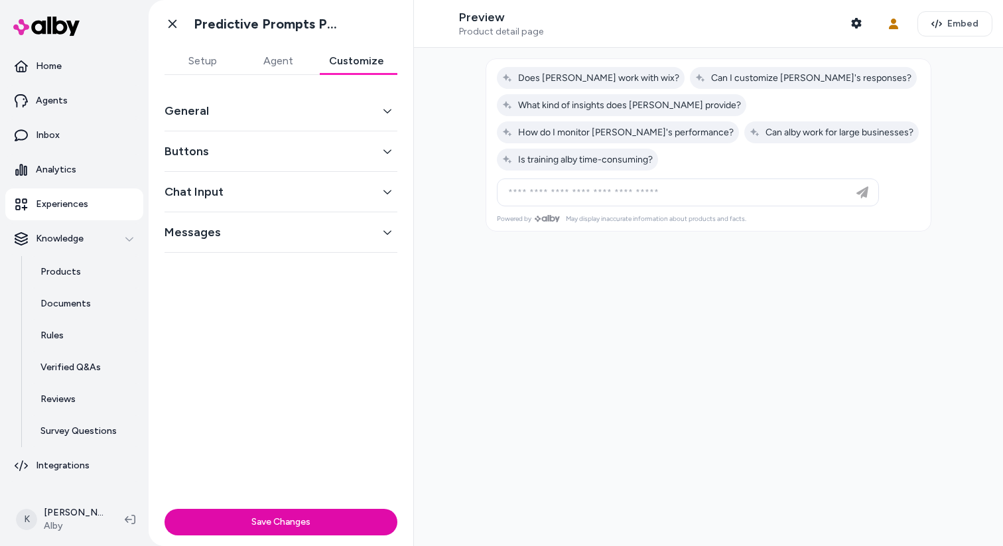
click at [348, 52] on button "Customize" at bounding box center [357, 61] width 82 height 27
click at [319, 117] on button "General" at bounding box center [280, 110] width 233 height 19
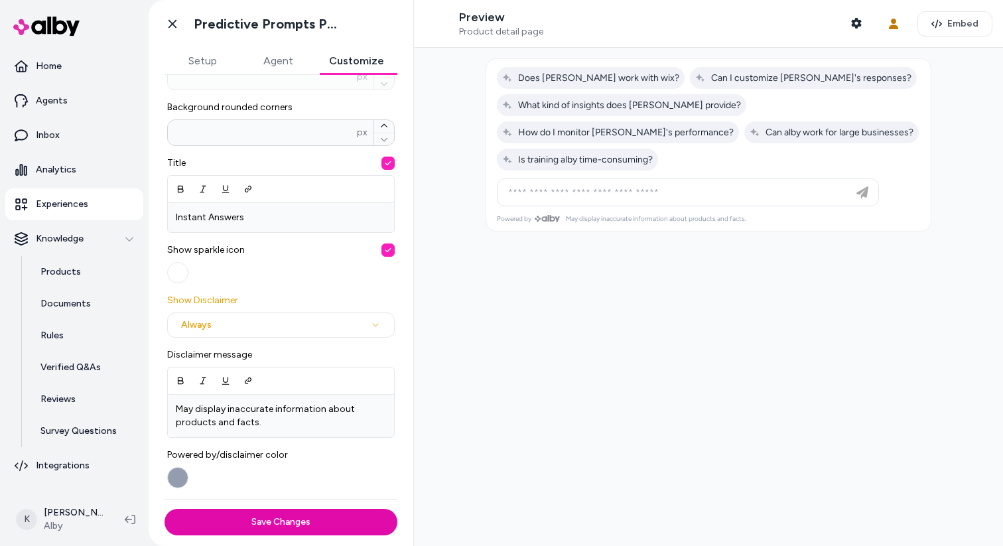
scroll to position [476, 0]
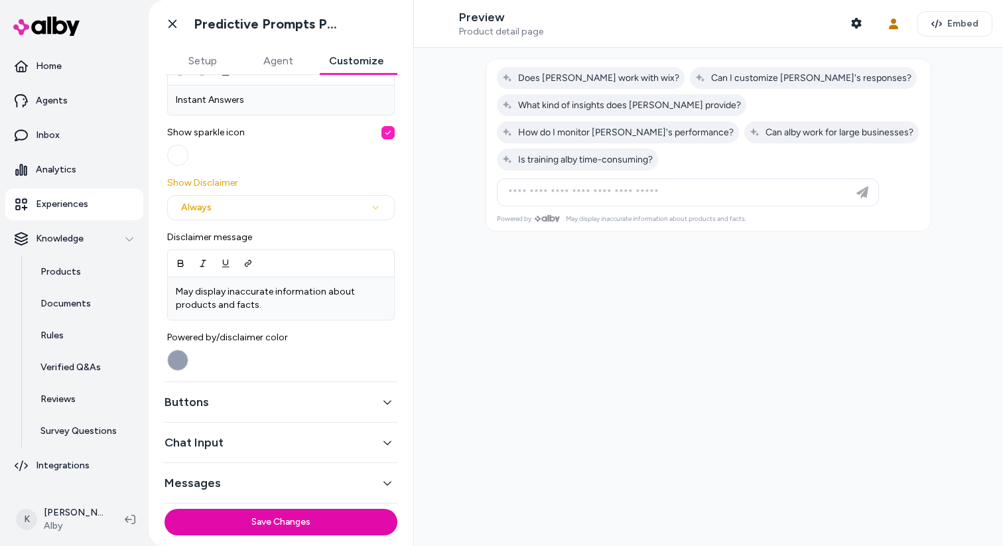
click at [299, 393] on button "Buttons" at bounding box center [280, 402] width 233 height 19
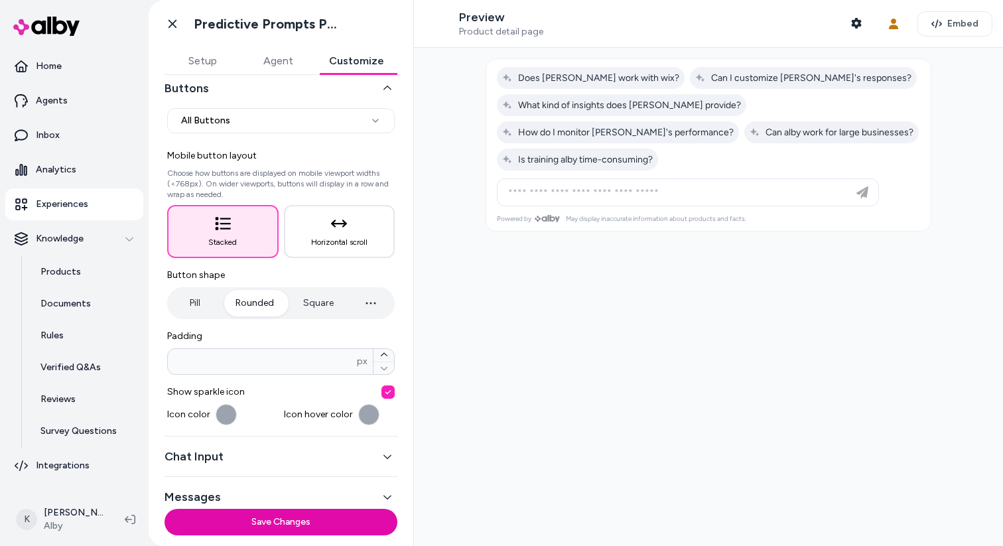
scroll to position [0, 0]
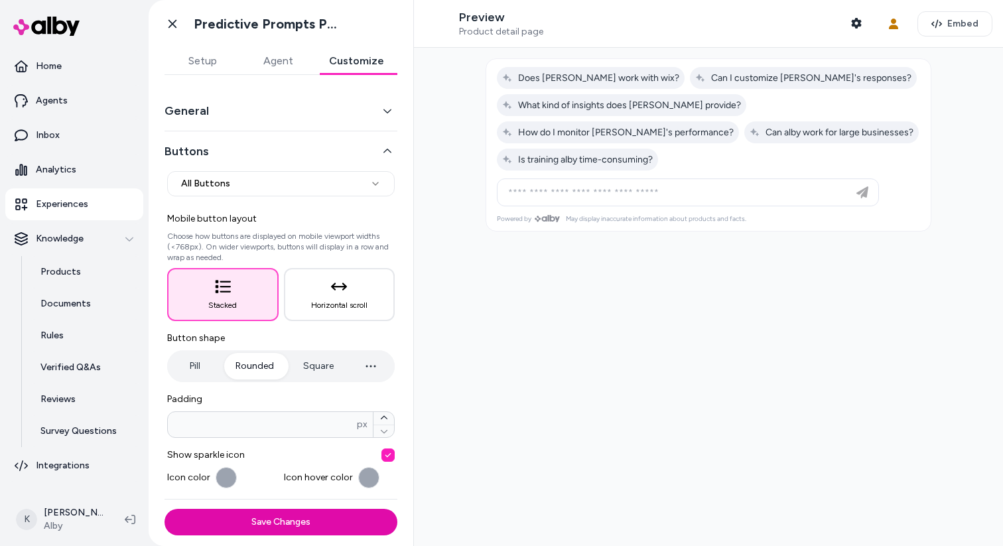
click at [228, 110] on button "General" at bounding box center [280, 110] width 233 height 19
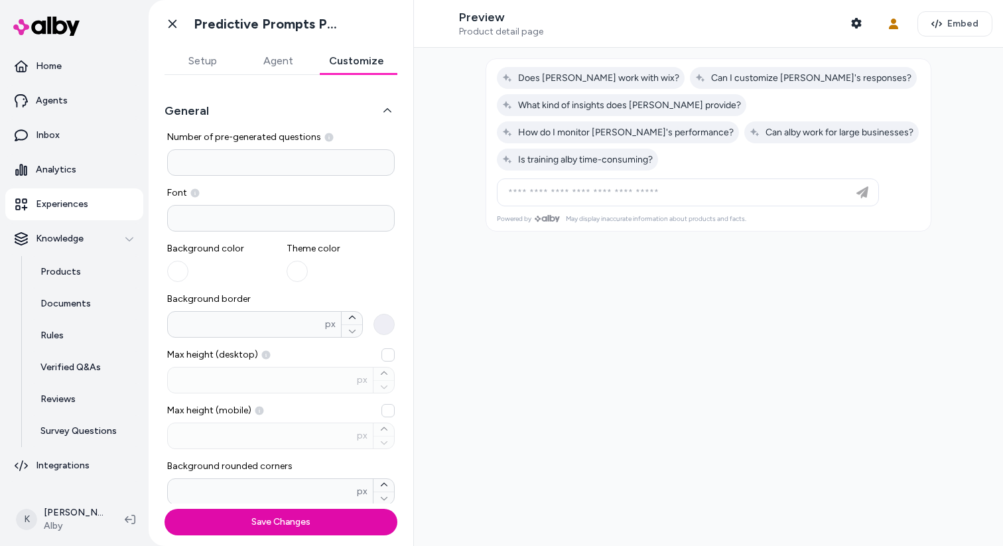
click at [228, 110] on button "General" at bounding box center [280, 110] width 233 height 19
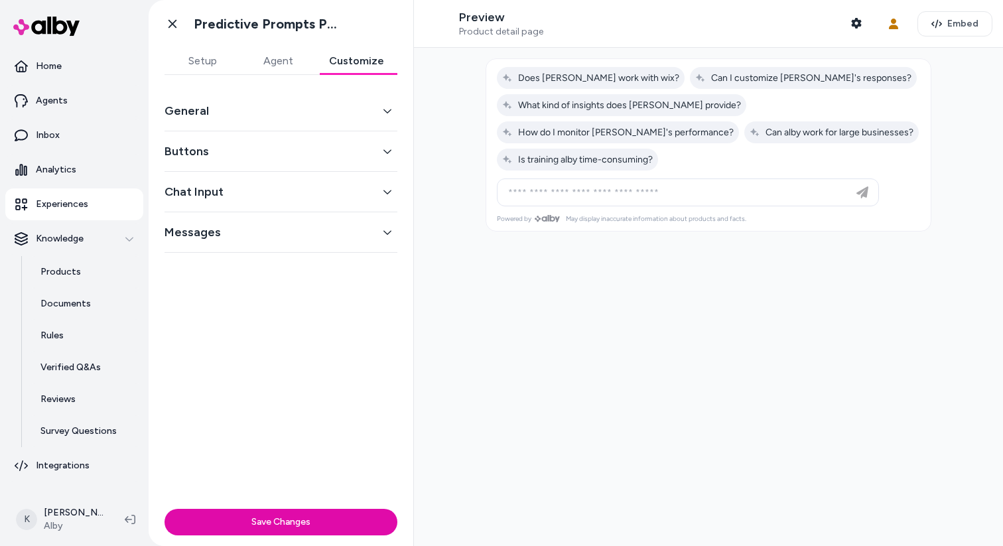
click at [236, 157] on button "Buttons" at bounding box center [280, 151] width 233 height 19
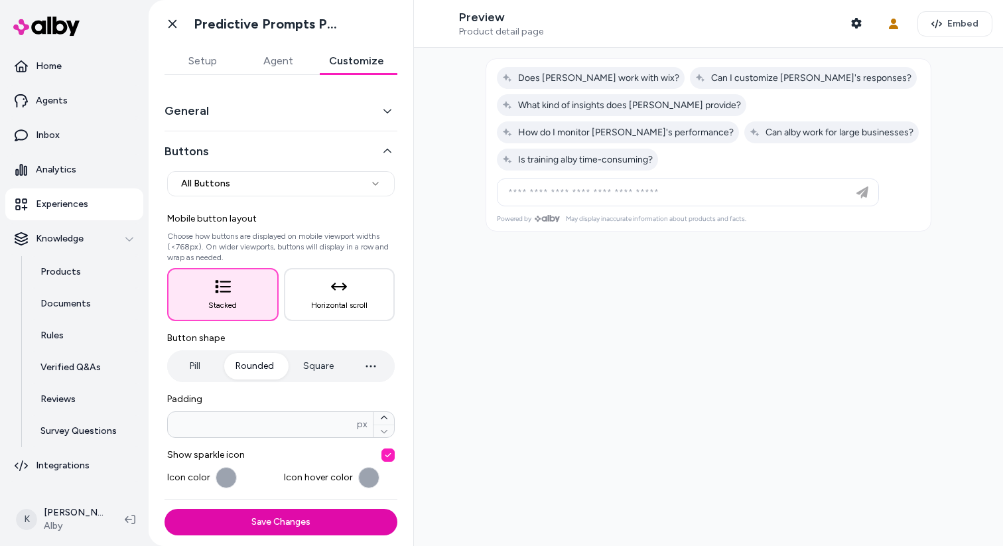
click at [236, 157] on button "Buttons" at bounding box center [280, 151] width 233 height 19
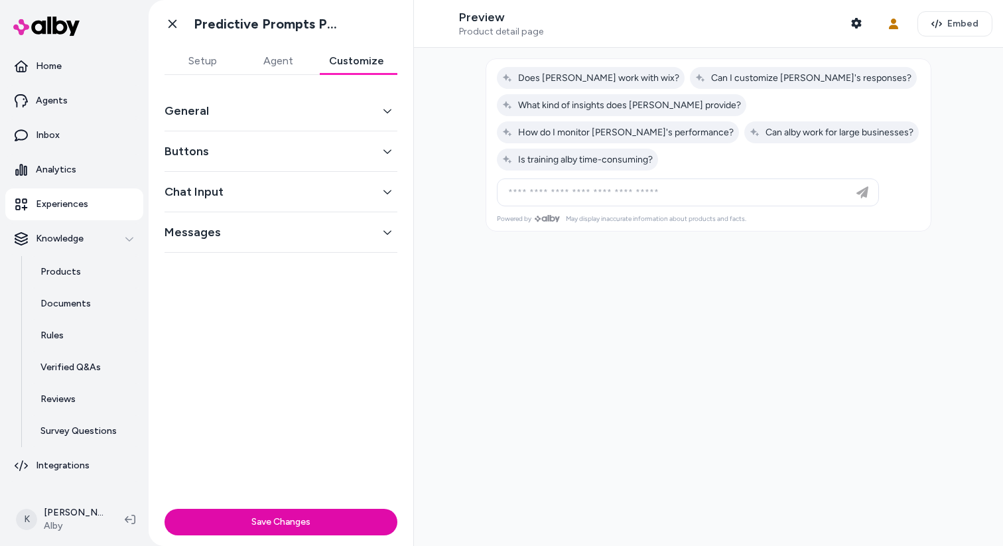
click at [240, 183] on button "Chat Input" at bounding box center [280, 191] width 233 height 19
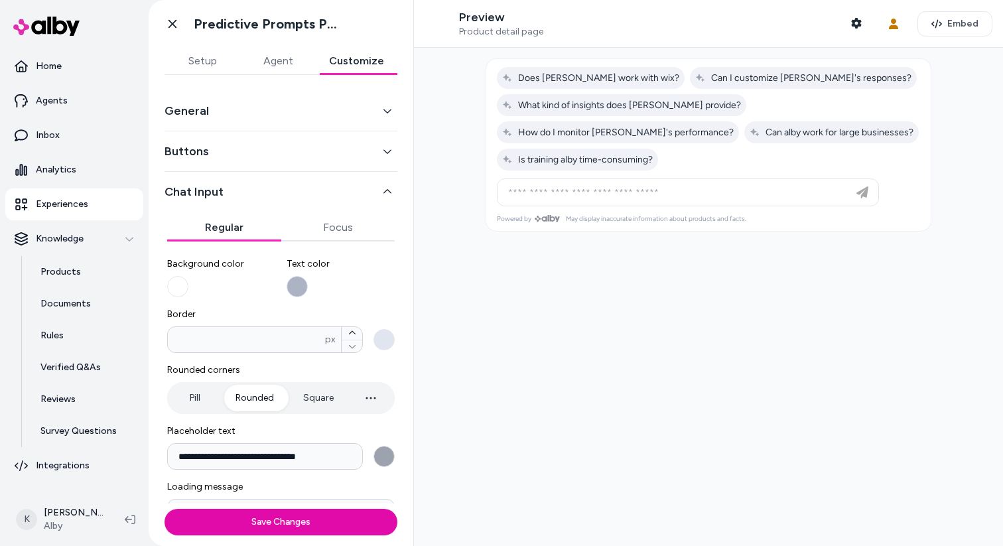
click at [240, 183] on button "Chat Input" at bounding box center [280, 191] width 233 height 19
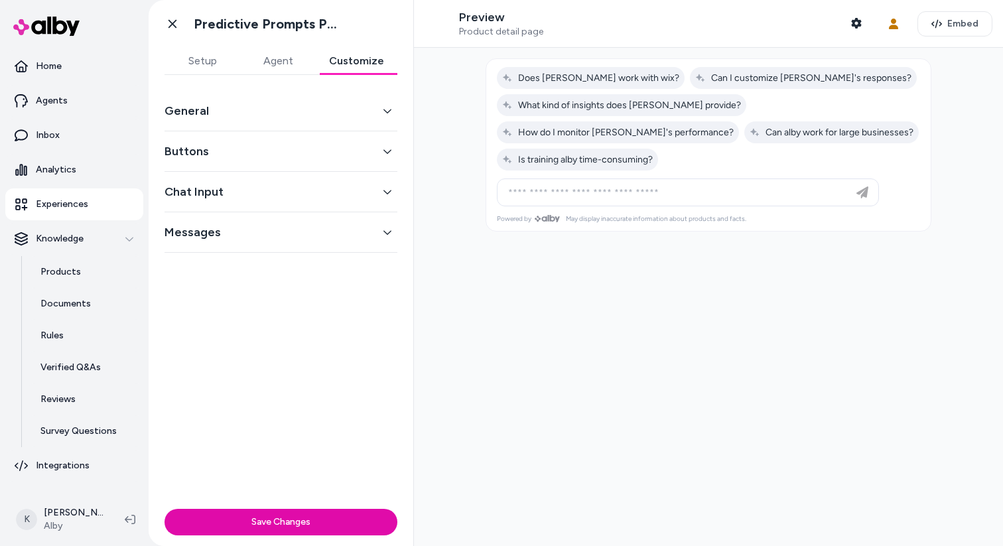
click at [245, 108] on button "General" at bounding box center [280, 110] width 233 height 19
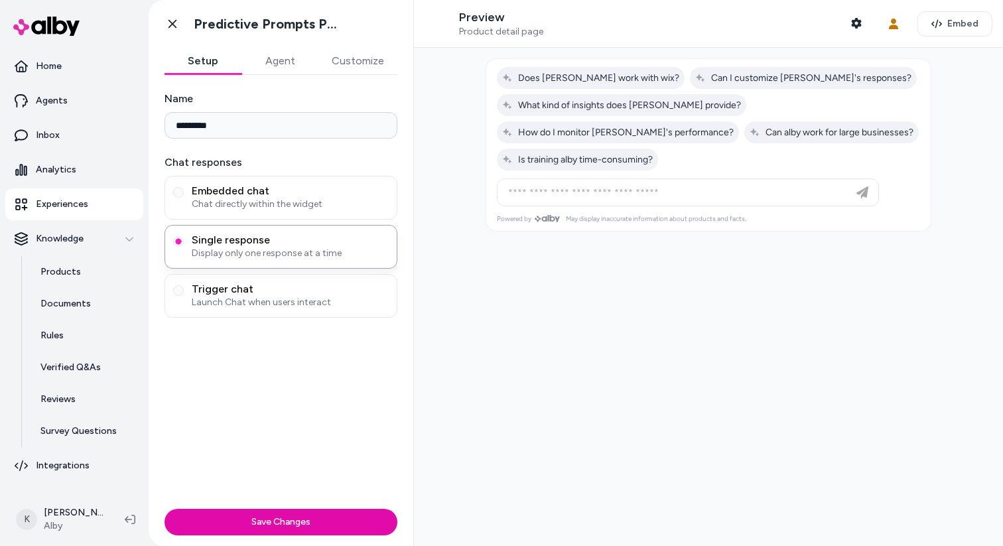
click at [214, 72] on button "Setup" at bounding box center [202, 61] width 77 height 27
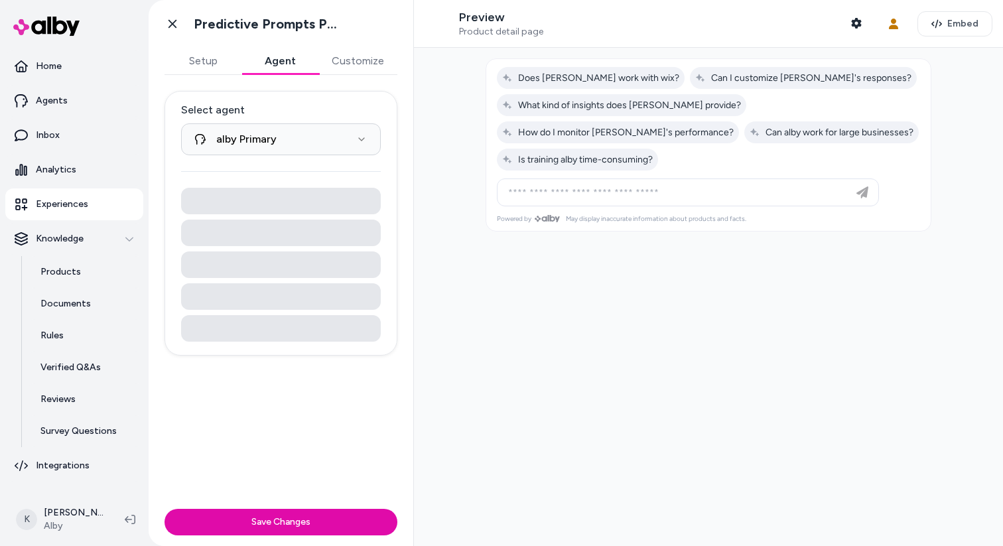
click at [267, 64] on button "Agent" at bounding box center [279, 61] width 77 height 27
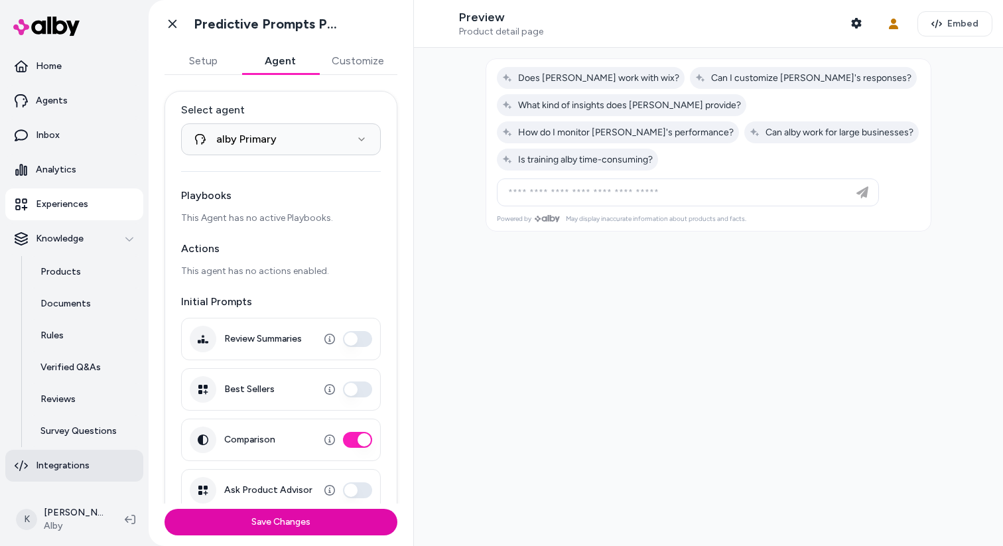
click at [76, 472] on p "Integrations" at bounding box center [63, 465] width 54 height 13
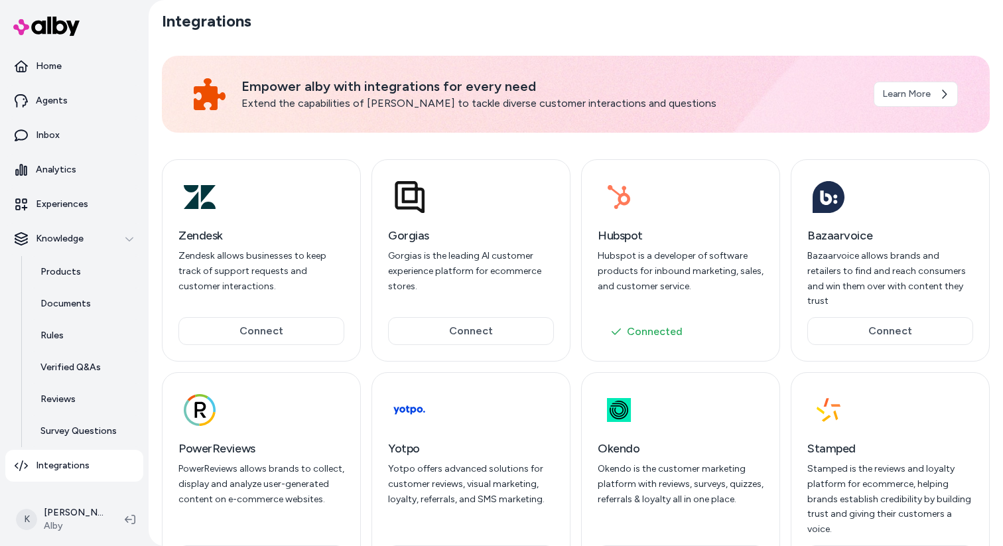
scroll to position [60, 0]
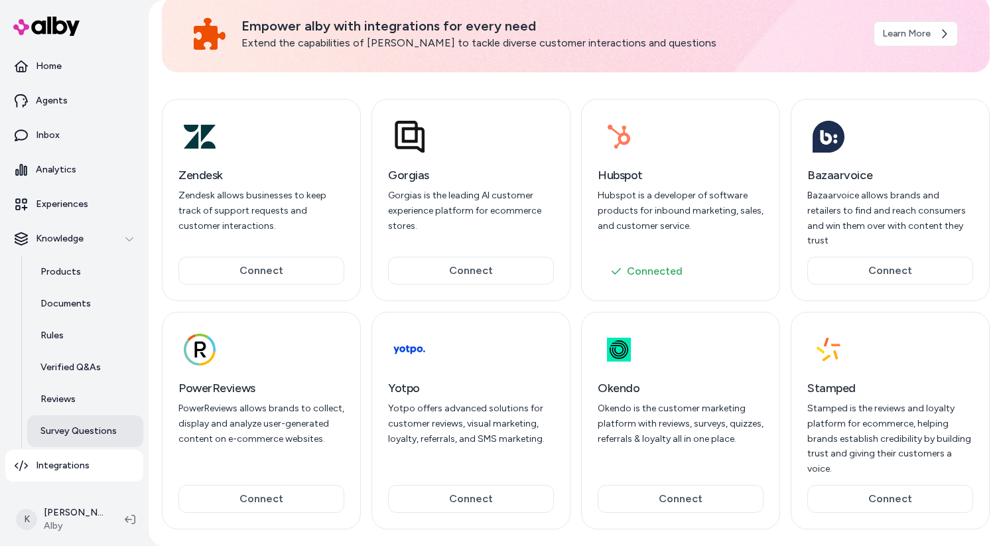
click at [86, 440] on link "Survey Questions" at bounding box center [85, 431] width 116 height 32
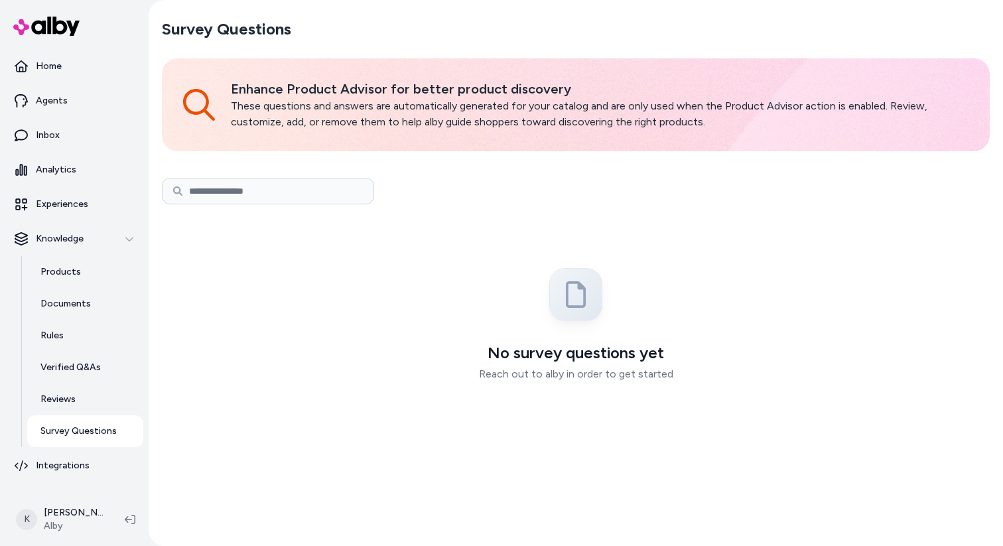
click at [496, 67] on div "Enhance Product Advisor for better product discovery These questions and answer…" at bounding box center [576, 104] width 828 height 93
click at [501, 110] on p "These questions and answers are automatically generated for your catalog and ar…" at bounding box center [600, 114] width 738 height 32
click at [591, 114] on p "These questions and answers are automatically generated for your catalog and ar…" at bounding box center [600, 114] width 738 height 32
click at [586, 124] on p "These questions and answers are automatically generated for your catalog and ar…" at bounding box center [600, 114] width 738 height 32
click at [44, 133] on p "Inbox" at bounding box center [48, 135] width 24 height 13
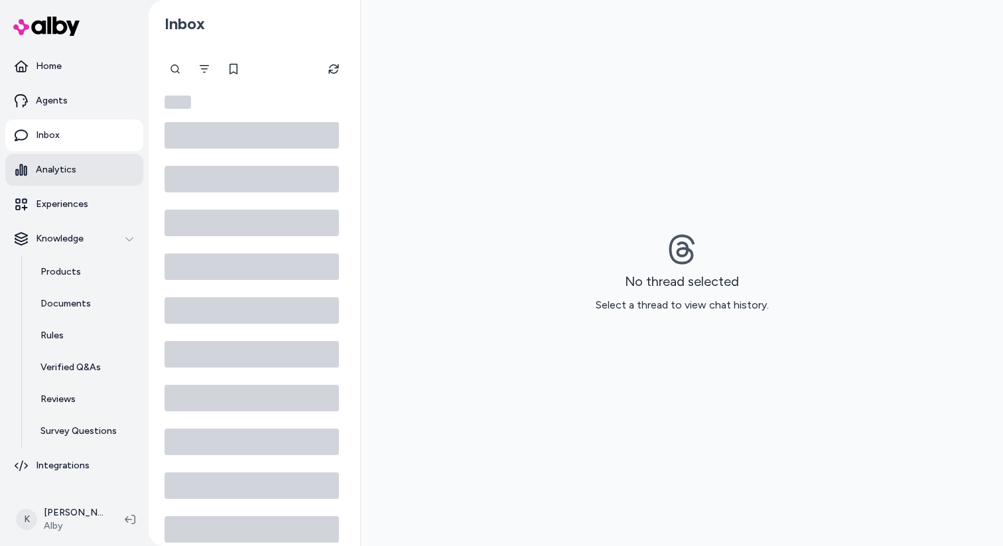
click at [51, 168] on p "Analytics" at bounding box center [56, 169] width 40 height 13
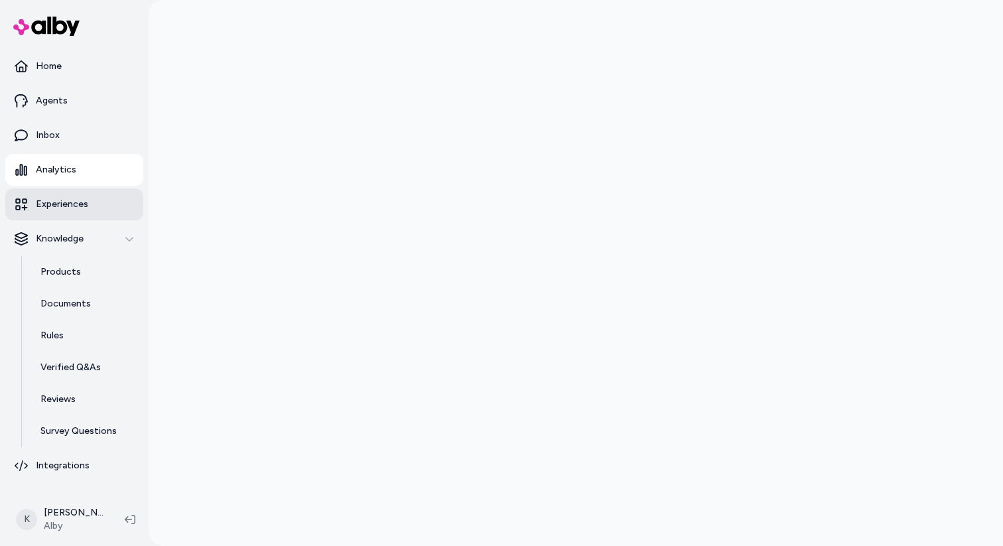
click at [65, 192] on link "Experiences" at bounding box center [74, 204] width 138 height 32
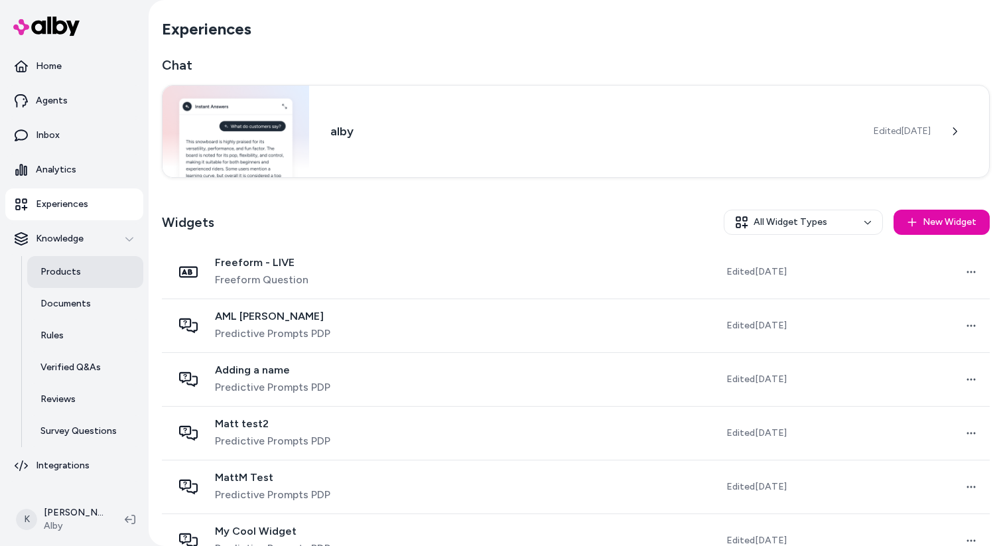
click at [69, 259] on link "Products" at bounding box center [85, 272] width 116 height 32
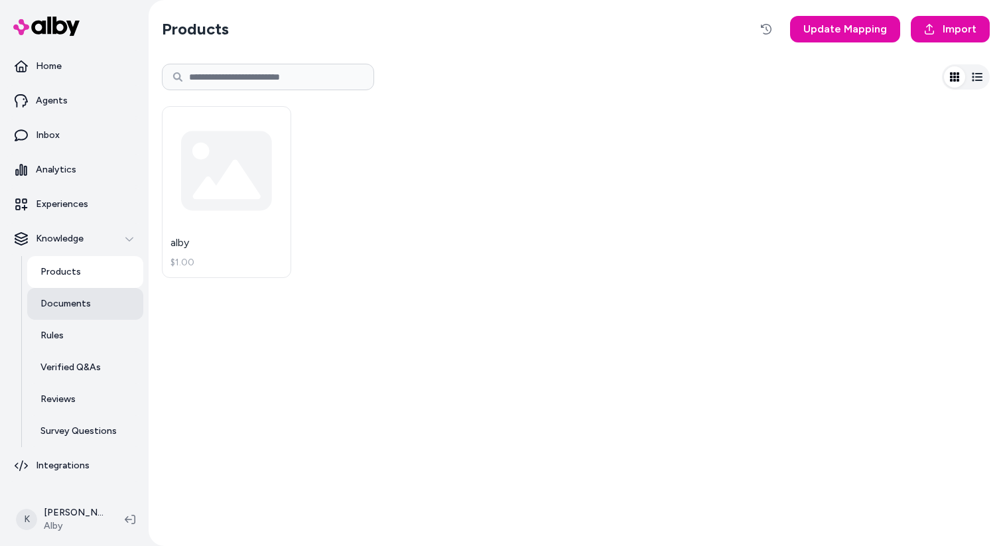
click at [79, 317] on link "Documents" at bounding box center [85, 304] width 116 height 32
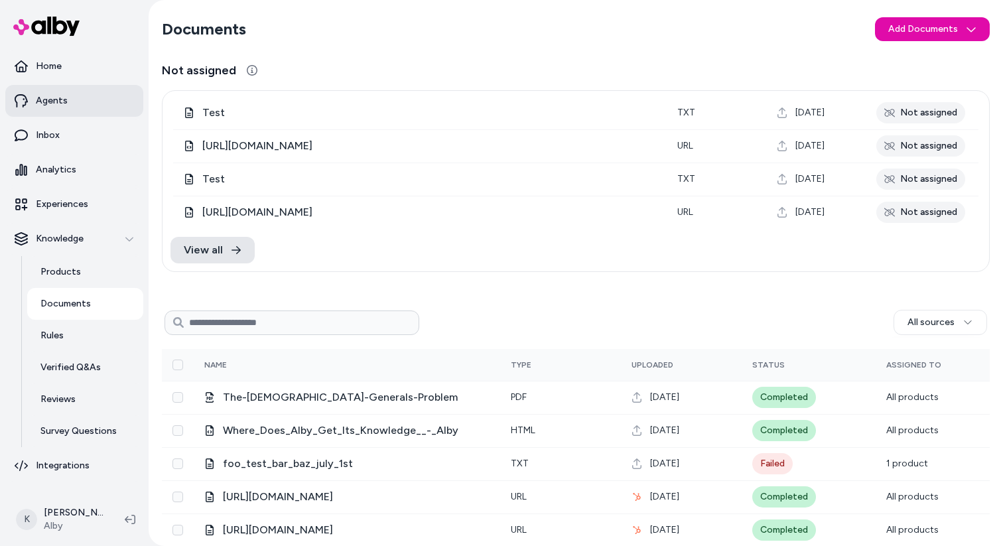
click at [87, 99] on link "Agents" at bounding box center [74, 101] width 138 height 32
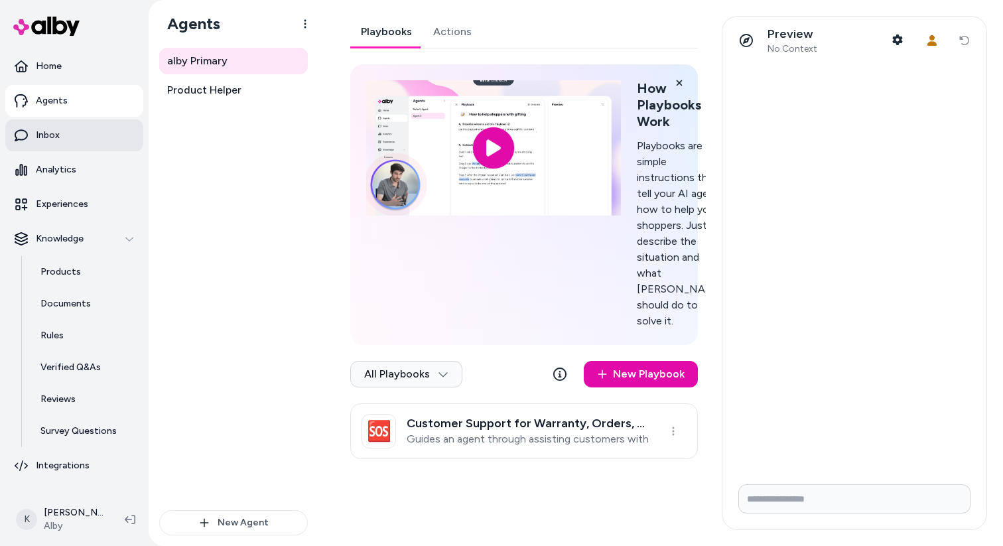
click at [81, 131] on link "Inbox" at bounding box center [74, 135] width 138 height 32
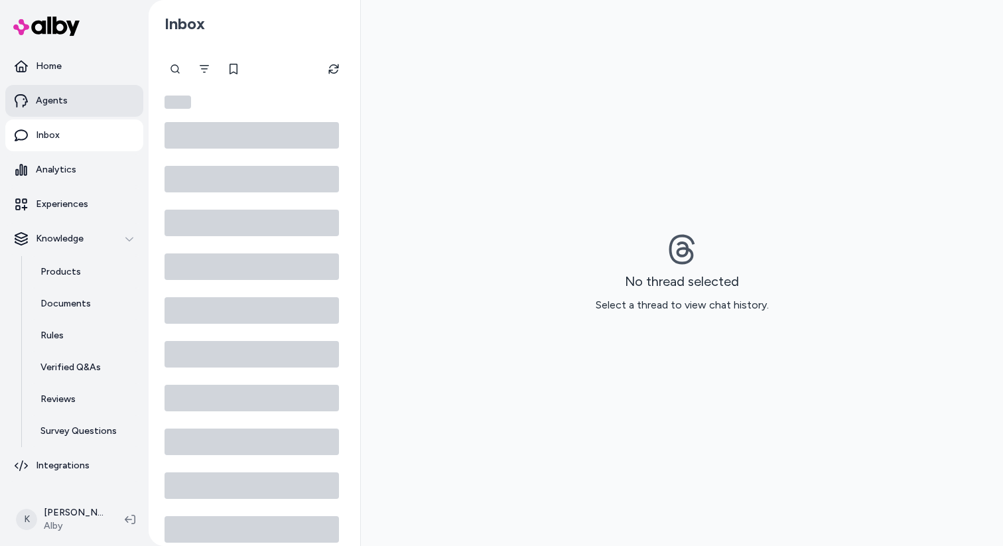
click at [92, 93] on link "Agents" at bounding box center [74, 101] width 138 height 32
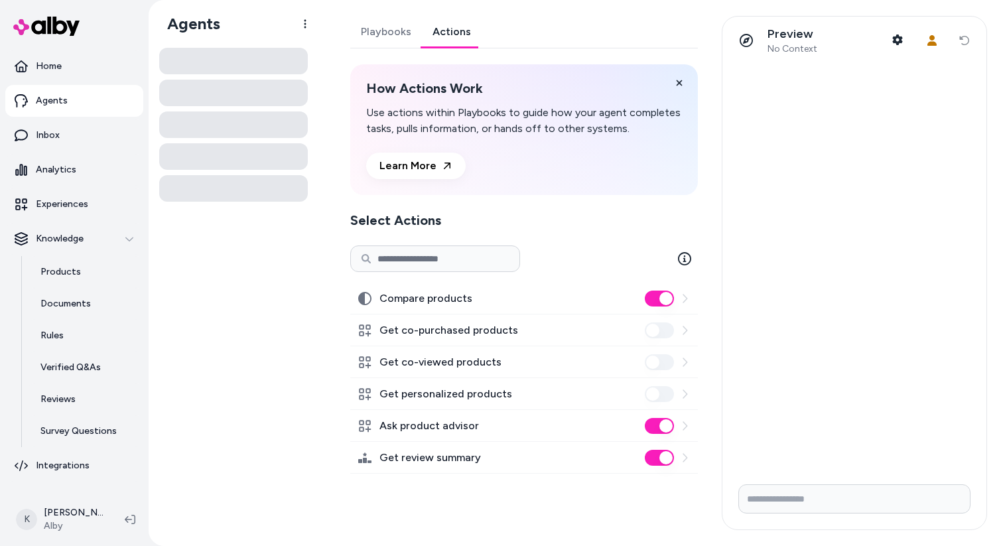
click at [454, 36] on link "Actions" at bounding box center [452, 32] width 60 height 32
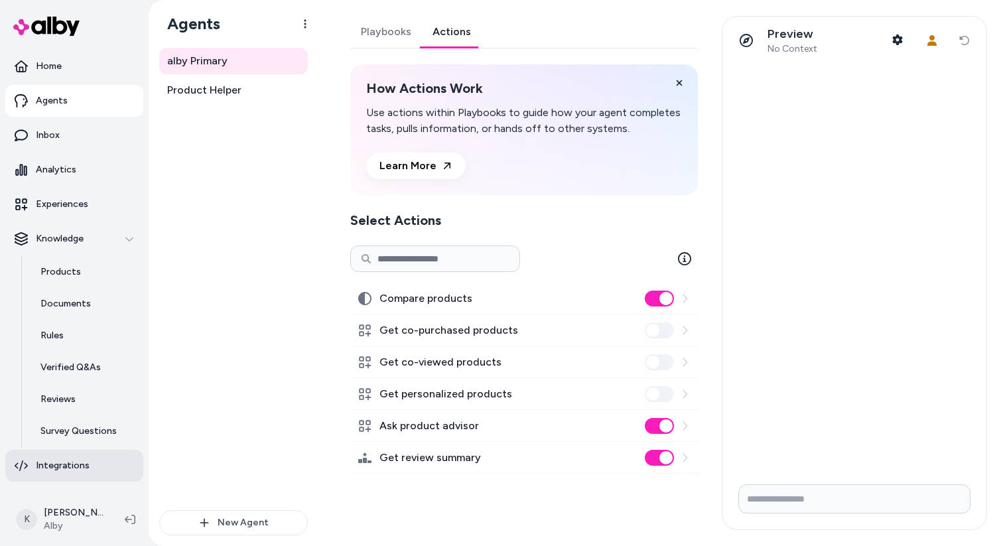
click at [73, 458] on link "Integrations" at bounding box center [74, 466] width 138 height 32
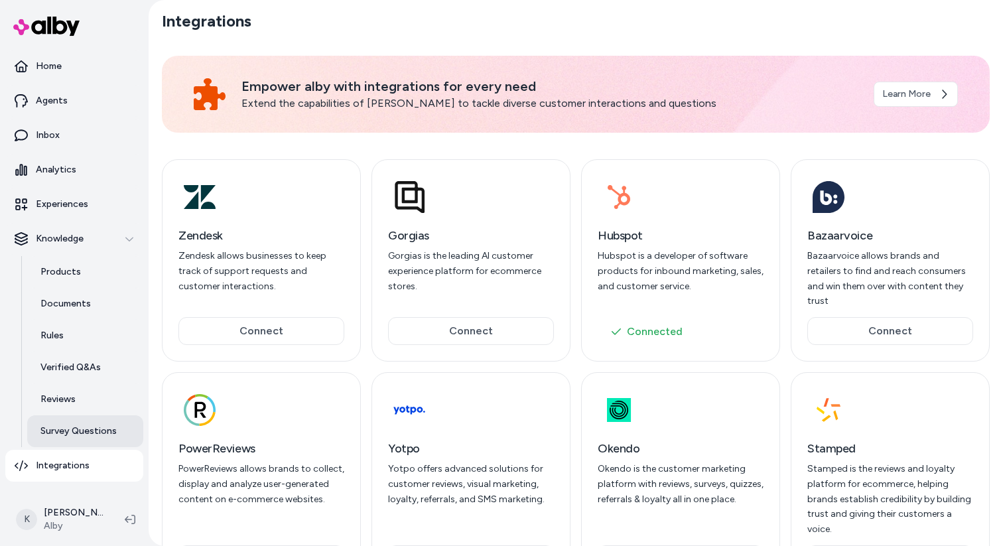
click at [60, 440] on link "Survey Questions" at bounding box center [85, 431] width 116 height 32
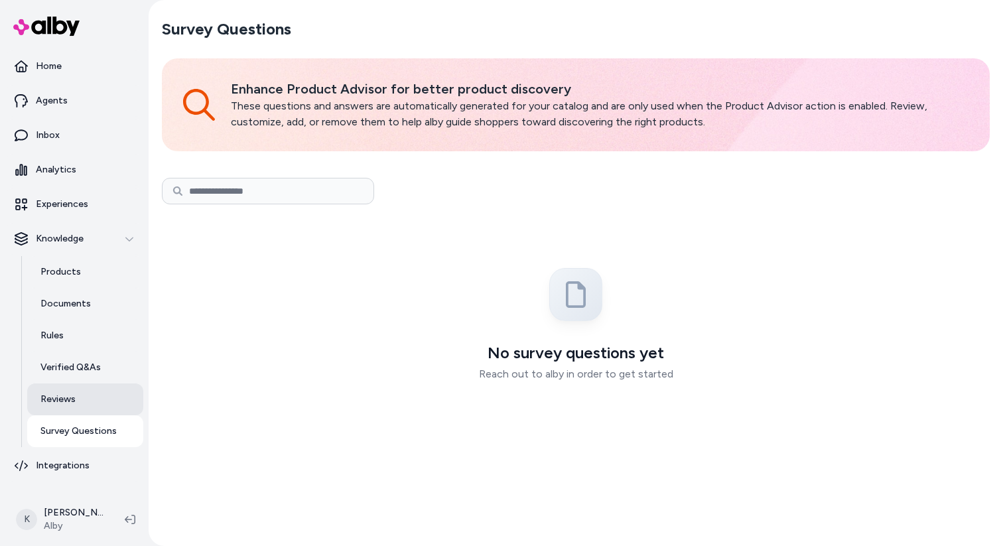
click at [75, 413] on link "Reviews" at bounding box center [85, 399] width 116 height 32
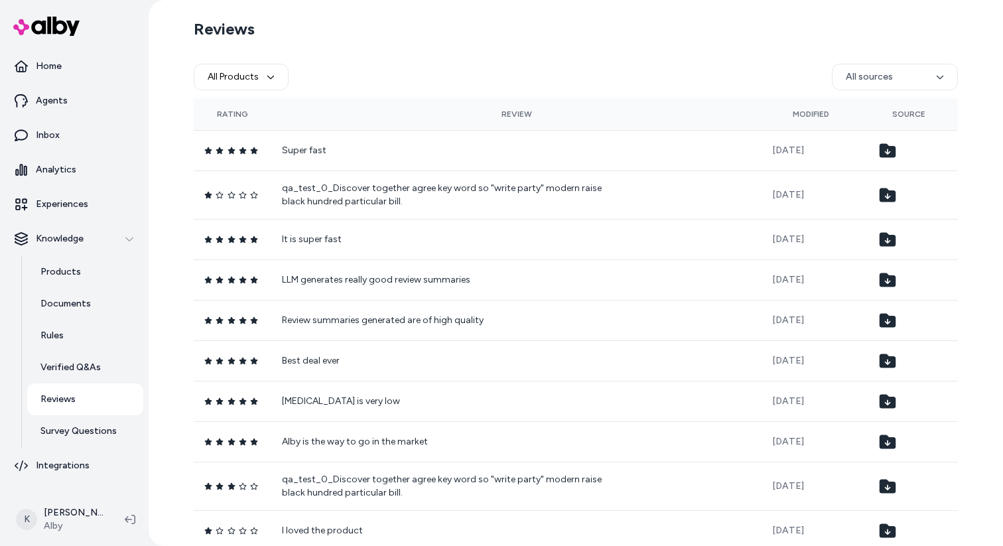
scroll to position [44, 0]
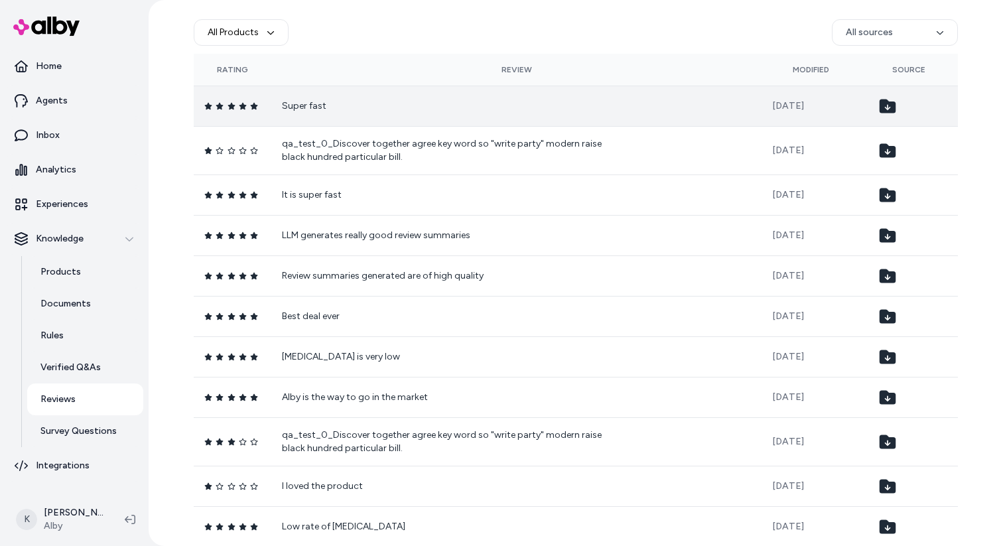
click at [894, 110] on icon at bounding box center [888, 106] width 17 height 14
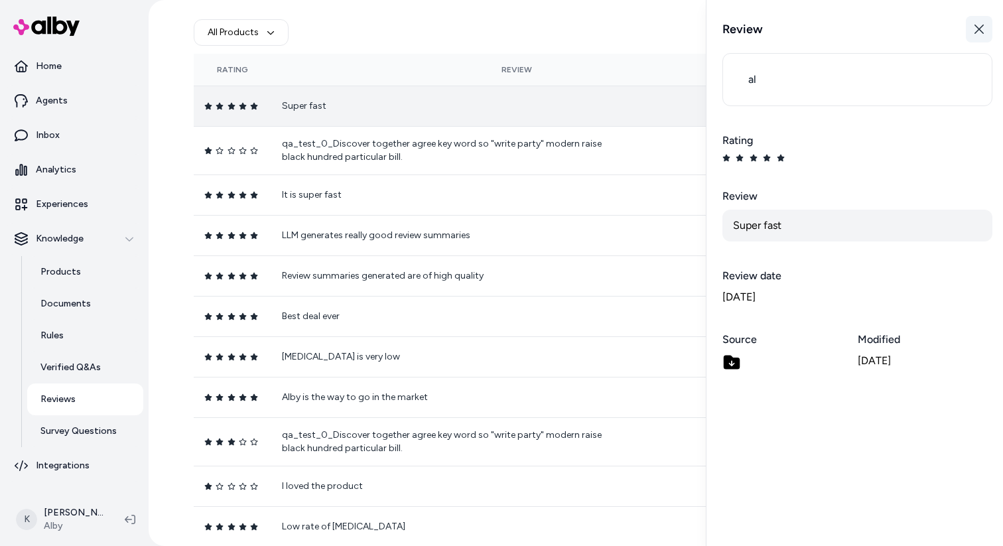
click at [985, 36] on button "Close" at bounding box center [979, 29] width 27 height 27
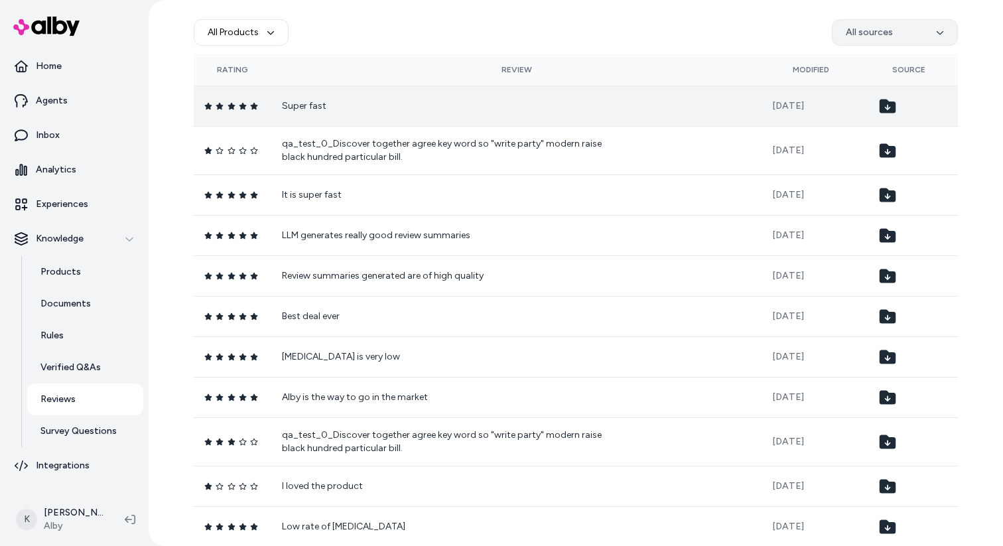
click at [938, 42] on html "Home Agents Inbox Analytics Experiences Knowledge Products Documents Rules Veri…" at bounding box center [501, 273] width 1003 height 546
click at [944, 33] on html "Home Agents Inbox Analytics Experiences Knowledge Products Documents Rules Veri…" at bounding box center [501, 273] width 1003 height 546
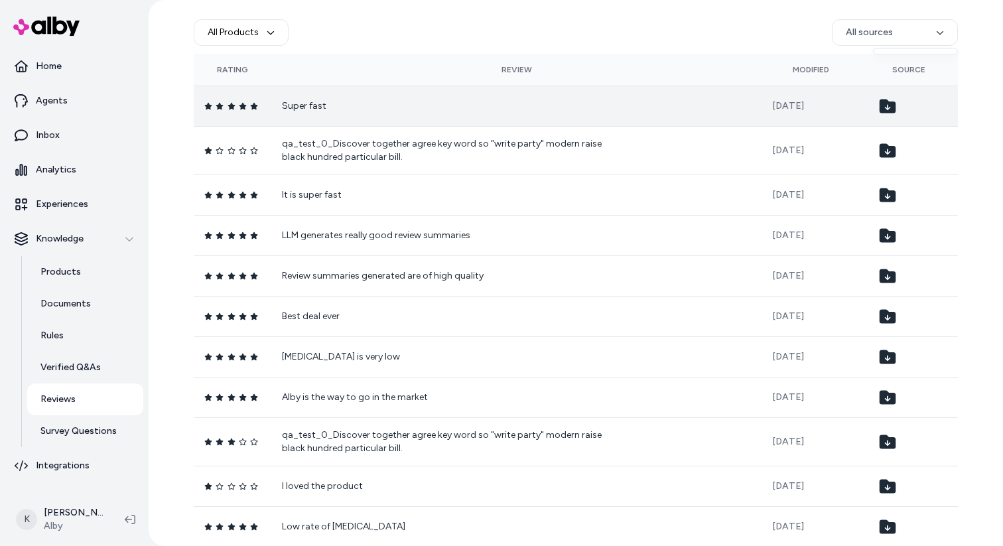
click at [944, 33] on html "Home Agents Inbox Analytics Experiences Knowledge Products Documents Rules Veri…" at bounding box center [501, 273] width 1003 height 546
click at [261, 23] on button "All Products" at bounding box center [241, 32] width 95 height 27
click at [263, 25] on button "All Products" at bounding box center [241, 32] width 95 height 27
type input "*"
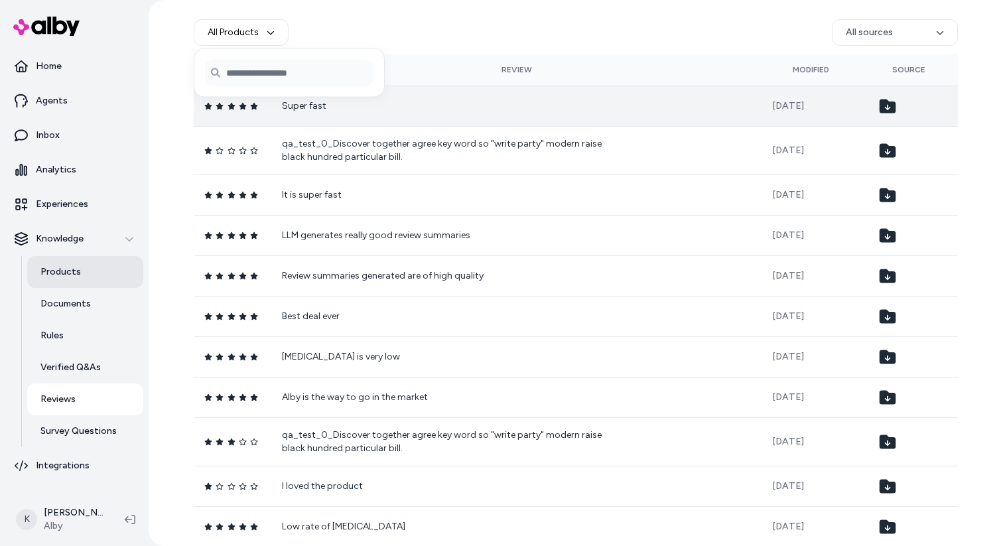
click at [95, 267] on link "Products" at bounding box center [85, 272] width 116 height 32
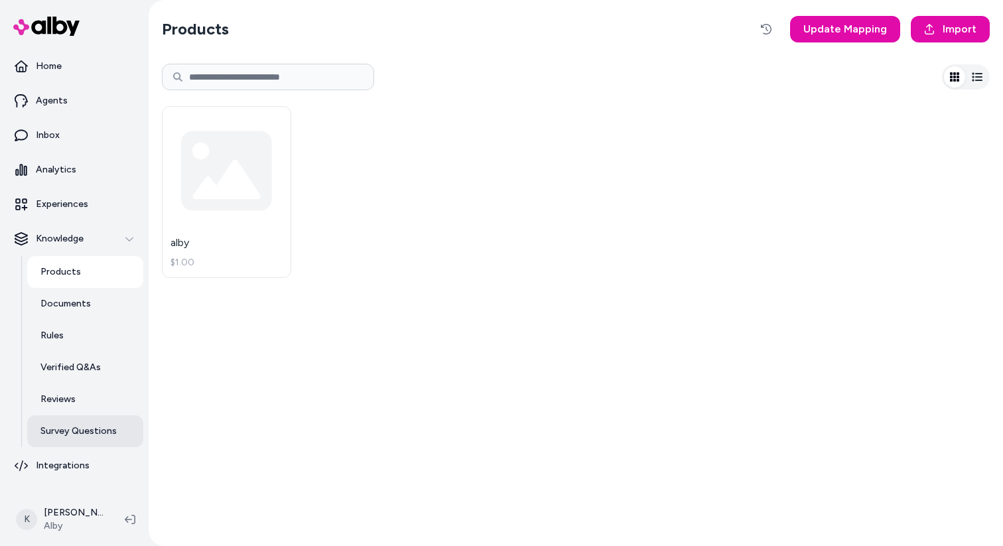
click at [84, 426] on p "Survey Questions" at bounding box center [78, 430] width 76 height 13
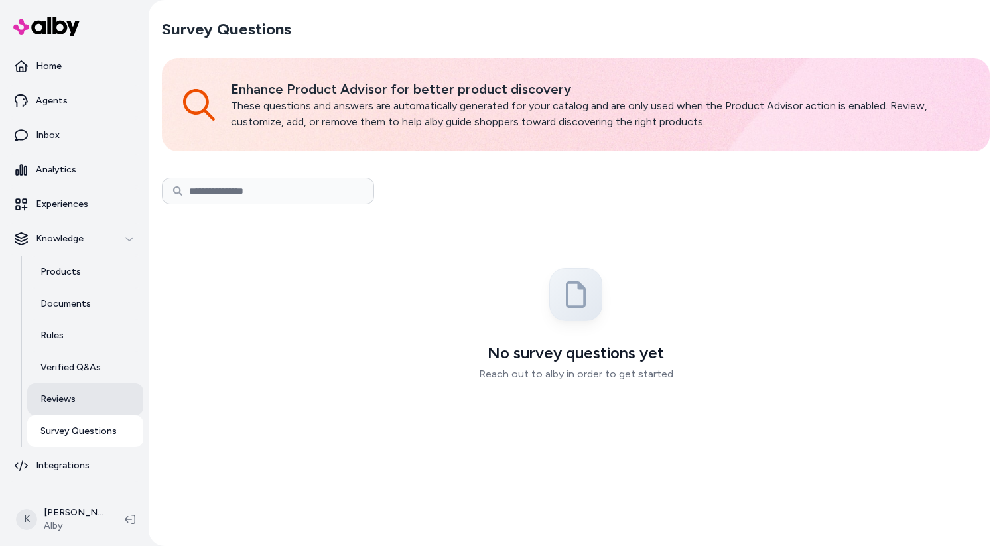
click at [84, 399] on link "Reviews" at bounding box center [85, 399] width 116 height 32
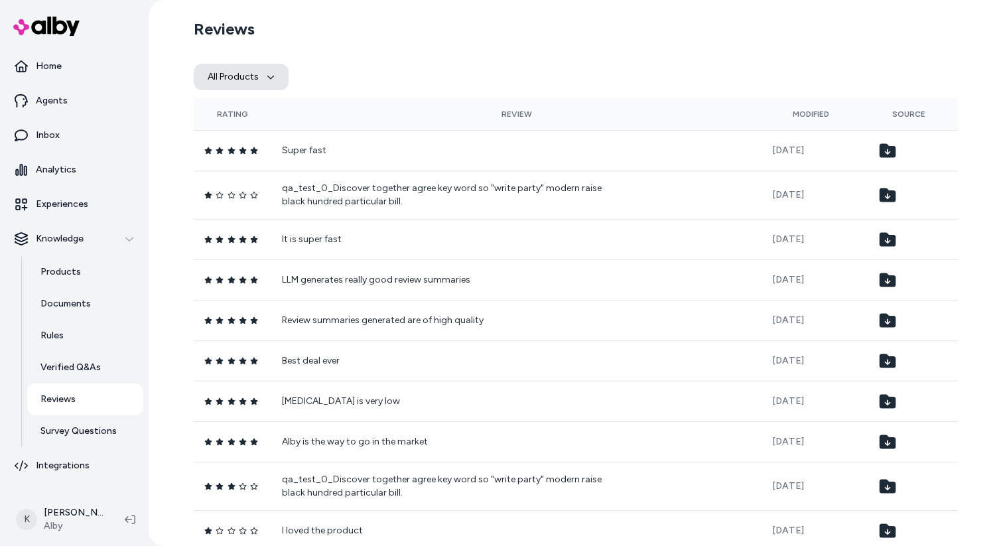
click at [282, 64] on button "All Products" at bounding box center [241, 77] width 95 height 27
type input "*"
click at [93, 365] on p "Verified Q&As" at bounding box center [70, 367] width 60 height 13
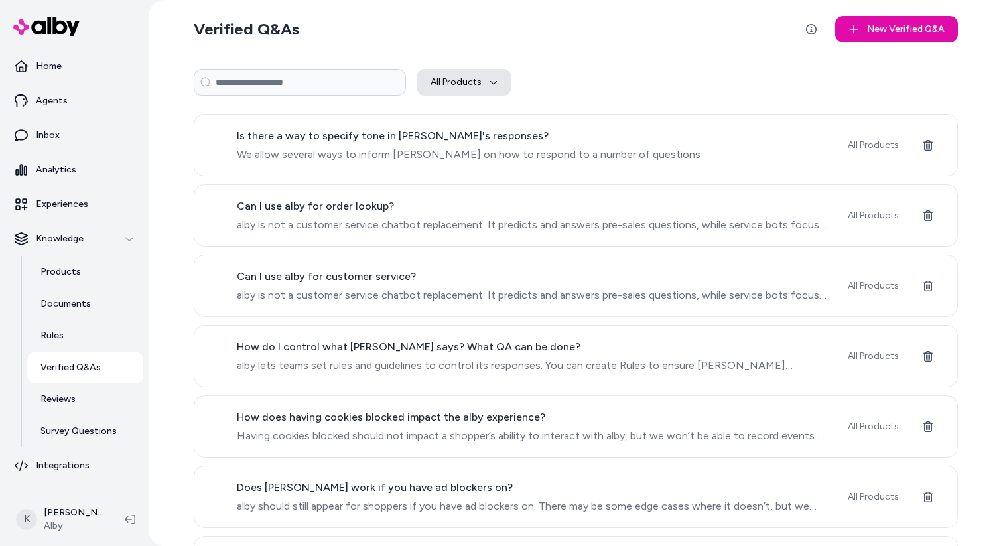
click at [435, 91] on button "All Products" at bounding box center [464, 82] width 95 height 27
type input "*"
type input "**"
click at [594, 62] on div "All Products All sources" at bounding box center [576, 82] width 764 height 53
click at [306, 92] on input at bounding box center [300, 82] width 212 height 27
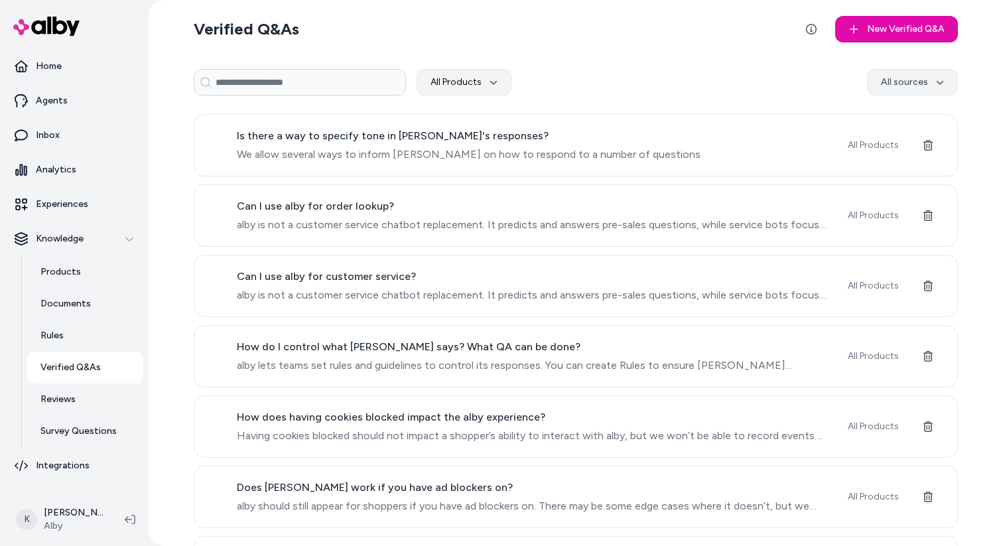
click at [941, 84] on html "Home Agents Inbox Analytics Experiences Knowledge Products Documents Rules Veri…" at bounding box center [501, 273] width 1003 height 546
click at [692, 219] on span "alby is not a customer service chatbot replacement. It predicts and answers pre…" at bounding box center [534, 225] width 595 height 16
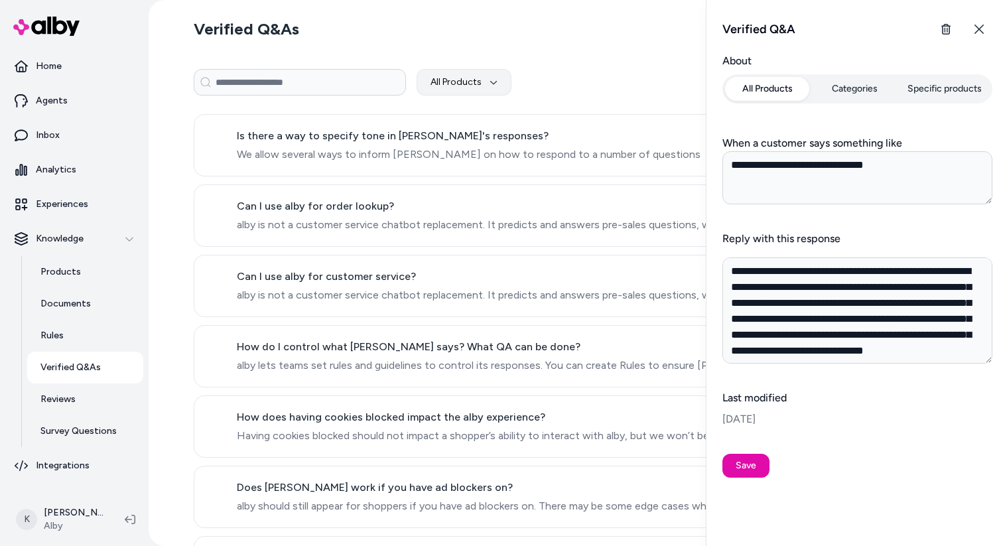
click at [842, 96] on button "Categories" at bounding box center [855, 89] width 85 height 24
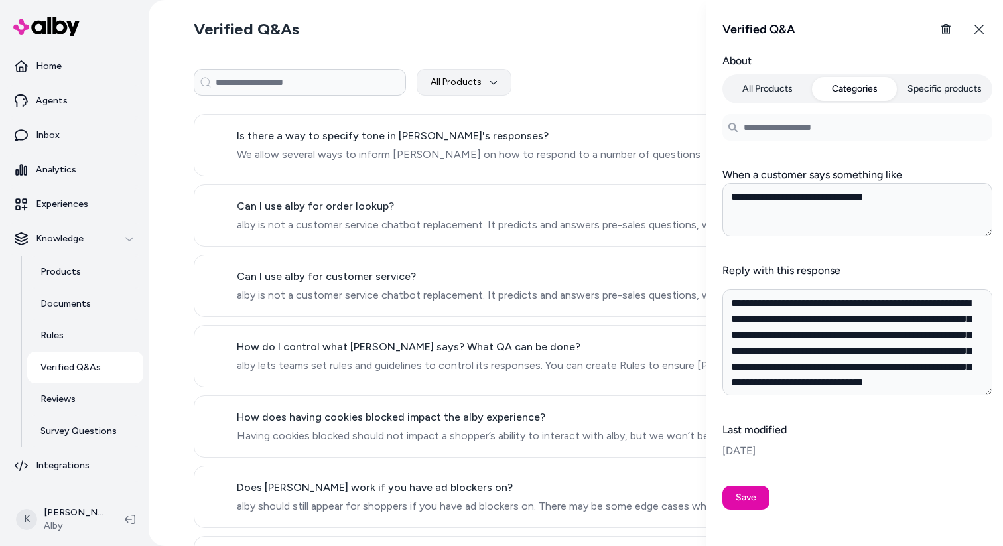
click at [939, 83] on button "Specific products" at bounding box center [944, 89] width 90 height 24
click at [874, 94] on button "Categories" at bounding box center [855, 89] width 85 height 24
click at [853, 140] on input at bounding box center [857, 127] width 270 height 27
click at [919, 90] on button "Specific products" at bounding box center [944, 89] width 90 height 24
click at [862, 92] on button "Categories" at bounding box center [855, 89] width 85 height 24
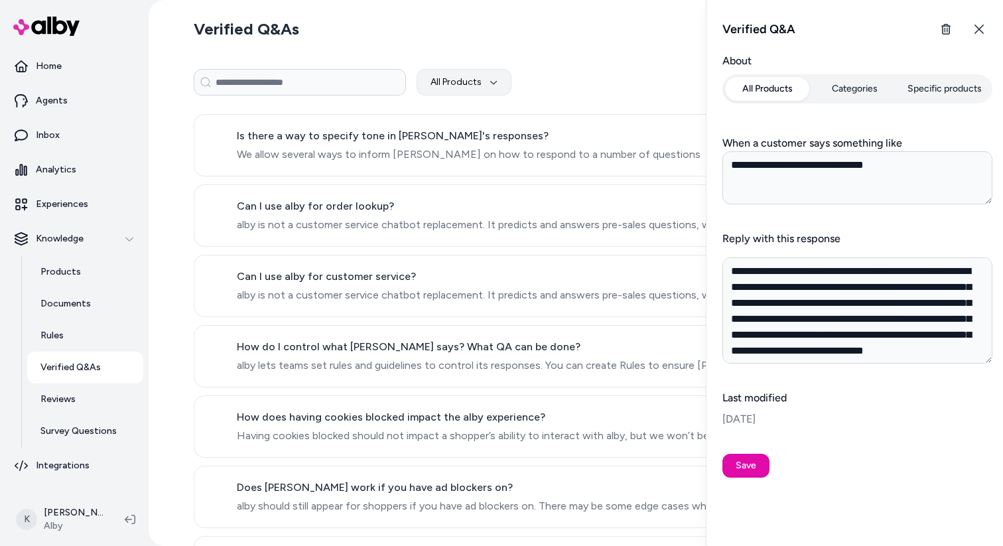
click at [784, 94] on button "All Products" at bounding box center [767, 89] width 85 height 24
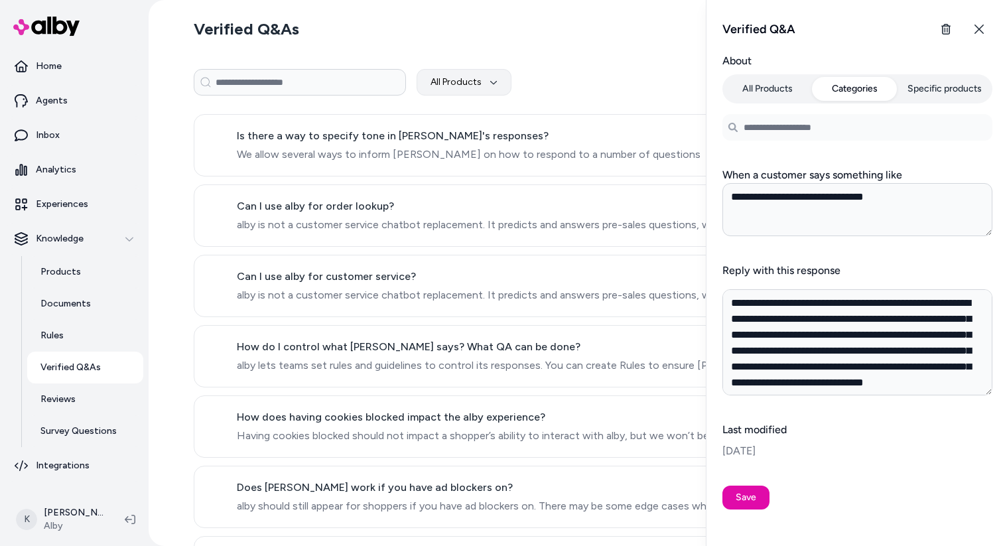
click at [837, 98] on button "Categories" at bounding box center [855, 89] width 85 height 24
click at [901, 92] on button "Specific products" at bounding box center [944, 89] width 90 height 24
type textarea "*"
click at [870, 92] on button "Categories" at bounding box center [855, 89] width 85 height 24
click at [834, 131] on input at bounding box center [857, 127] width 270 height 27
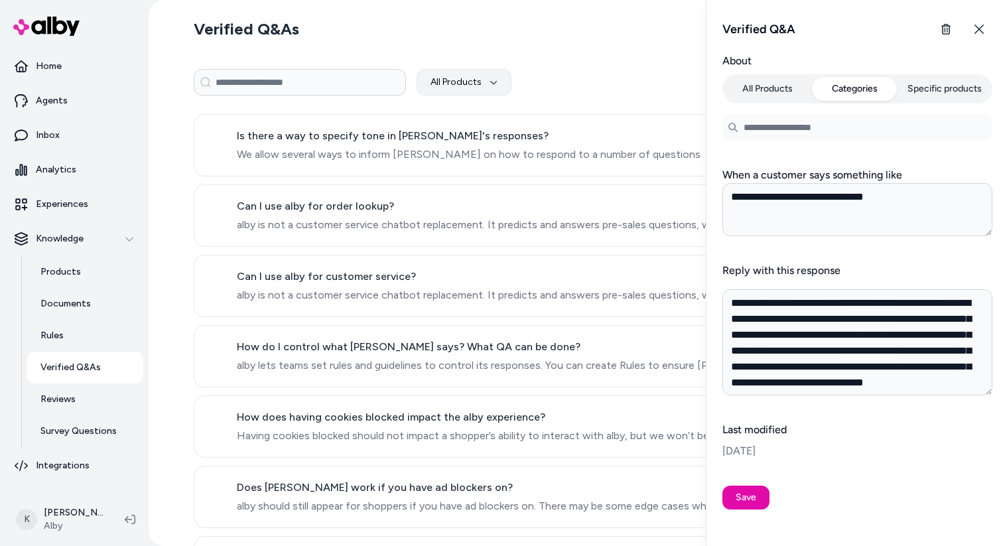
type input "*"
type textarea "*"
click at [632, 88] on div "All Products All sources" at bounding box center [576, 82] width 764 height 27
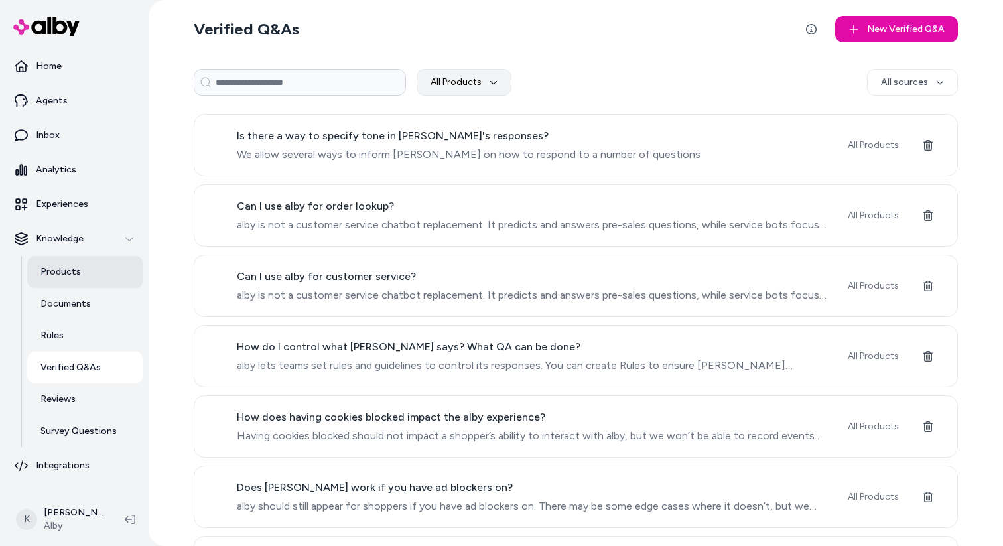
click at [103, 273] on link "Products" at bounding box center [85, 272] width 116 height 32
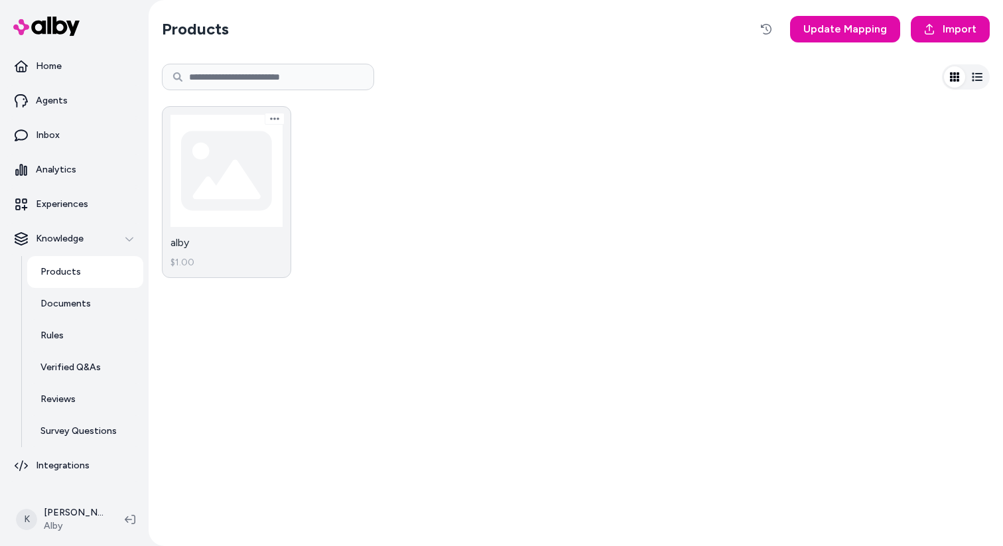
click at [241, 175] on link "alby $1.00" at bounding box center [226, 192] width 129 height 172
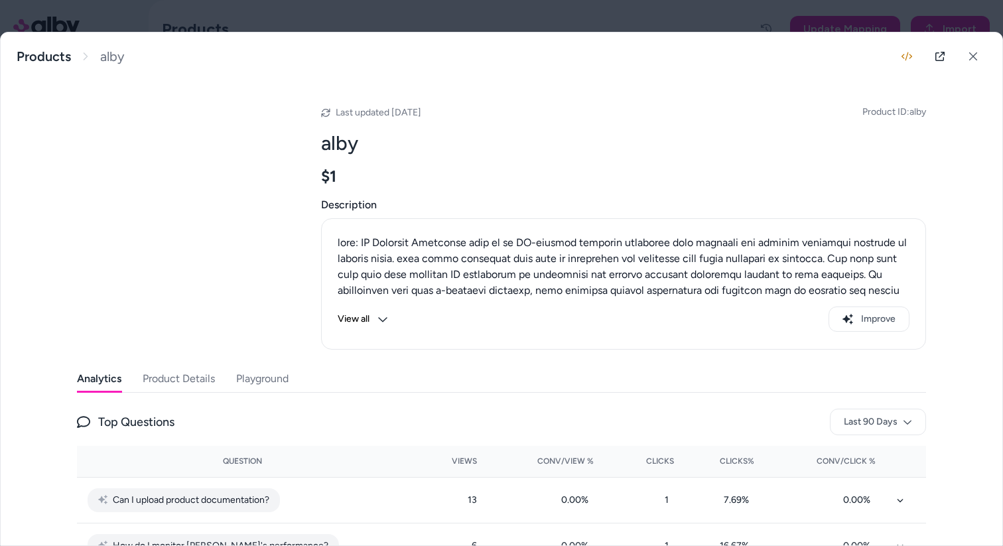
scroll to position [54, 0]
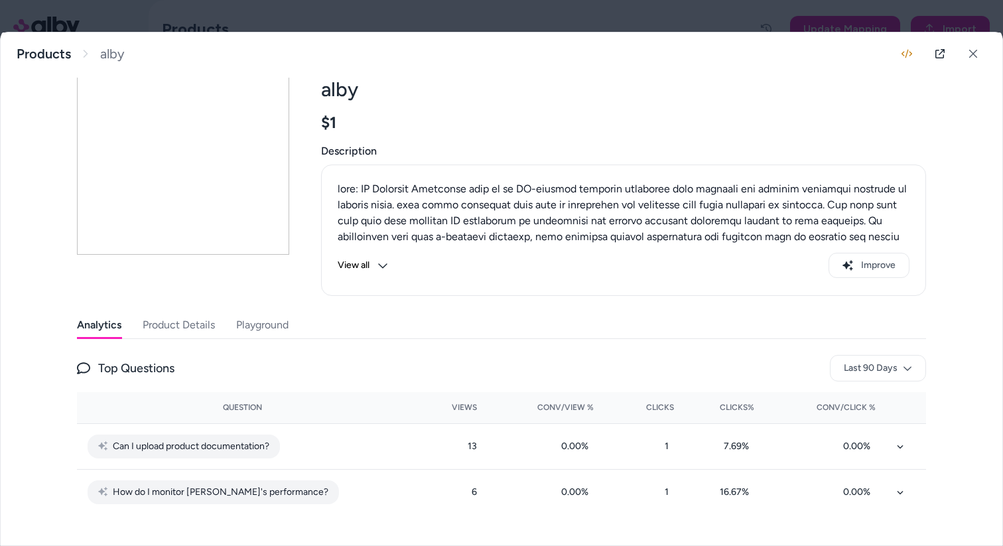
click at [156, 336] on button "Product Details" at bounding box center [179, 325] width 72 height 27
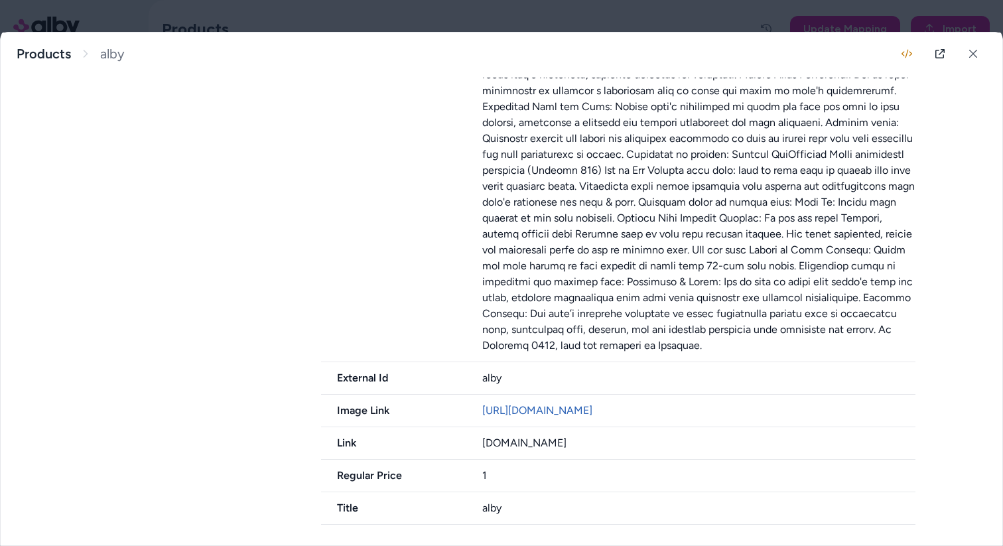
scroll to position [0, 0]
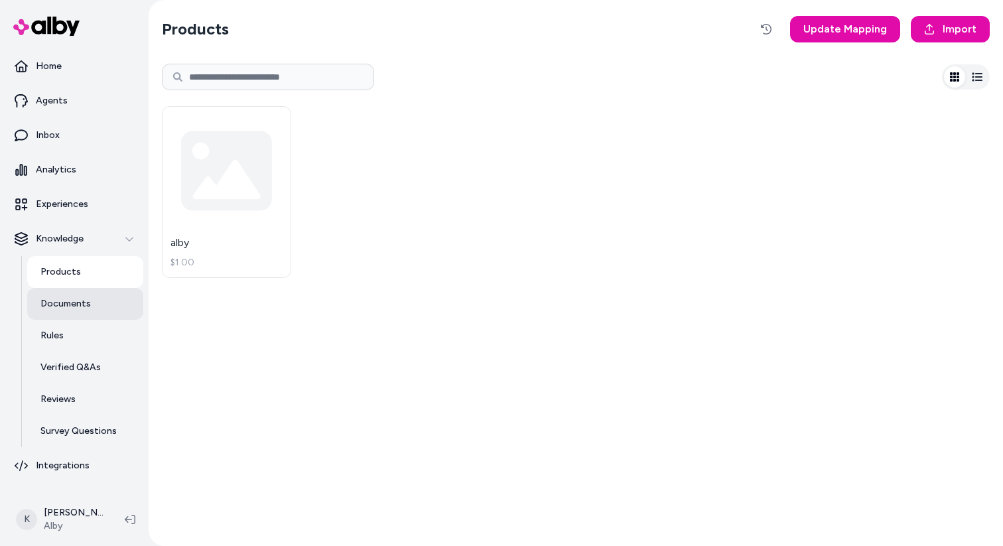
click at [78, 316] on link "Documents" at bounding box center [85, 304] width 116 height 32
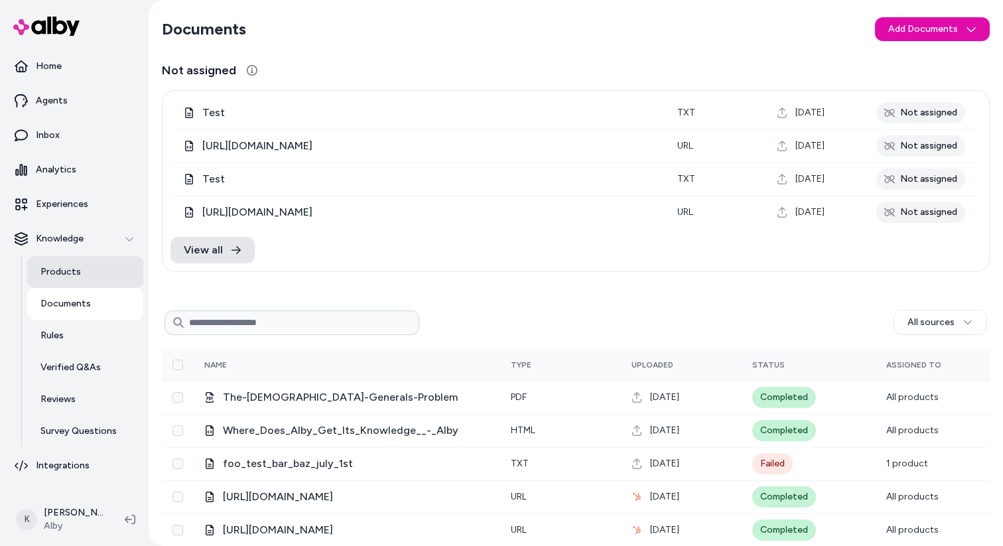
click at [92, 273] on link "Products" at bounding box center [85, 272] width 116 height 32
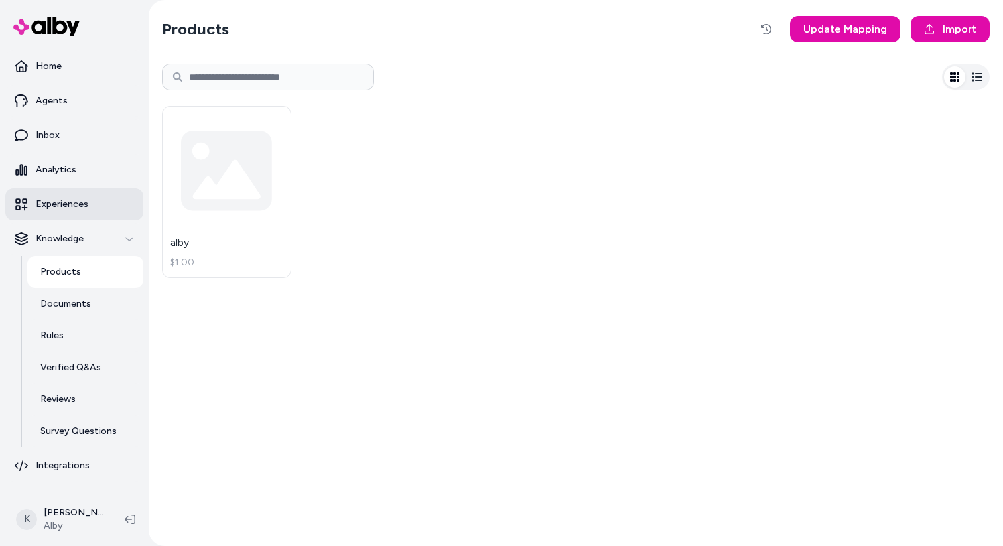
click at [80, 194] on link "Experiences" at bounding box center [74, 204] width 138 height 32
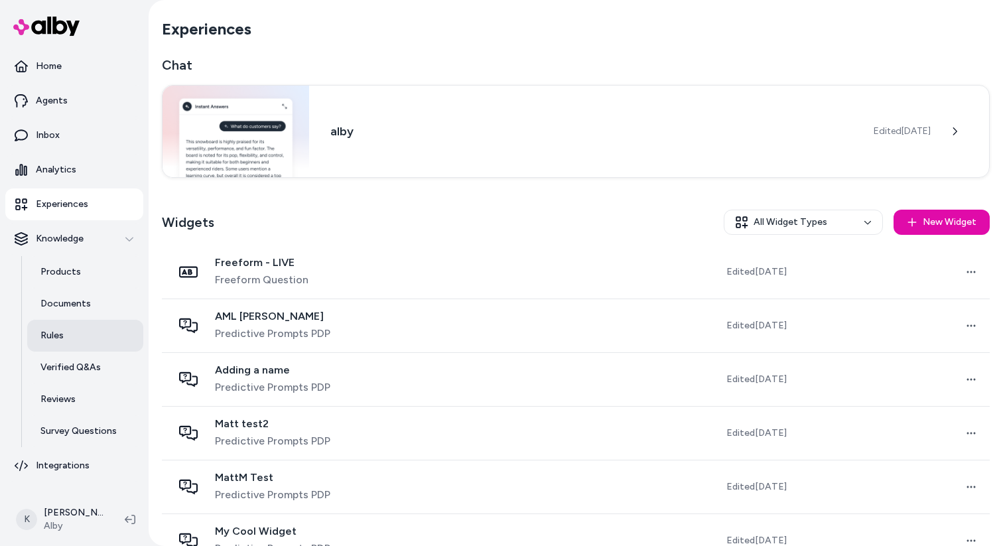
click at [73, 328] on link "Rules" at bounding box center [85, 336] width 116 height 32
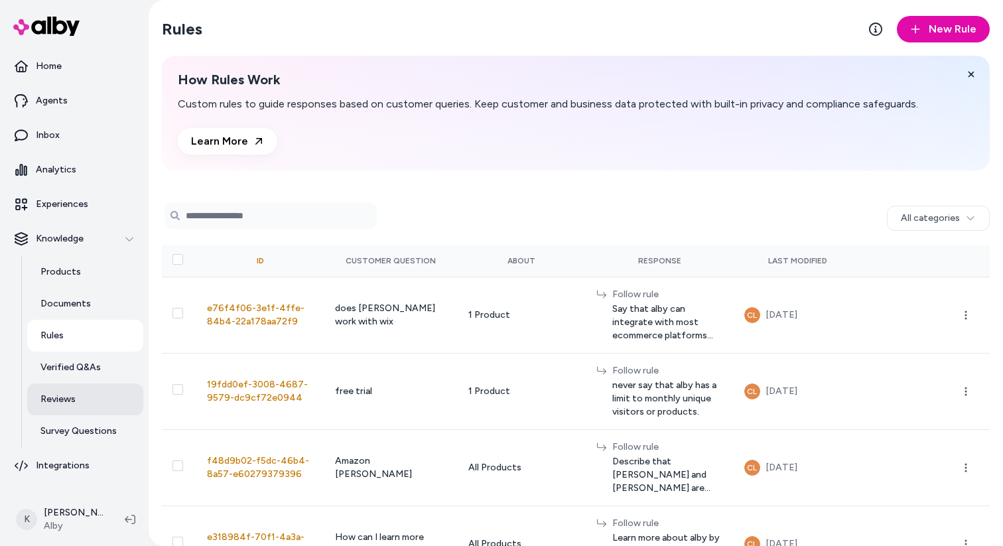
click at [70, 411] on link "Reviews" at bounding box center [85, 399] width 116 height 32
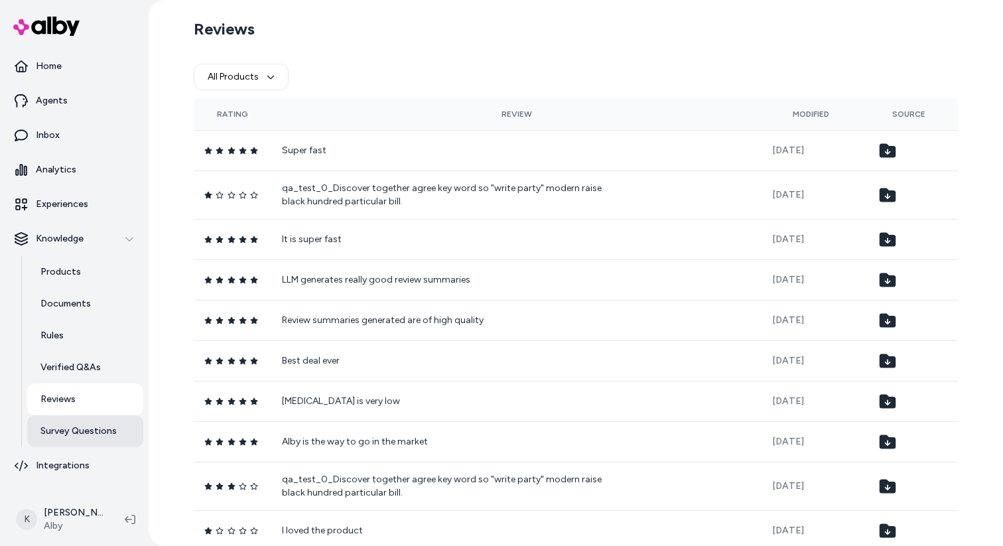
click at [70, 426] on p "Survey Questions" at bounding box center [78, 430] width 76 height 13
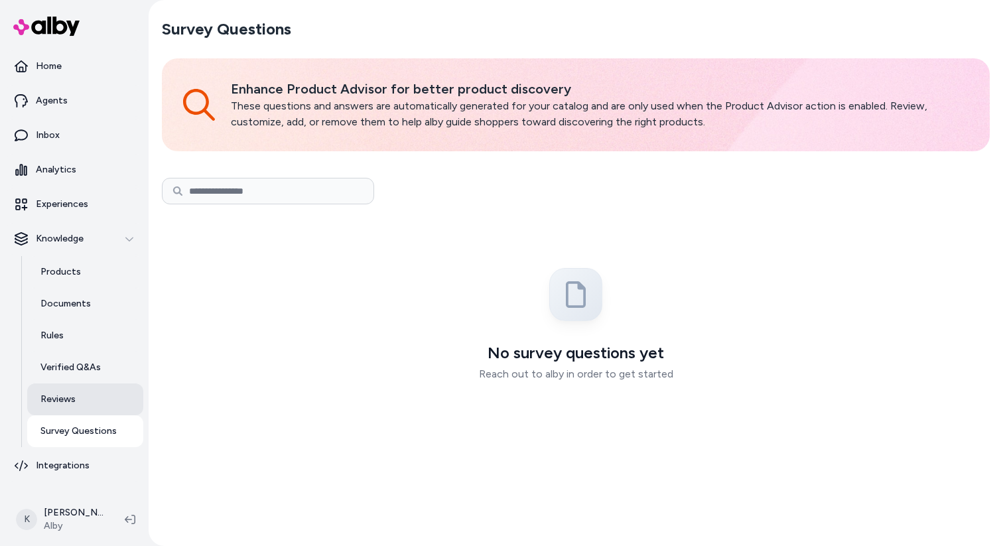
click at [76, 399] on link "Reviews" at bounding box center [85, 399] width 116 height 32
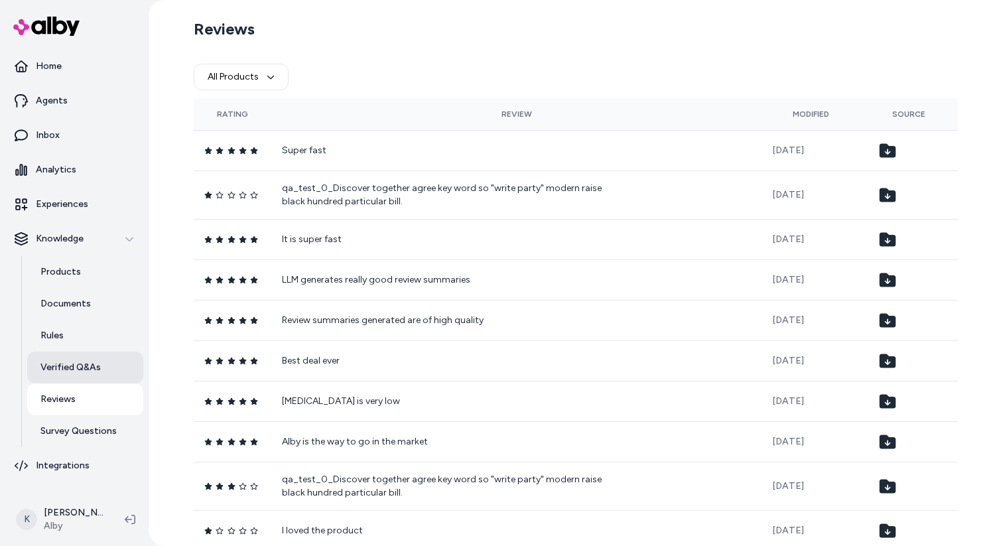
click at [78, 371] on p "Verified Q&As" at bounding box center [70, 367] width 60 height 13
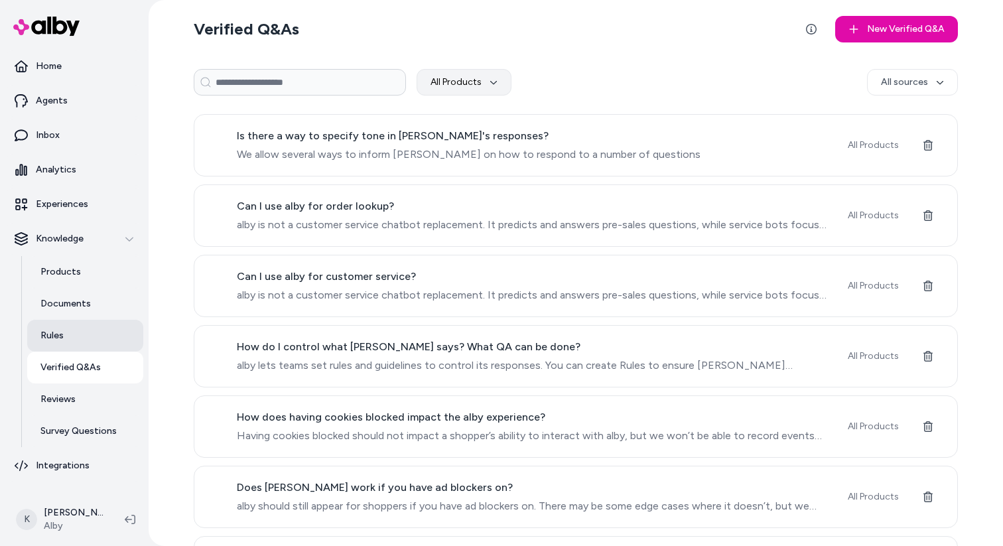
click at [75, 343] on link "Rules" at bounding box center [85, 336] width 116 height 32
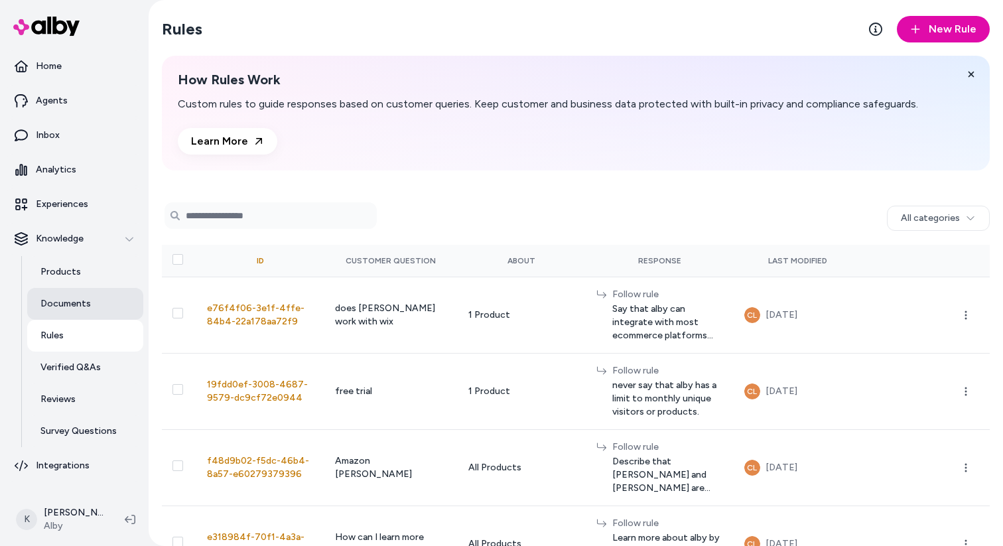
click at [78, 308] on p "Documents" at bounding box center [65, 303] width 50 height 13
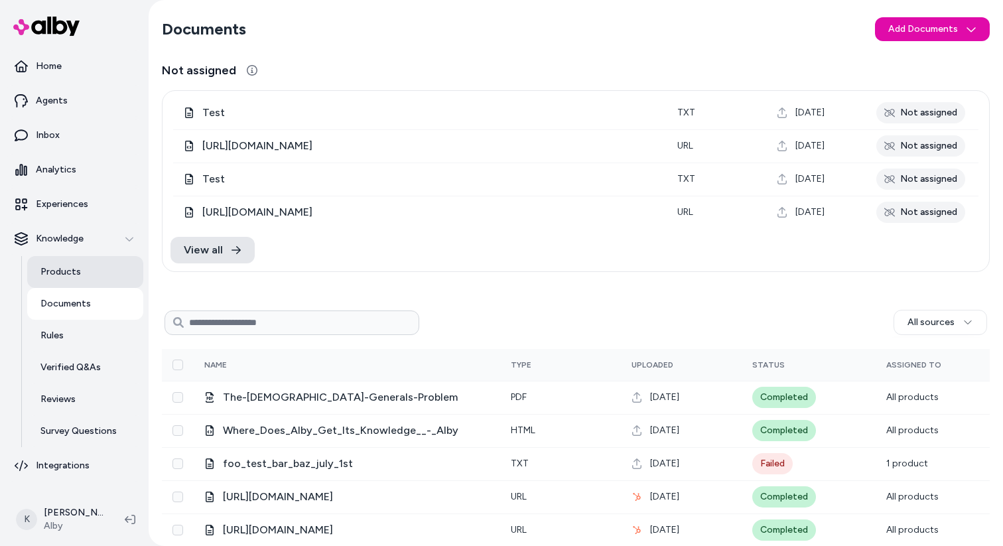
click at [54, 277] on p "Products" at bounding box center [60, 271] width 40 height 13
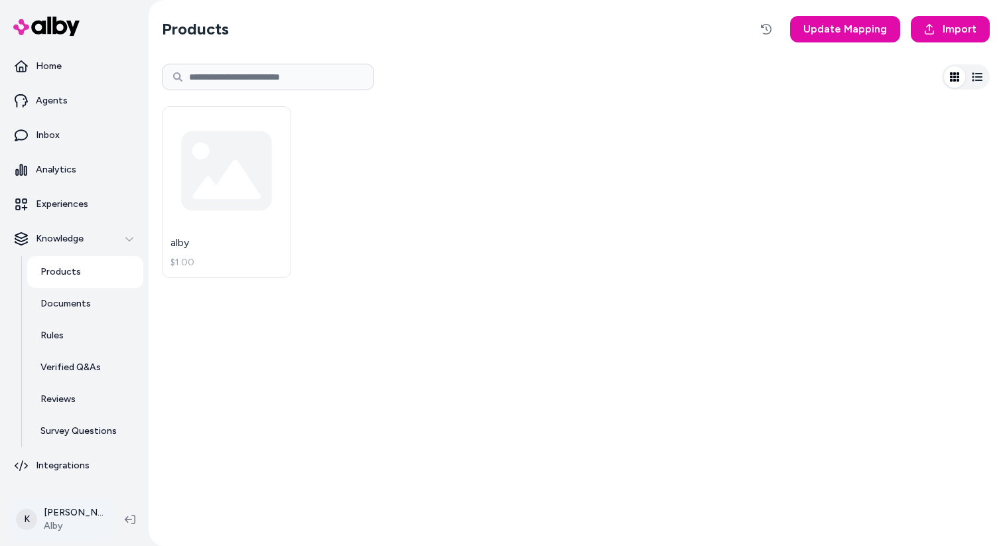
click at [72, 517] on html "Home Agents Inbox Analytics Experiences Knowledge Products Documents Rules Veri…" at bounding box center [501, 273] width 1003 height 546
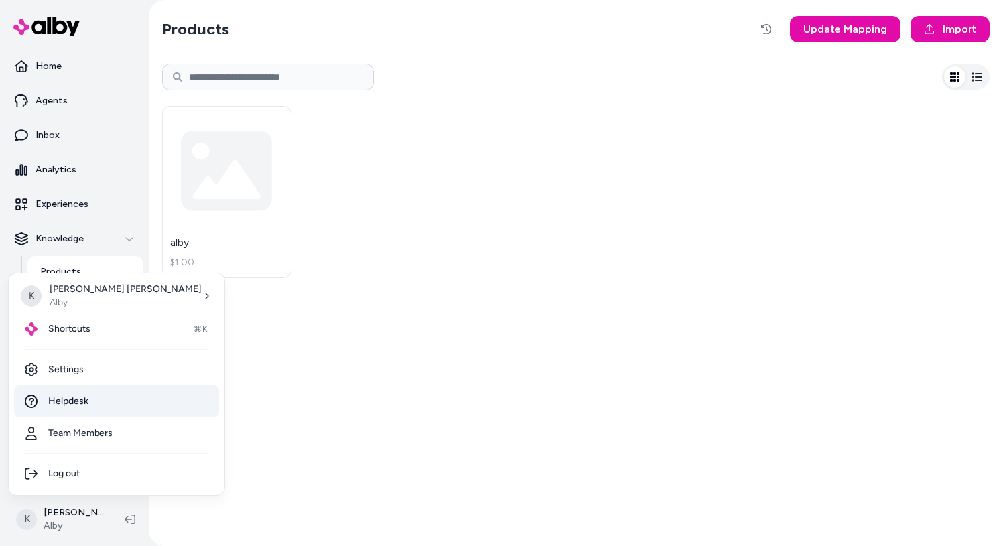
click at [90, 399] on link "Helpdesk" at bounding box center [116, 401] width 205 height 32
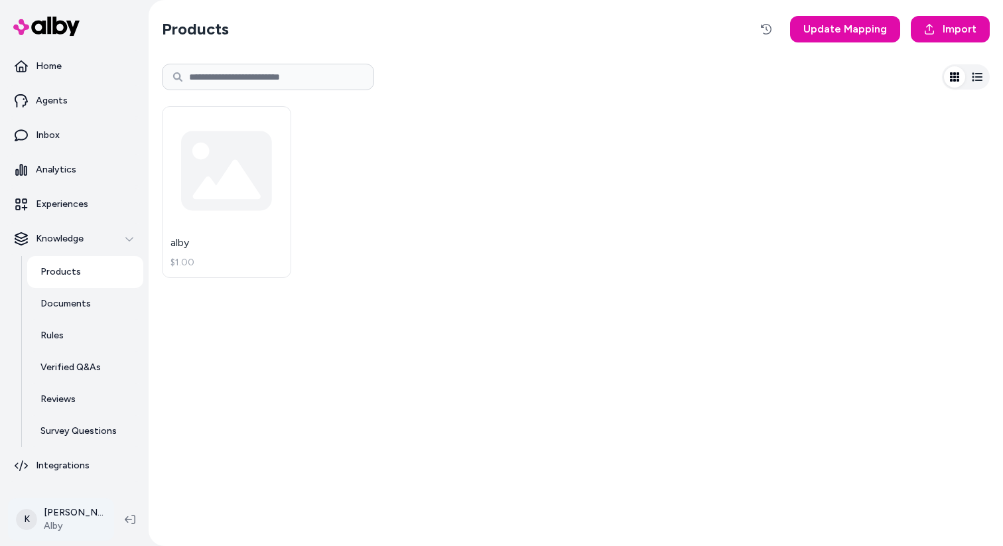
click at [78, 513] on html "Home Agents Inbox Analytics Experiences Knowledge Products Documents Rules Veri…" at bounding box center [501, 273] width 1003 height 546
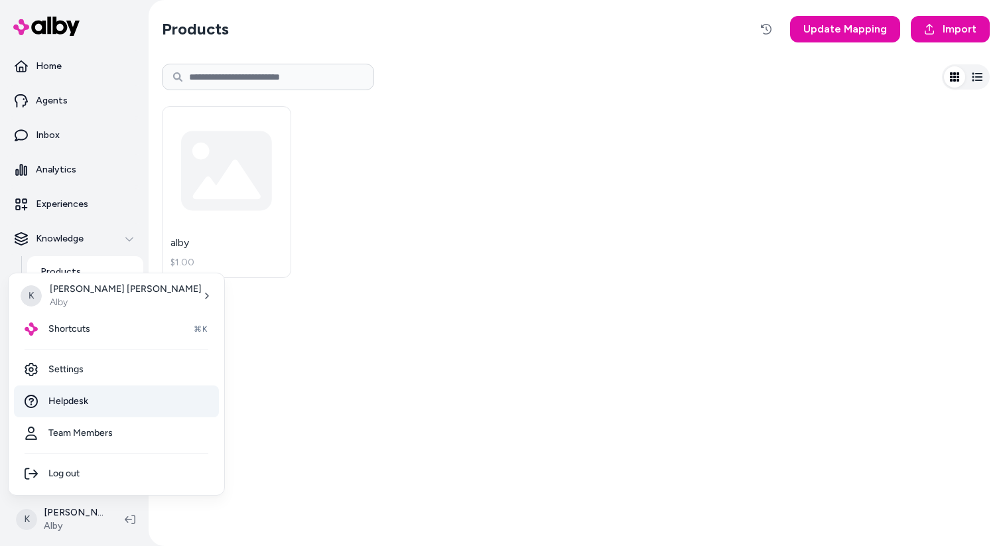
click at [81, 400] on span "Helpdesk" at bounding box center [68, 401] width 40 height 13
click at [50, 520] on html "Home Agents Inbox Analytics Experiences Knowledge Products Documents Rules Veri…" at bounding box center [501, 273] width 1003 height 546
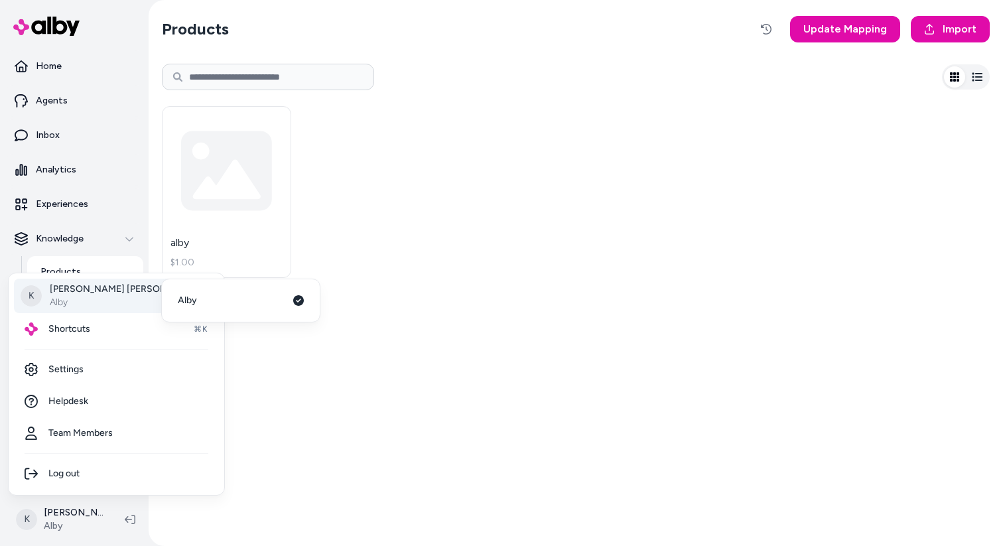
click at [126, 290] on div "K [PERSON_NAME]" at bounding box center [116, 296] width 205 height 34
click at [222, 404] on html "Home Agents Inbox Analytics Experiences Knowledge Products Documents Rules Veri…" at bounding box center [501, 273] width 1003 height 546
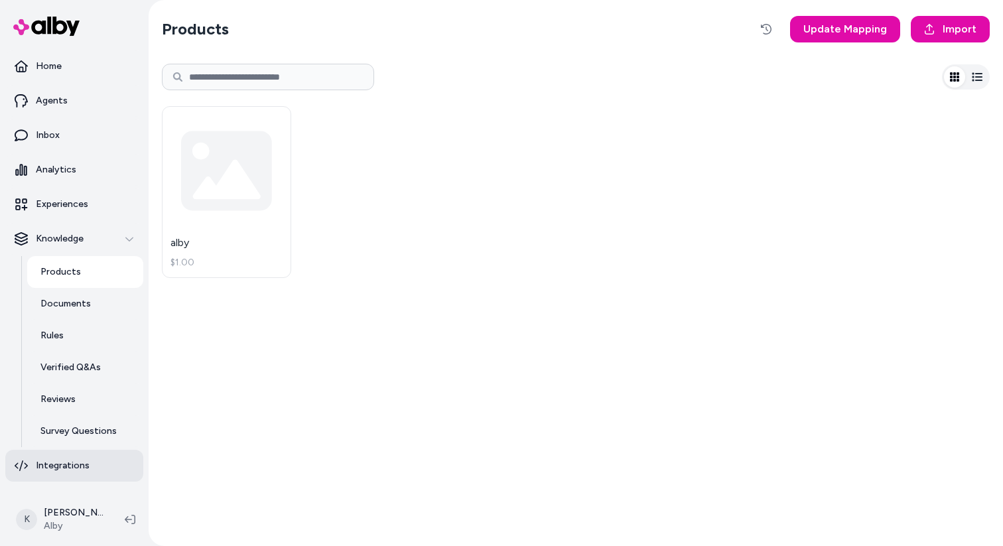
click at [70, 468] on p "Integrations" at bounding box center [63, 465] width 54 height 13
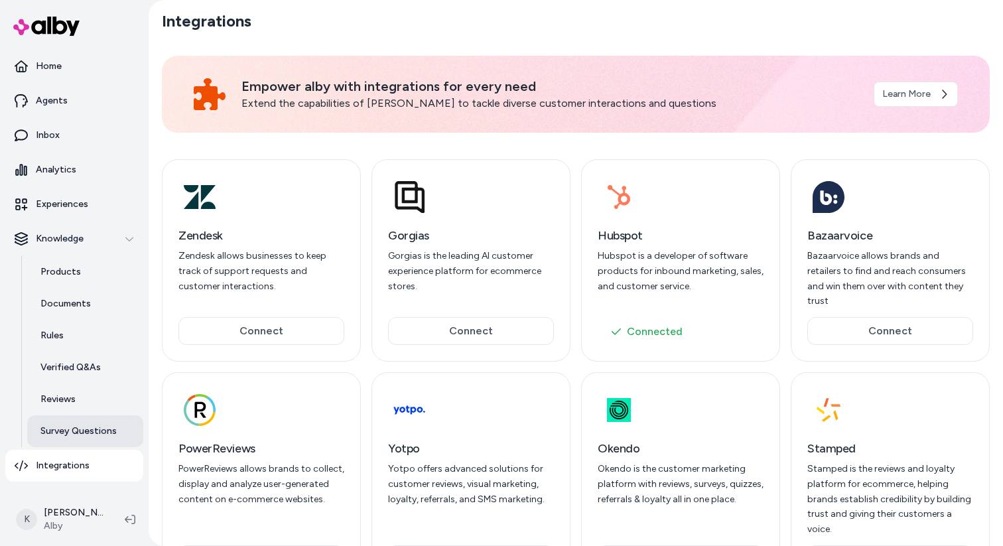
click at [80, 444] on link "Survey Questions" at bounding box center [85, 431] width 116 height 32
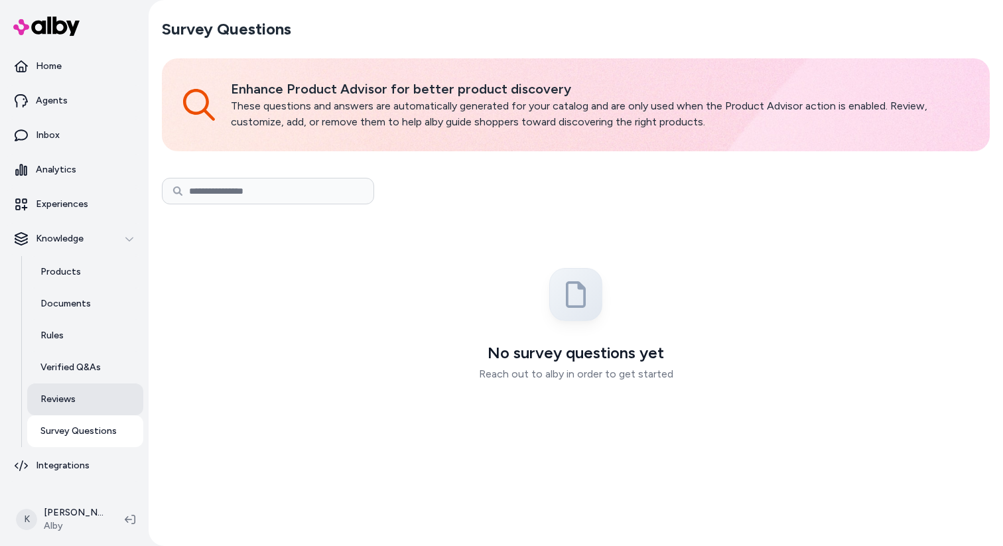
click at [85, 405] on link "Reviews" at bounding box center [85, 399] width 116 height 32
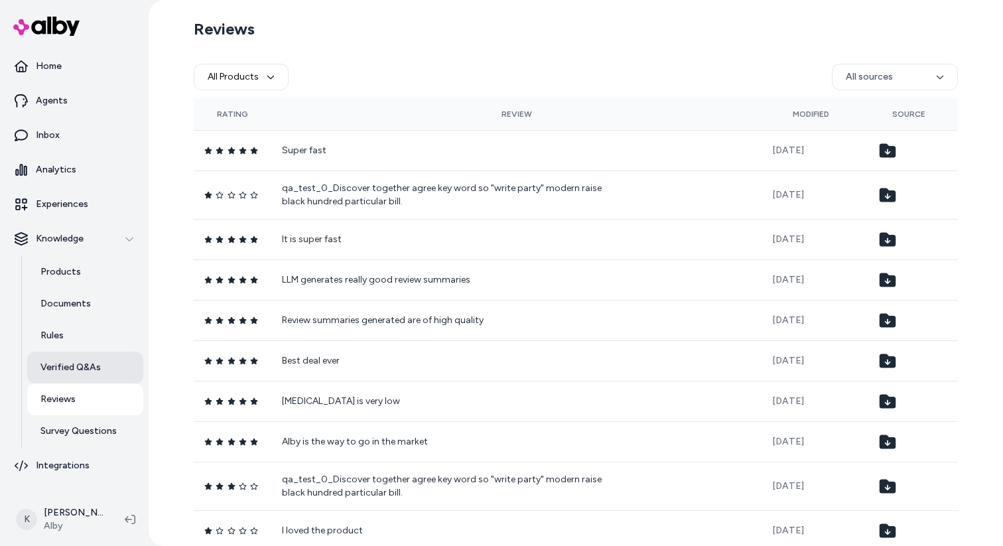
click at [87, 382] on link "Verified Q&As" at bounding box center [85, 368] width 116 height 32
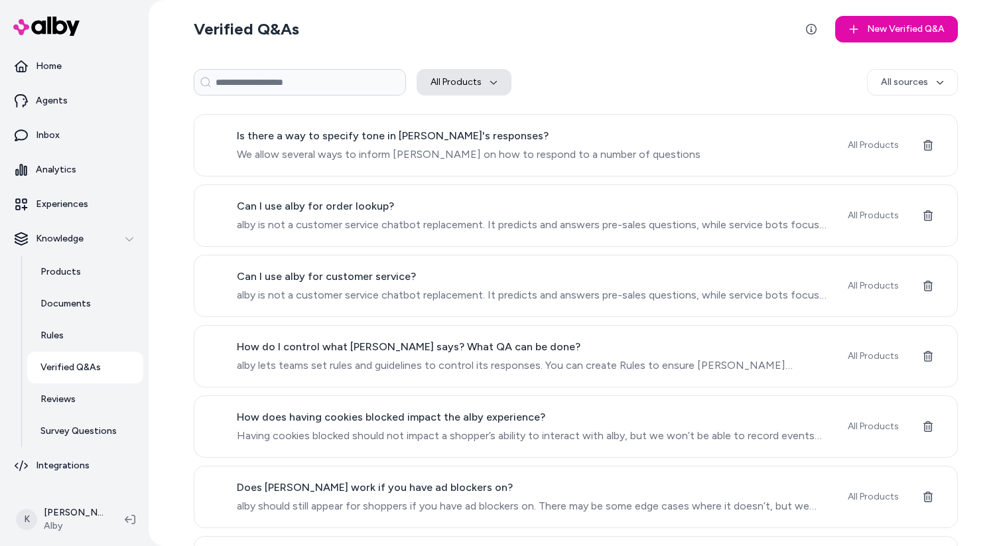
click at [496, 74] on button "All Products" at bounding box center [464, 82] width 95 height 27
click at [495, 78] on icon "button" at bounding box center [493, 82] width 8 height 8
click at [86, 340] on link "Rules" at bounding box center [85, 336] width 116 height 32
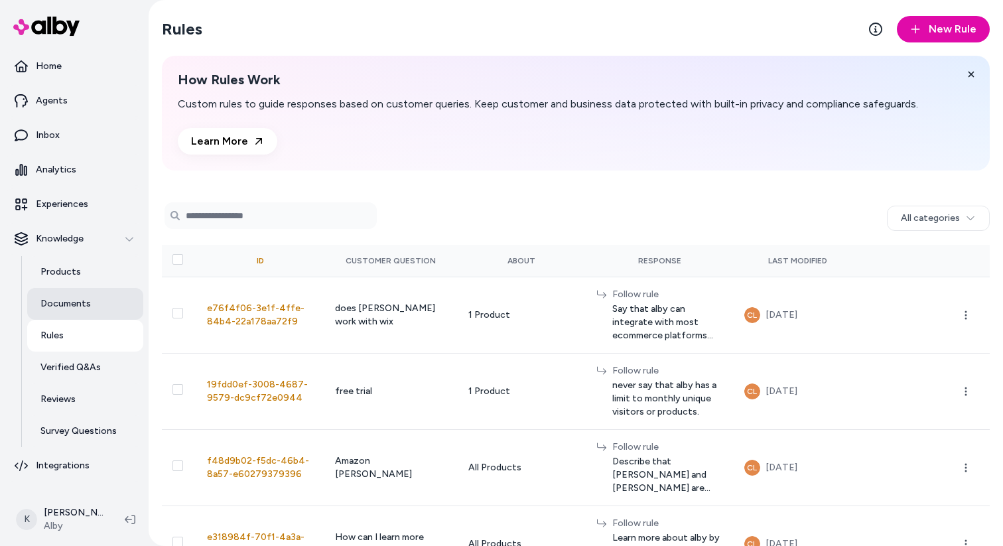
click at [86, 302] on p "Documents" at bounding box center [65, 303] width 50 height 13
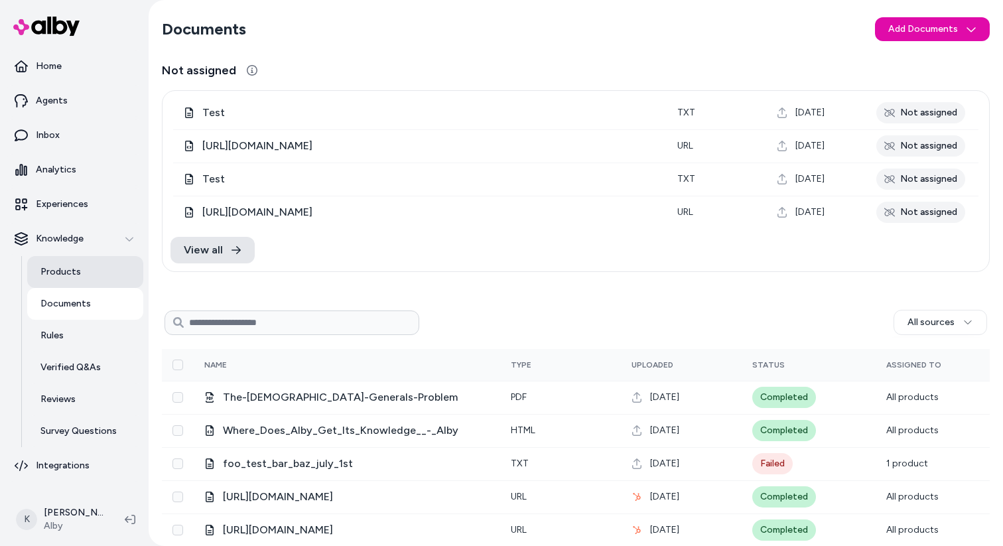
click at [89, 279] on link "Products" at bounding box center [85, 272] width 116 height 32
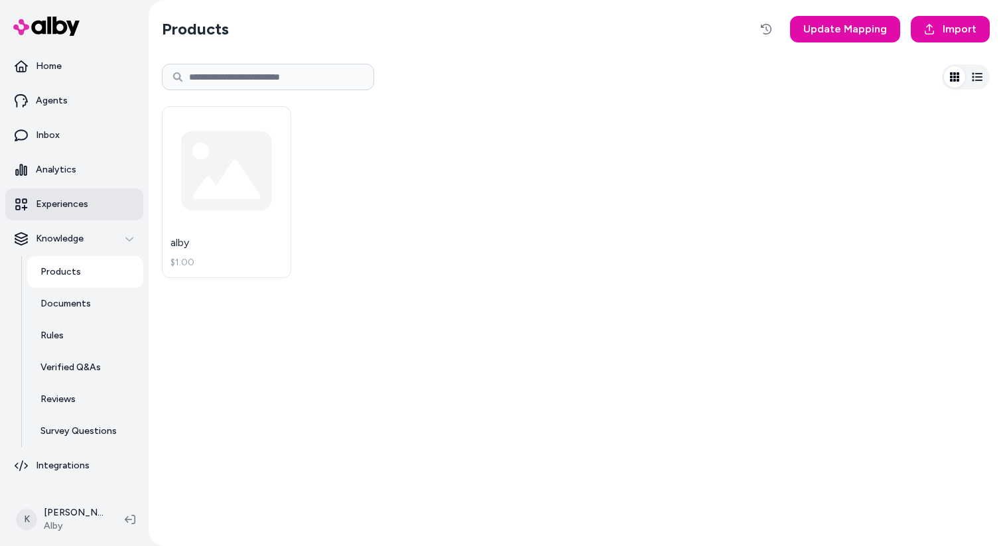
click at [74, 190] on link "Experiences" at bounding box center [74, 204] width 138 height 32
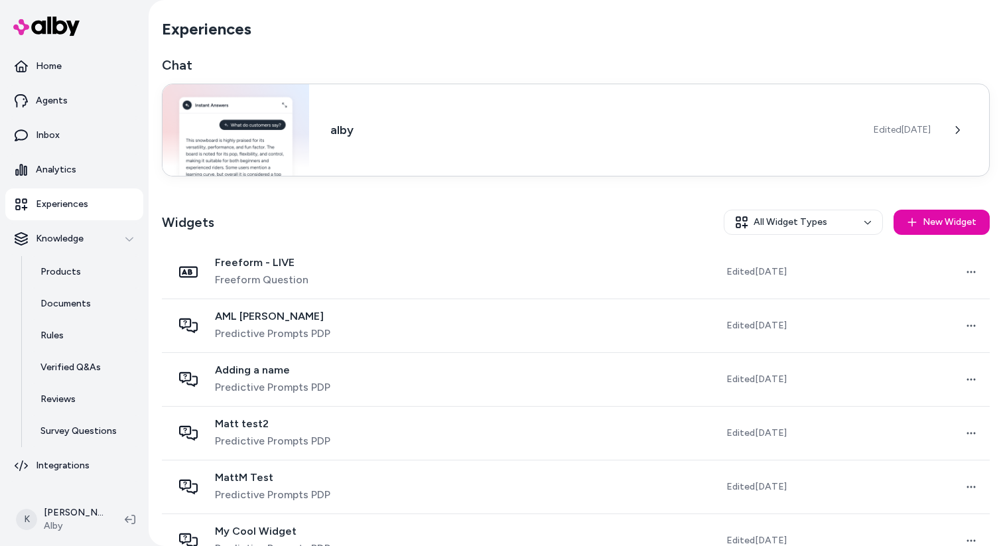
click at [458, 141] on div "alby Edited [DATE]" at bounding box center [576, 130] width 828 height 93
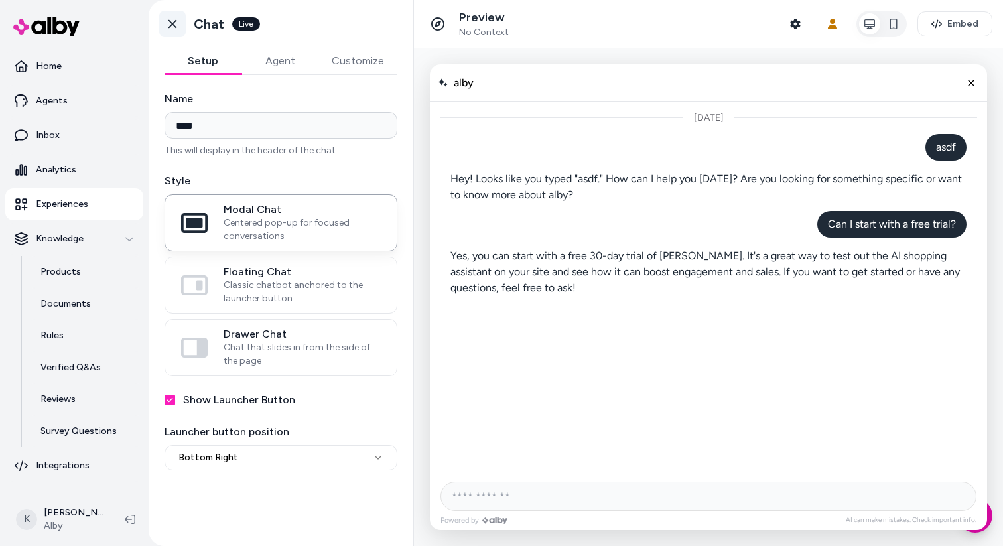
click at [173, 30] on icon at bounding box center [172, 23] width 13 height 13
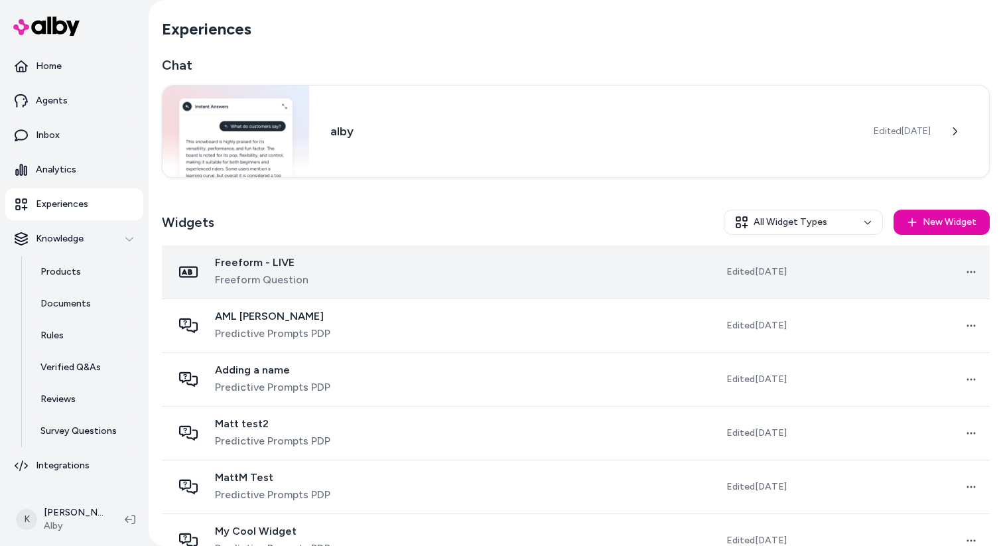
click at [448, 261] on td at bounding box center [544, 272] width 192 height 54
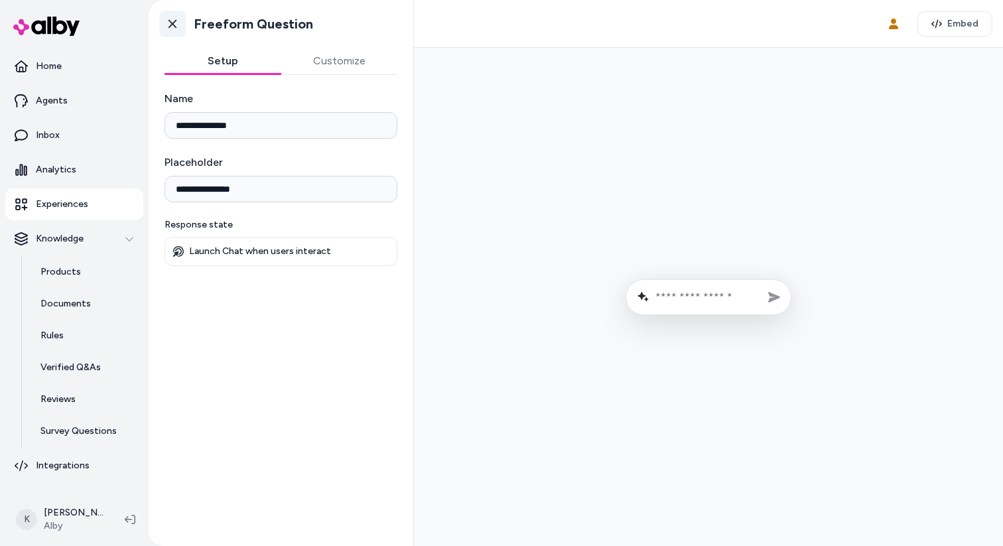
click at [171, 23] on icon at bounding box center [172, 24] width 8 height 9
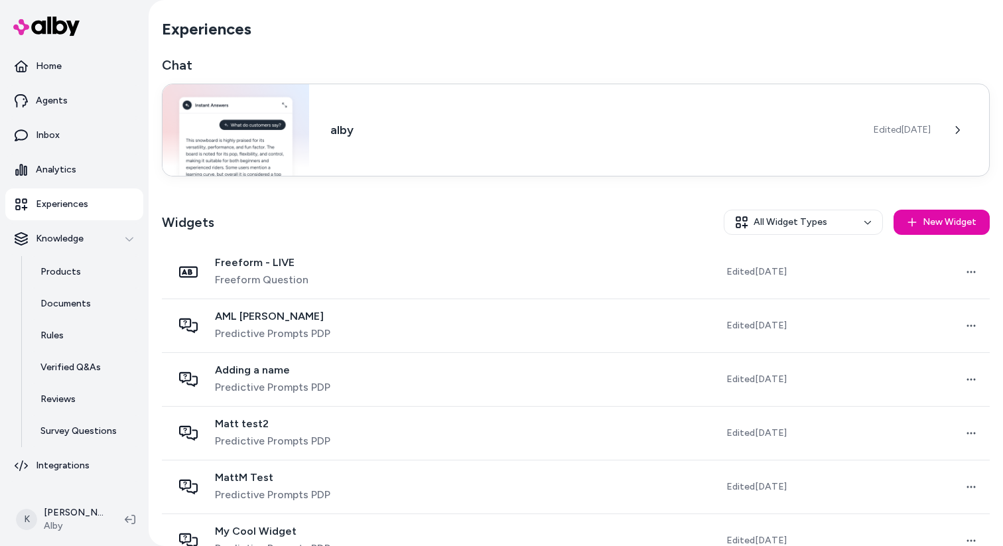
click at [415, 137] on h3 "alby" at bounding box center [591, 130] width 522 height 19
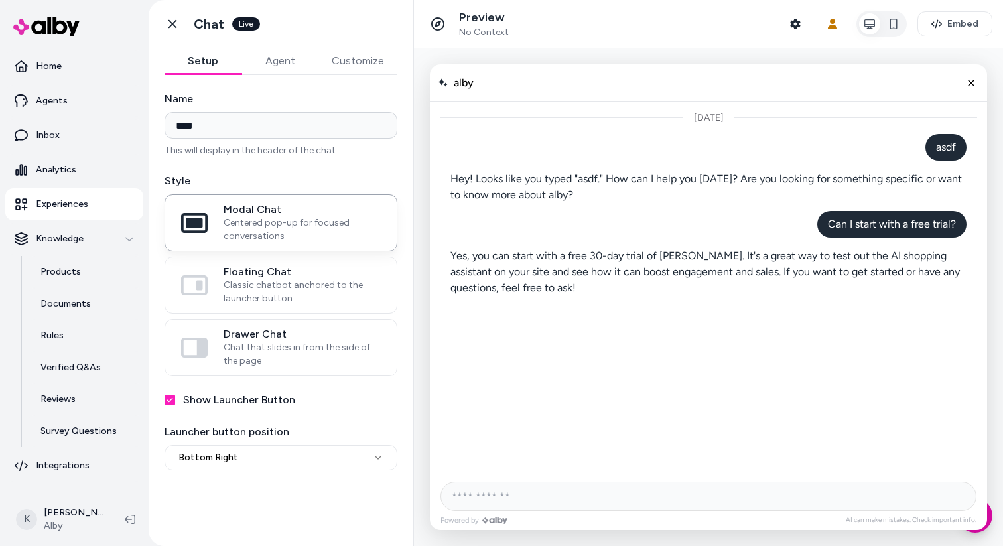
click at [289, 74] on div "Setup Agent Customize" at bounding box center [280, 61] width 233 height 27
click at [289, 66] on button "Agent" at bounding box center [279, 61] width 77 height 27
click at [209, 73] on button "Setup" at bounding box center [202, 61] width 77 height 27
click at [173, 33] on link "Go back" at bounding box center [172, 24] width 27 height 27
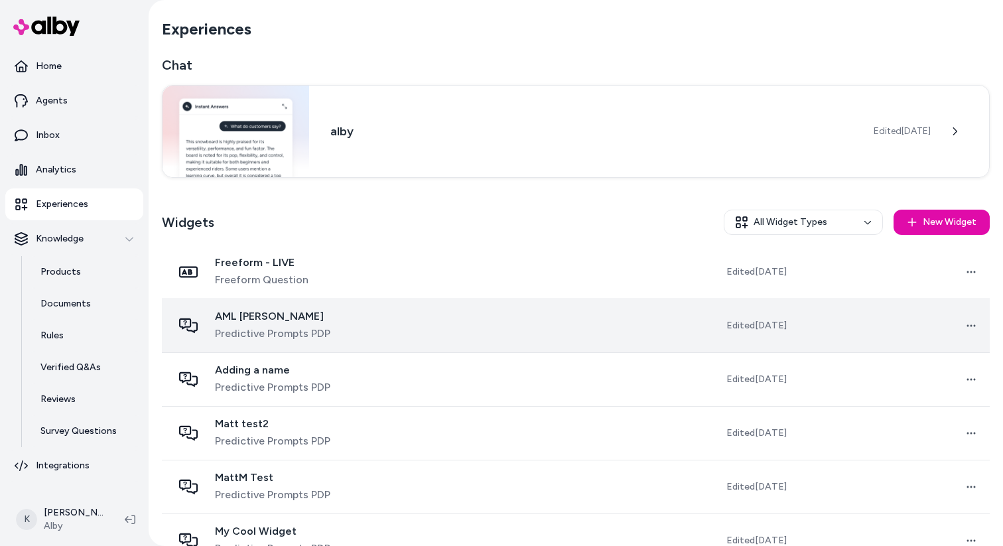
click at [448, 320] on td at bounding box center [544, 326] width 192 height 54
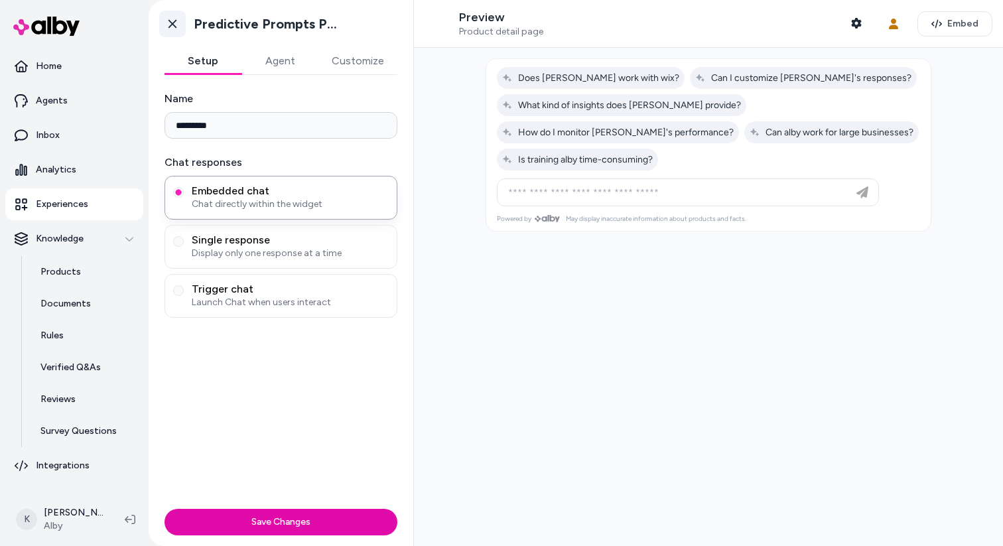
click at [170, 17] on icon at bounding box center [172, 23] width 13 height 13
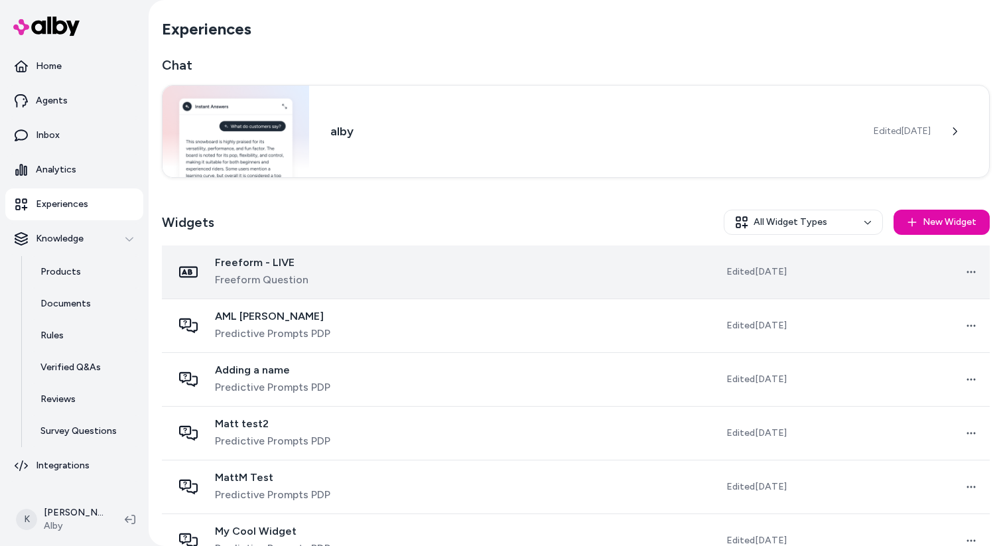
click at [392, 293] on td "Freeform - LIVE Freeform Question" at bounding box center [305, 272] width 286 height 54
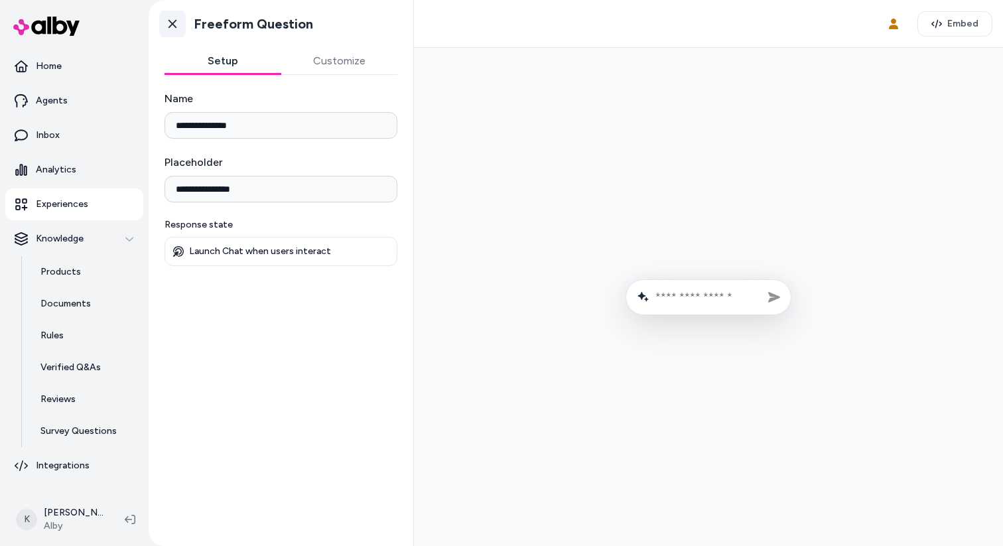
click at [168, 36] on link "Go back" at bounding box center [172, 24] width 27 height 27
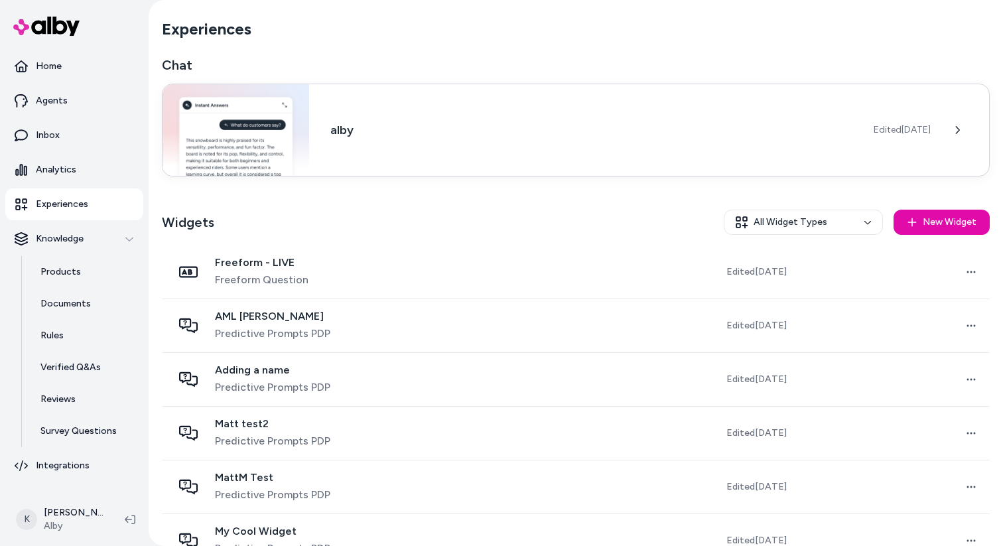
click at [365, 121] on h3 "alby" at bounding box center [591, 130] width 522 height 19
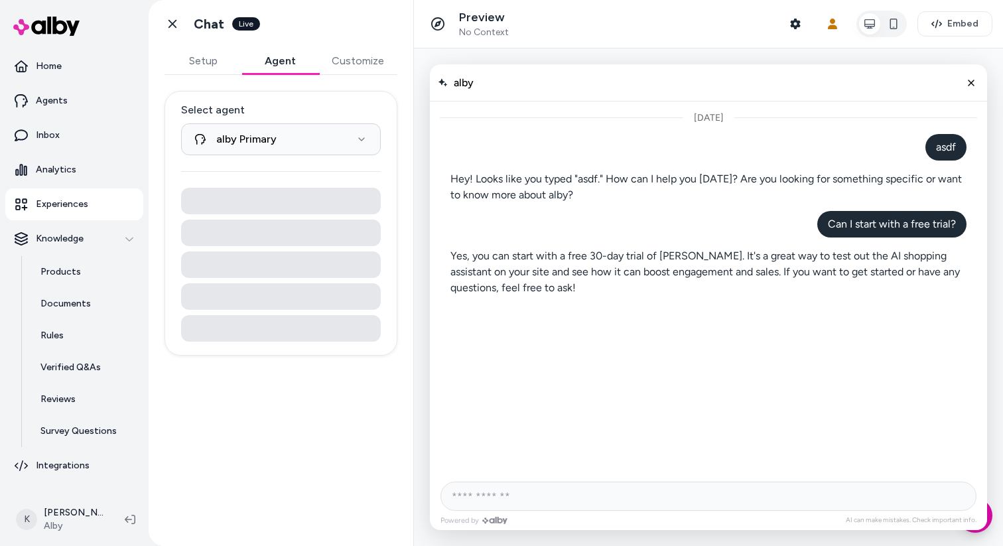
click at [296, 69] on button "Agent" at bounding box center [279, 61] width 77 height 27
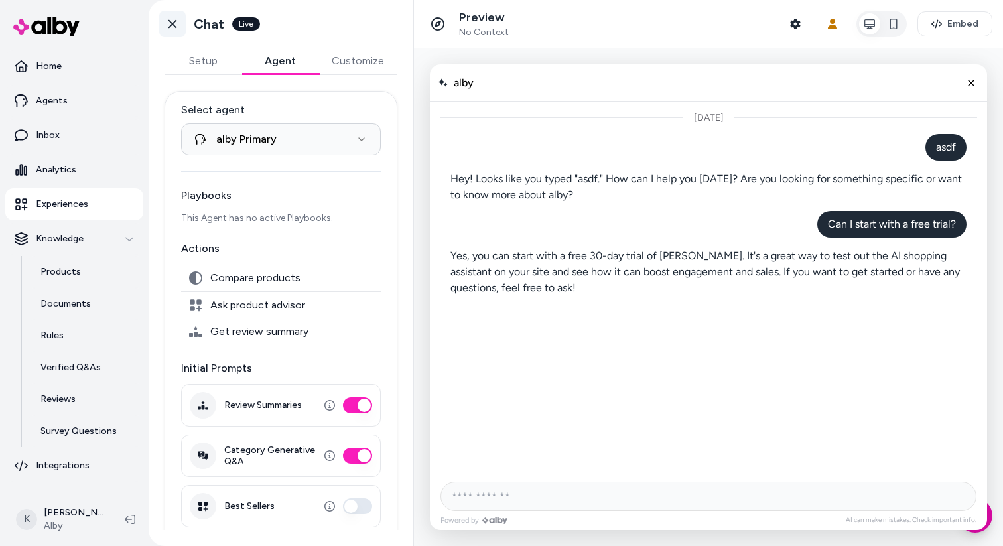
click at [166, 27] on icon at bounding box center [172, 23] width 13 height 13
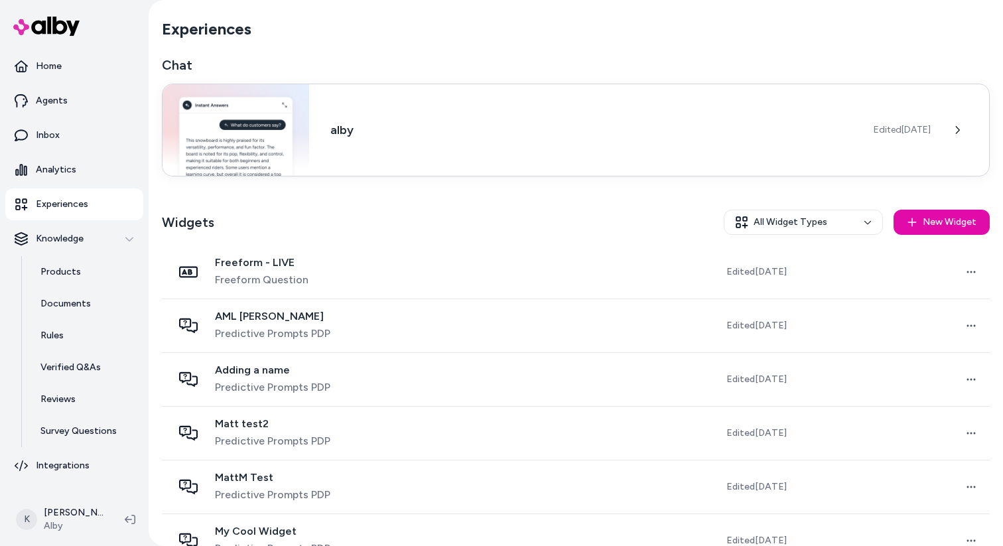
click at [492, 145] on div "alby Edited [DATE]" at bounding box center [576, 130] width 828 height 93
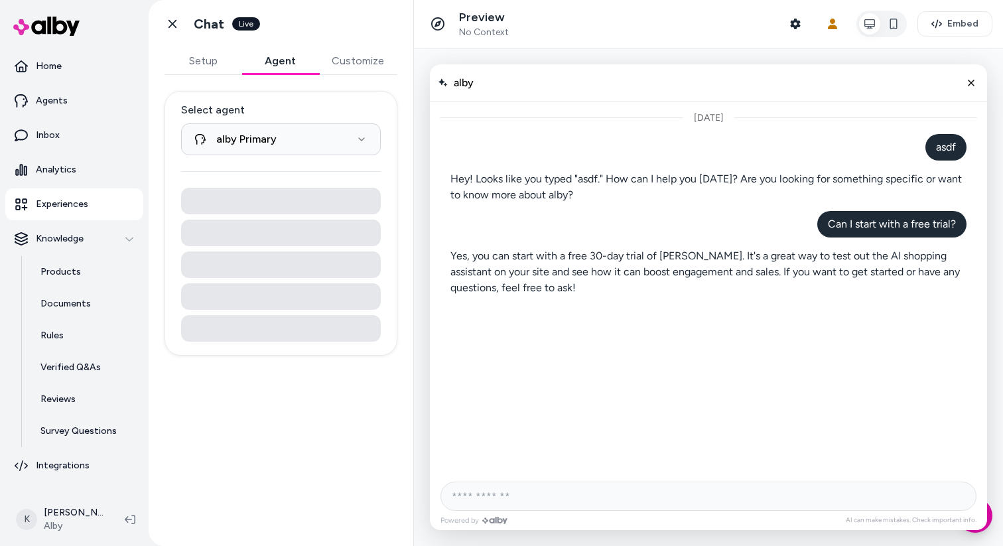
click at [285, 63] on button "Agent" at bounding box center [279, 61] width 77 height 27
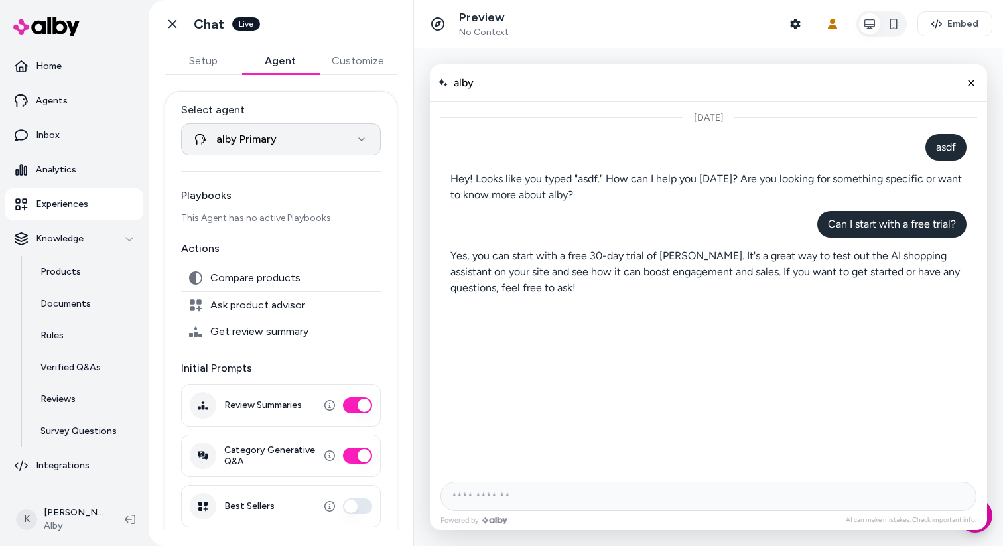
click at [322, 138] on html "**********" at bounding box center [501, 273] width 1003 height 546
click at [233, 60] on button "Setup" at bounding box center [202, 61] width 77 height 27
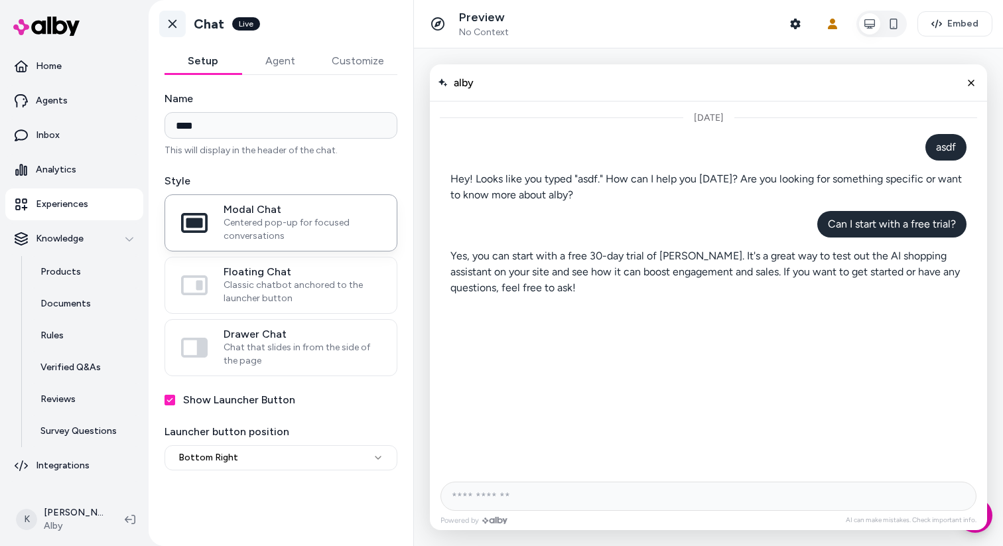
click at [177, 32] on link "Go back" at bounding box center [172, 24] width 27 height 27
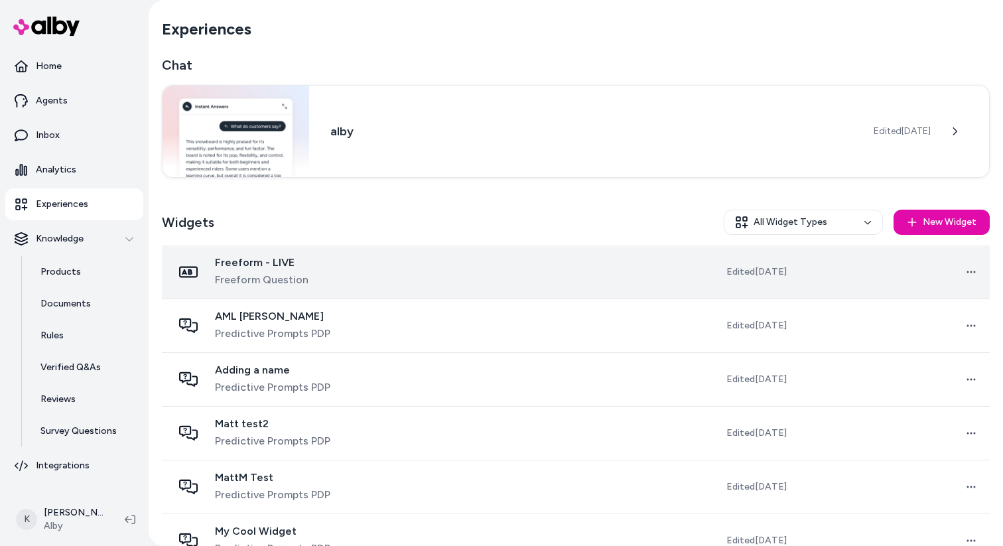
click at [477, 274] on td at bounding box center [544, 272] width 192 height 54
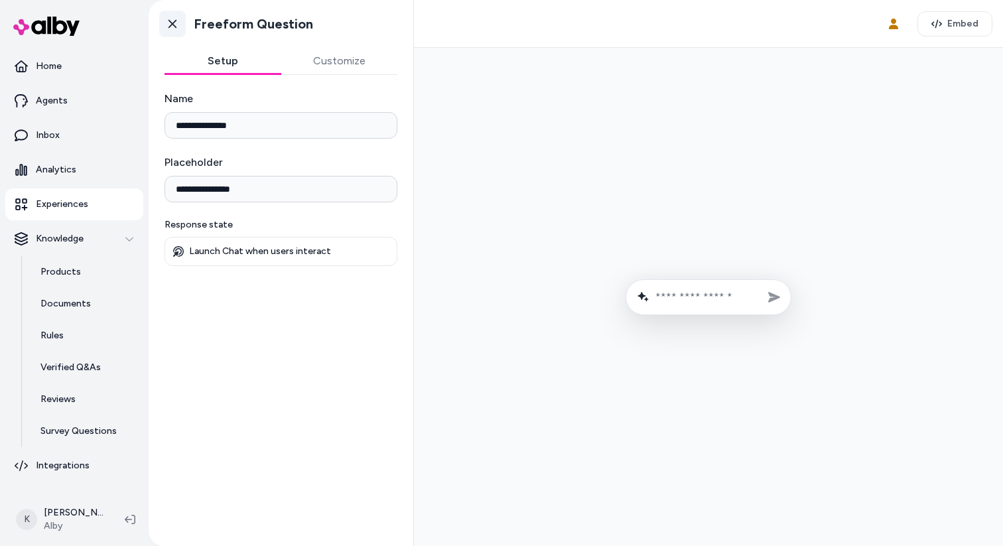
click at [177, 23] on icon at bounding box center [172, 23] width 13 height 13
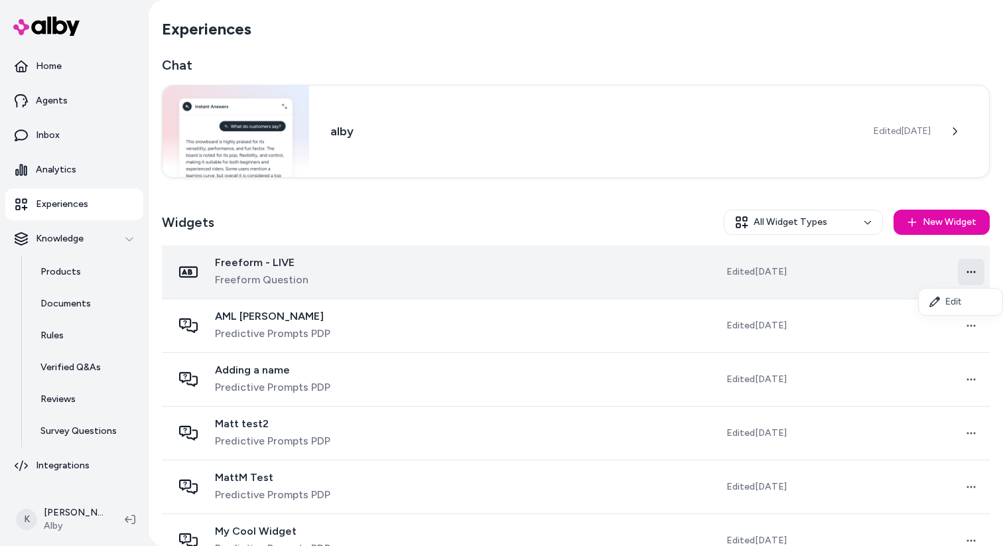
click at [980, 274] on html "Home Agents Inbox Analytics Experiences Knowledge Products Documents Rules Veri…" at bounding box center [501, 273] width 1003 height 546
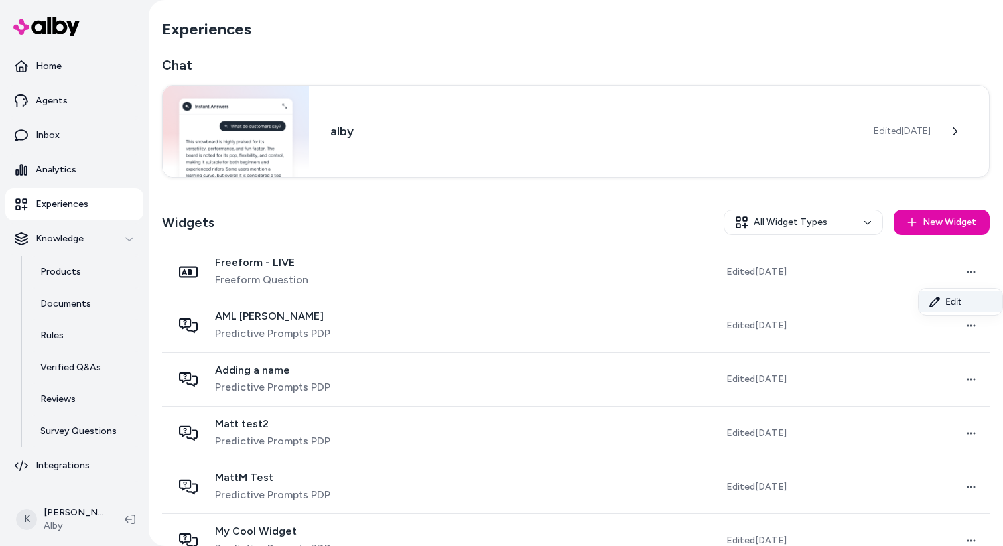
click at [964, 300] on link "Edit" at bounding box center [961, 301] width 84 height 21
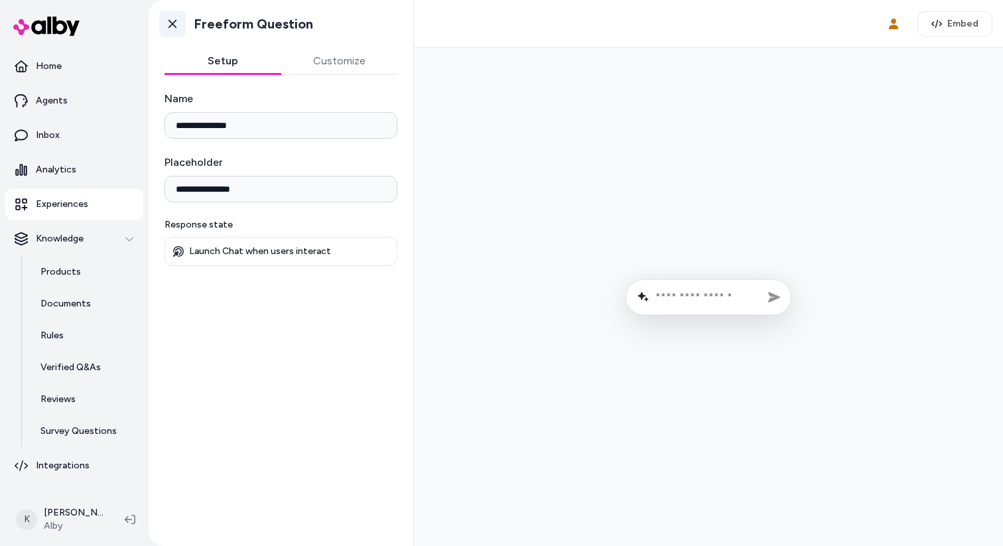
click at [166, 28] on icon at bounding box center [172, 23] width 13 height 13
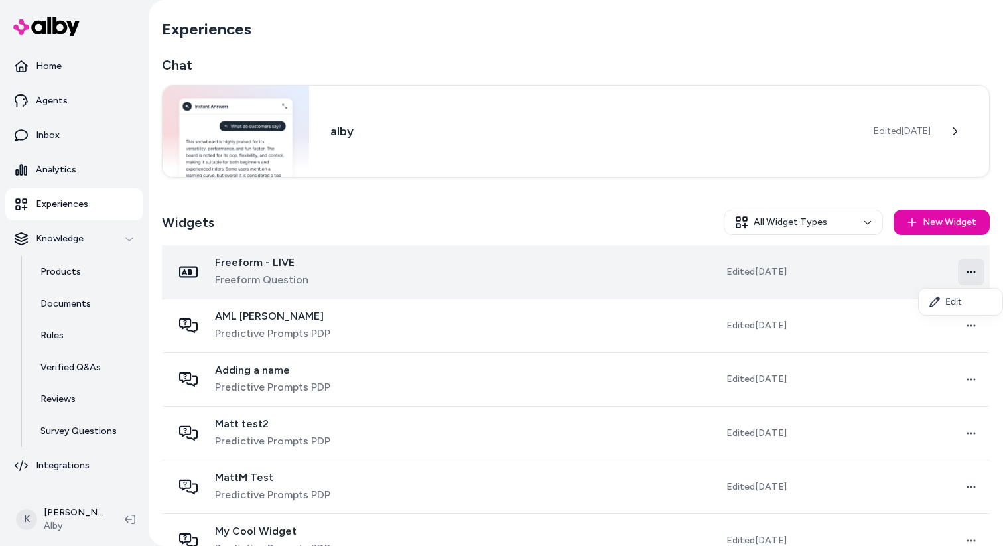
click at [968, 272] on html "Home Agents Inbox Analytics Experiences Knowledge Products Documents Rules Veri…" at bounding box center [501, 273] width 1003 height 546
click at [887, 273] on td "Open menu" at bounding box center [893, 272] width 192 height 54
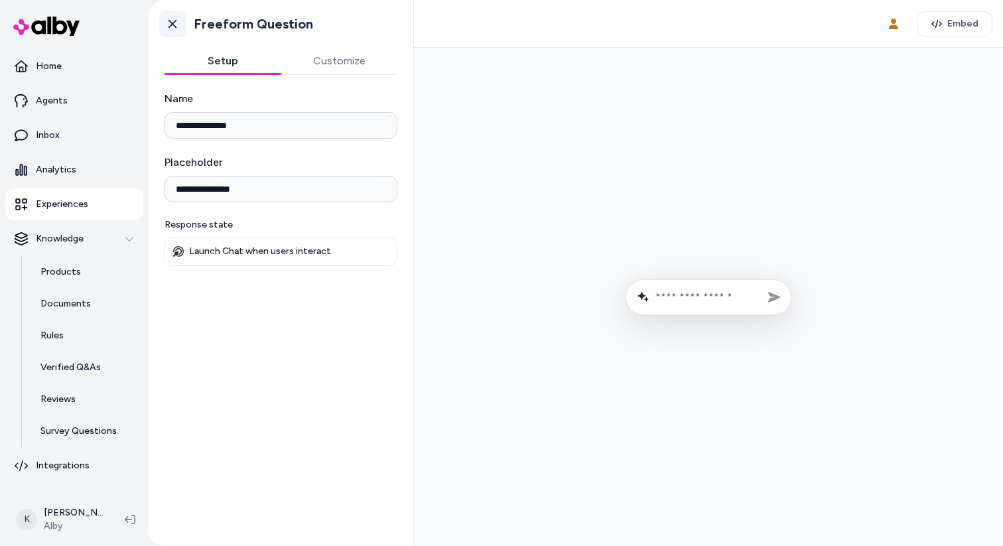
click at [167, 33] on link "Go back" at bounding box center [172, 24] width 27 height 27
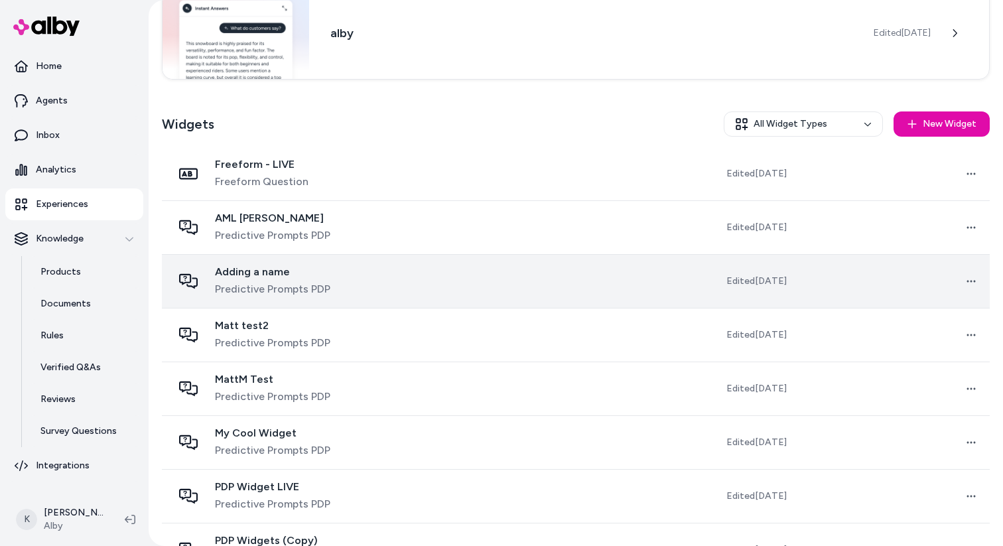
scroll to position [157, 0]
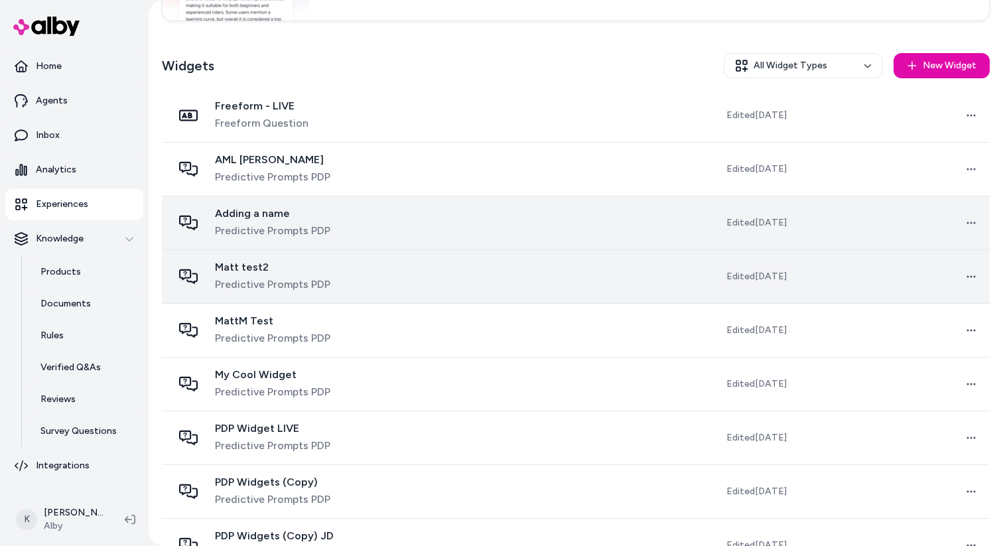
drag, startPoint x: 399, startPoint y: 453, endPoint x: 316, endPoint y: 273, distance: 198.5
click at [395, 434] on td "PDP Widget LIVE Predictive Prompts PDP" at bounding box center [305, 438] width 286 height 54
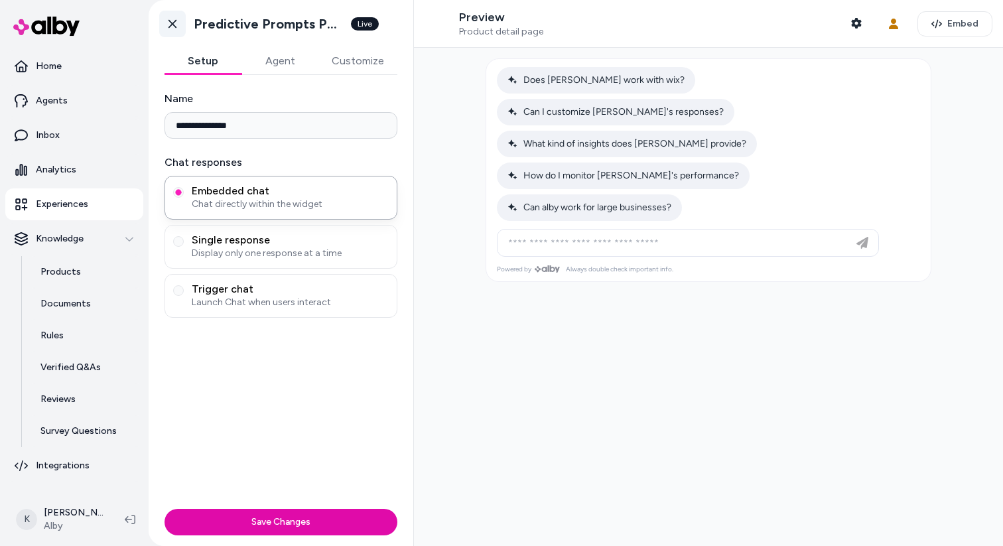
click at [171, 23] on icon at bounding box center [172, 24] width 8 height 9
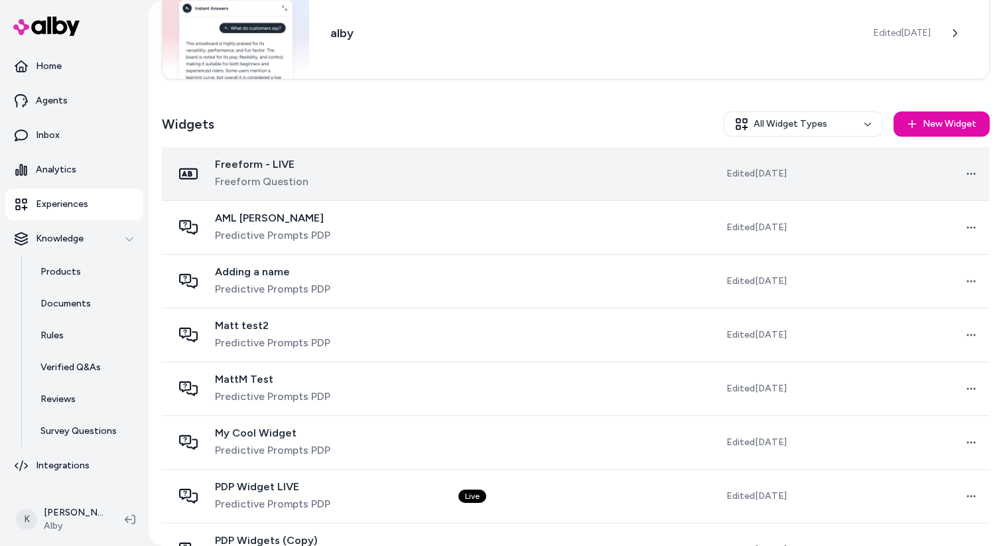
scroll to position [137, 0]
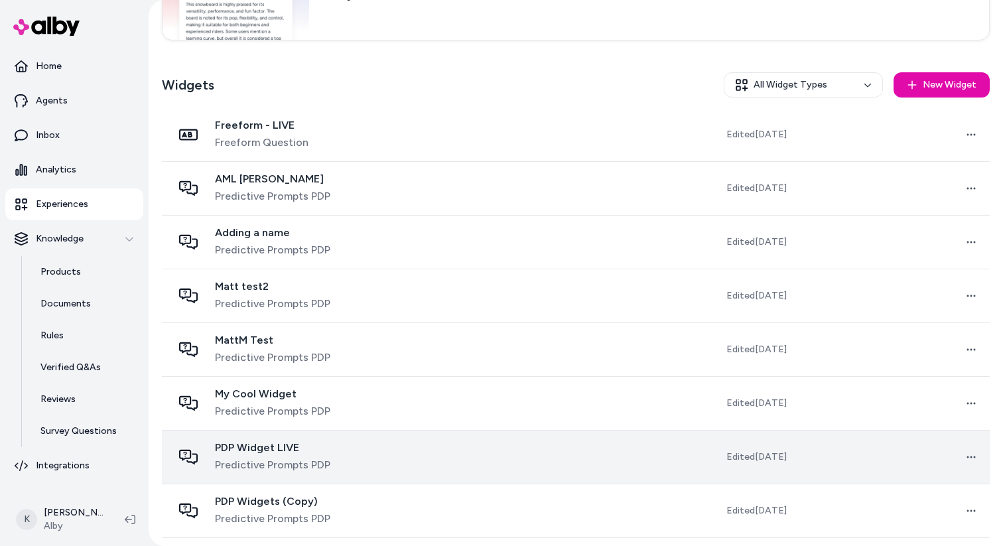
click at [448, 456] on td at bounding box center [544, 457] width 192 height 54
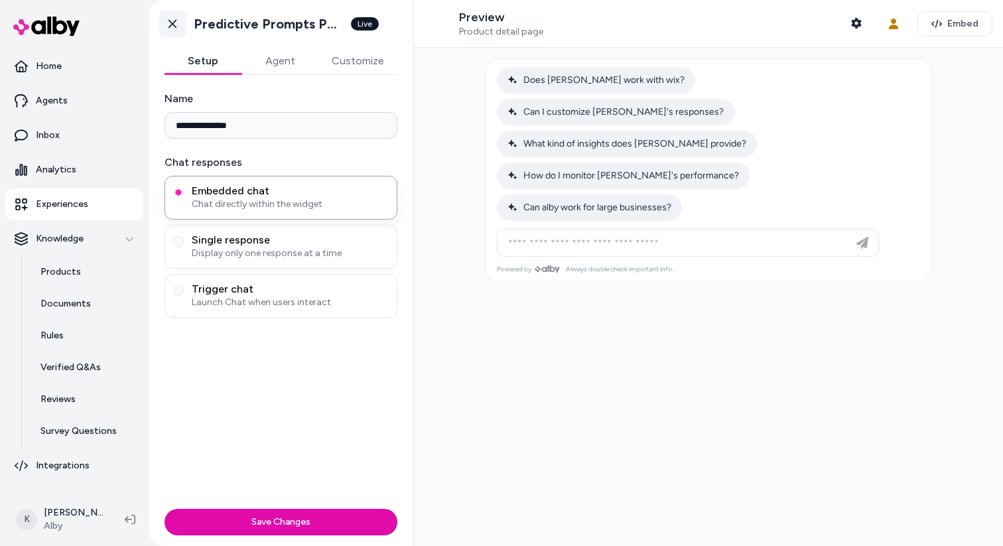
click at [178, 30] on icon at bounding box center [172, 23] width 13 height 13
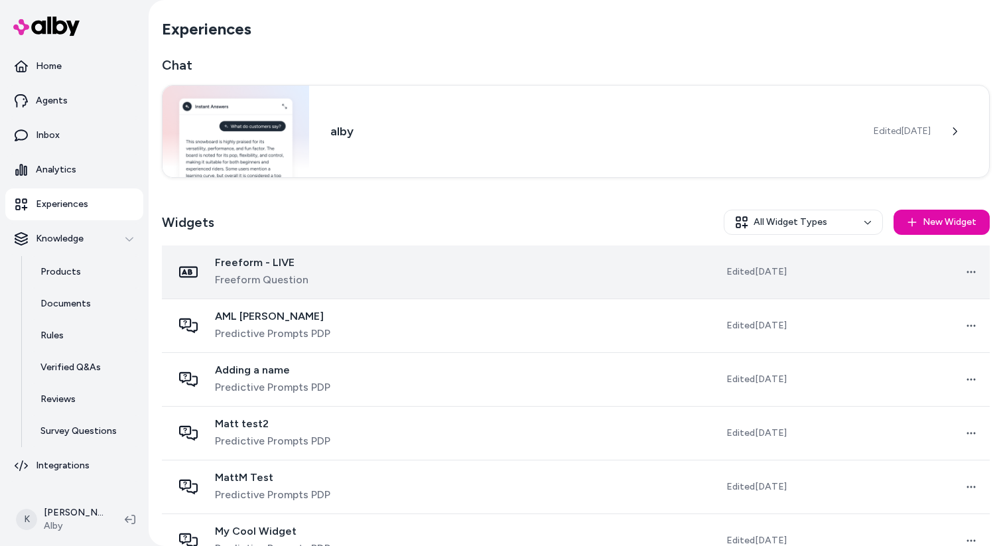
click at [392, 258] on div "Freeform - LIVE Freeform Question" at bounding box center [304, 272] width 265 height 32
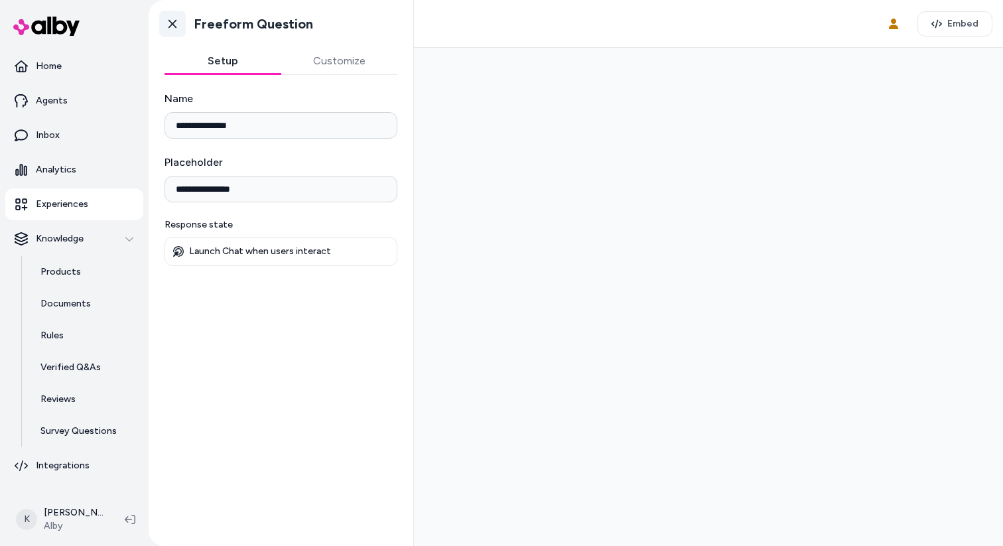
click at [179, 27] on link "Go back" at bounding box center [172, 24] width 27 height 27
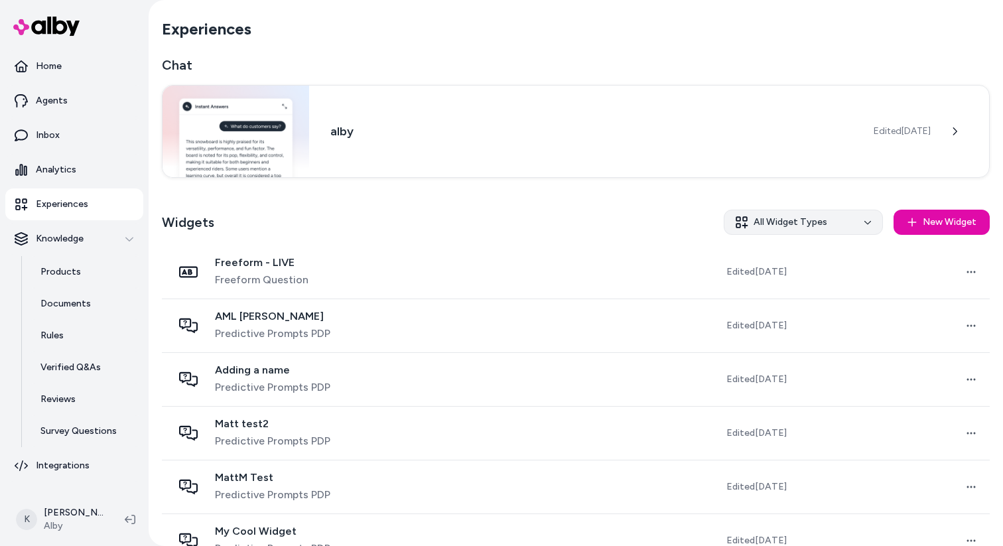
click at [794, 214] on html "Home Agents Inbox Analytics Experiences Knowledge Products Documents Rules Veri…" at bounding box center [501, 273] width 1003 height 546
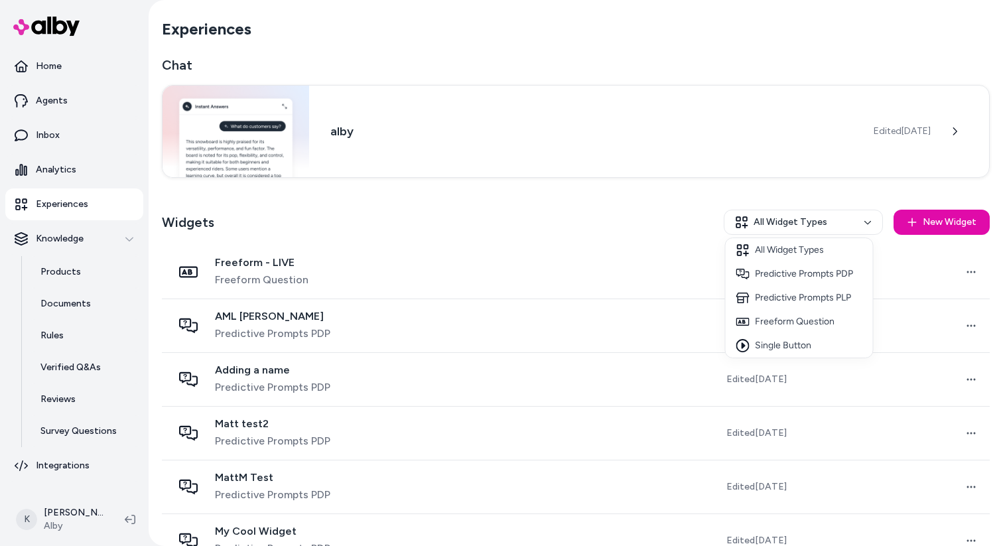
click at [922, 217] on html "Home Agents Inbox Analytics Experiences Knowledge Products Documents Rules Veri…" at bounding box center [501, 273] width 1003 height 546
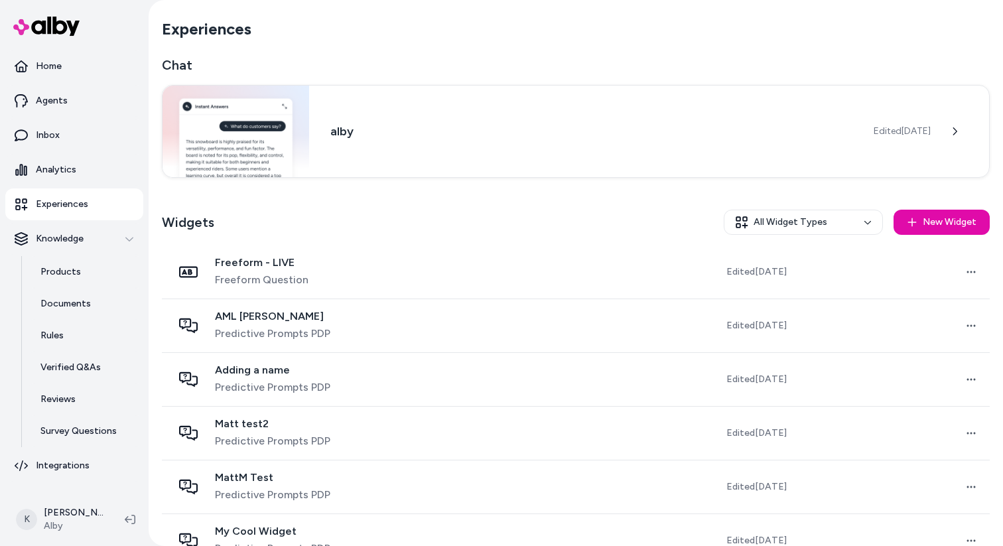
click at [922, 217] on button "New Widget" at bounding box center [941, 222] width 96 height 25
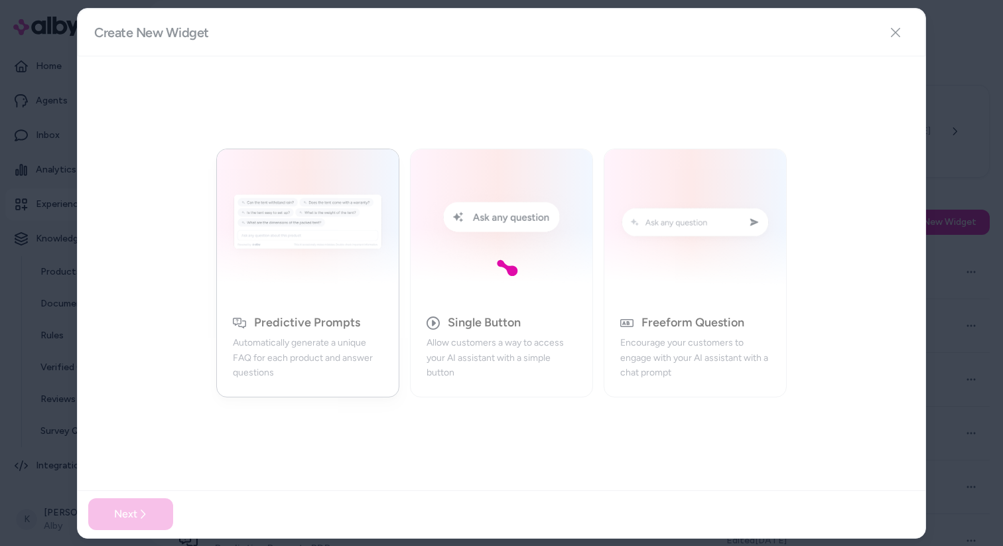
click at [970, 44] on div at bounding box center [501, 273] width 1003 height 546
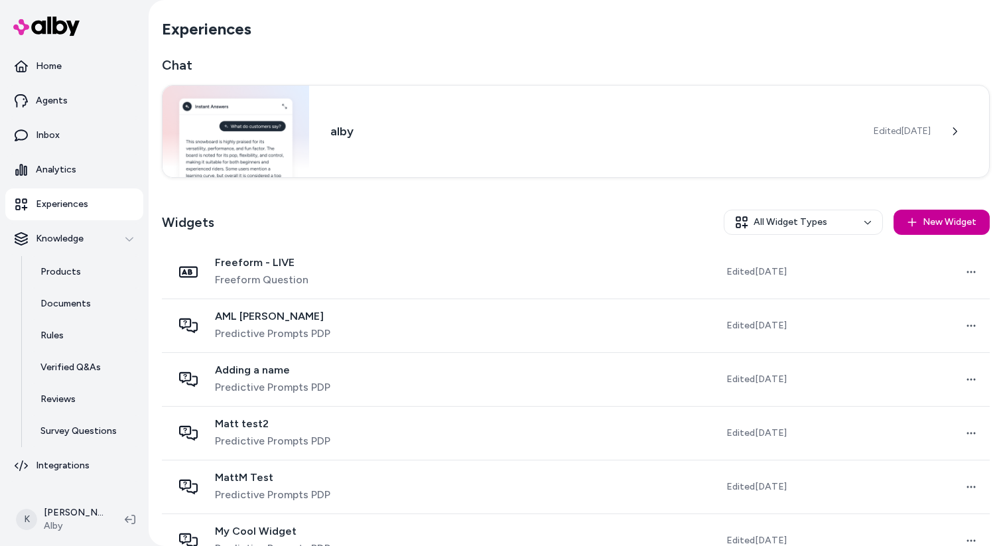
click at [933, 222] on button "New Widget" at bounding box center [941, 222] width 96 height 25
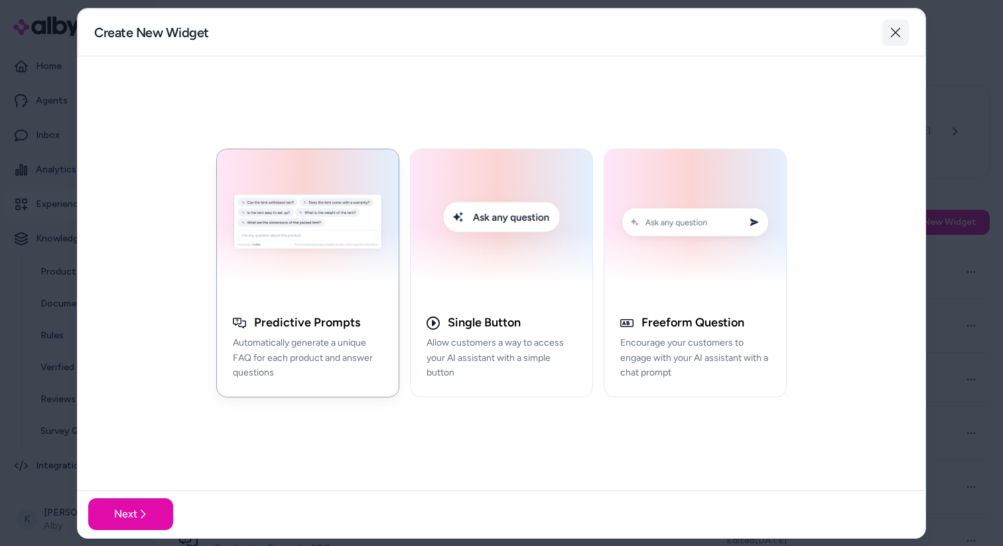
click at [903, 34] on button "Close" at bounding box center [895, 32] width 27 height 27
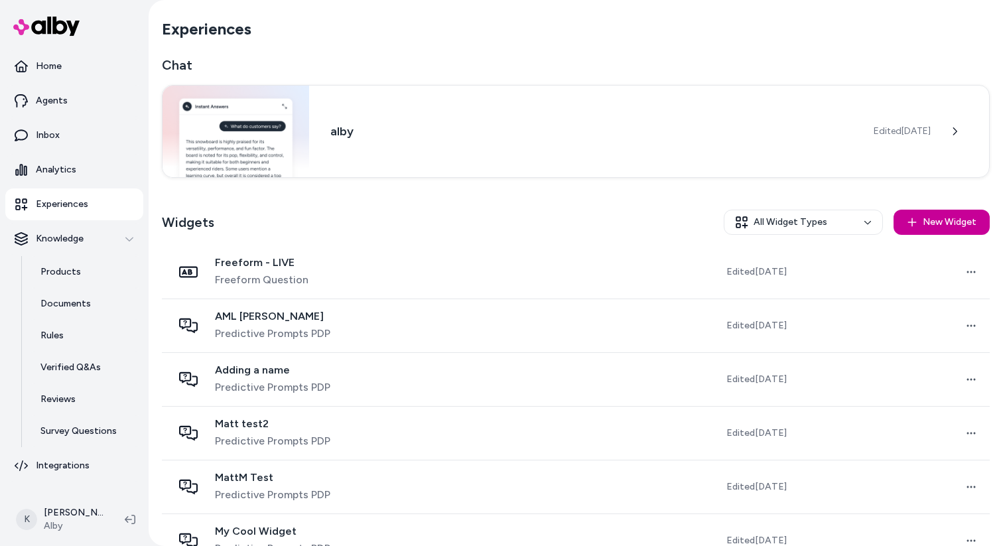
click at [970, 231] on button "New Widget" at bounding box center [941, 222] width 96 height 25
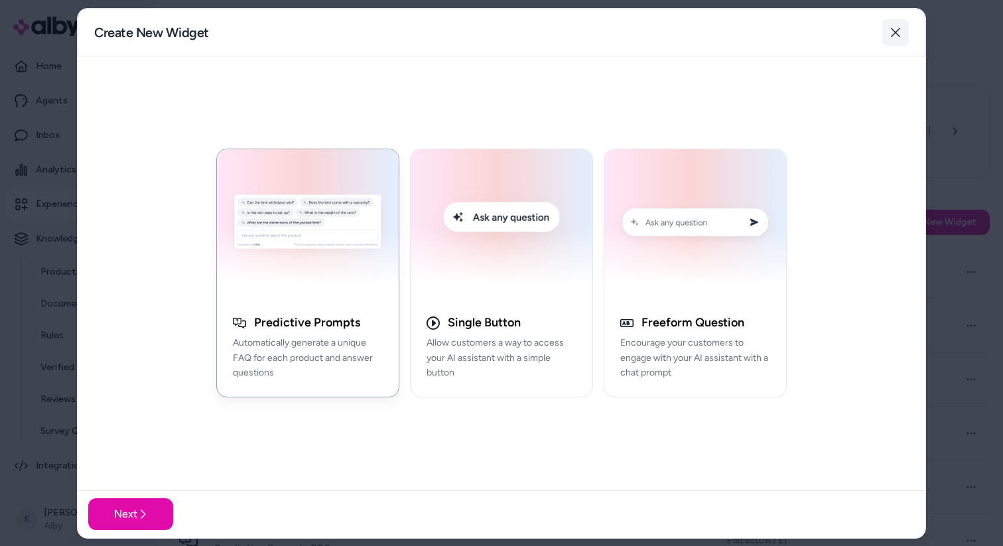
click at [884, 29] on button "Close" at bounding box center [895, 32] width 27 height 27
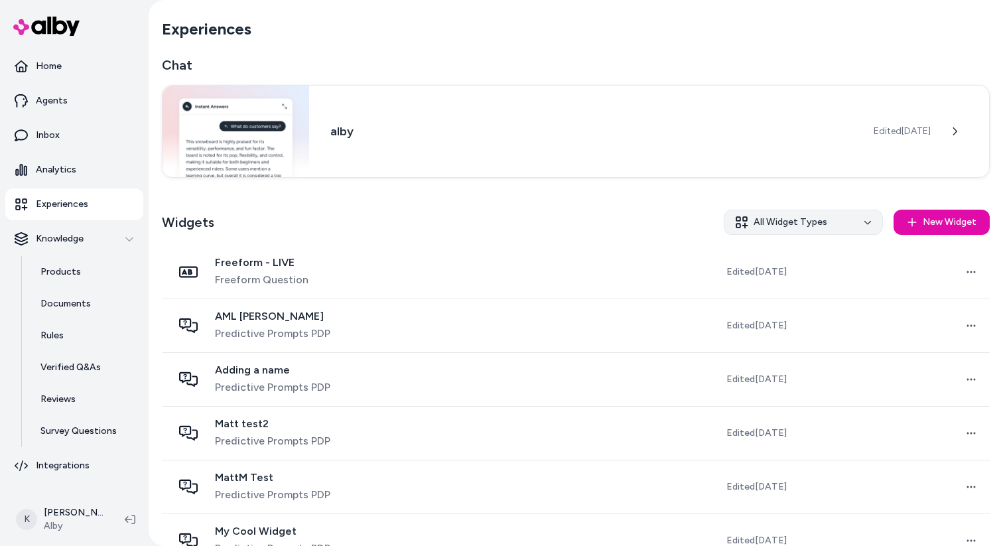
click at [836, 228] on html "Home Agents Inbox Analytics Experiences Knowledge Products Documents Rules Veri…" at bounding box center [501, 273] width 1003 height 546
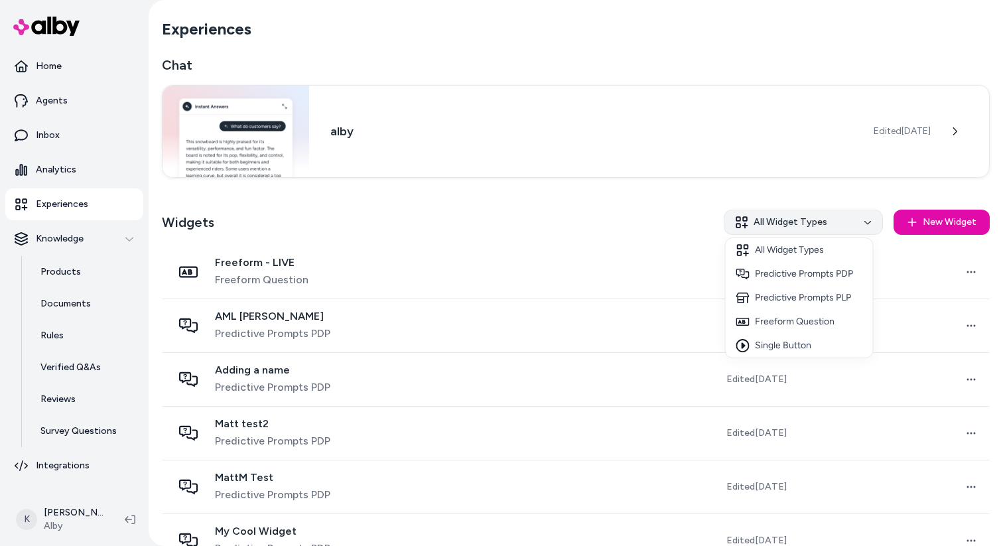
click at [836, 228] on html "Home Agents Inbox Analytics Experiences Knowledge Products Documents Rules Veri…" at bounding box center [501, 273] width 1003 height 546
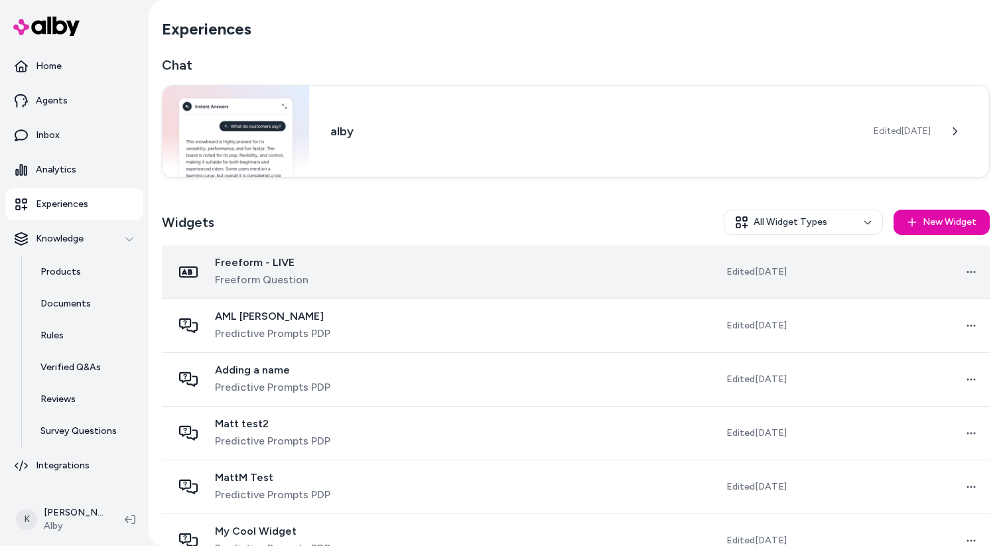
click at [671, 255] on td "Edited [DATE]" at bounding box center [719, 272] width 158 height 54
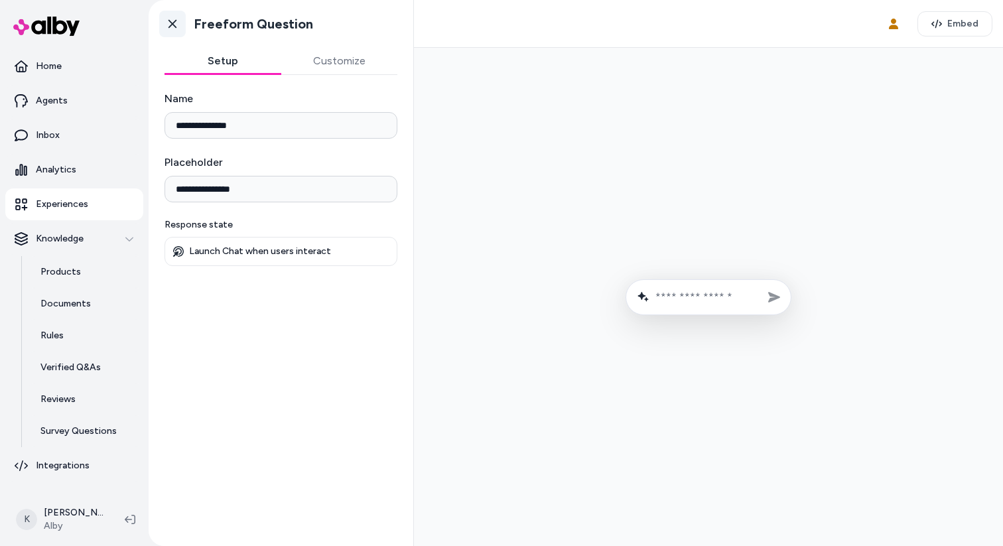
click at [174, 27] on icon at bounding box center [172, 23] width 13 height 13
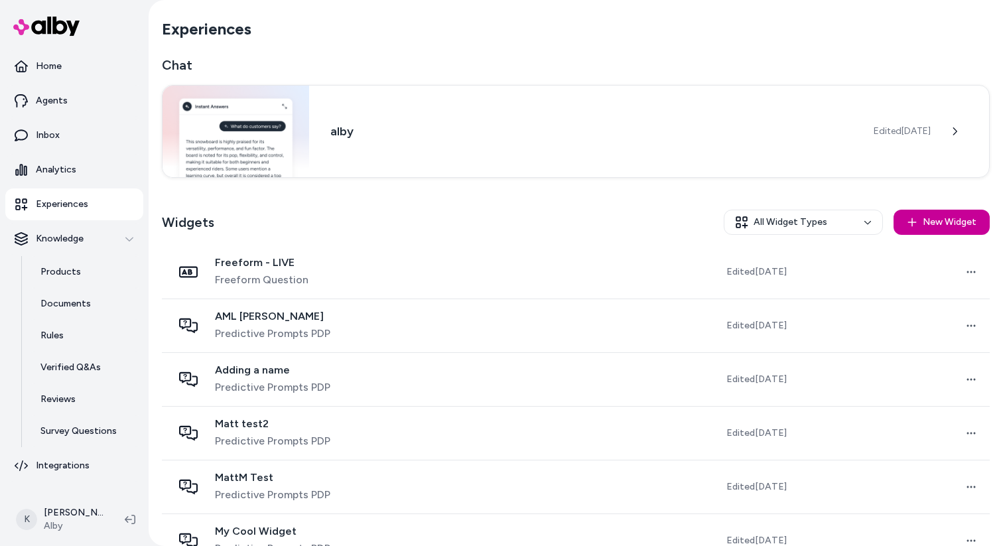
click at [975, 228] on button "New Widget" at bounding box center [941, 222] width 96 height 25
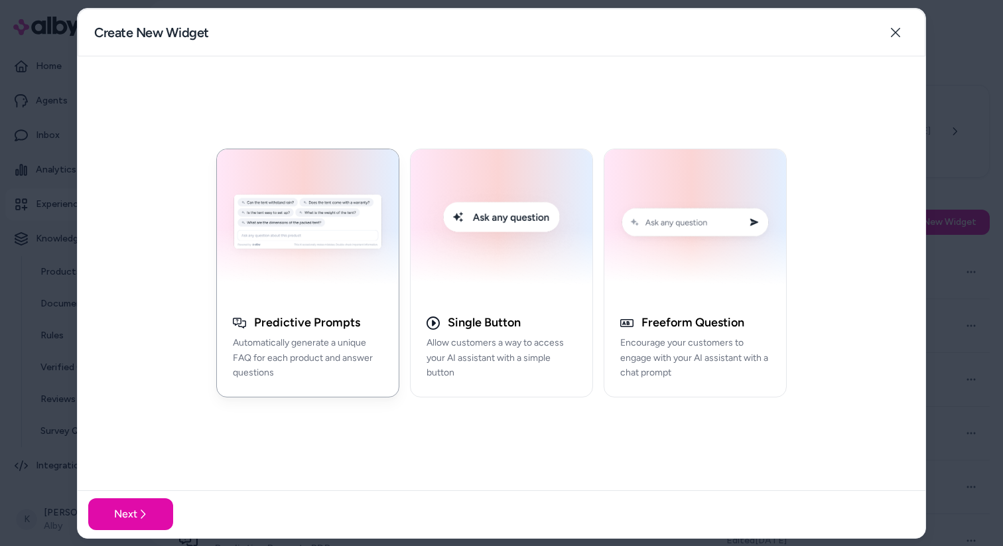
click at [371, 333] on div "Predictive Prompts Automatically generate a unique FAQ for each product and ans…" at bounding box center [308, 353] width 182 height 87
click at [156, 507] on button "Next" at bounding box center [130, 514] width 85 height 32
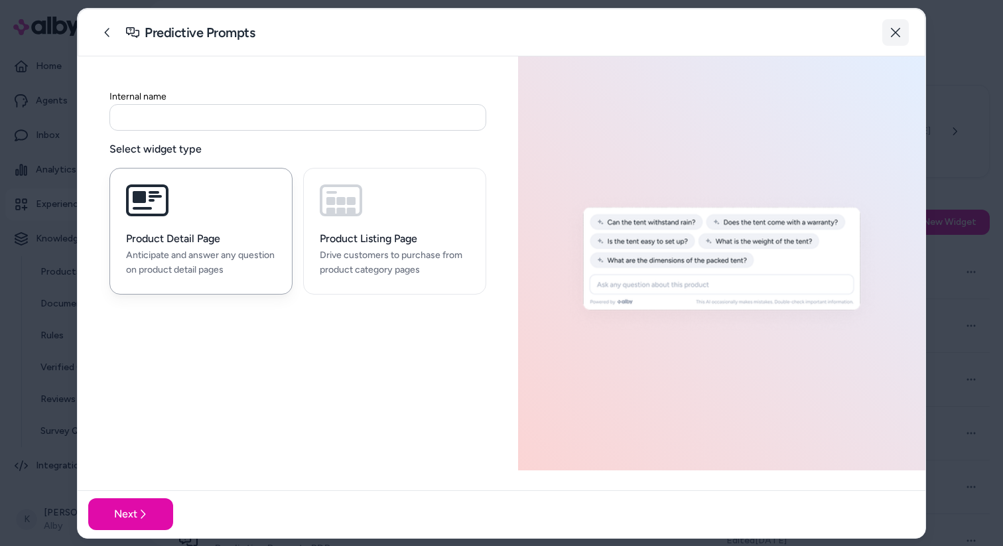
click at [901, 38] on button "Close" at bounding box center [895, 32] width 27 height 27
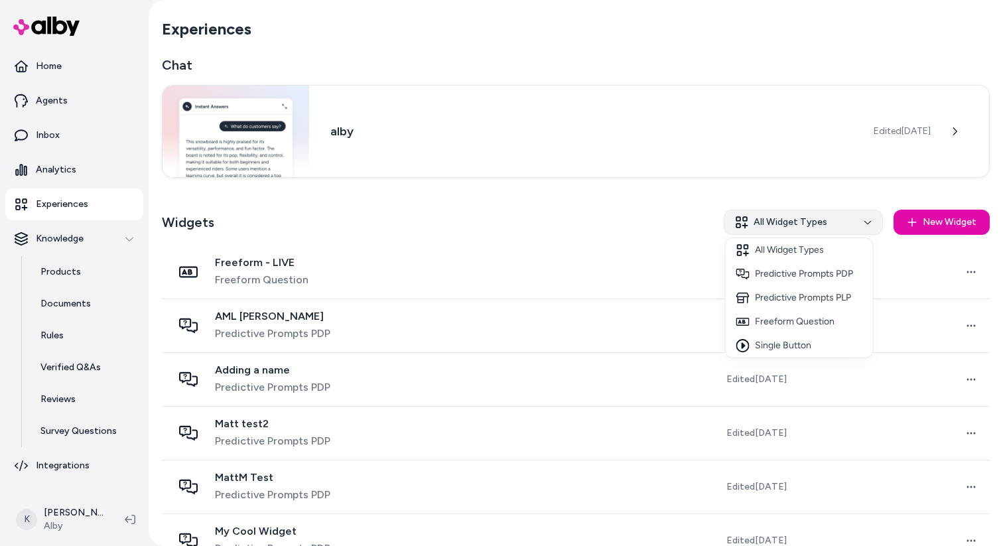
click at [846, 212] on html "Home Agents Inbox Analytics Experiences Knowledge Products Documents Rules Veri…" at bounding box center [501, 273] width 1003 height 546
click at [846, 216] on html "Home Agents Inbox Analytics Experiences Knowledge Products Documents Rules Veri…" at bounding box center [501, 273] width 1003 height 546
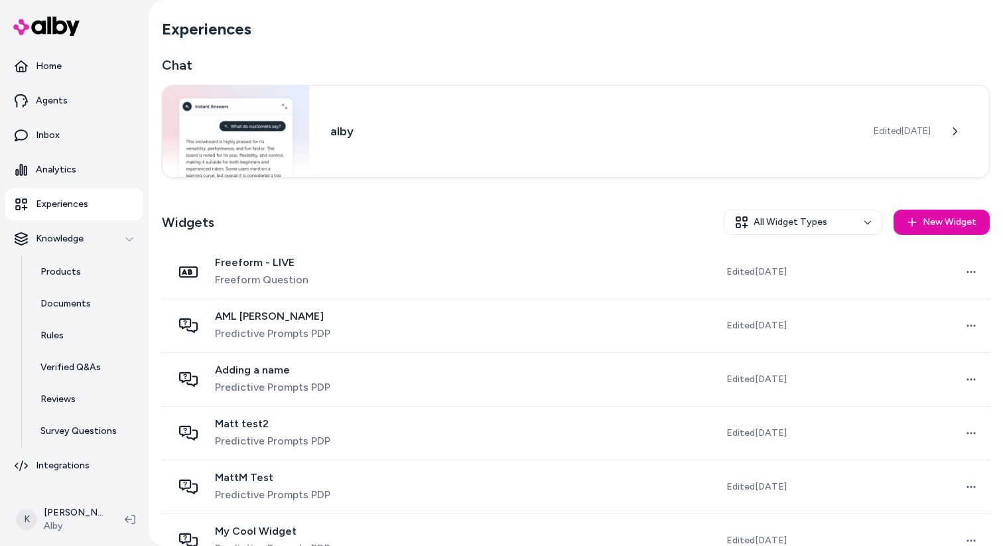
click at [990, 223] on div "Experiences Chat alby Edited [DATE] Widgets All Widget Types New Widget Freefor…" at bounding box center [575, 369] width 849 height 739
click at [964, 228] on button "New Widget" at bounding box center [941, 222] width 96 height 25
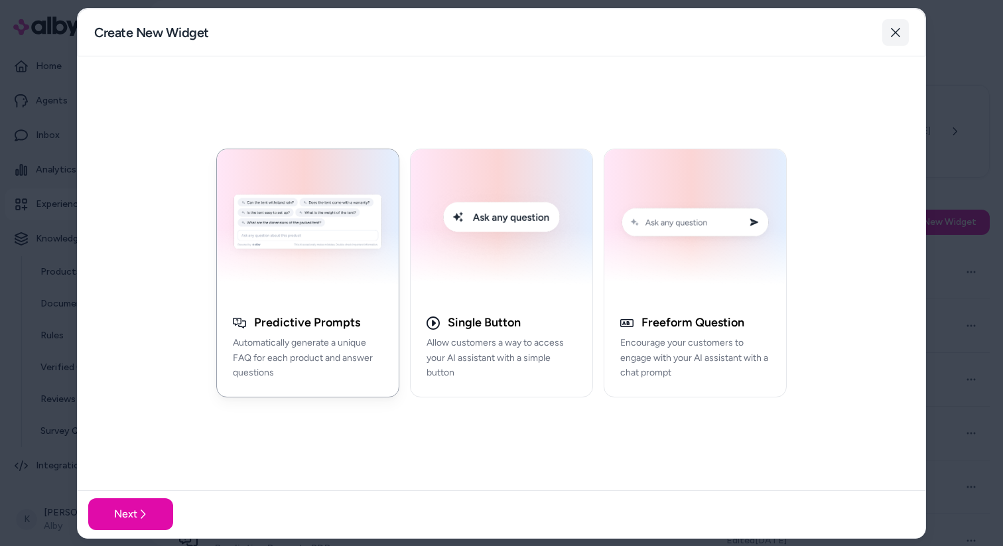
click at [887, 29] on button "Close" at bounding box center [895, 32] width 27 height 27
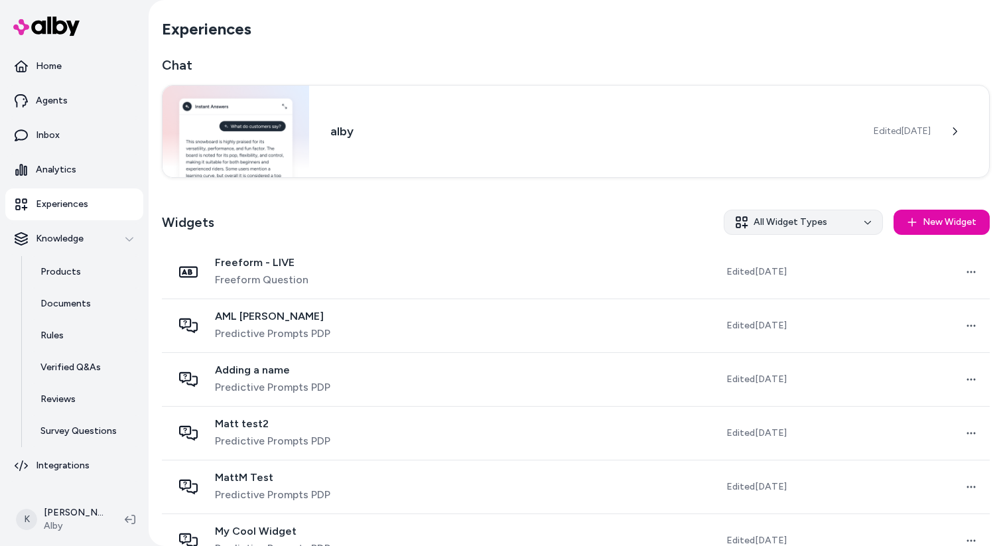
click at [810, 216] on html "Home Agents Inbox Analytics Experiences Knowledge Products Documents Rules Veri…" at bounding box center [501, 273] width 1003 height 546
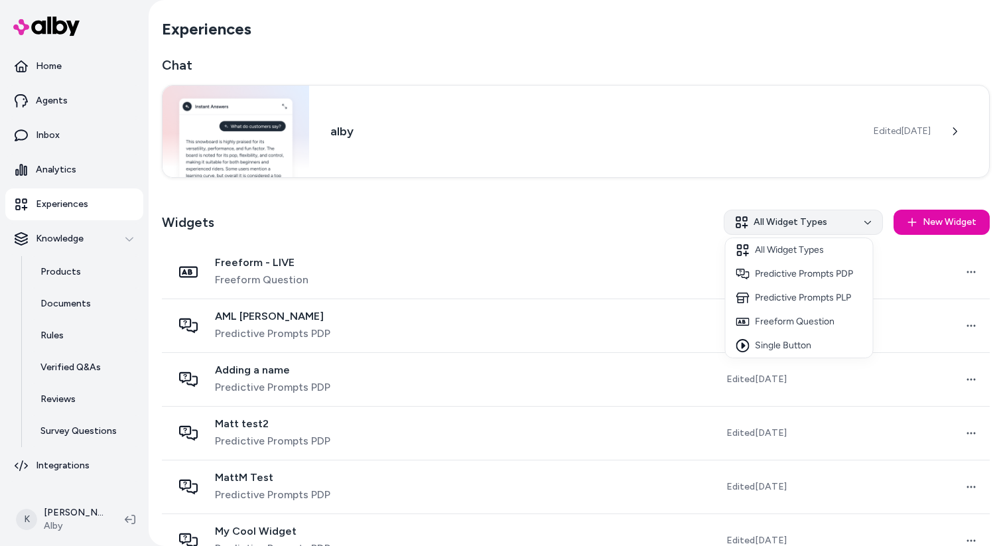
click at [810, 216] on html "Home Agents Inbox Analytics Experiences Knowledge Products Documents Rules Veri…" at bounding box center [501, 273] width 1003 height 546
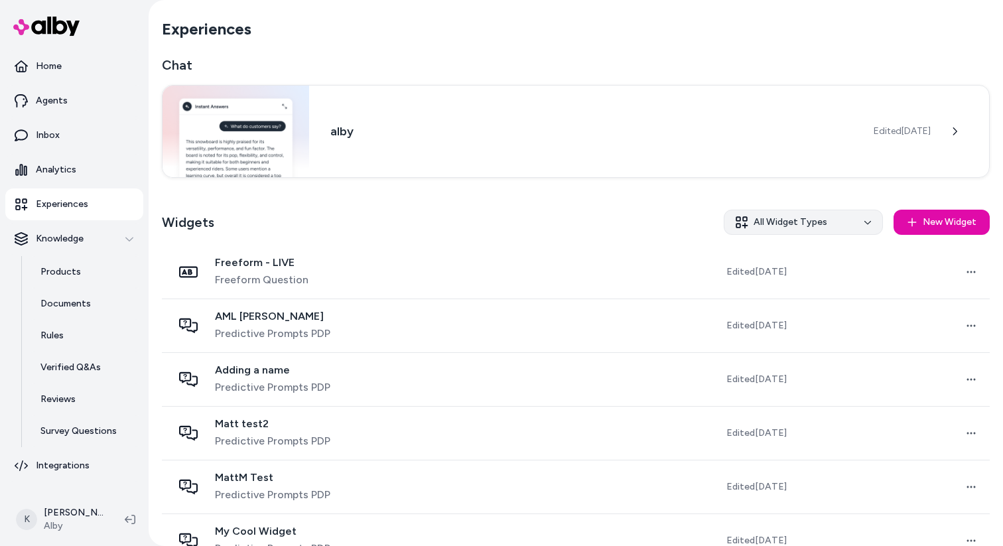
click at [868, 227] on html "Home Agents Inbox Analytics Experiences Knowledge Products Documents Rules Veri…" at bounding box center [501, 273] width 1003 height 546
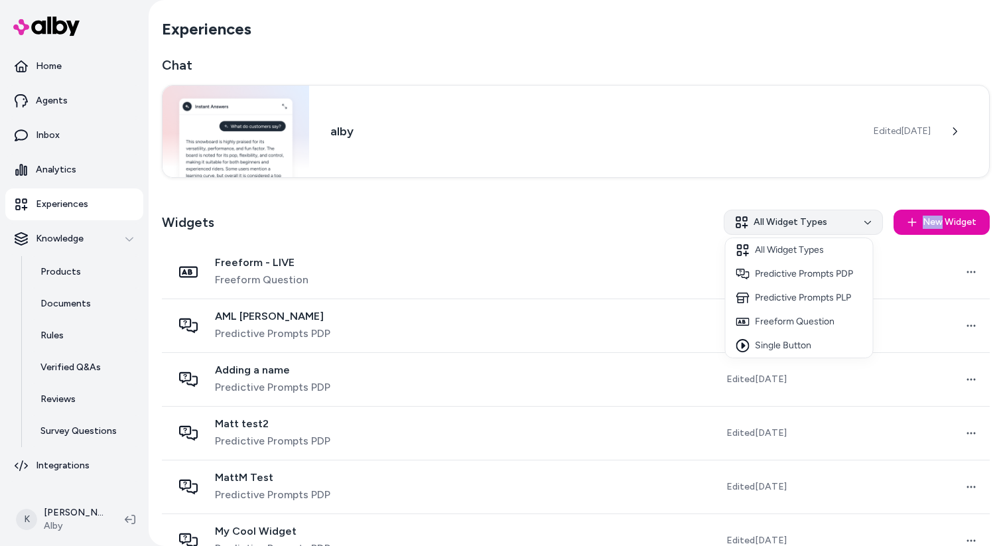
click at [868, 227] on html "Home Agents Inbox Analytics Experiences Knowledge Products Documents Rules Veri…" at bounding box center [501, 273] width 1003 height 546
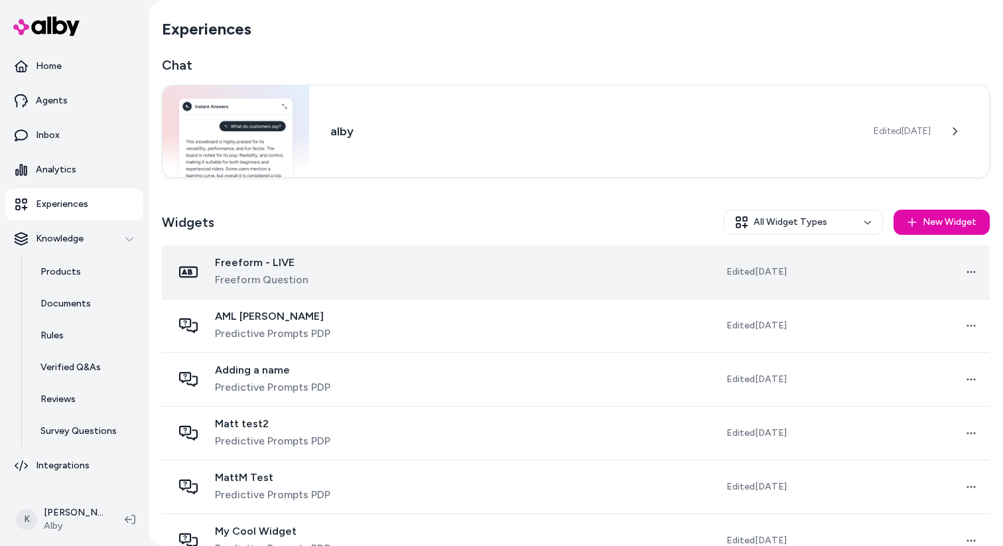
click at [543, 245] on td at bounding box center [544, 272] width 192 height 54
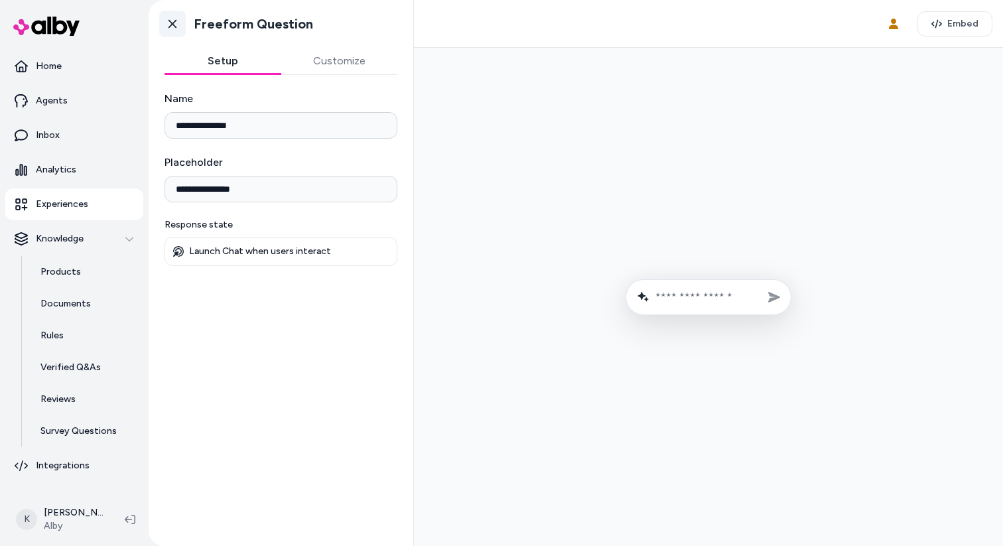
click at [171, 15] on link "Go back" at bounding box center [172, 24] width 27 height 27
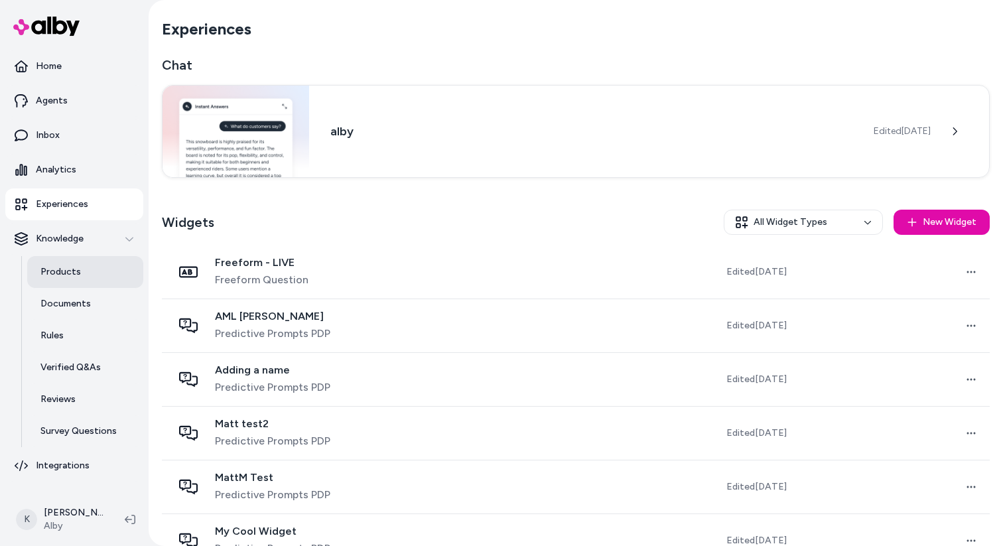
click at [64, 285] on link "Products" at bounding box center [85, 272] width 116 height 32
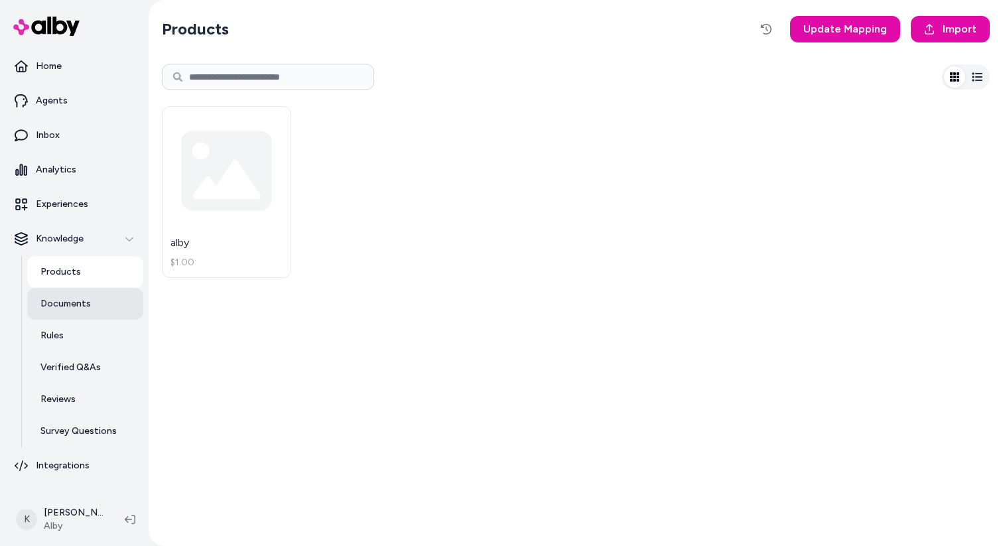
click at [76, 312] on link "Documents" at bounding box center [85, 304] width 116 height 32
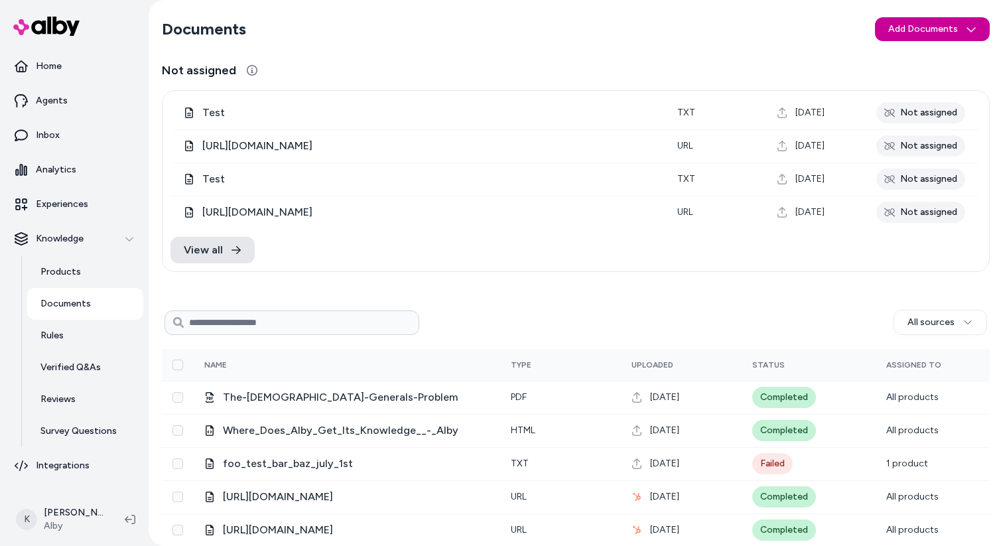
click at [956, 30] on html "Home Agents Inbox Analytics Experiences Knowledge Products Documents Rules Veri…" at bounding box center [501, 273] width 1003 height 546
click at [945, 51] on span "Upload Files" at bounding box center [932, 57] width 50 height 13
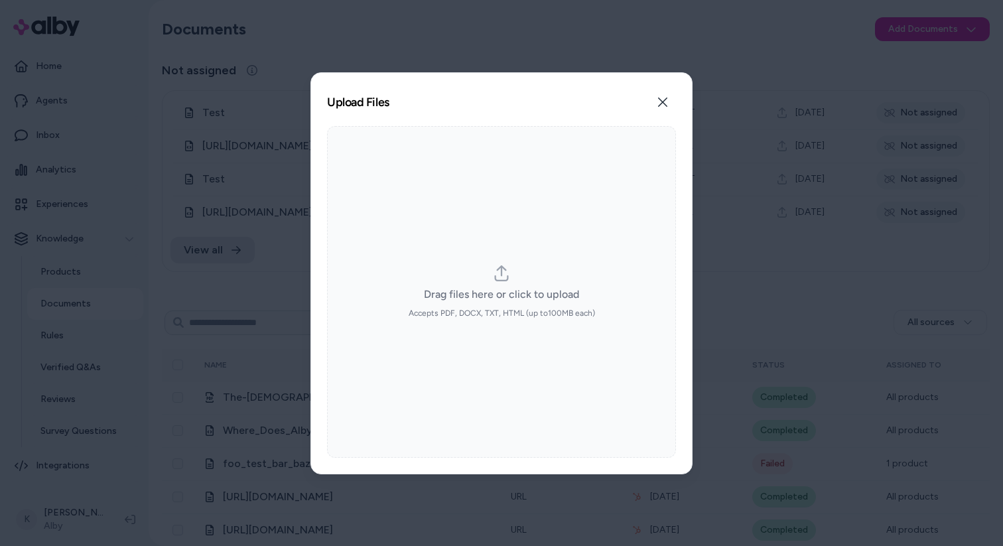
click at [512, 288] on span "Drag files here or click to upload" at bounding box center [501, 295] width 155 height 16
click at [502, 291] on input "Drag files here or click to upload Accepts PDF, DOCX, TXT, HTML (up to 100 MB e…" at bounding box center [501, 291] width 1 height 1
click at [665, 107] on button "Close" at bounding box center [662, 102] width 27 height 27
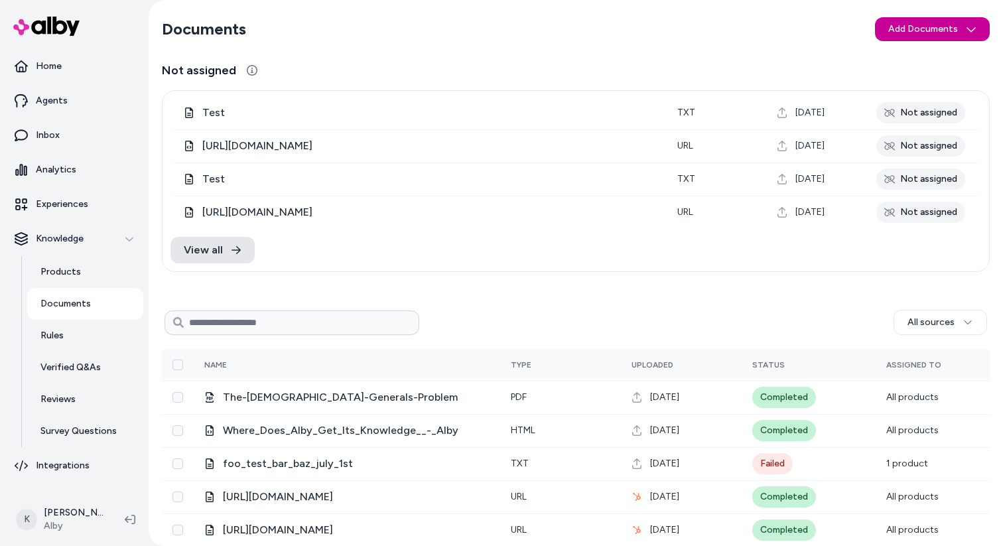
click at [964, 31] on html "Home Agents Inbox Analytics Experiences Knowledge Products Documents Rules Veri…" at bounding box center [501, 273] width 1003 height 546
click at [927, 76] on span "Import from URL" at bounding box center [941, 78] width 69 height 13
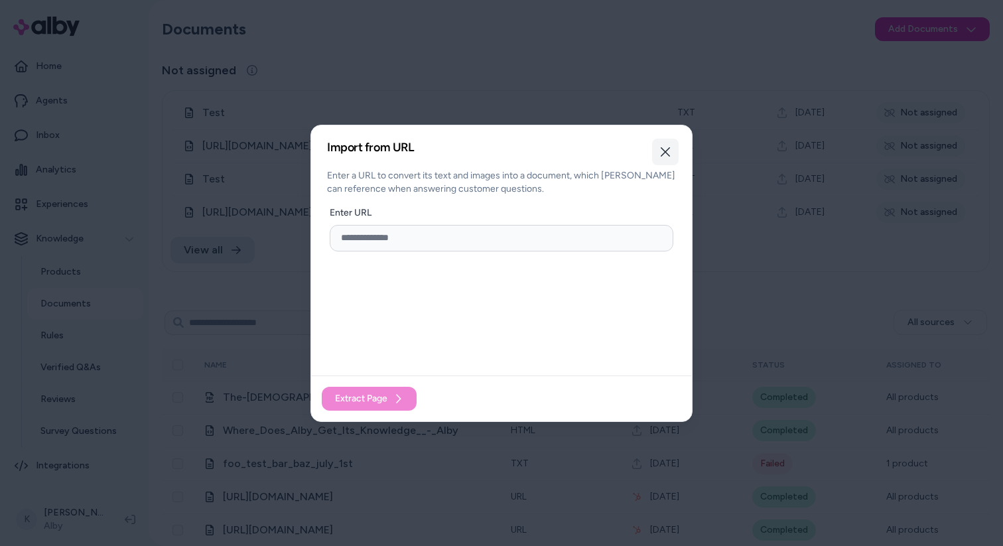
click at [665, 154] on icon "button" at bounding box center [665, 152] width 11 height 11
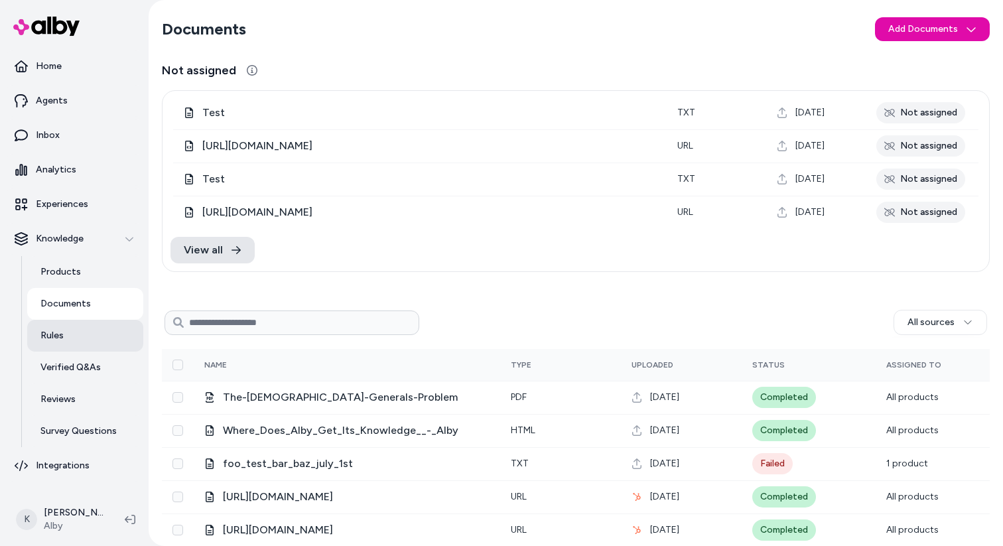
click at [78, 342] on link "Rules" at bounding box center [85, 336] width 116 height 32
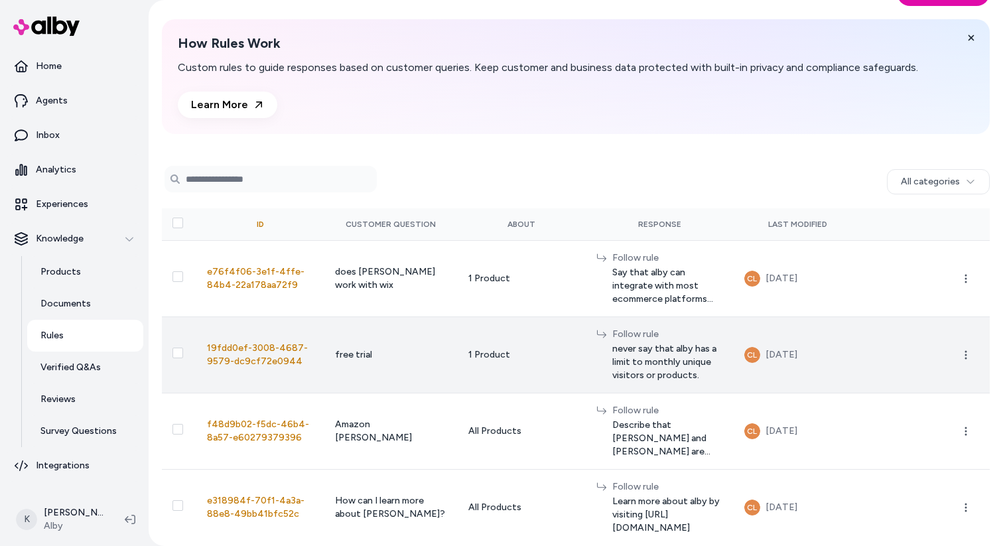
scroll to position [46, 0]
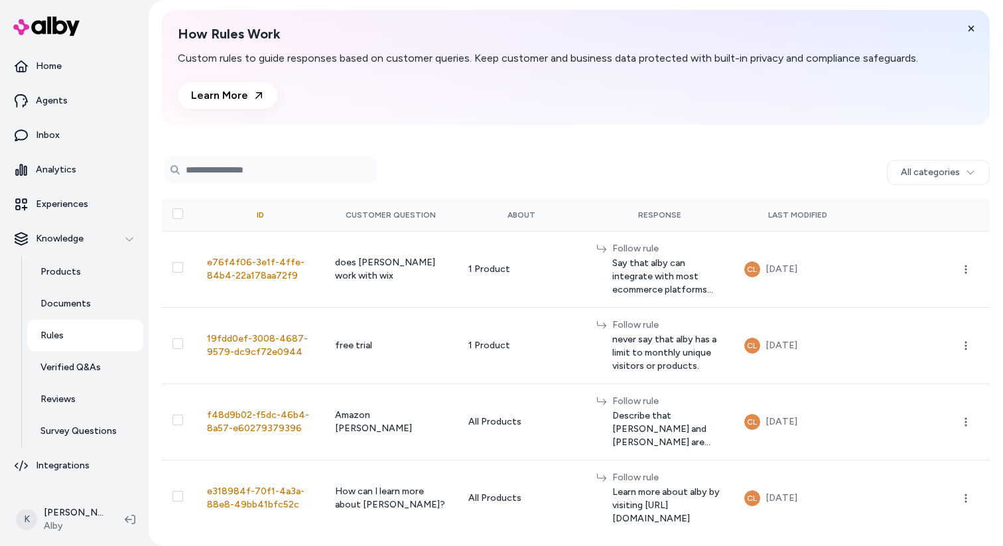
click at [247, 174] on input "Search Products" at bounding box center [270, 170] width 212 height 27
click at [509, 149] on div "0 selected Search Products All categories ID Customer Question About Response L…" at bounding box center [576, 341] width 828 height 390
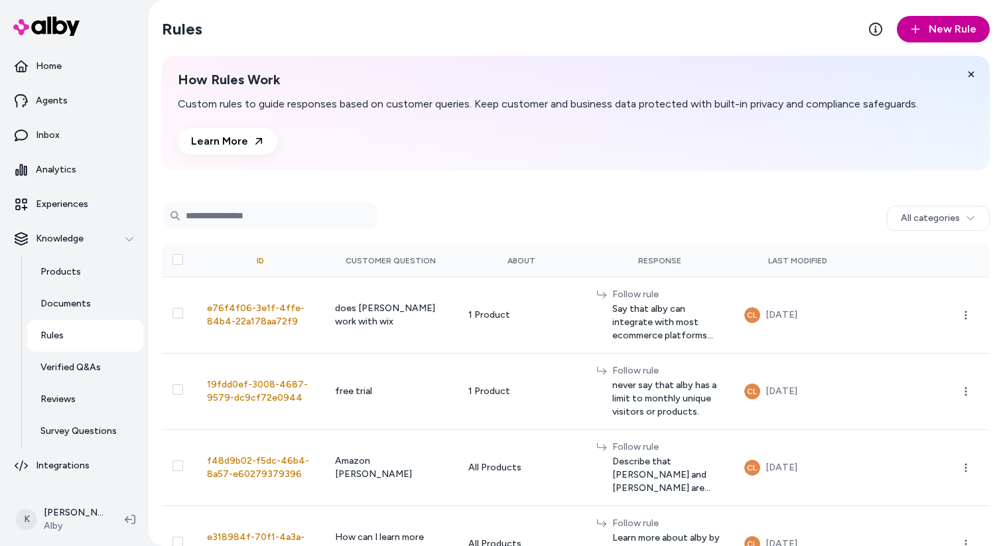
click at [933, 36] on span "New Rule" at bounding box center [953, 29] width 48 height 16
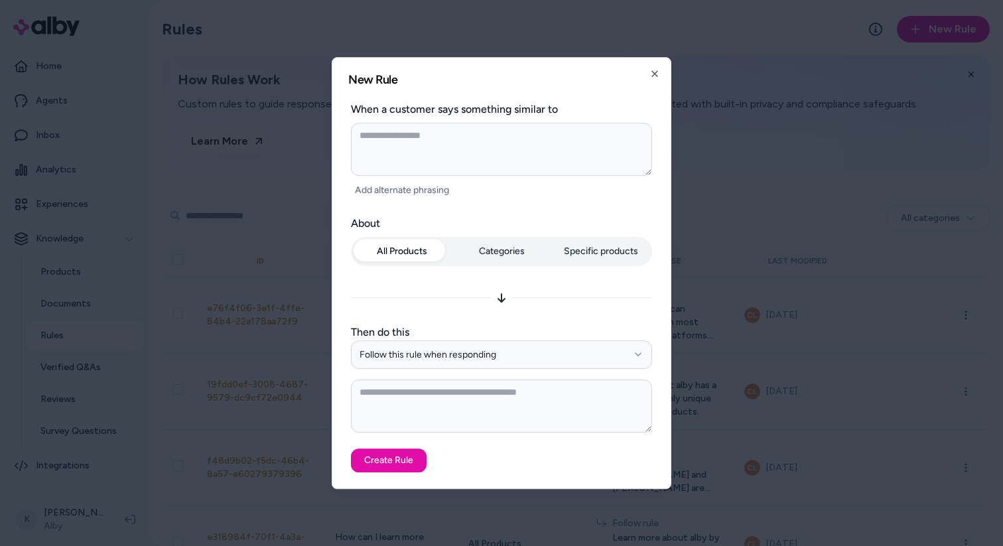
click at [503, 262] on div "All Products Categories Specific products" at bounding box center [501, 254] width 301 height 34
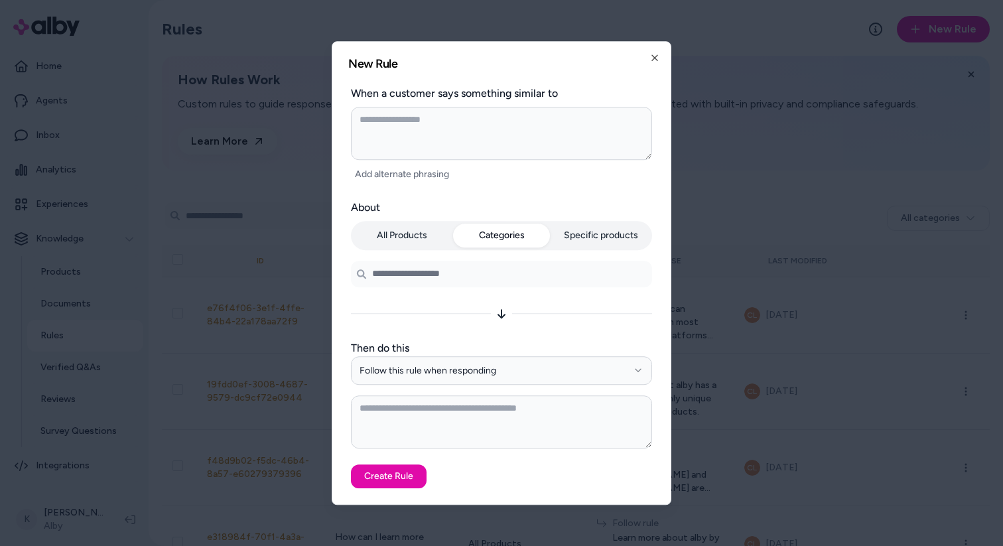
click at [550, 239] on div "All Products Categories Specific products" at bounding box center [501, 235] width 301 height 29
click at [597, 242] on button "Specific products" at bounding box center [601, 236] width 97 height 24
click at [515, 239] on button "Categories" at bounding box center [501, 236] width 97 height 24
click at [422, 241] on button "All Products" at bounding box center [402, 236] width 97 height 24
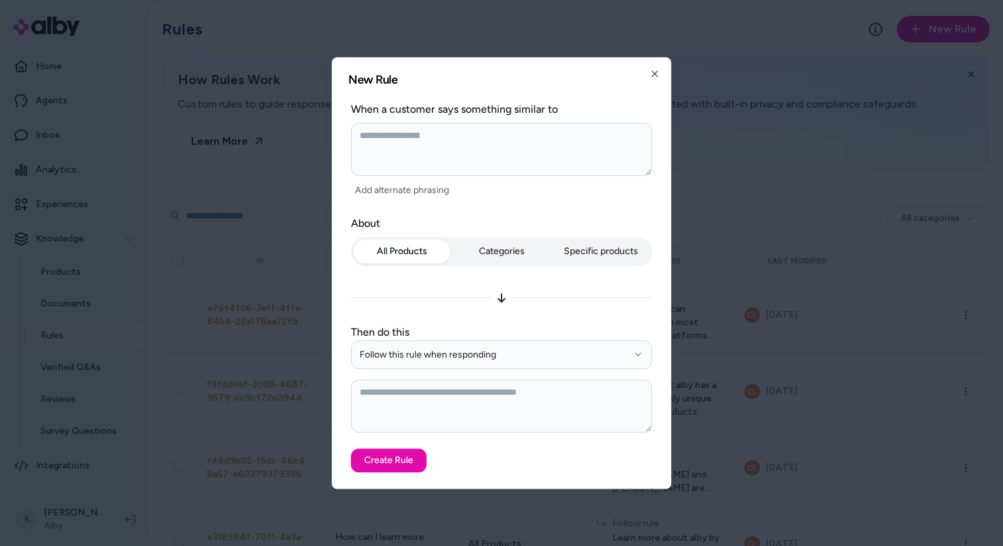
click at [476, 247] on div "All Products Categories Specific products" at bounding box center [501, 251] width 301 height 29
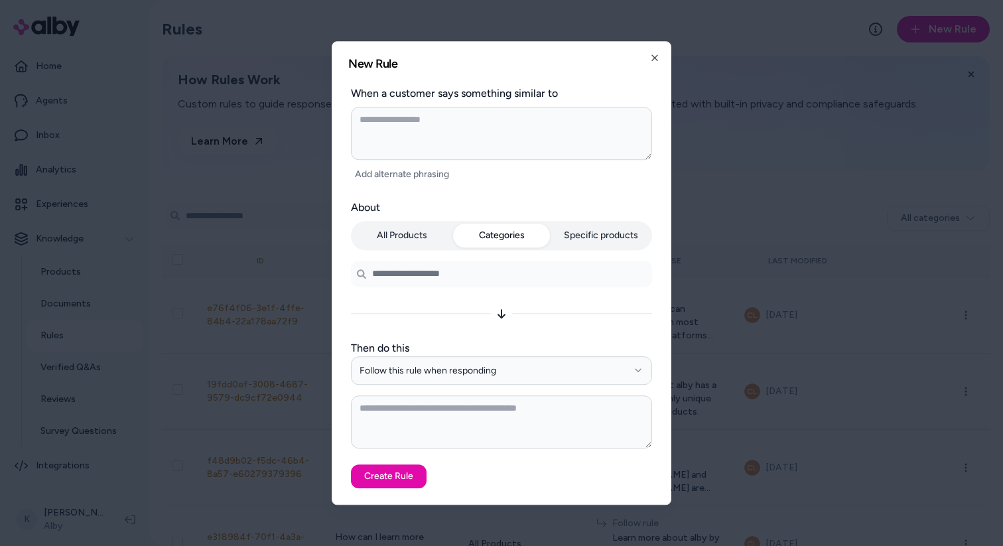
click at [608, 238] on button "Specific products" at bounding box center [601, 236] width 97 height 24
click at [655, 60] on icon "button" at bounding box center [654, 57] width 11 height 11
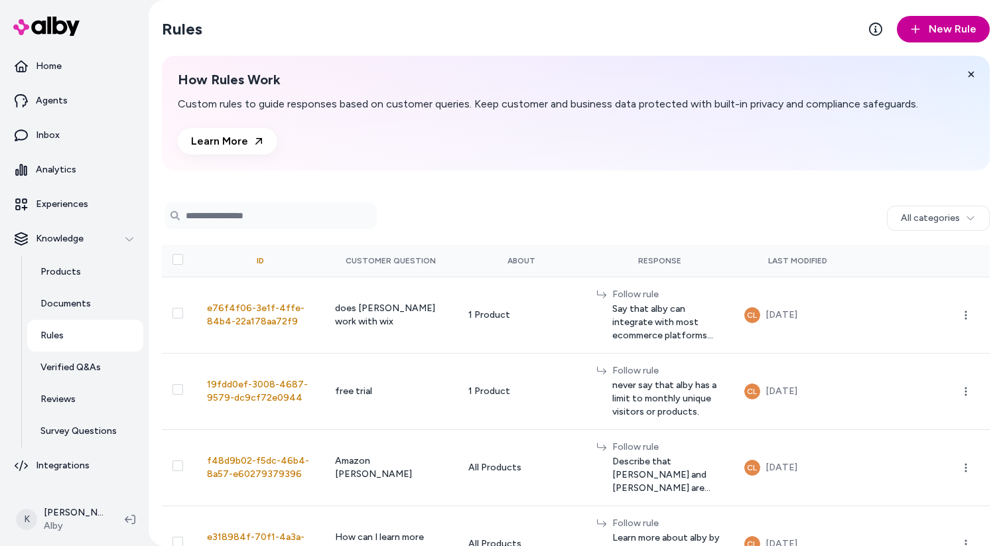
click at [965, 21] on span "New Rule" at bounding box center [953, 29] width 48 height 16
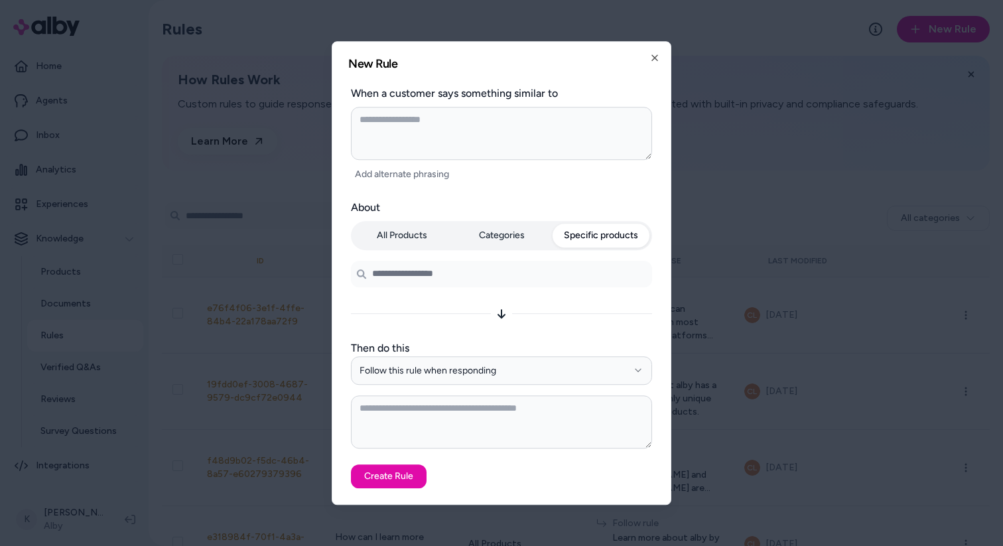
click at [596, 252] on div "All Products Categories Specific products Search products..." at bounding box center [501, 254] width 301 height 66
click at [574, 279] on input "Search products..." at bounding box center [501, 274] width 301 height 27
click at [531, 244] on button "Categories" at bounding box center [501, 236] width 97 height 24
click at [415, 177] on button "Add alternate phrasing" at bounding box center [402, 174] width 102 height 19
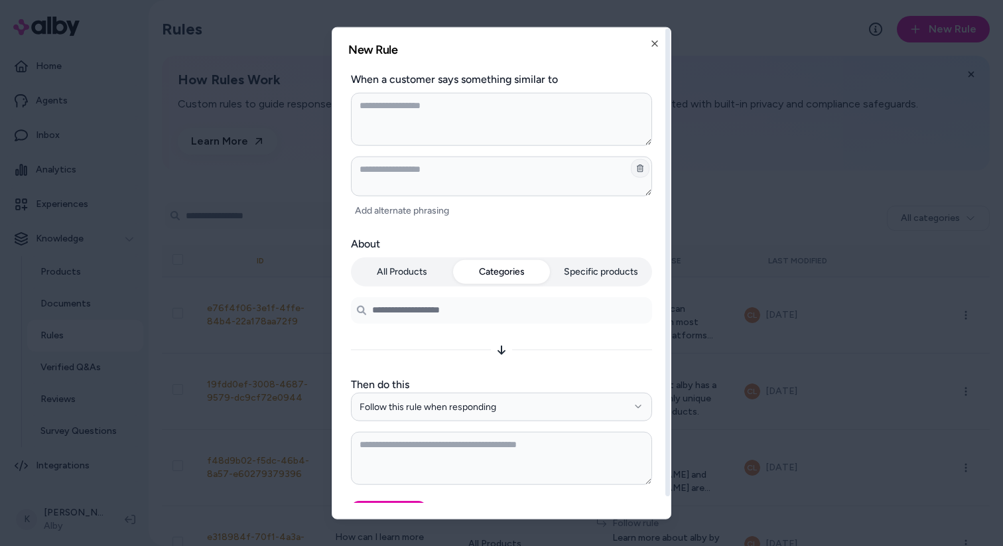
click at [637, 165] on icon "button" at bounding box center [640, 167] width 7 height 9
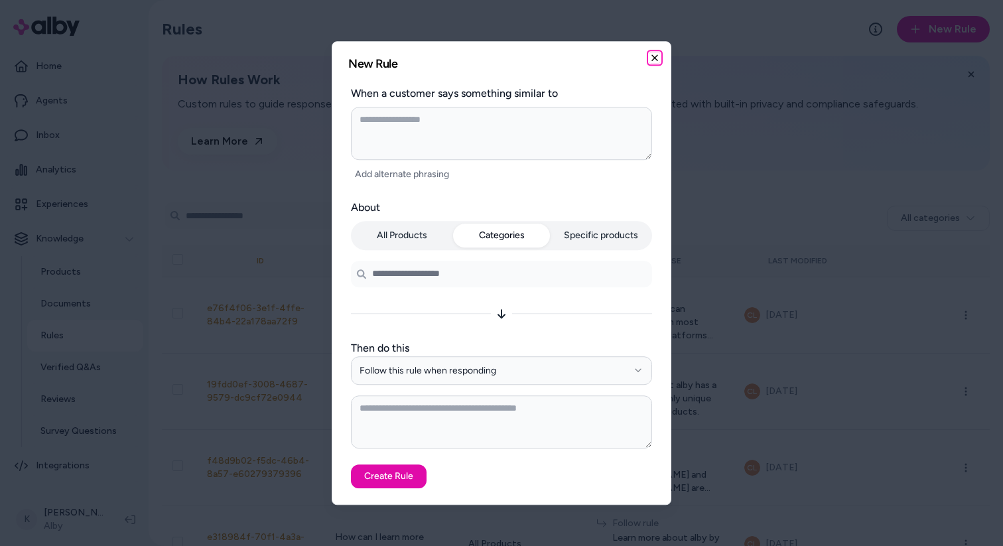
click at [656, 60] on icon "button" at bounding box center [654, 57] width 5 height 5
type textarea "*"
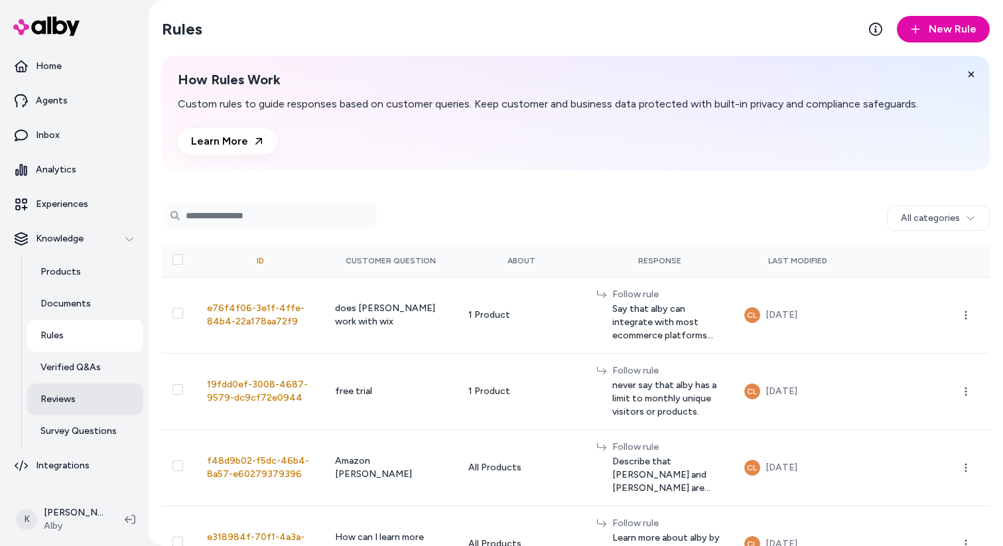
click at [70, 395] on p "Reviews" at bounding box center [57, 399] width 35 height 13
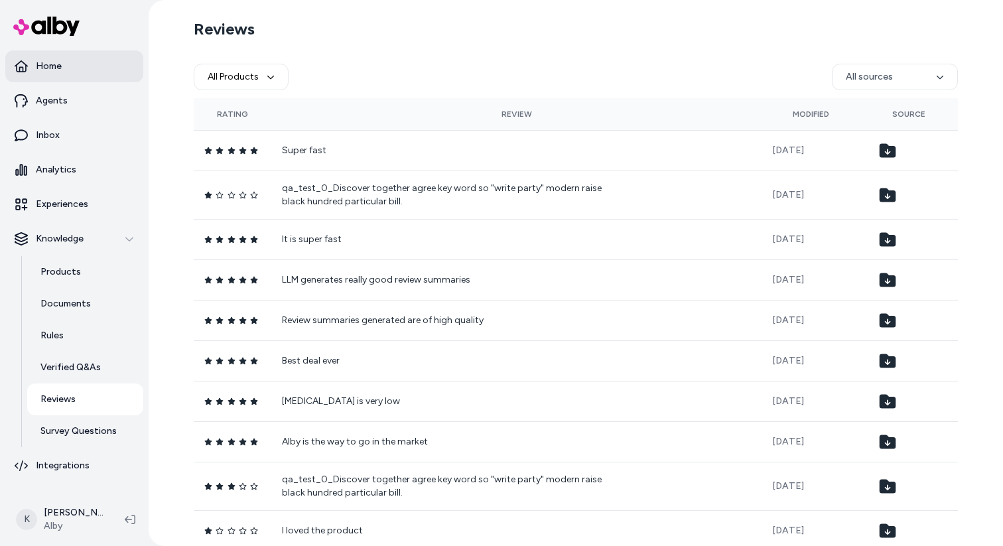
click at [68, 72] on link "Home" at bounding box center [74, 66] width 138 height 32
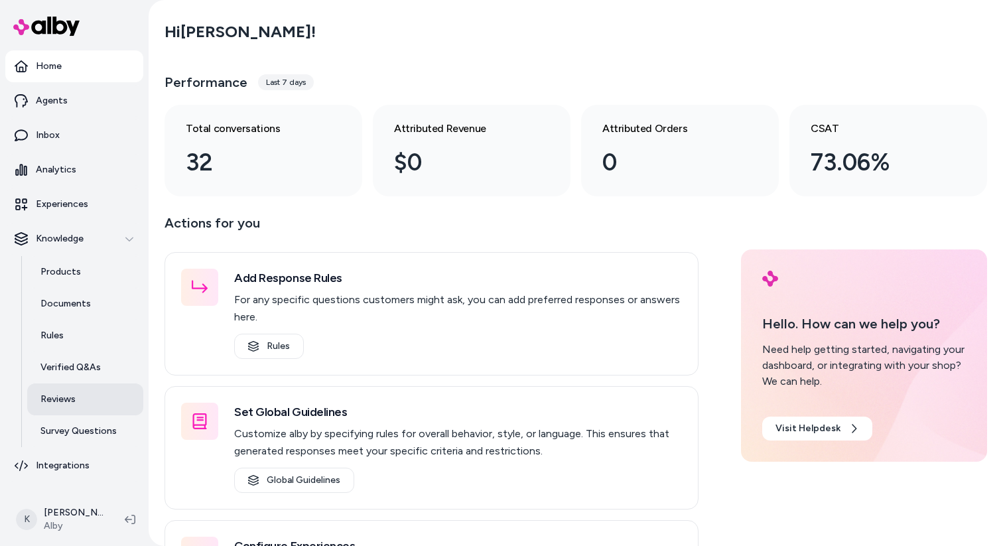
click at [64, 400] on p "Reviews" at bounding box center [57, 399] width 35 height 13
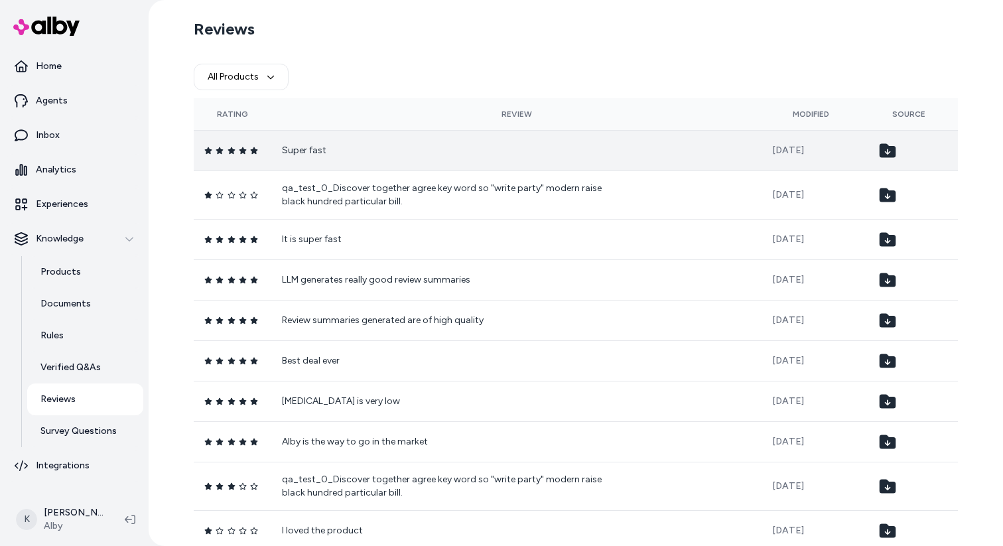
click at [715, 156] on td "Super fast" at bounding box center [516, 150] width 490 height 40
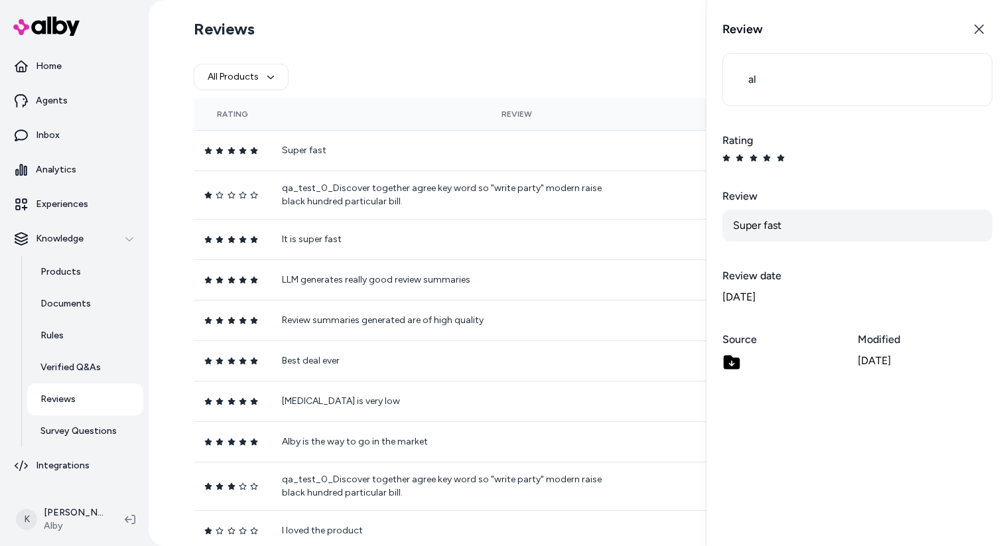
click at [732, 365] on icon at bounding box center [731, 362] width 19 height 19
click at [975, 27] on icon "button" at bounding box center [979, 29] width 11 height 11
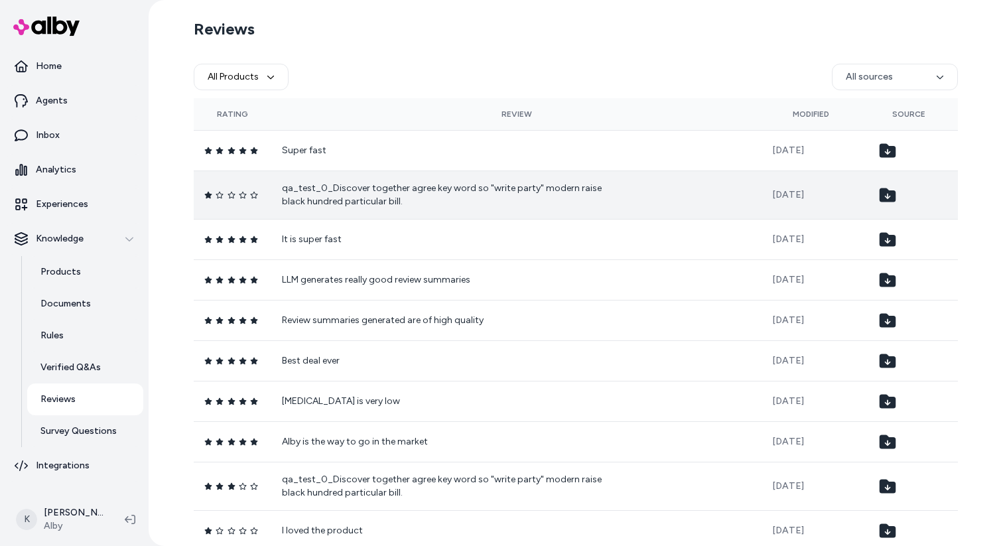
click at [711, 212] on td "qa_test_0_Discover together agree key word so "write party" modern raise black …" at bounding box center [516, 194] width 490 height 48
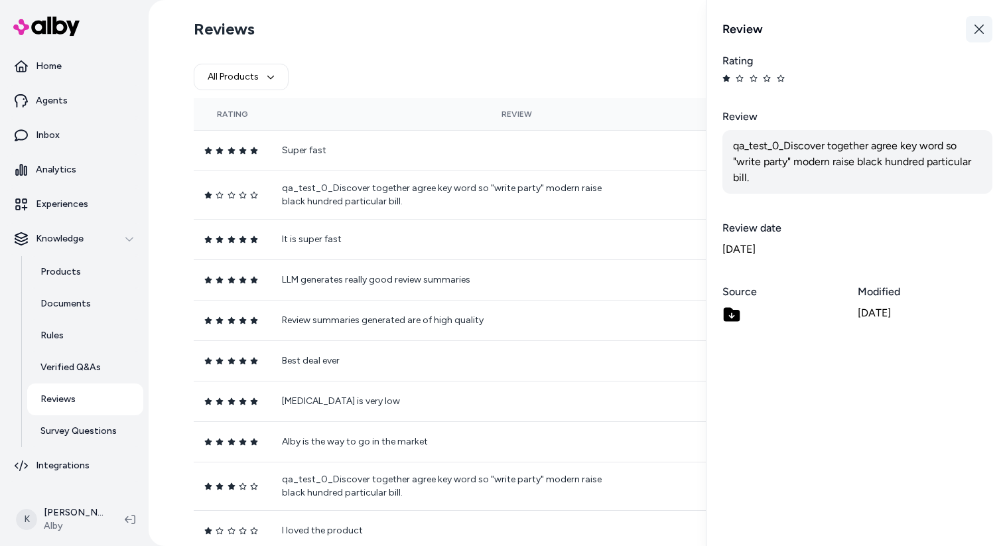
click at [984, 33] on button "Close" at bounding box center [979, 29] width 27 height 27
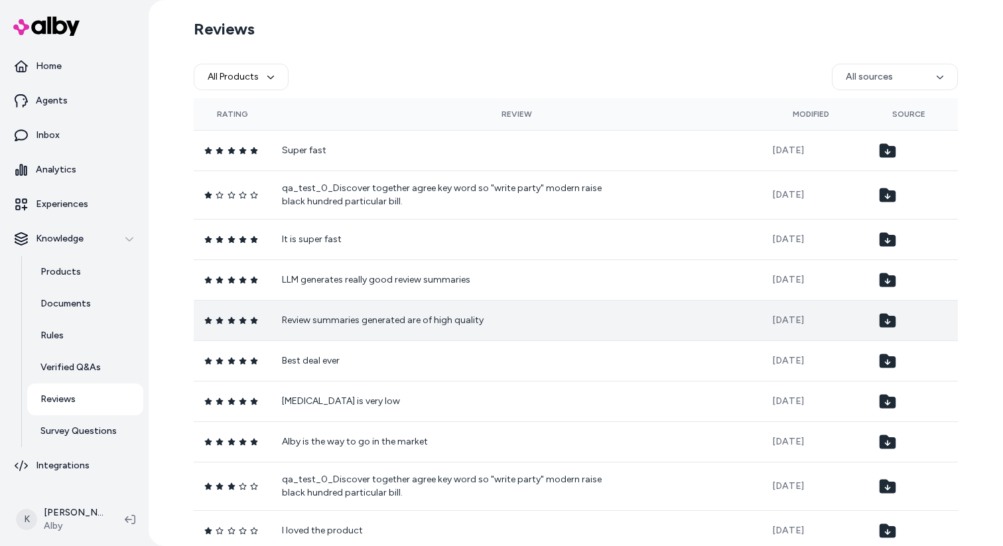
scroll to position [44, 0]
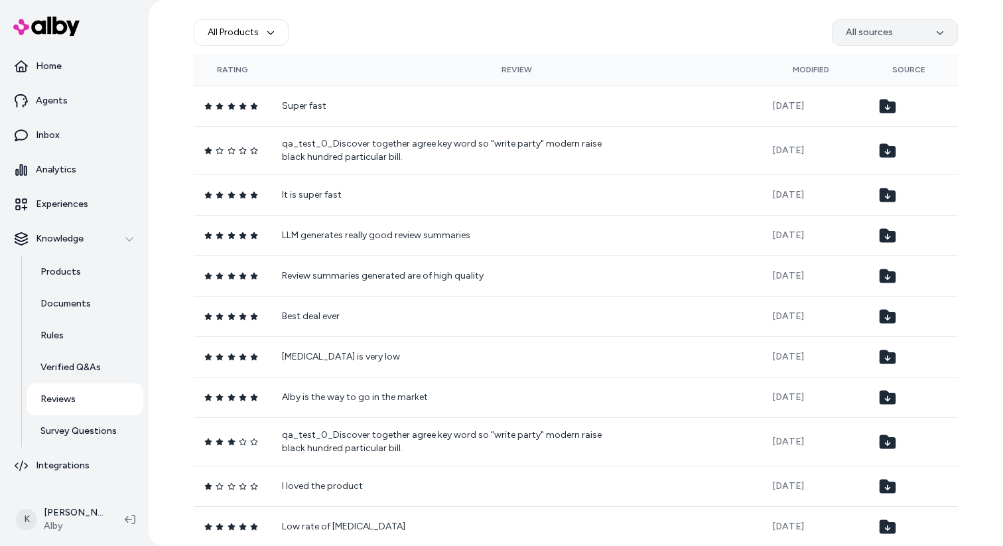
click at [927, 30] on html "Home Agents Inbox Analytics Experiences Knowledge Products Documents Rules Veri…" at bounding box center [501, 273] width 1003 height 546
click at [269, 42] on button "All Products" at bounding box center [241, 32] width 95 height 27
type input "*"
click at [442, 46] on div "All Products All sources" at bounding box center [576, 32] width 764 height 42
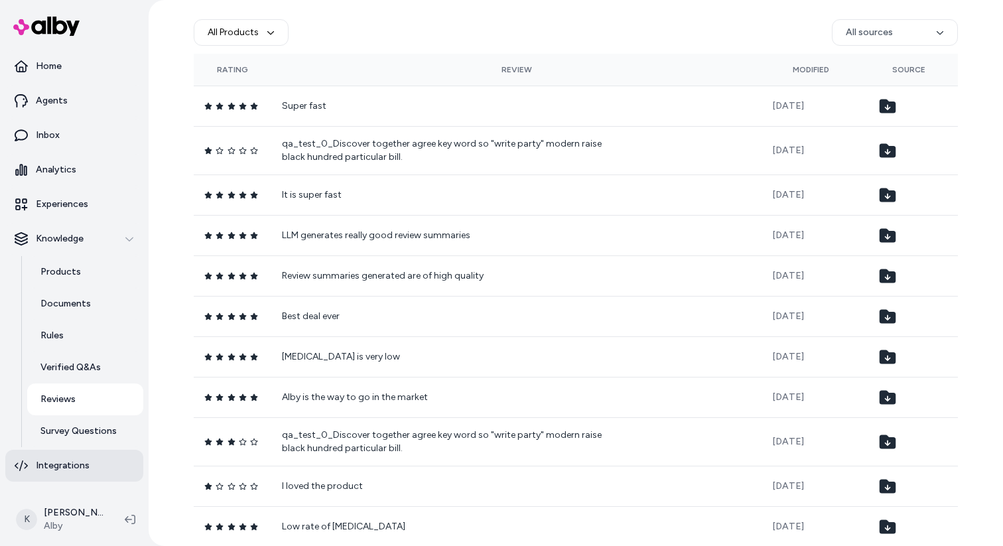
click at [96, 468] on link "Integrations" at bounding box center [74, 466] width 138 height 32
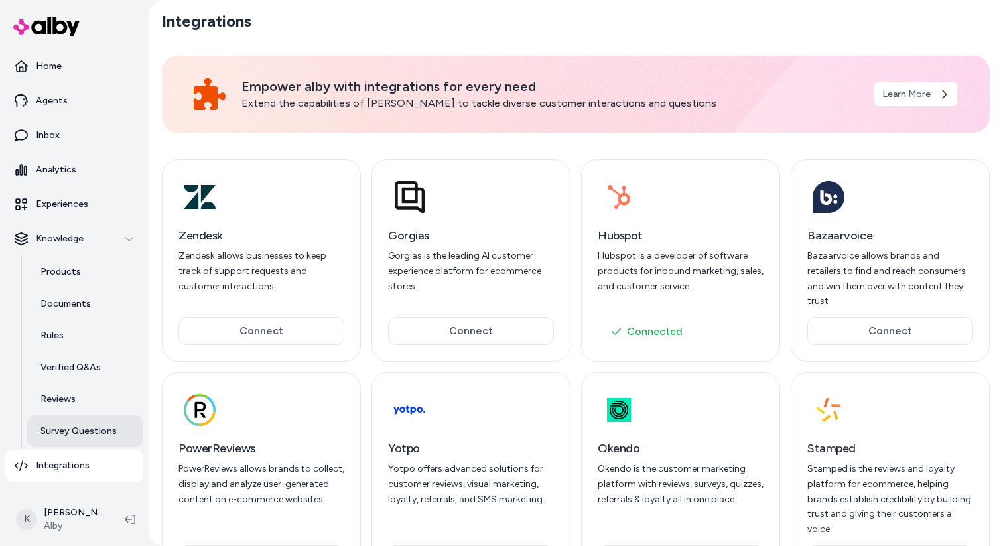
click at [79, 434] on p "Survey Questions" at bounding box center [78, 430] width 76 height 13
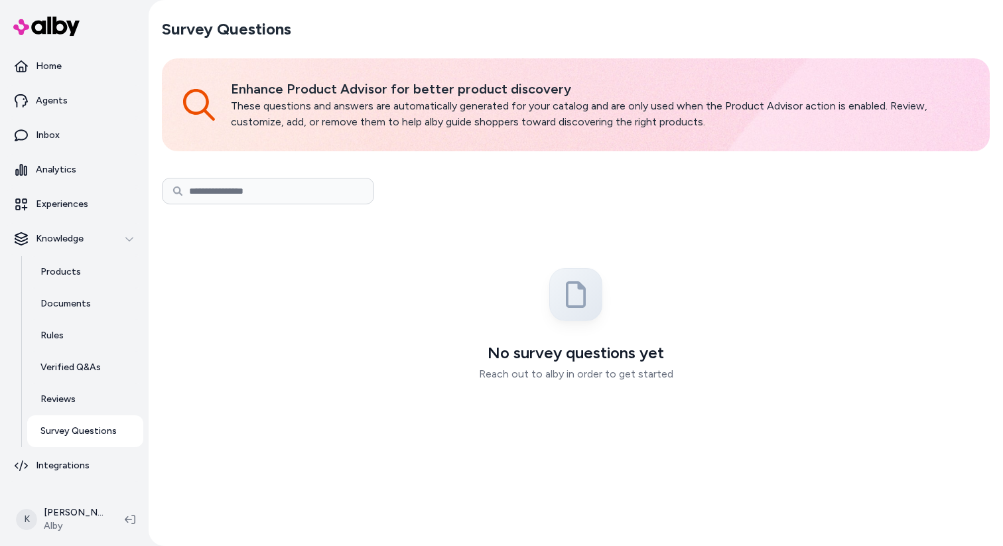
click at [247, 196] on input at bounding box center [268, 191] width 212 height 27
click at [84, 403] on link "Reviews" at bounding box center [85, 399] width 116 height 32
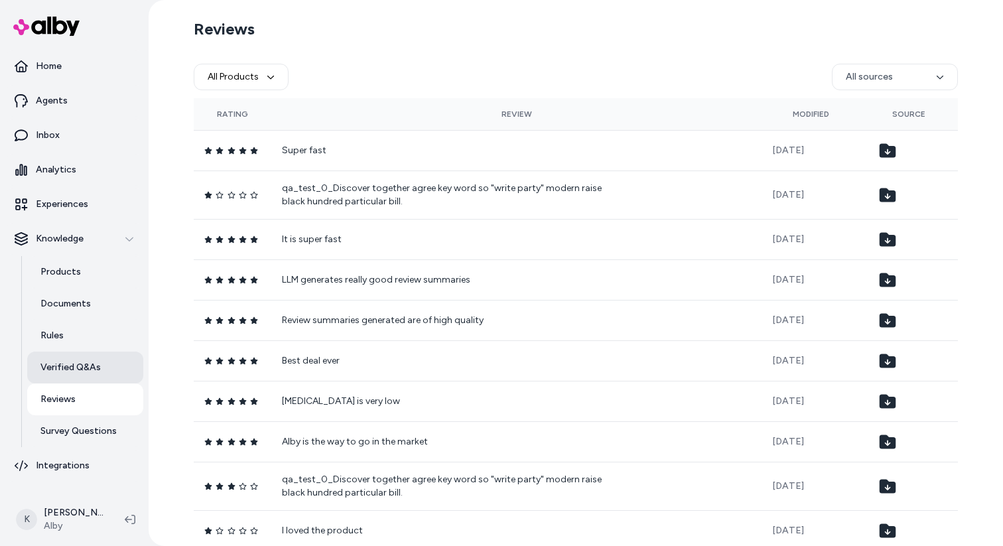
click at [92, 373] on p "Verified Q&As" at bounding box center [70, 367] width 60 height 13
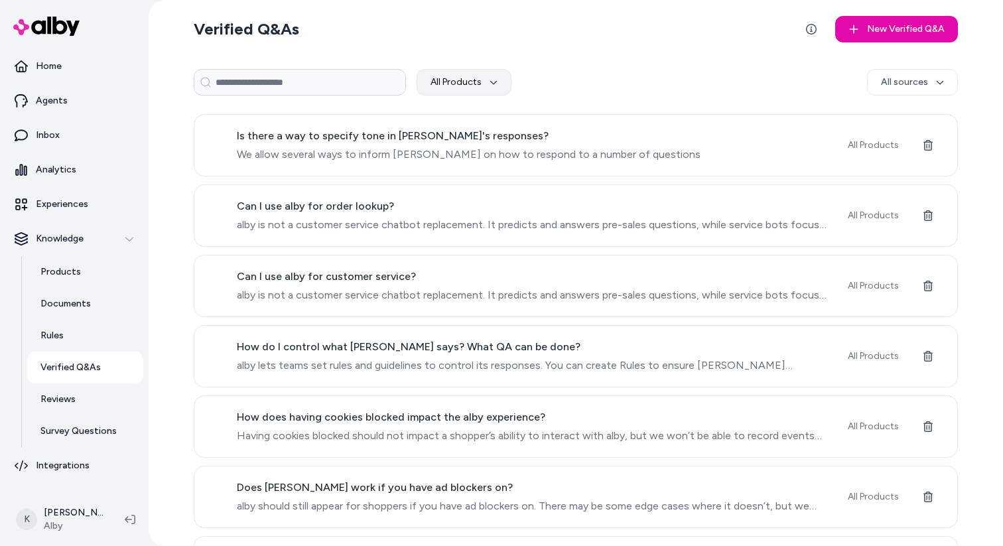
click at [308, 82] on input at bounding box center [300, 82] width 212 height 27
click at [93, 52] on link "Home" at bounding box center [74, 66] width 138 height 32
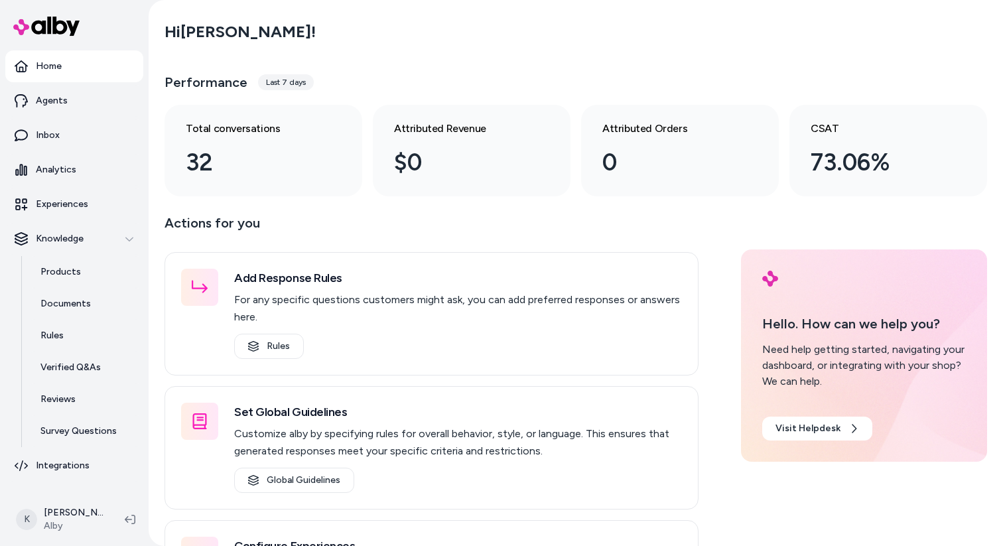
click at [281, 76] on div "Last 7 days" at bounding box center [286, 82] width 56 height 16
click at [281, 80] on div "Last 7 days" at bounding box center [286, 82] width 56 height 16
click at [281, 84] on div "Last 7 days" at bounding box center [286, 82] width 56 height 16
click at [292, 84] on div "Last 7 days" at bounding box center [286, 82] width 56 height 16
click at [79, 204] on p "Experiences" at bounding box center [62, 204] width 52 height 13
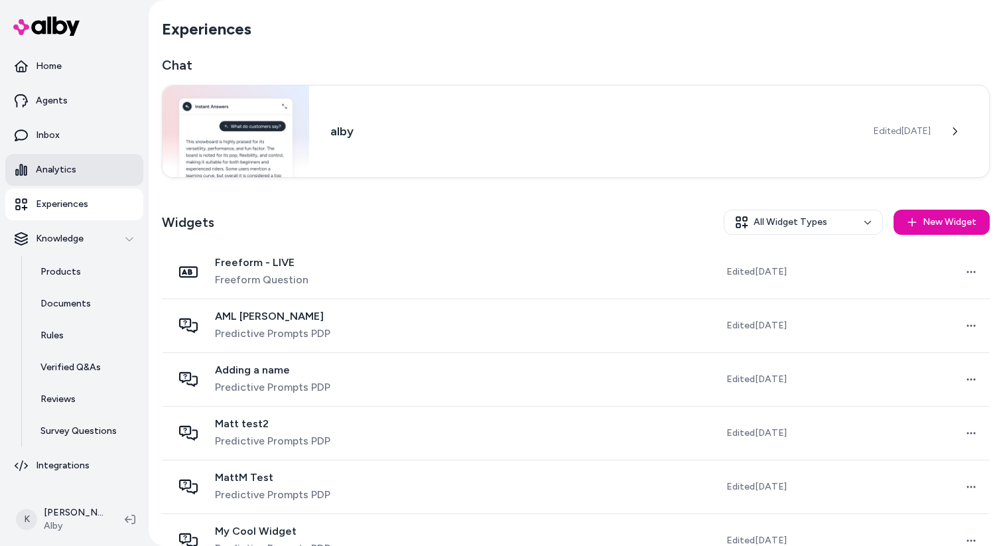
click at [79, 175] on link "Analytics" at bounding box center [74, 170] width 138 height 32
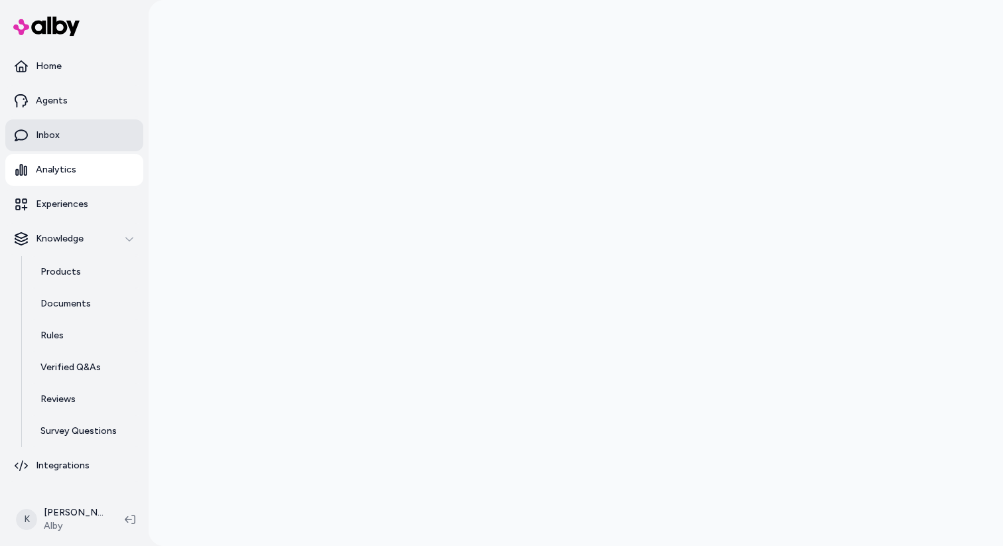
click at [81, 136] on link "Inbox" at bounding box center [74, 135] width 138 height 32
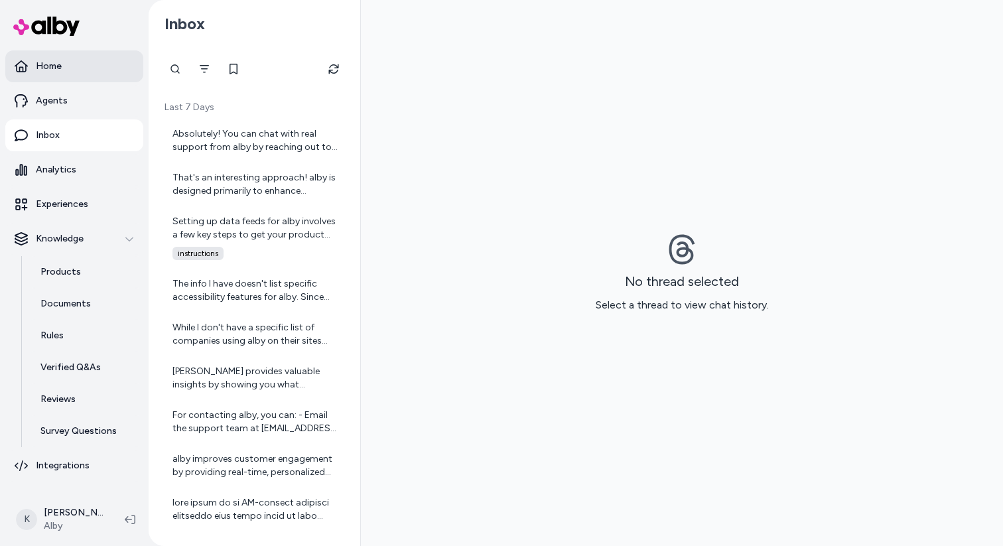
click at [72, 64] on link "Home" at bounding box center [74, 66] width 138 height 32
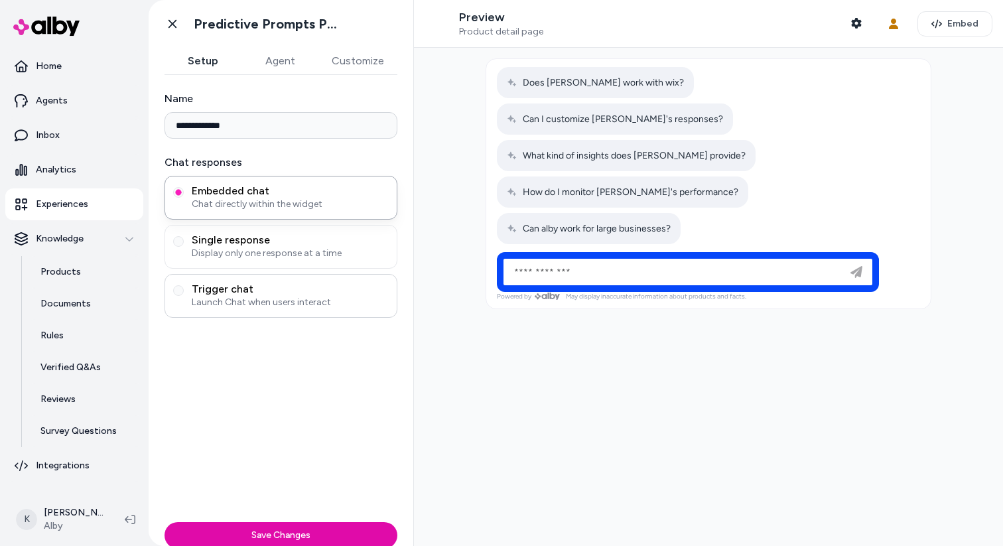
type input "**********"
click at [316, 305] on span "Launch Chat when users interact" at bounding box center [290, 302] width 197 height 13
click at [184, 296] on button "Trigger chat Launch Chat when users interact" at bounding box center [178, 290] width 11 height 11
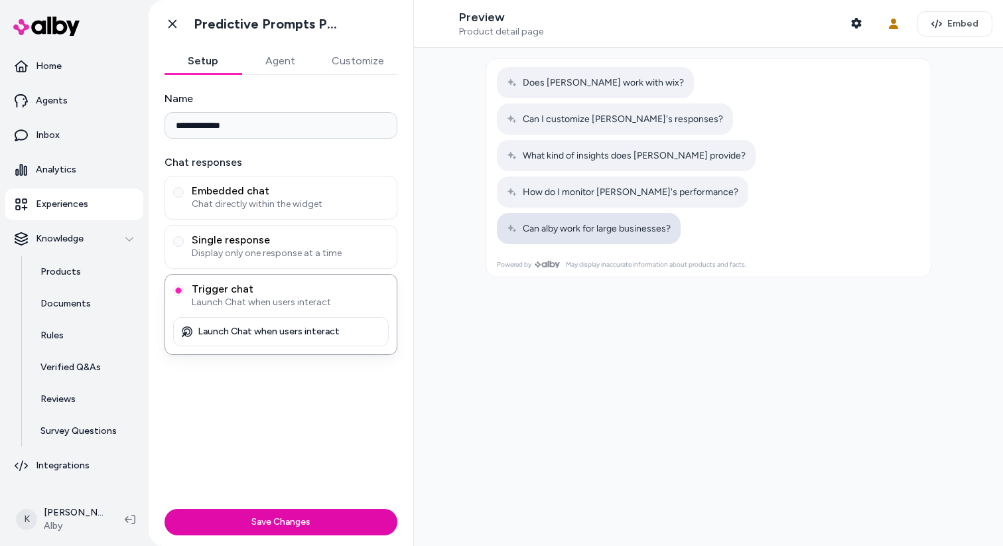
click at [590, 213] on button "Can alby work for large businesses?" at bounding box center [589, 228] width 184 height 31
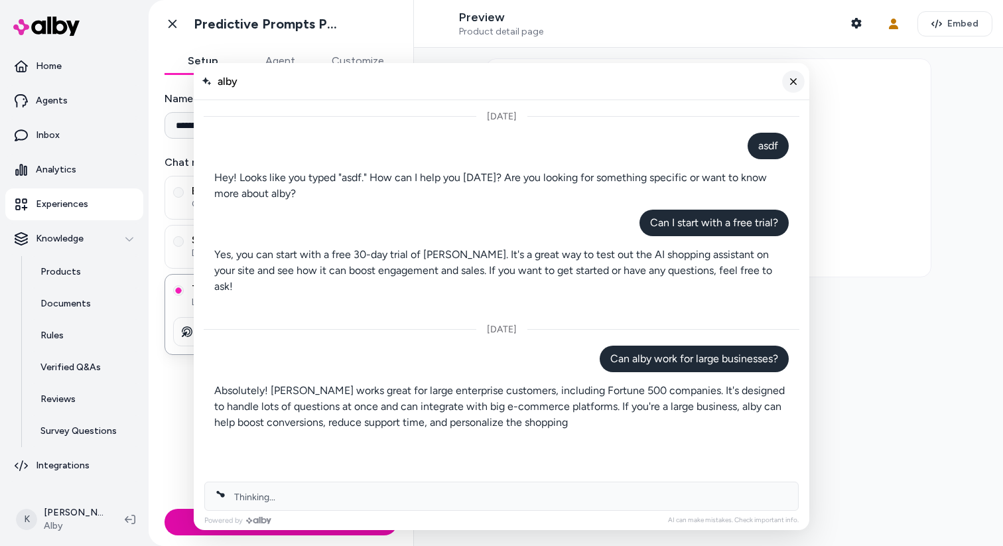
click at [789, 78] on icon "Close chat" at bounding box center [793, 81] width 11 height 11
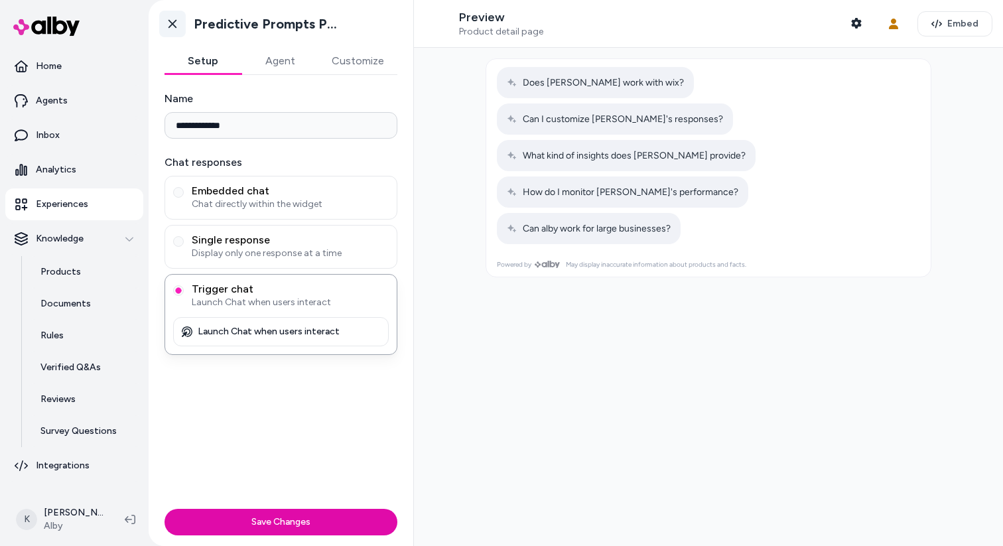
click at [172, 19] on icon at bounding box center [172, 23] width 13 height 13
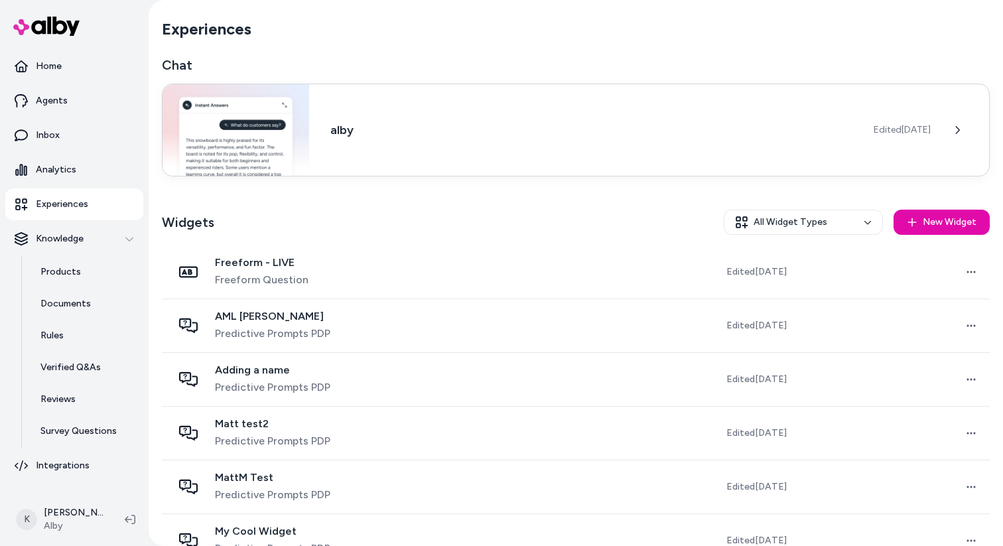
click at [605, 132] on h3 "alby" at bounding box center [591, 130] width 522 height 19
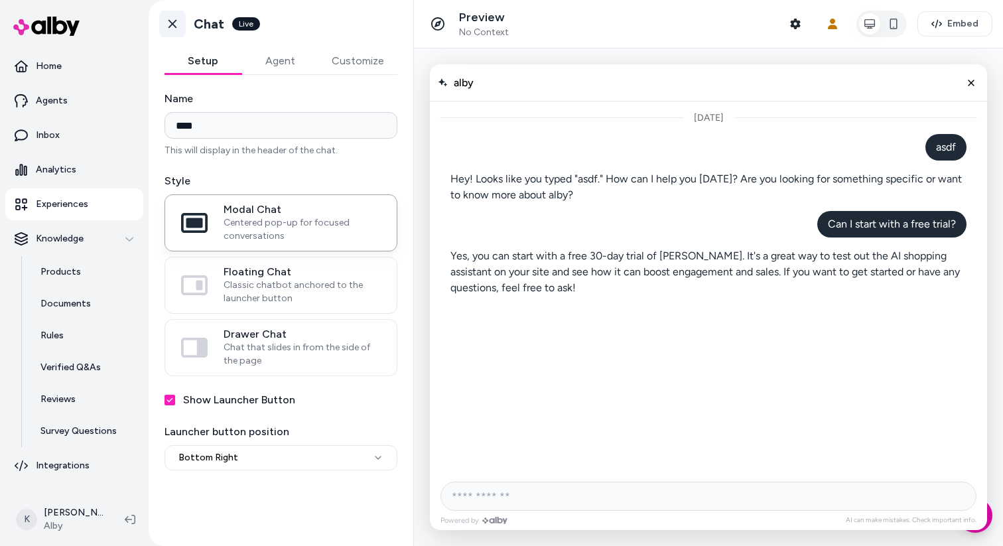
click at [170, 31] on link "Go back" at bounding box center [172, 24] width 27 height 27
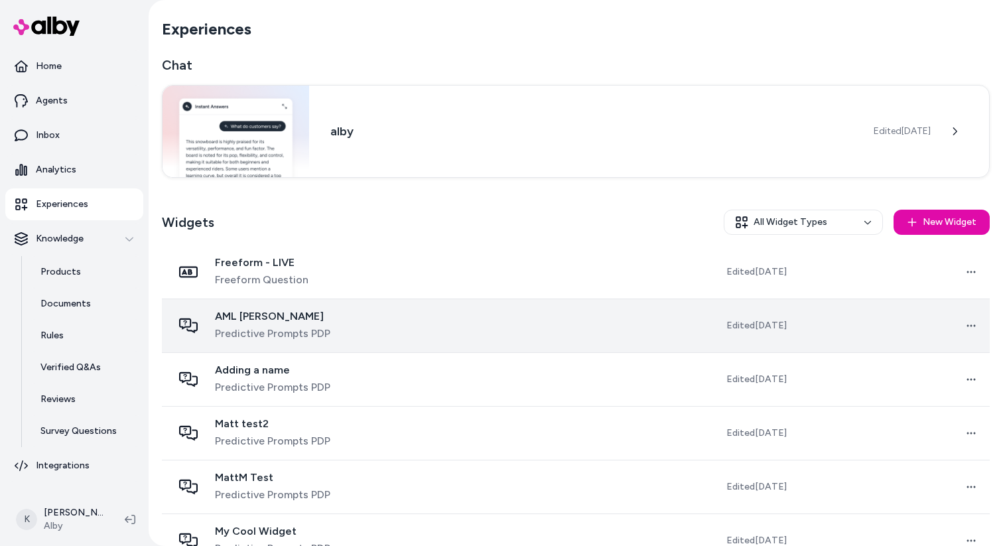
click at [398, 324] on td "AML testa Predictive Prompts PDP" at bounding box center [305, 326] width 286 height 54
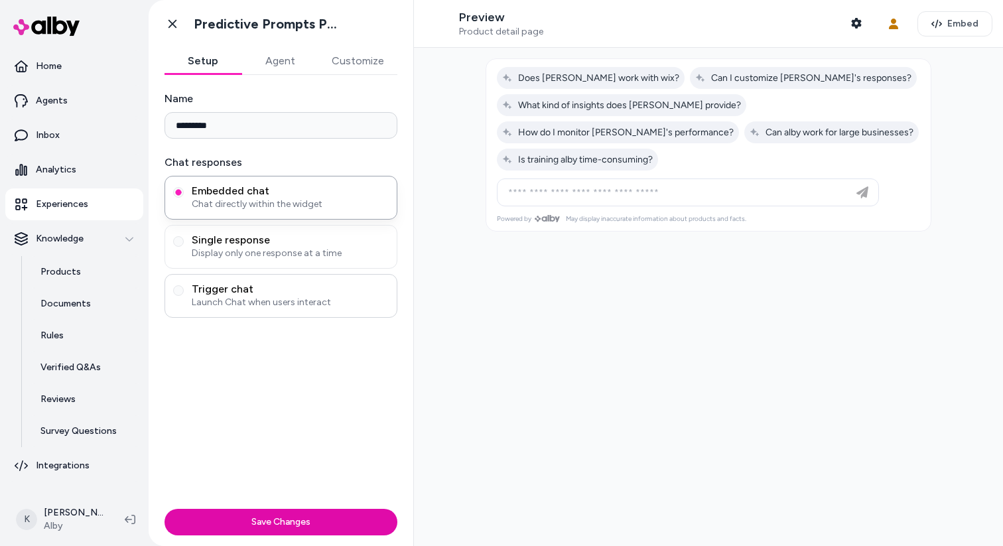
click at [320, 296] on span "Launch Chat when users interact" at bounding box center [290, 302] width 197 height 13
click at [184, 295] on button "Trigger chat Launch Chat when users interact" at bounding box center [178, 290] width 11 height 11
click at [653, 154] on span "Is training alby time-consuming?" at bounding box center [577, 159] width 151 height 11
